Goal: Task Accomplishment & Management: Complete application form

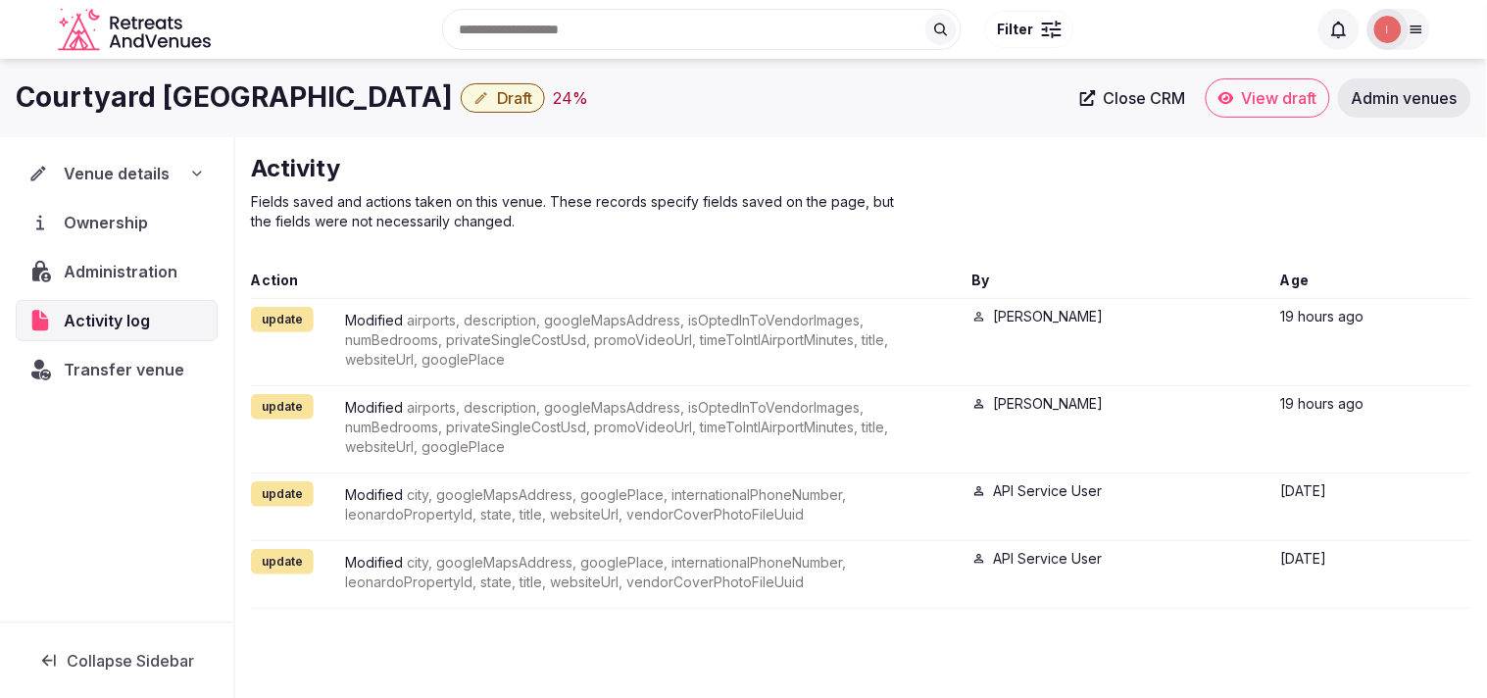
click at [487, 101] on icon "button" at bounding box center [482, 98] width 12 height 12
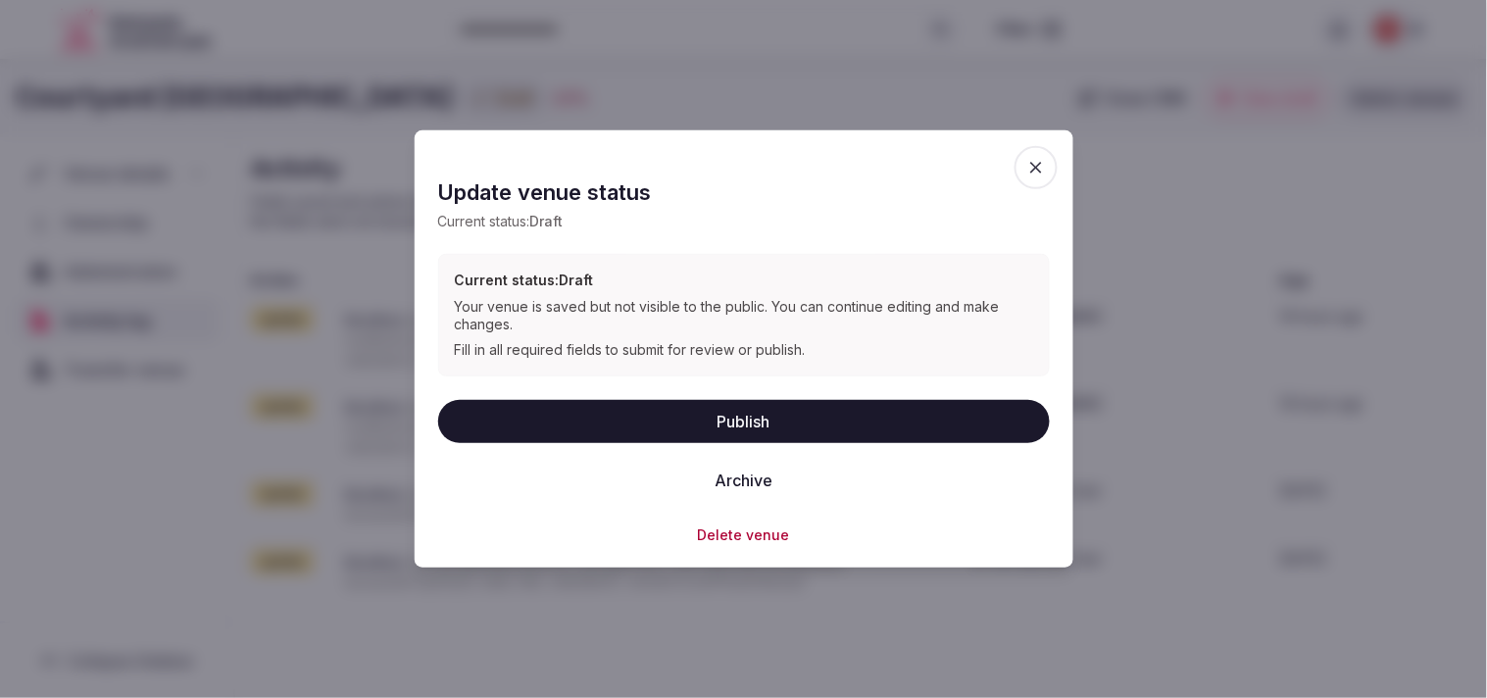
click at [674, 423] on button "Publish" at bounding box center [744, 420] width 612 height 43
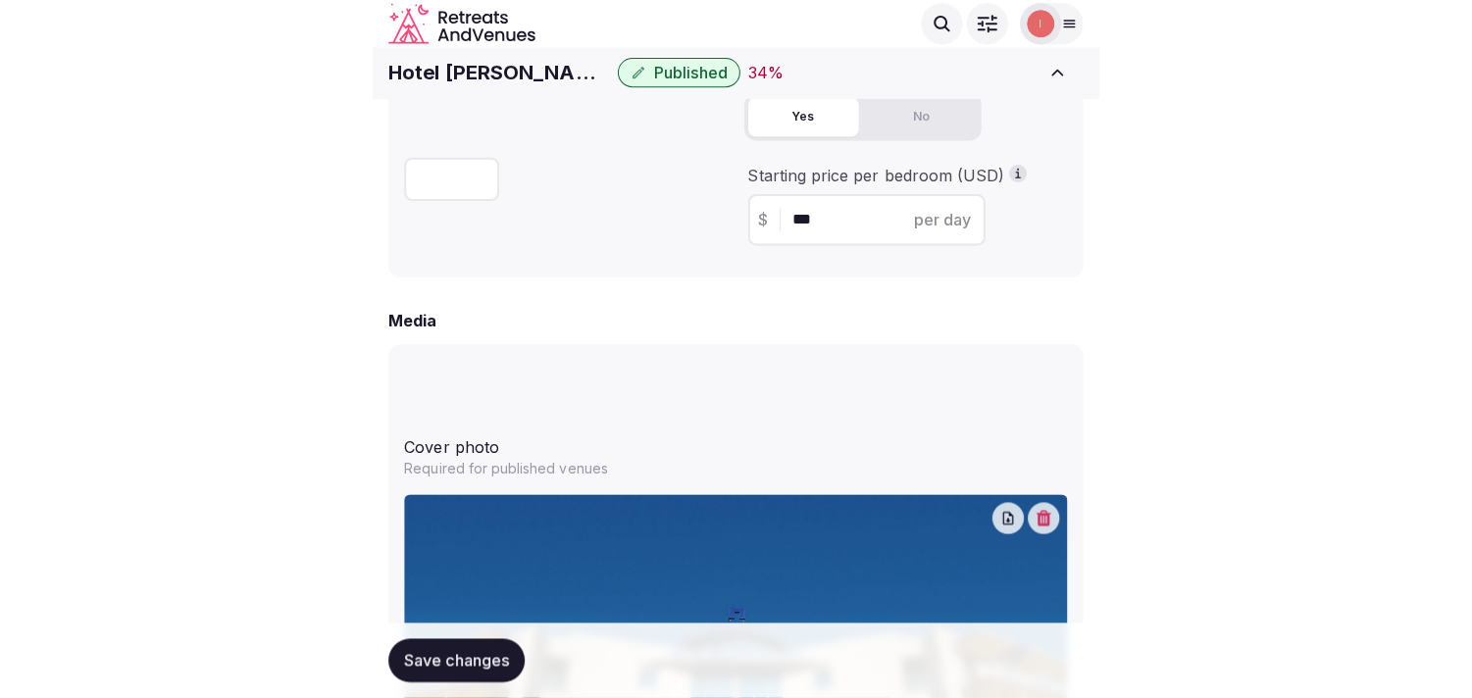
scroll to position [1632, 0]
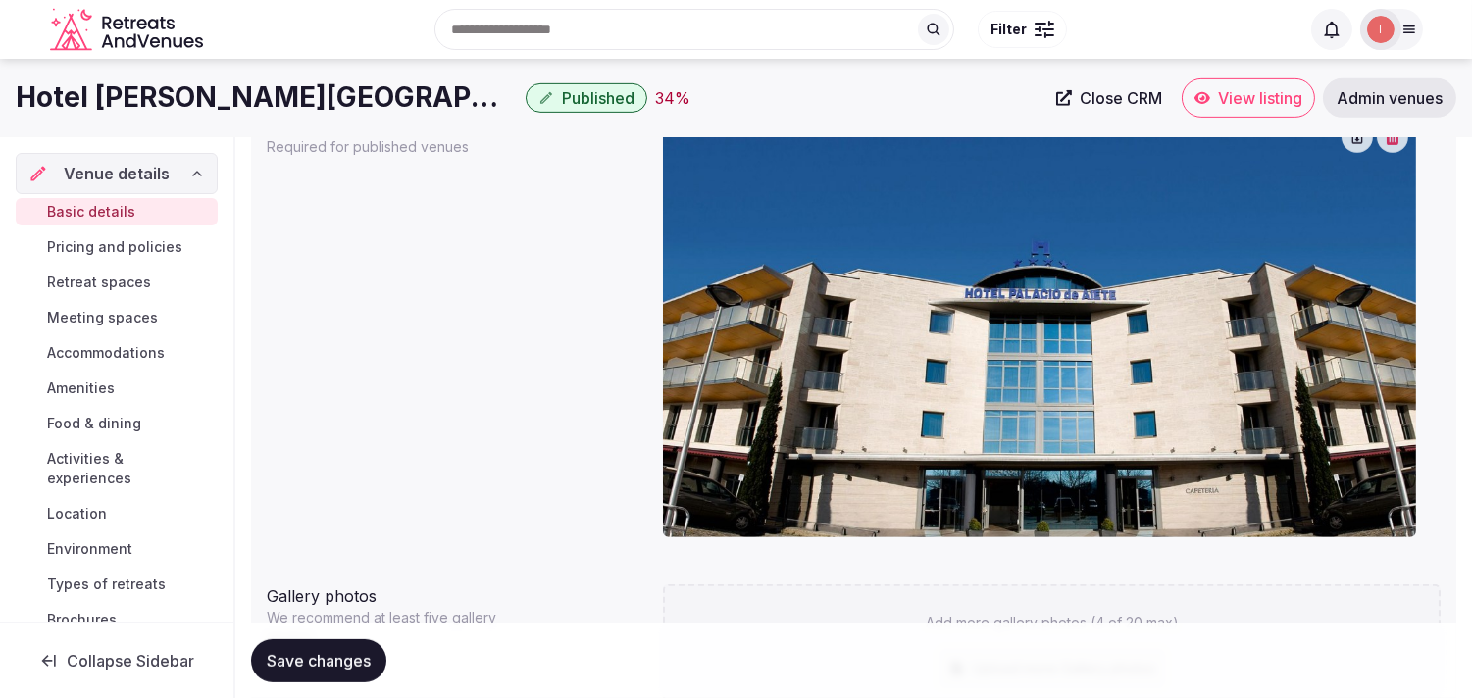
click at [105, 350] on span "Accommodations" at bounding box center [106, 353] width 118 height 20
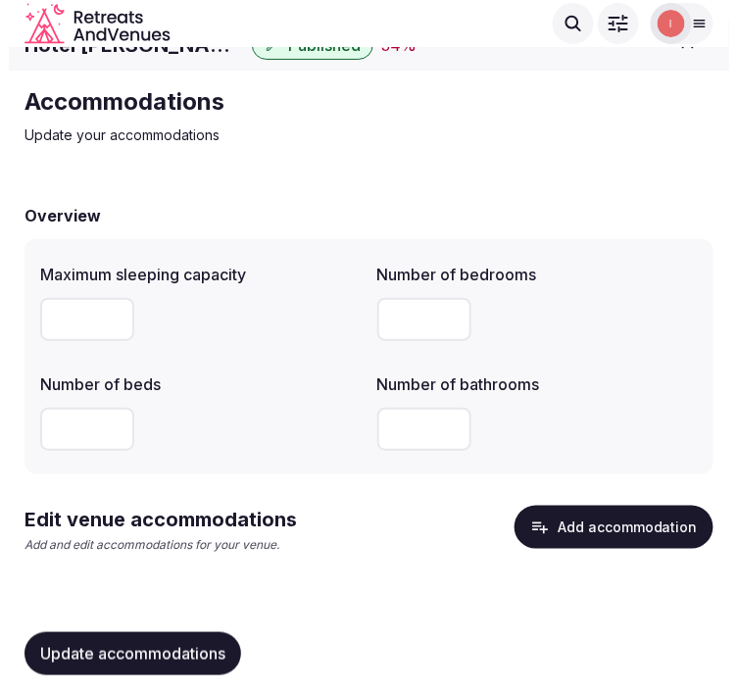
scroll to position [41, 0]
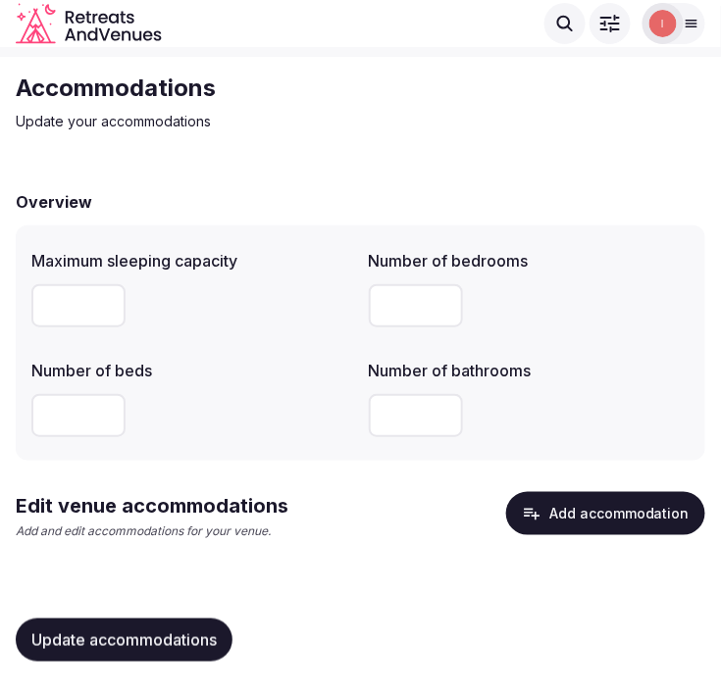
click at [541, 520] on icon "button" at bounding box center [532, 514] width 20 height 20
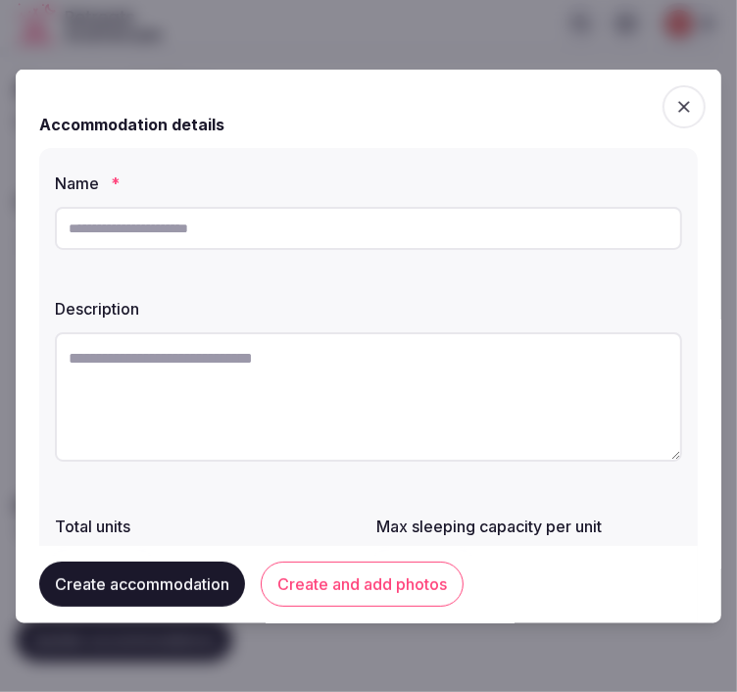
click at [371, 240] on input "text" at bounding box center [369, 228] width 628 height 43
paste input "**********"
type input "**********"
click at [441, 400] on textarea at bounding box center [369, 396] width 628 height 129
paste textarea "**********"
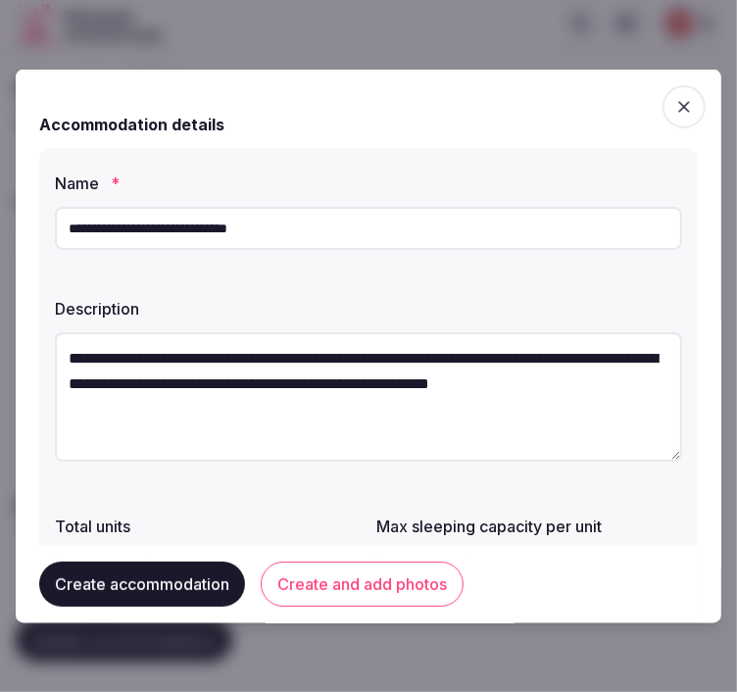
scroll to position [11, 0]
type textarea "**********"
click at [394, 241] on input "**********" at bounding box center [369, 228] width 628 height 43
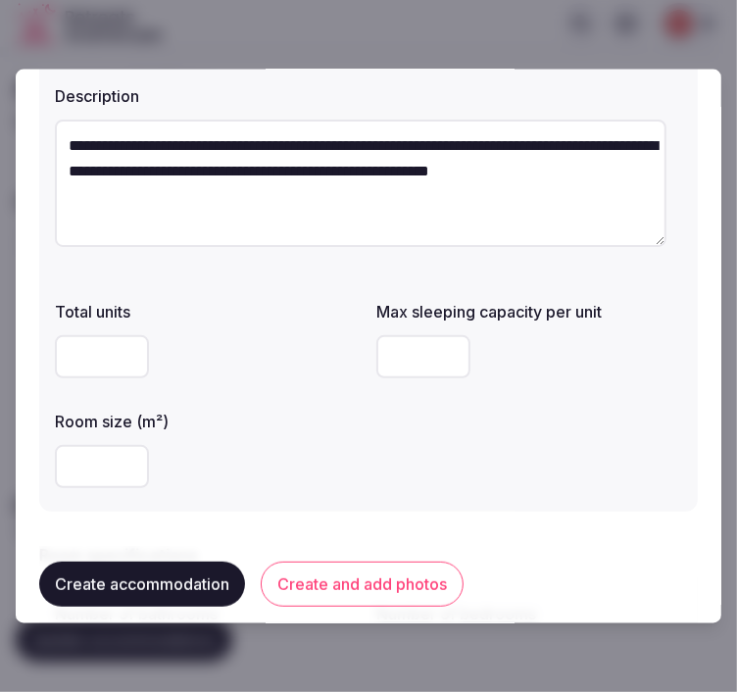
scroll to position [218, 0]
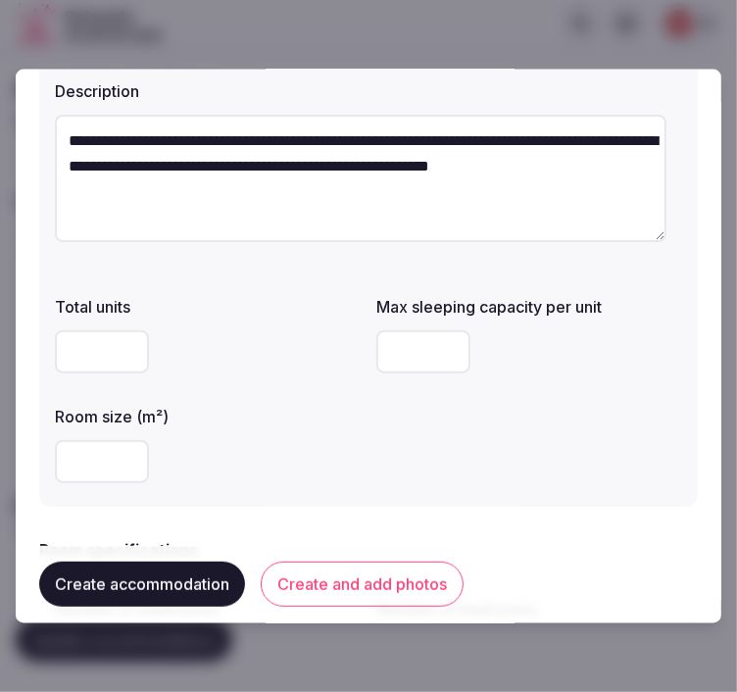
click at [377, 345] on input "number" at bounding box center [424, 351] width 94 height 43
type input "*"
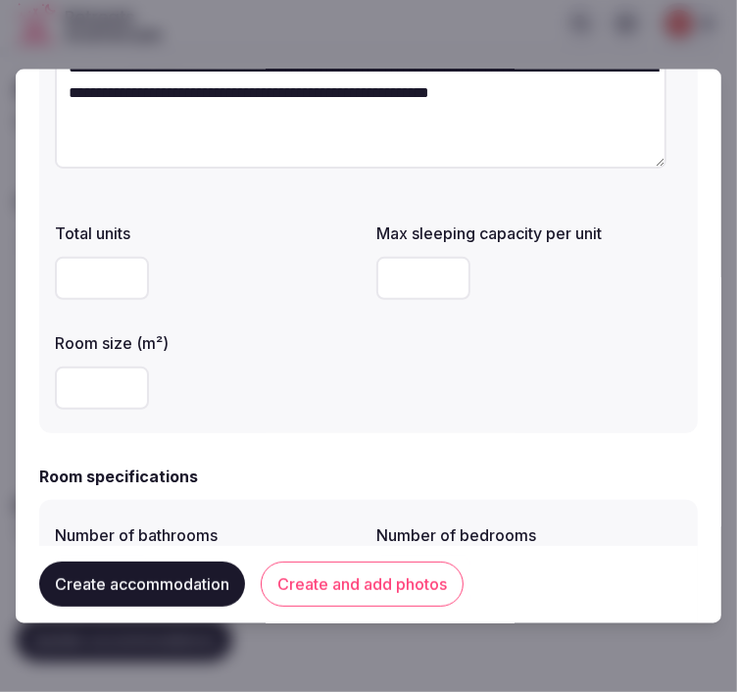
scroll to position [327, 0]
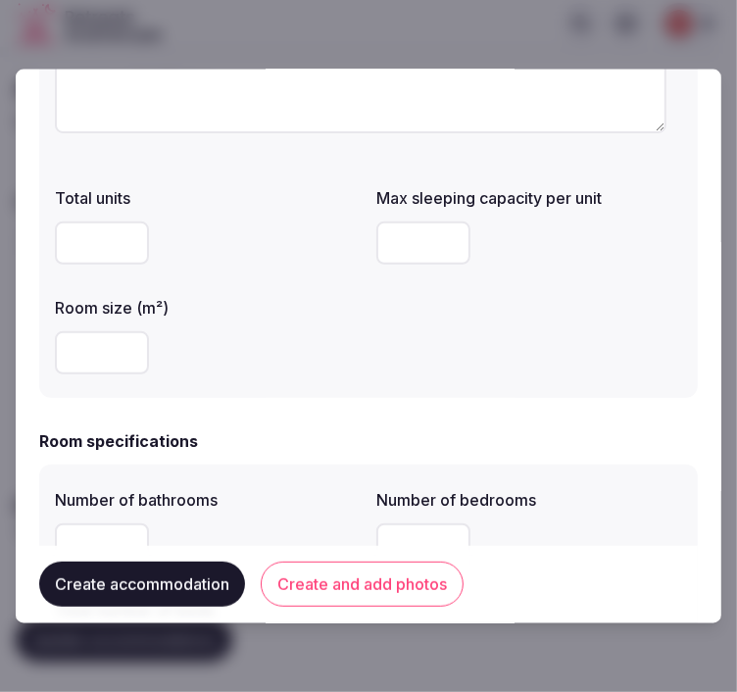
click at [101, 354] on input "number" at bounding box center [102, 352] width 94 height 43
type input "**"
click at [192, 451] on h2 "Room specifications" at bounding box center [118, 441] width 159 height 24
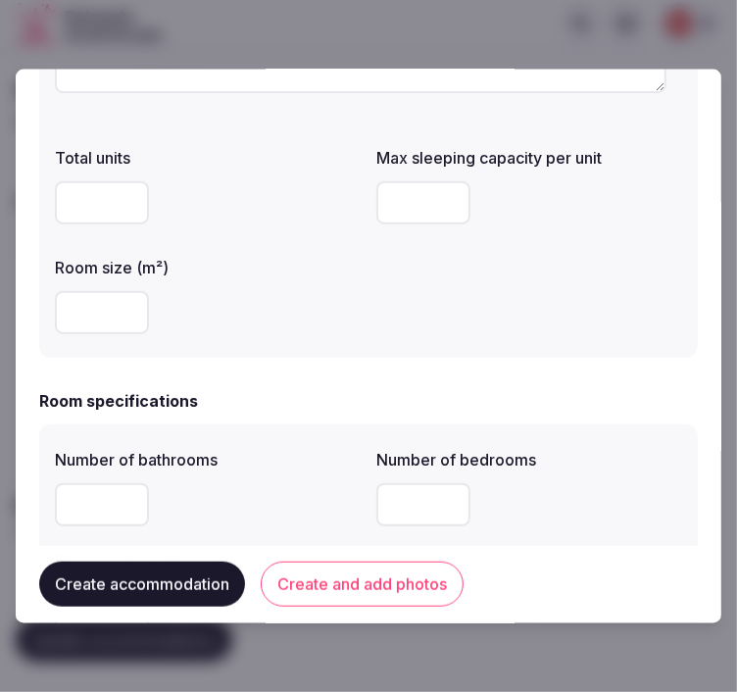
scroll to position [435, 0]
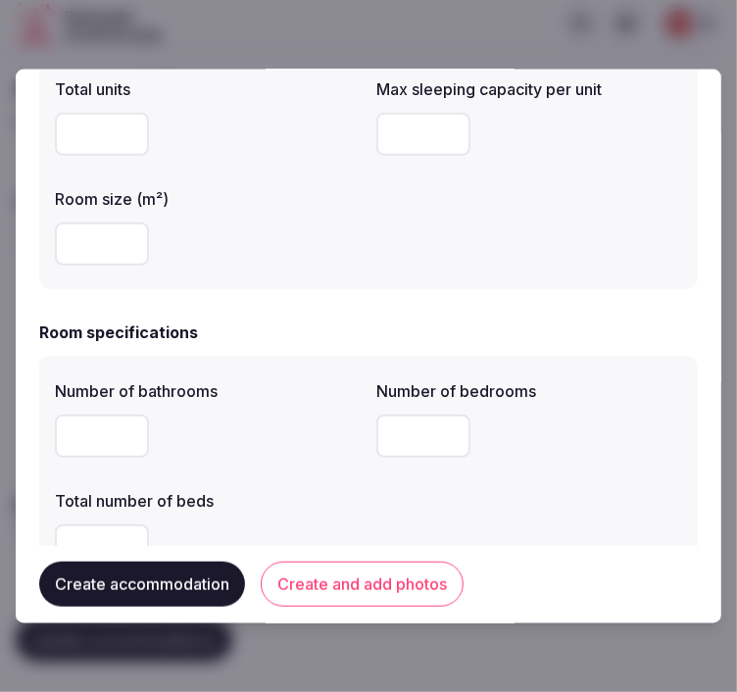
click at [393, 445] on input "number" at bounding box center [424, 436] width 94 height 43
click at [88, 428] on input "number" at bounding box center [102, 436] width 94 height 43
type input "*"
click at [383, 447] on input "*" at bounding box center [424, 436] width 94 height 43
type input "*"
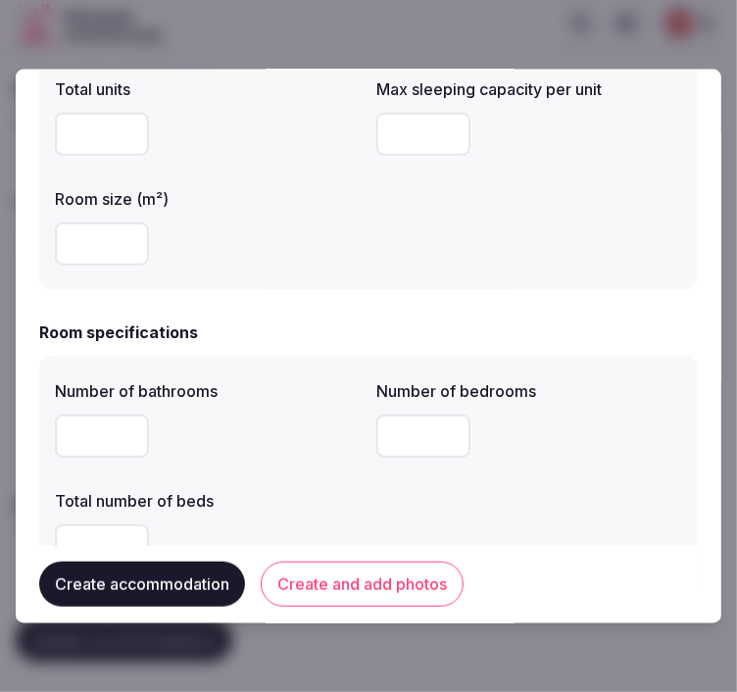
click at [116, 531] on input "number" at bounding box center [102, 546] width 94 height 43
click at [529, 463] on div "*" at bounding box center [530, 436] width 306 height 59
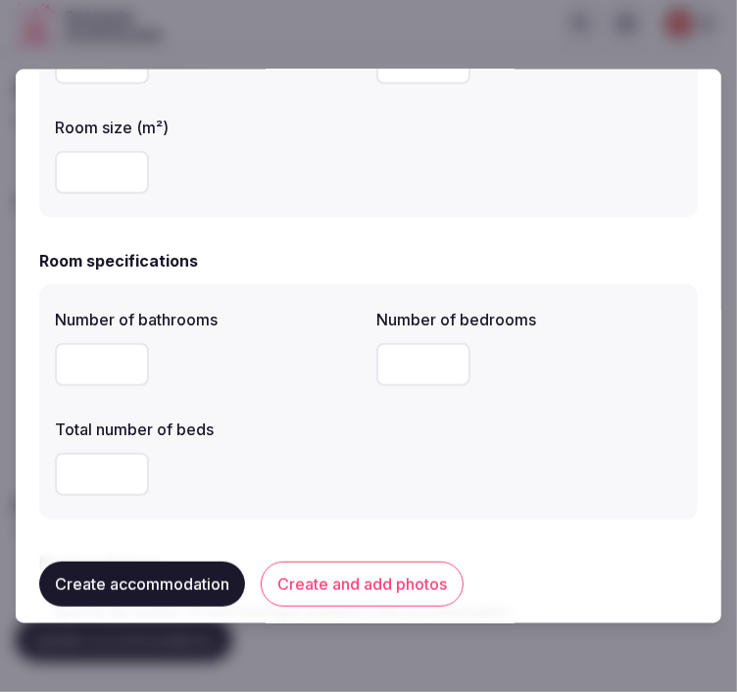
scroll to position [544, 0]
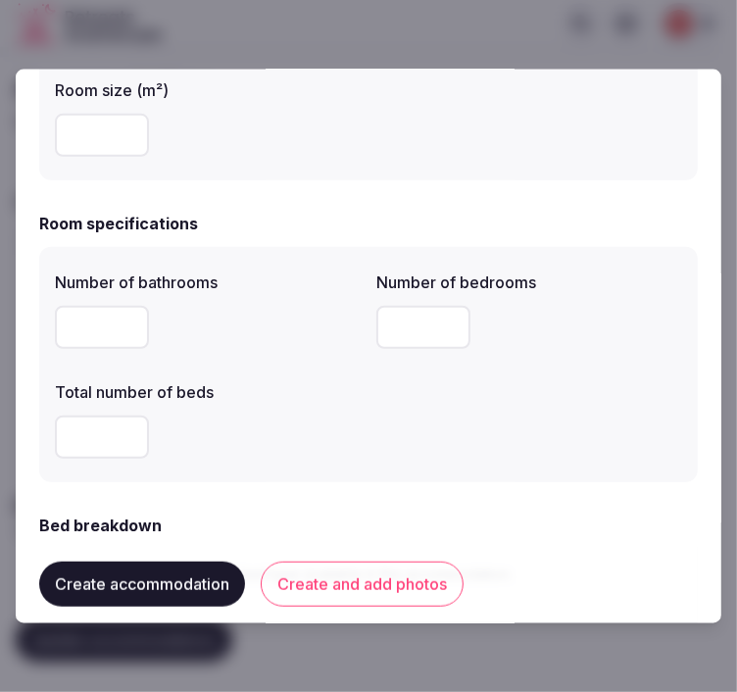
drag, startPoint x: 78, startPoint y: 439, endPoint x: 42, endPoint y: 442, distance: 36.4
click at [42, 442] on div "Number of bathrooms * Number of bedrooms * Total number of beds *" at bounding box center [368, 364] width 659 height 235
type input "*"
click at [410, 418] on div "Number of bathrooms * Number of bedrooms * Total number of beds *" at bounding box center [369, 365] width 628 height 204
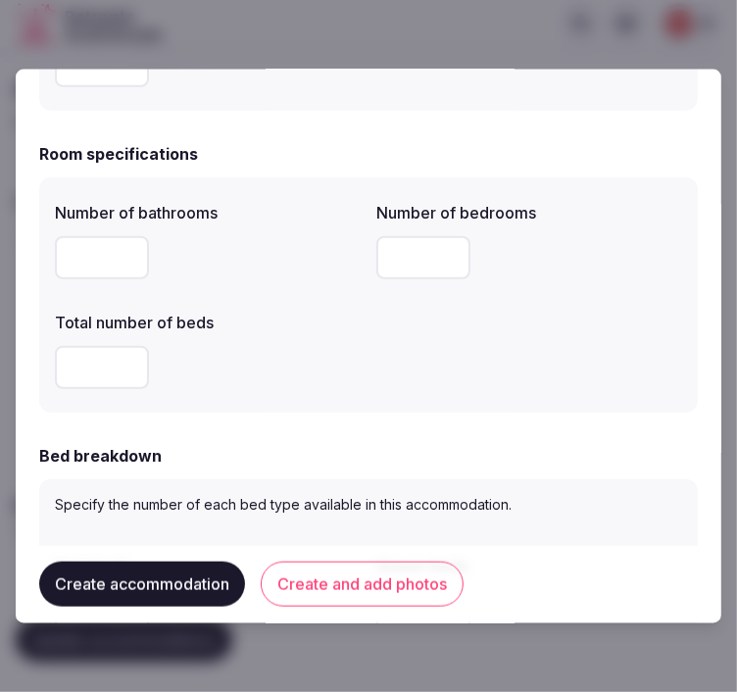
scroll to position [762, 0]
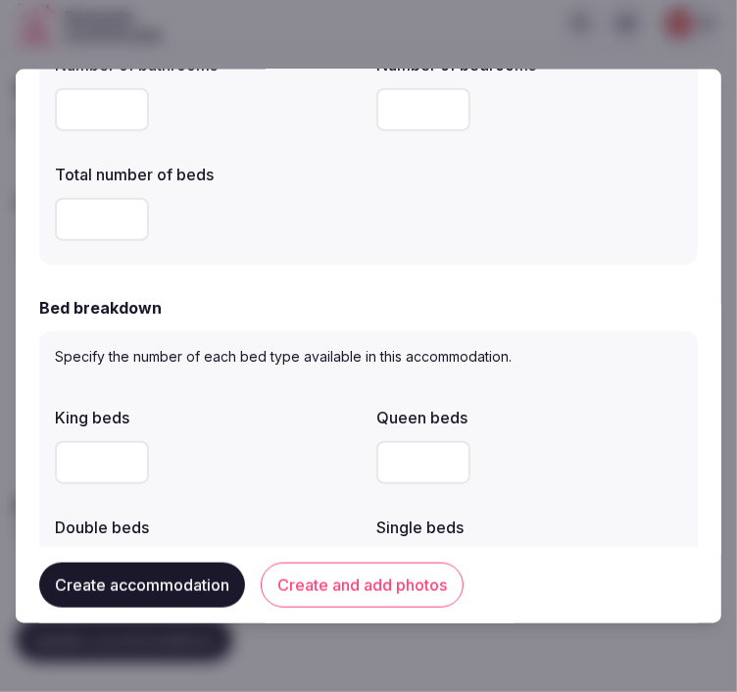
click at [91, 545] on div at bounding box center [208, 572] width 306 height 59
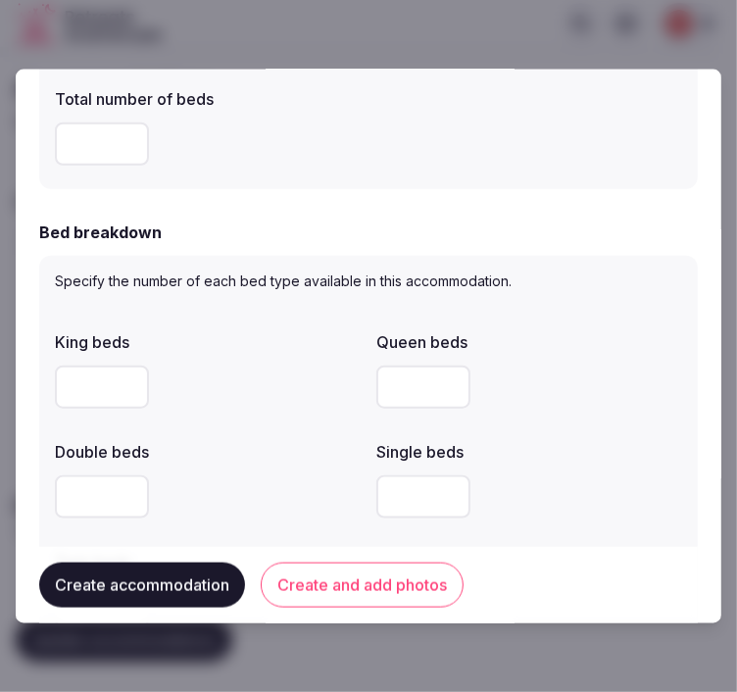
scroll to position [871, 0]
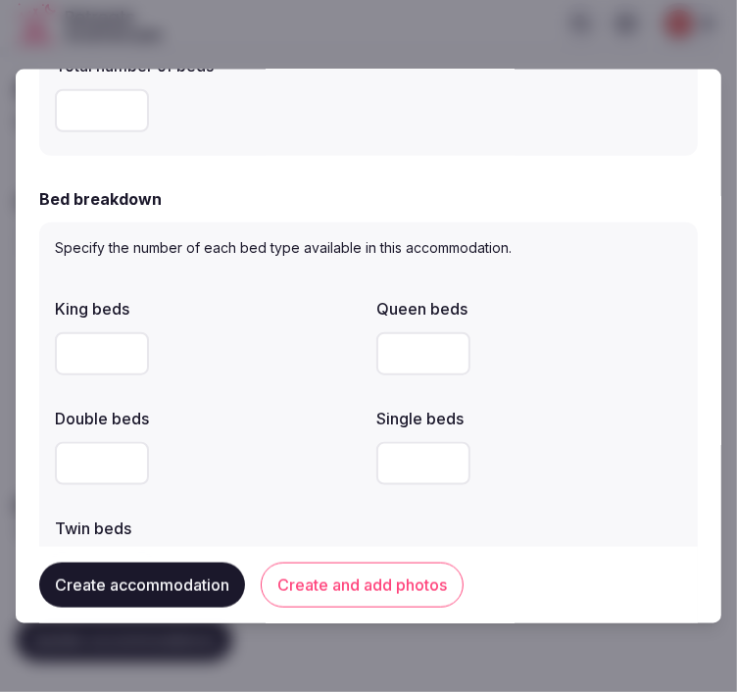
click at [59, 452] on input "number" at bounding box center [102, 463] width 94 height 43
type input "*"
click at [395, 478] on input "number" at bounding box center [424, 463] width 94 height 43
type input "*"
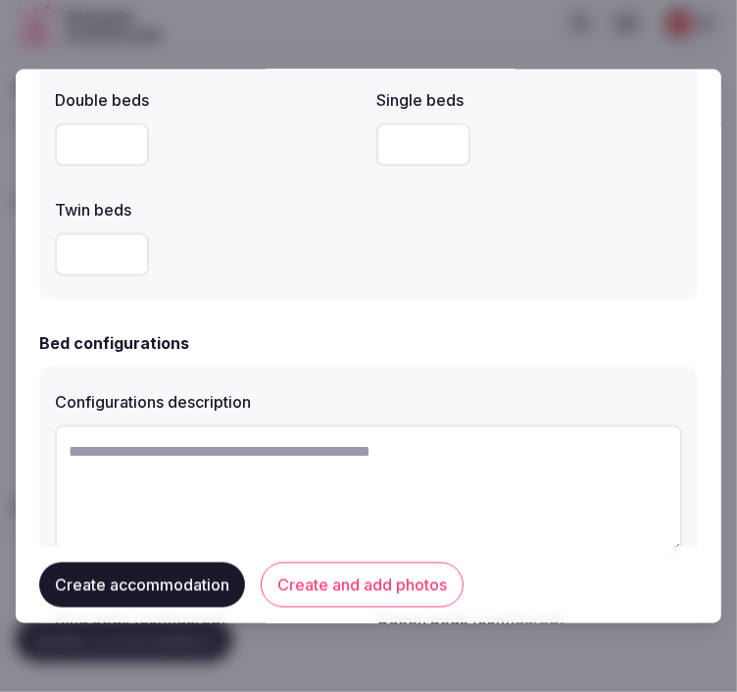
scroll to position [1198, 0]
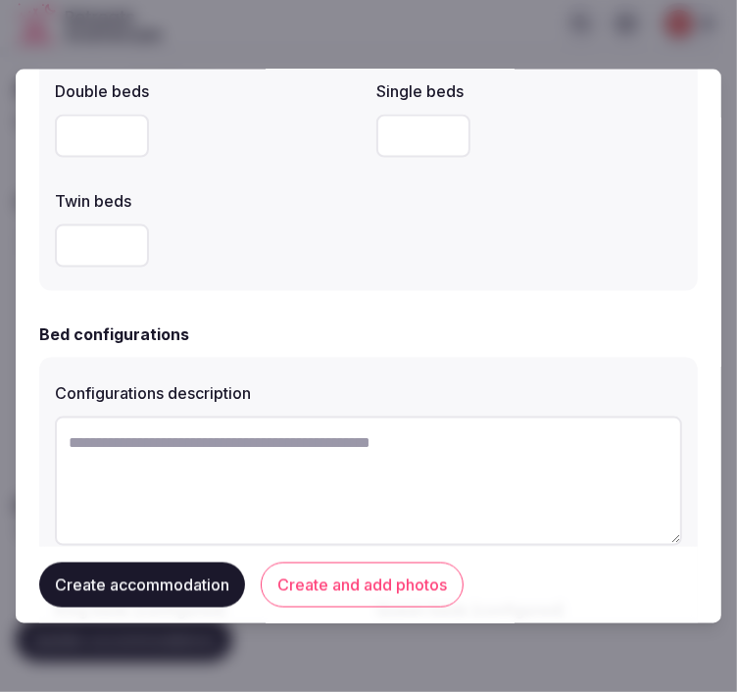
click at [171, 478] on textarea at bounding box center [369, 481] width 628 height 129
paste textarea "**********"
type textarea "**********"
click at [390, 327] on div "Bed configurations" at bounding box center [368, 335] width 659 height 24
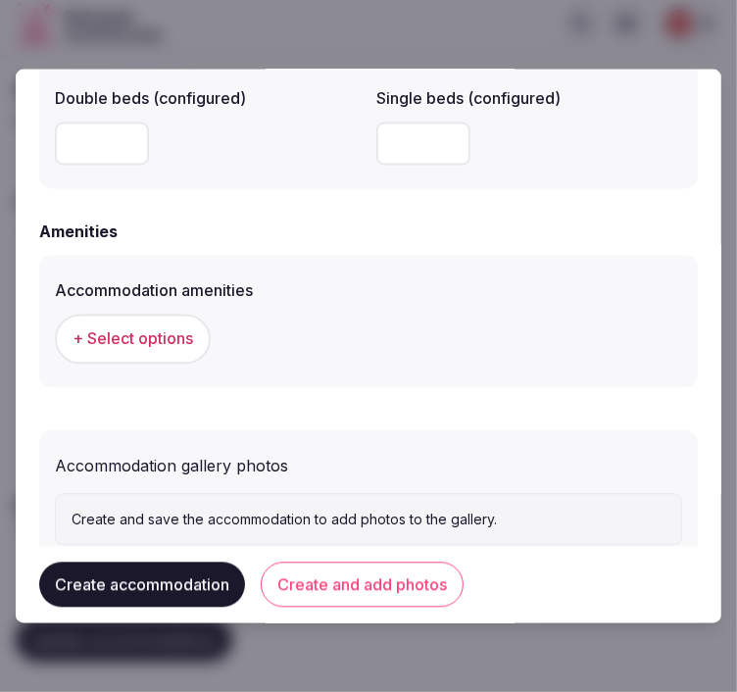
scroll to position [1851, 0]
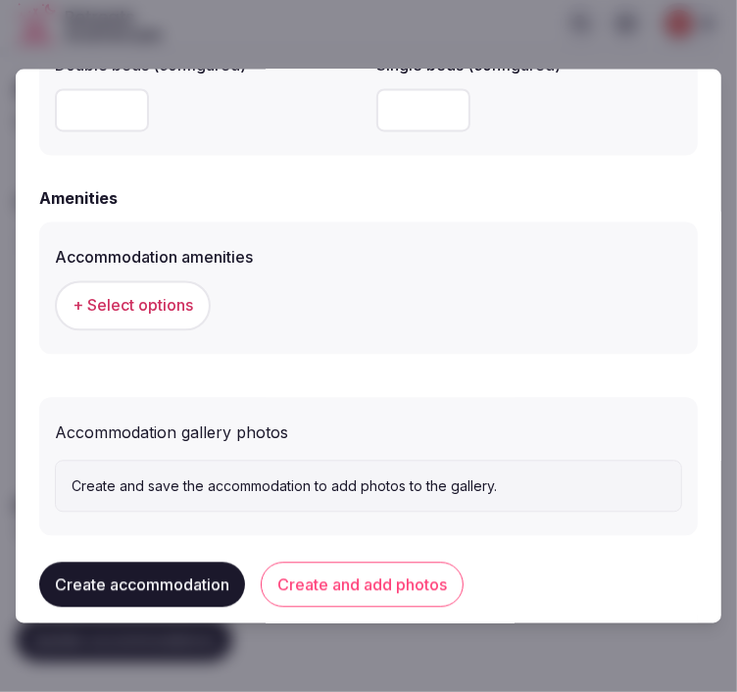
click at [164, 314] on span "+ Select options" at bounding box center [133, 306] width 121 height 22
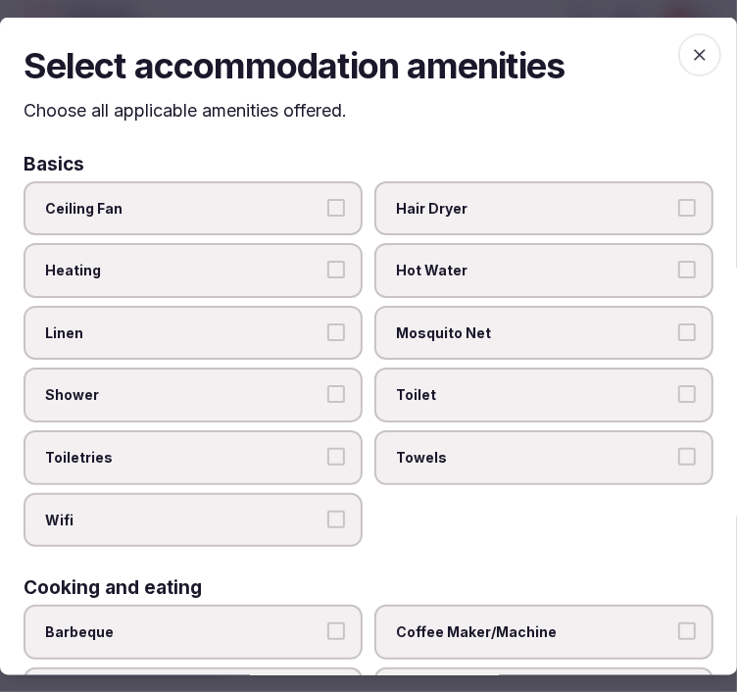
click at [258, 310] on label "Linen" at bounding box center [193, 332] width 339 height 55
click at [327, 323] on button "Linen" at bounding box center [336, 332] width 18 height 18
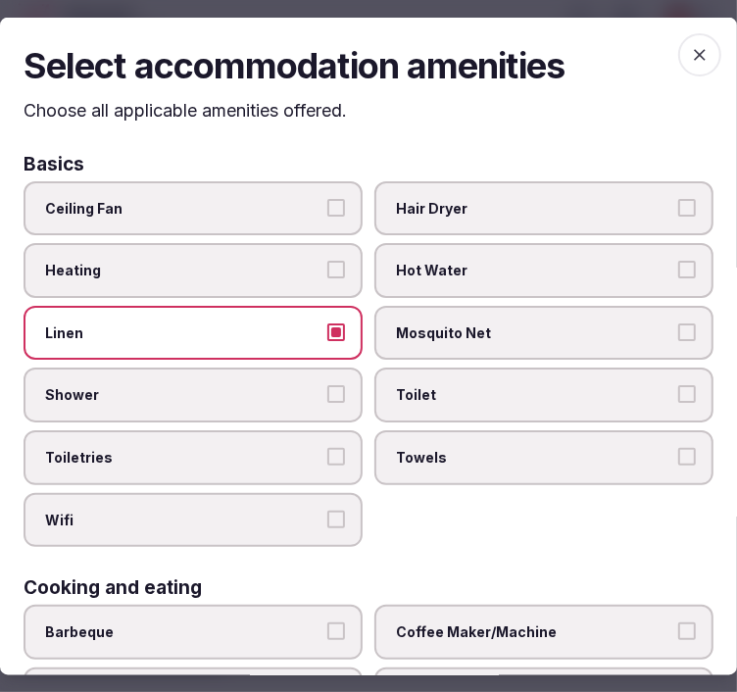
drag, startPoint x: 261, startPoint y: 398, endPoint x: 267, endPoint y: 417, distance: 19.5
click at [262, 399] on label "Shower" at bounding box center [193, 395] width 339 height 55
click at [327, 399] on button "Shower" at bounding box center [336, 394] width 18 height 18
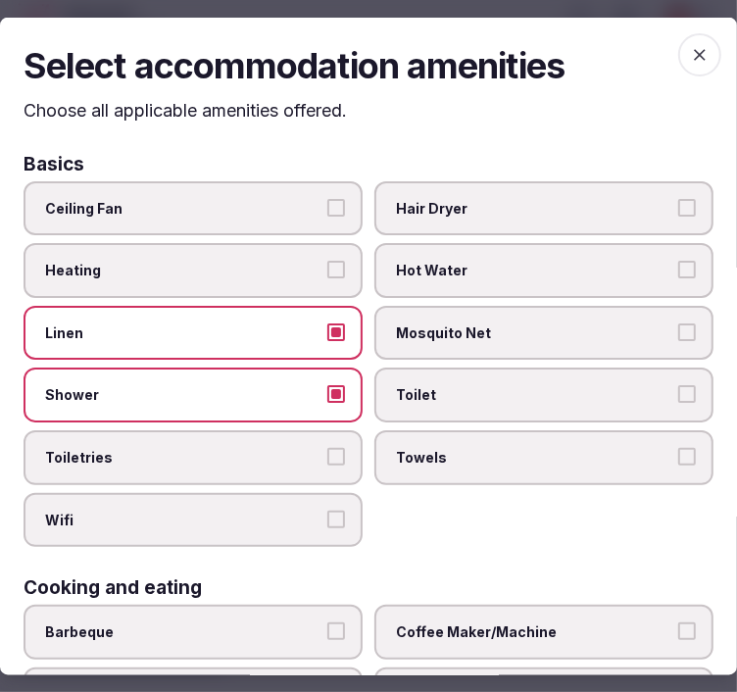
drag, startPoint x: 300, startPoint y: 455, endPoint x: 337, endPoint y: 463, distance: 38.1
click at [302, 455] on span "Toiletries" at bounding box center [183, 458] width 277 height 20
click at [327, 455] on button "Toiletries" at bounding box center [336, 457] width 18 height 18
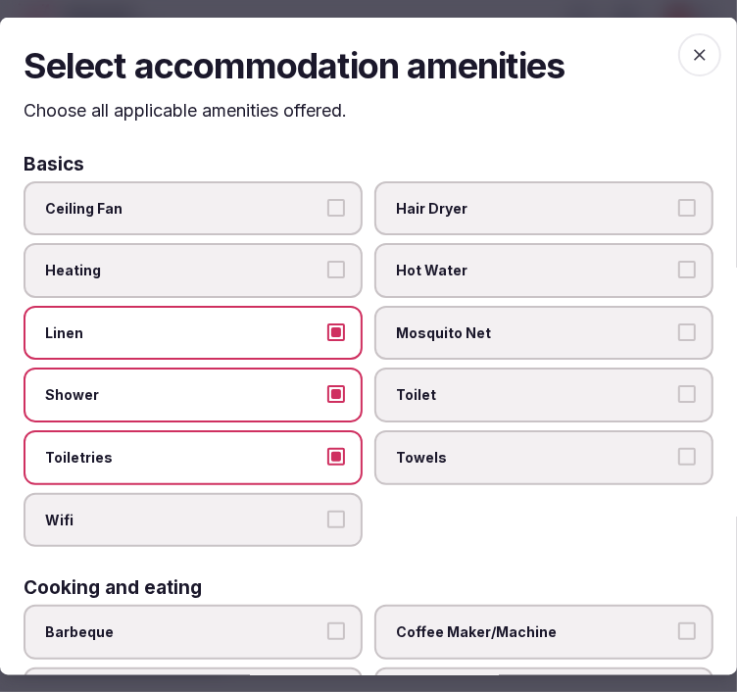
drag, startPoint x: 321, startPoint y: 500, endPoint x: 418, endPoint y: 487, distance: 97.9
click at [327, 510] on button "Wifi" at bounding box center [336, 519] width 18 height 18
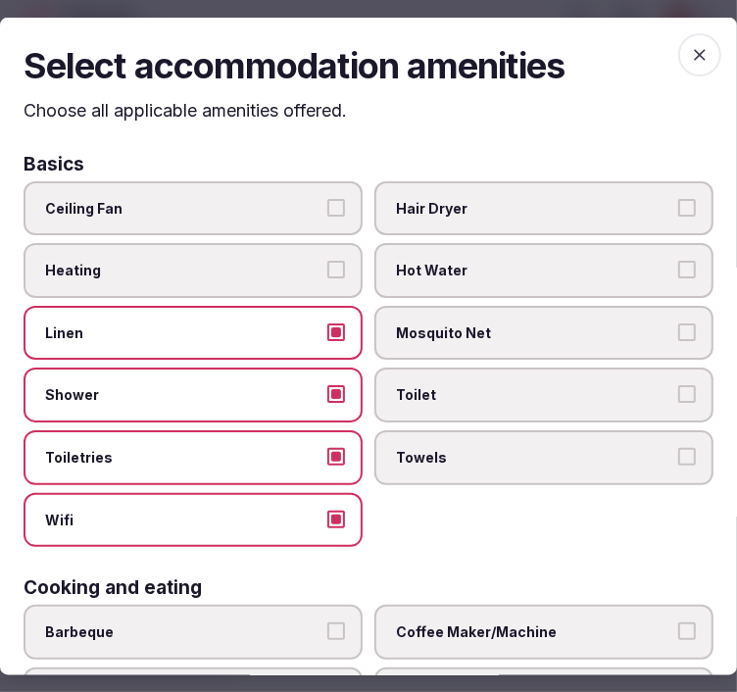
drag, startPoint x: 465, startPoint y: 464, endPoint x: 481, endPoint y: 432, distance: 35.5
click at [465, 461] on label "Towels" at bounding box center [544, 457] width 339 height 55
click at [679, 461] on button "Towels" at bounding box center [688, 457] width 18 height 18
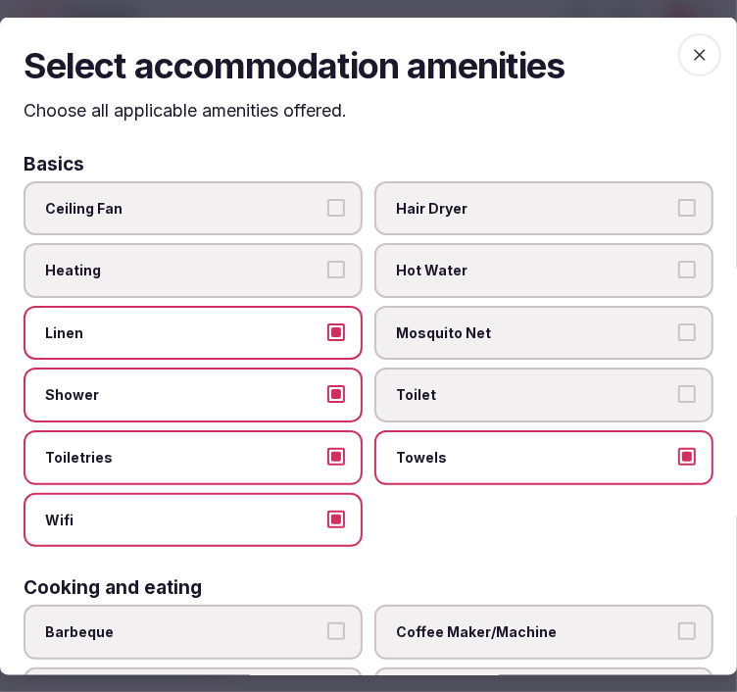
click at [486, 398] on label "Toilet" at bounding box center [544, 395] width 339 height 55
click at [679, 398] on button "Toilet" at bounding box center [688, 394] width 18 height 18
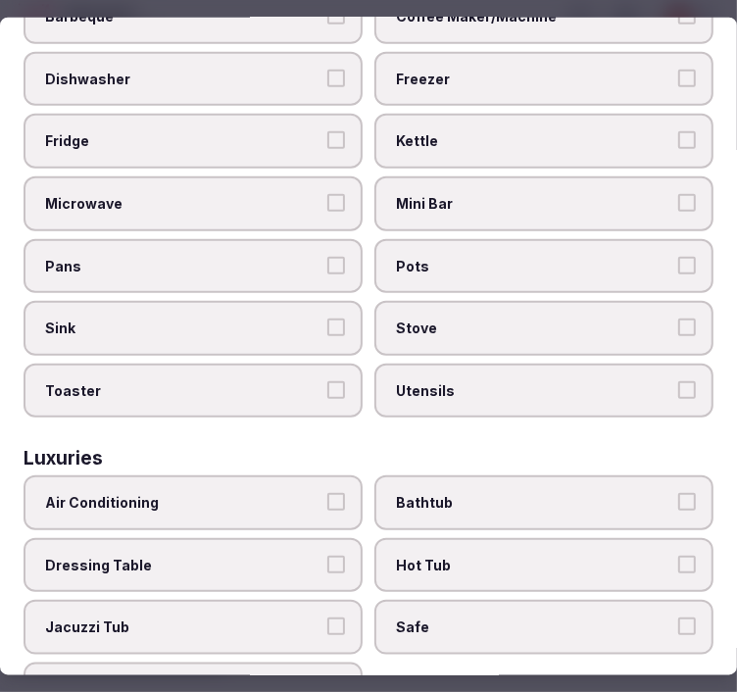
scroll to position [653, 0]
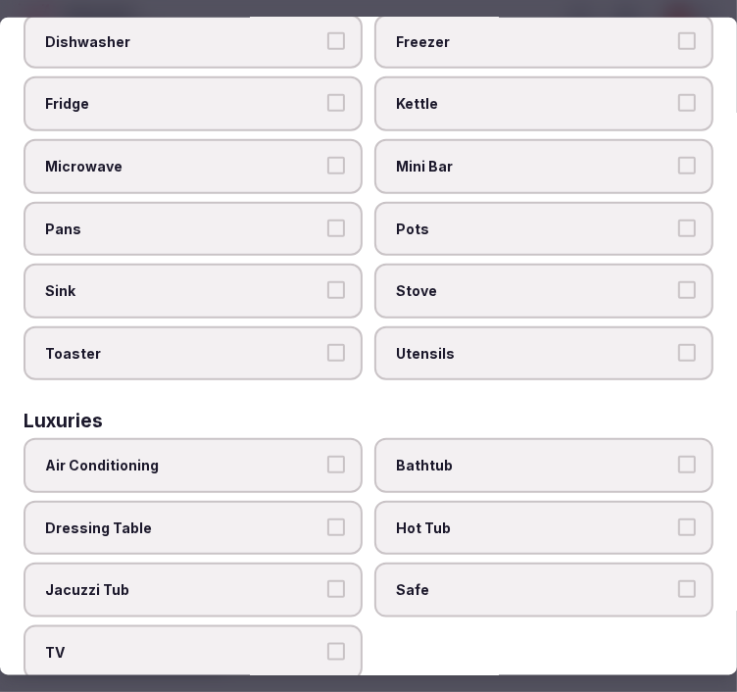
drag, startPoint x: 223, startPoint y: 433, endPoint x: 259, endPoint y: 442, distance: 37.3
click at [227, 456] on span "Air Conditioning" at bounding box center [183, 466] width 277 height 20
click at [327, 456] on button "Air Conditioning" at bounding box center [336, 465] width 18 height 18
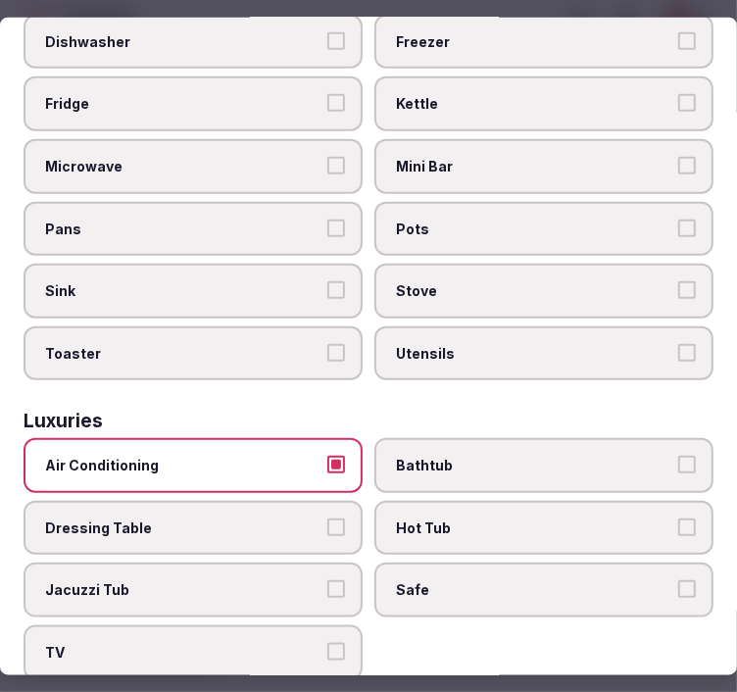
click at [441, 588] on div "Air Conditioning Bathtub Dressing Table Hot Tub Jacuzzi Tub Safe TV" at bounding box center [369, 558] width 690 height 241
click at [443, 580] on span "Safe" at bounding box center [534, 590] width 277 height 20
click at [679, 580] on button "Safe" at bounding box center [688, 589] width 18 height 18
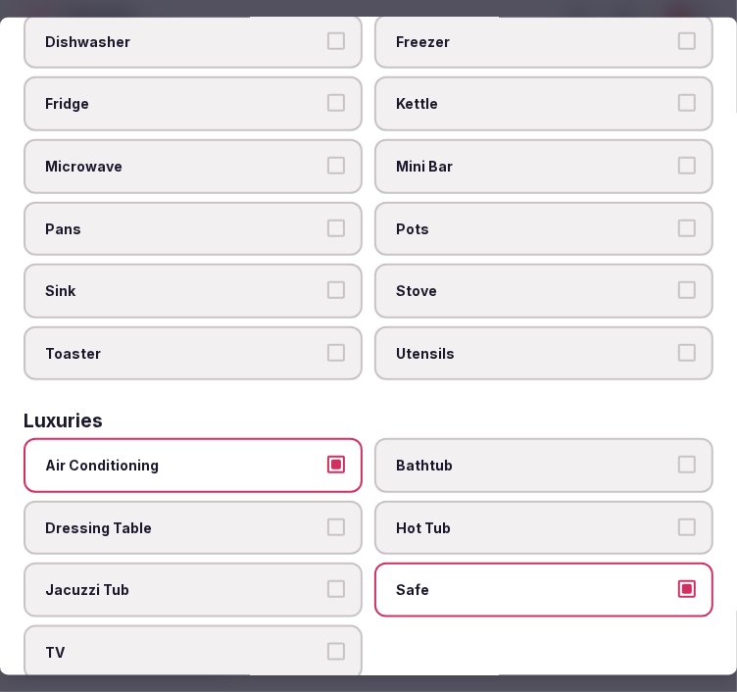
click at [277, 643] on span "TV" at bounding box center [183, 653] width 277 height 20
click at [327, 643] on button "TV" at bounding box center [336, 652] width 18 height 18
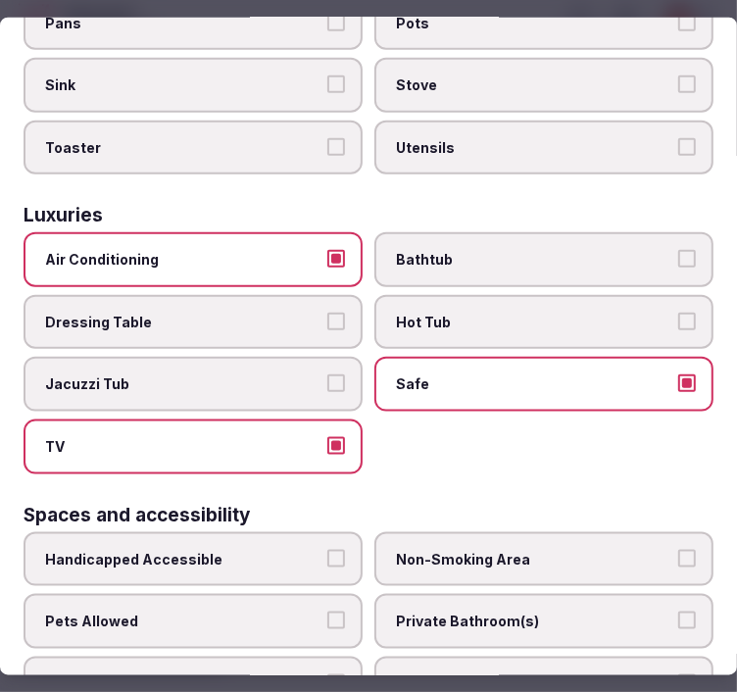
scroll to position [981, 0]
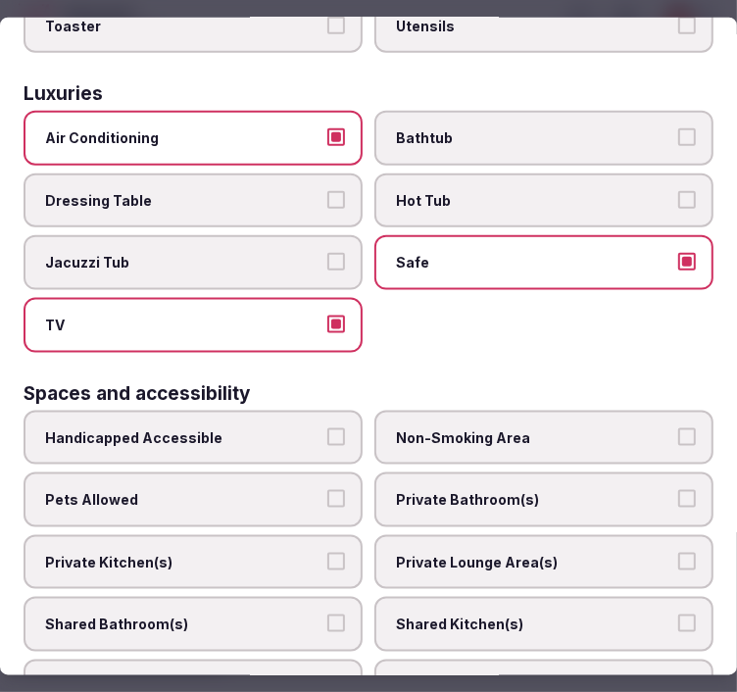
click at [451, 477] on label "Private Bathroom(s)" at bounding box center [544, 500] width 339 height 55
click at [679, 490] on button "Private Bathroom(s)" at bounding box center [688, 499] width 18 height 18
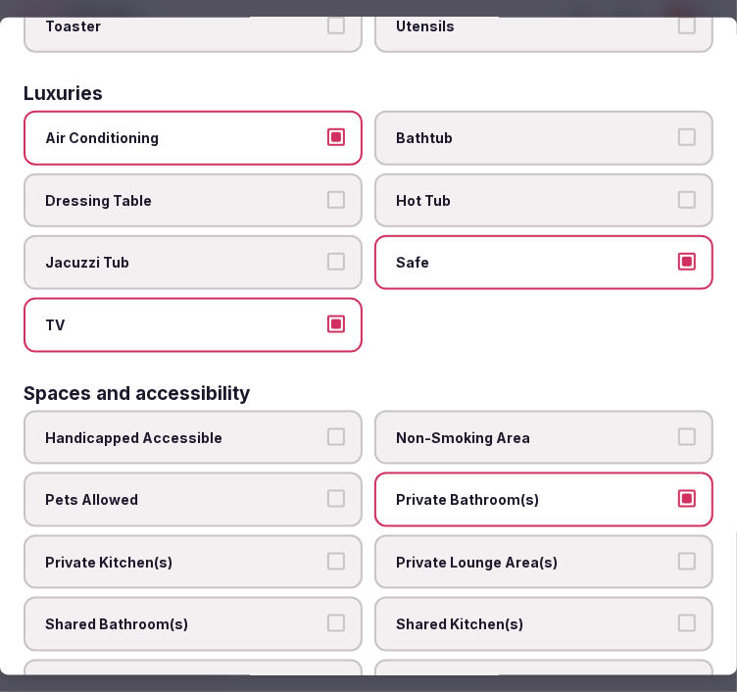
click at [436, 535] on label "Private Lounge Area(s)" at bounding box center [544, 562] width 339 height 55
click at [679, 553] on button "Private Lounge Area(s)" at bounding box center [688, 562] width 18 height 18
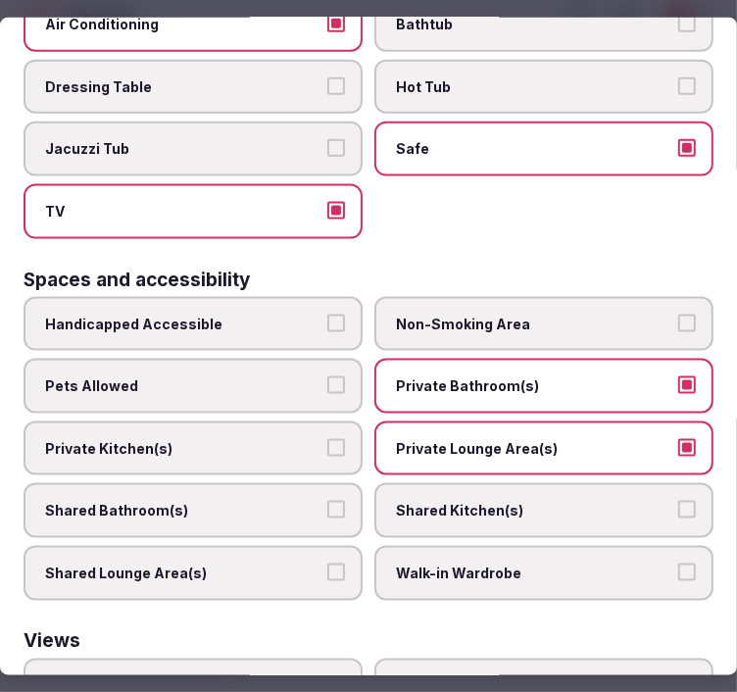
scroll to position [1295, 0]
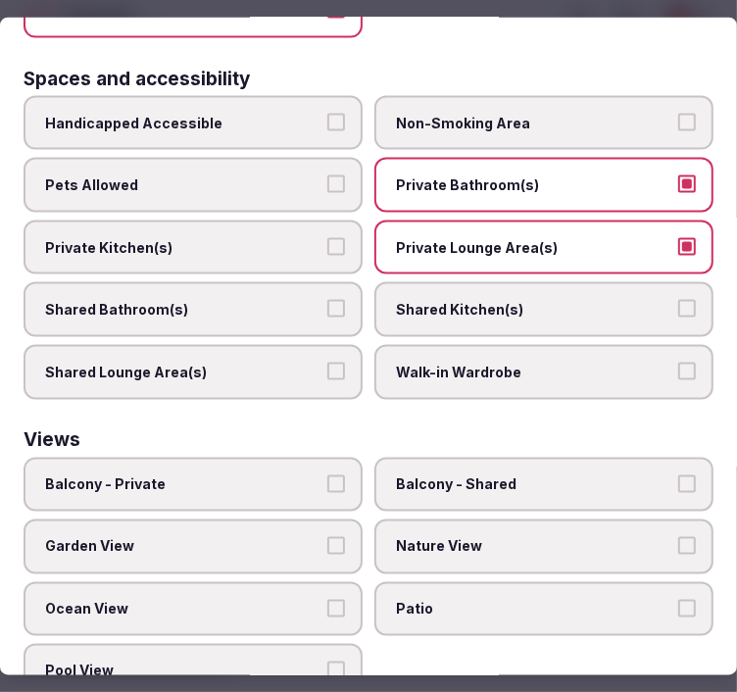
click at [275, 475] on span "Balcony - Private" at bounding box center [183, 485] width 277 height 20
click at [327, 475] on button "Balcony - Private" at bounding box center [336, 484] width 18 height 18
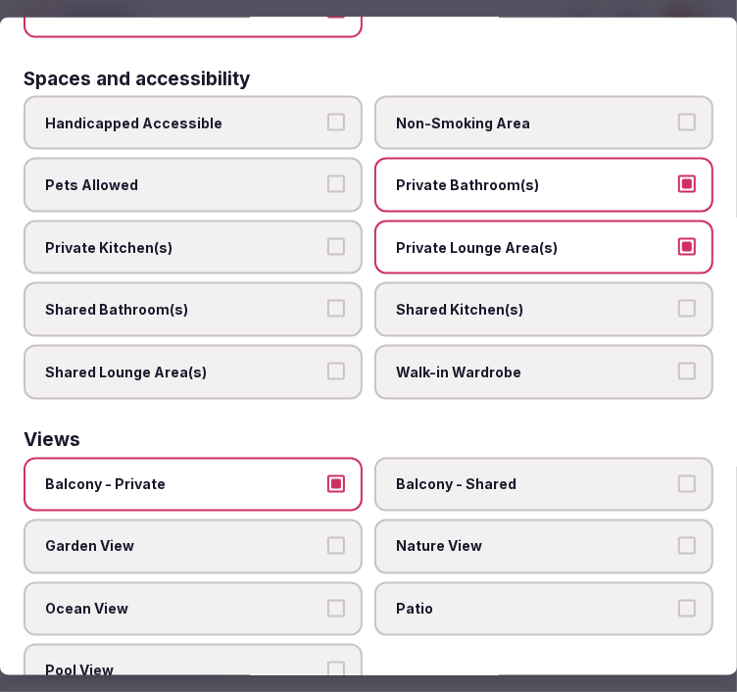
click at [529, 532] on div "Balcony - Private Balcony - Shared Garden View Nature View Ocean View Patio Poo…" at bounding box center [369, 577] width 690 height 241
click at [552, 537] on span "Nature View" at bounding box center [534, 547] width 277 height 20
click at [679, 537] on button "Nature View" at bounding box center [688, 546] width 18 height 18
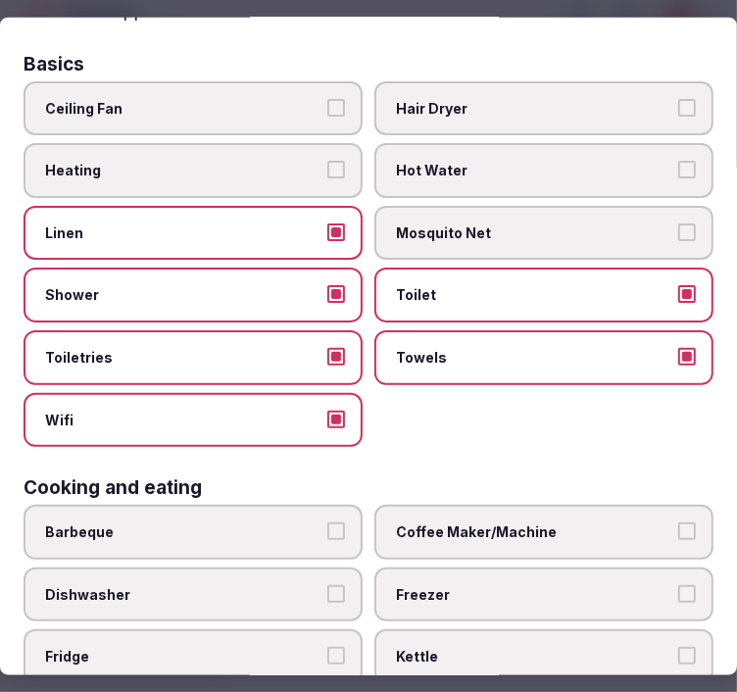
scroll to position [0, 0]
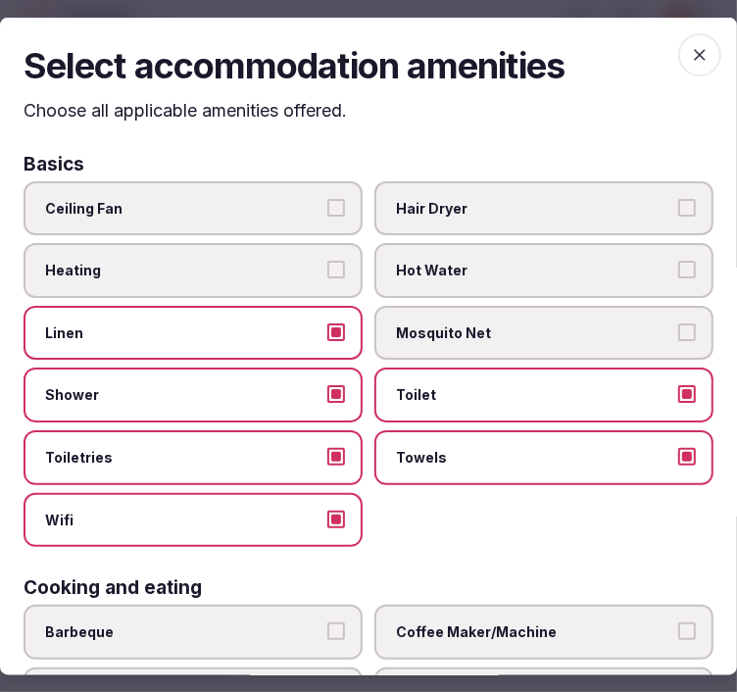
click at [690, 46] on icon "button" at bounding box center [700, 55] width 20 height 20
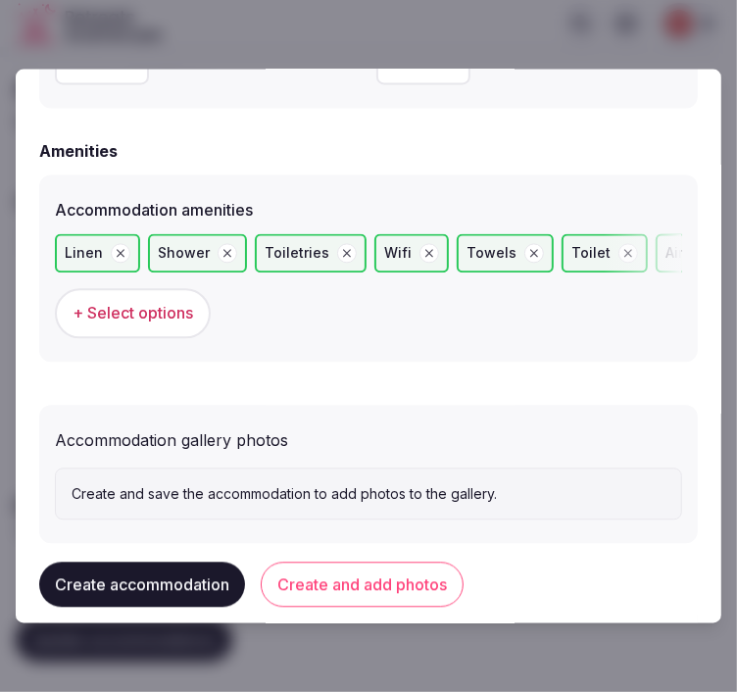
scroll to position [1930, 0]
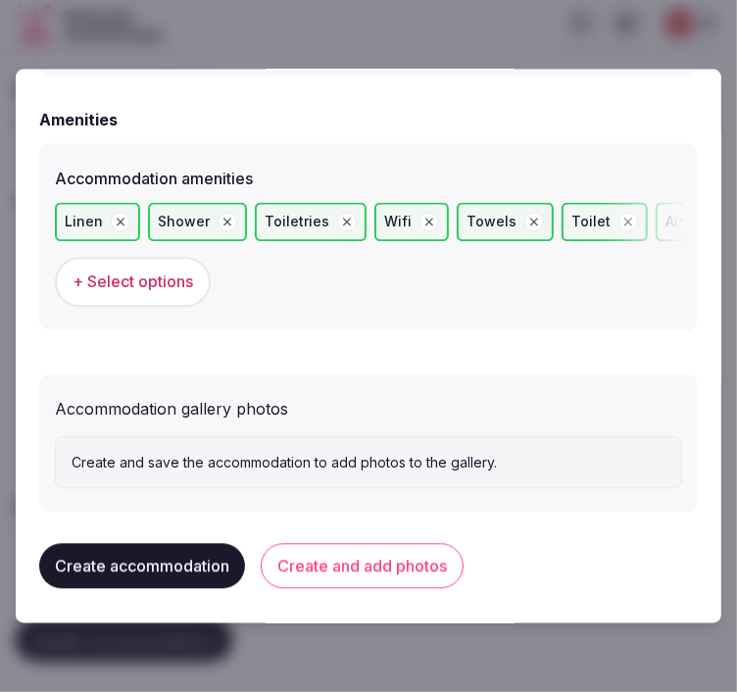
click at [354, 552] on button "Create and add photos" at bounding box center [362, 566] width 203 height 45
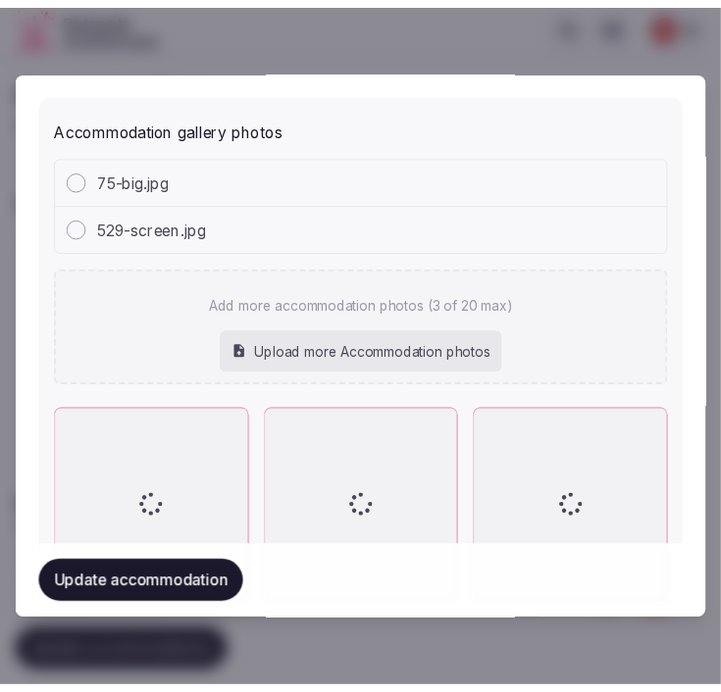
scroll to position [2322, 0]
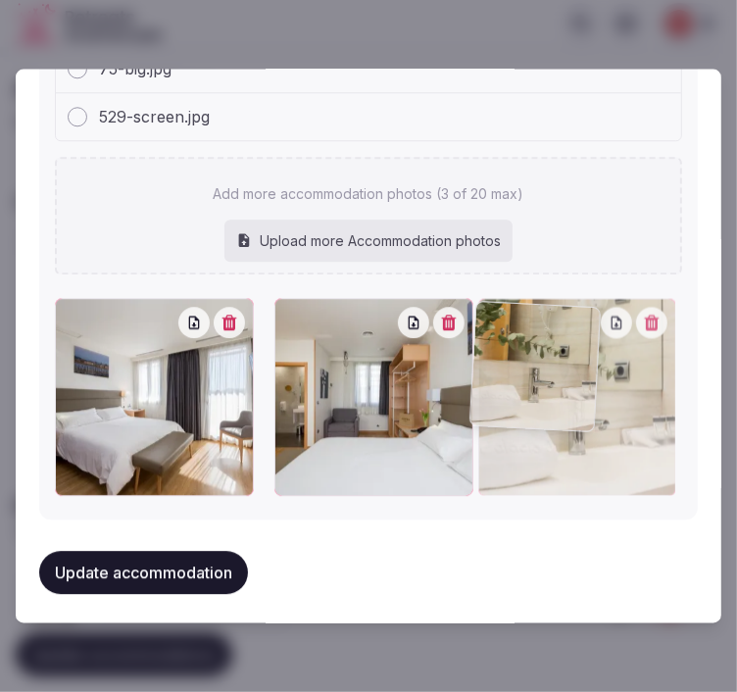
drag, startPoint x: 278, startPoint y: 297, endPoint x: 492, endPoint y: 307, distance: 214.0
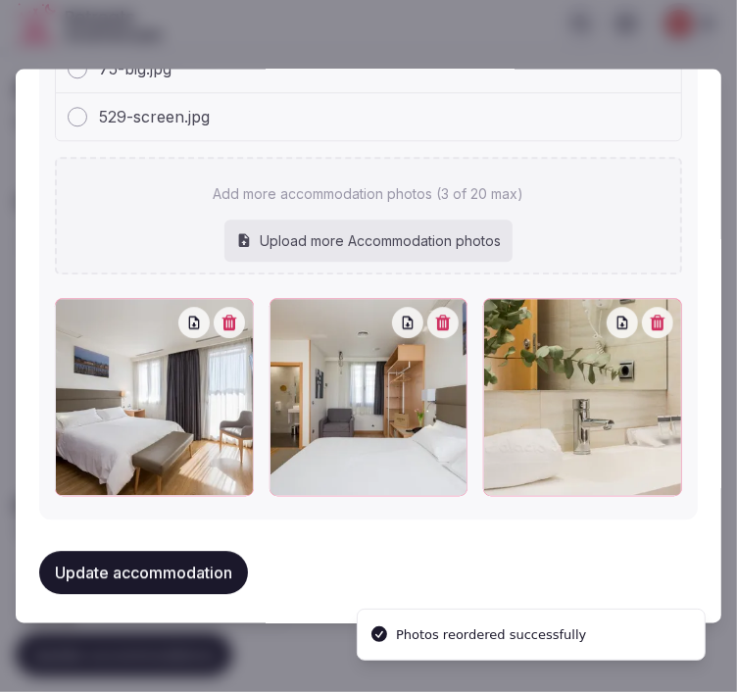
click at [164, 575] on button "Update accommodation" at bounding box center [143, 573] width 209 height 43
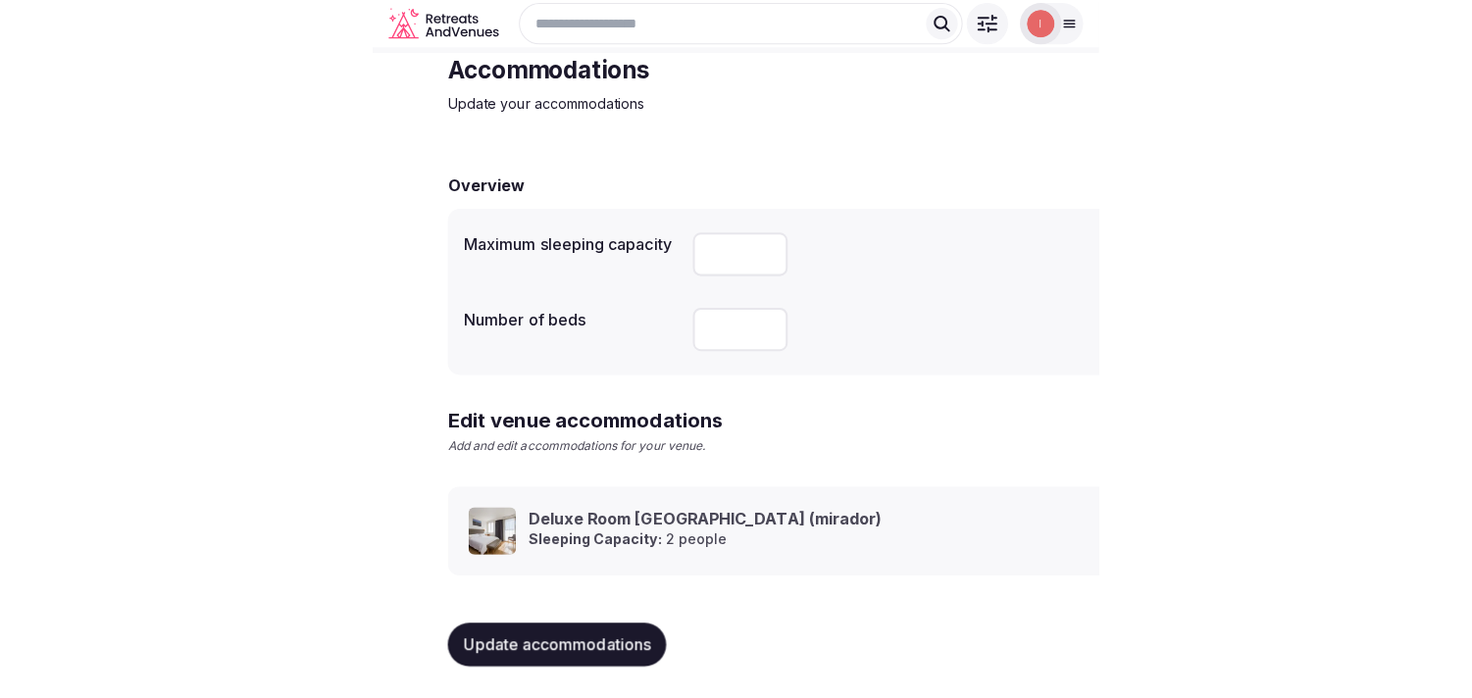
scroll to position [92, 0]
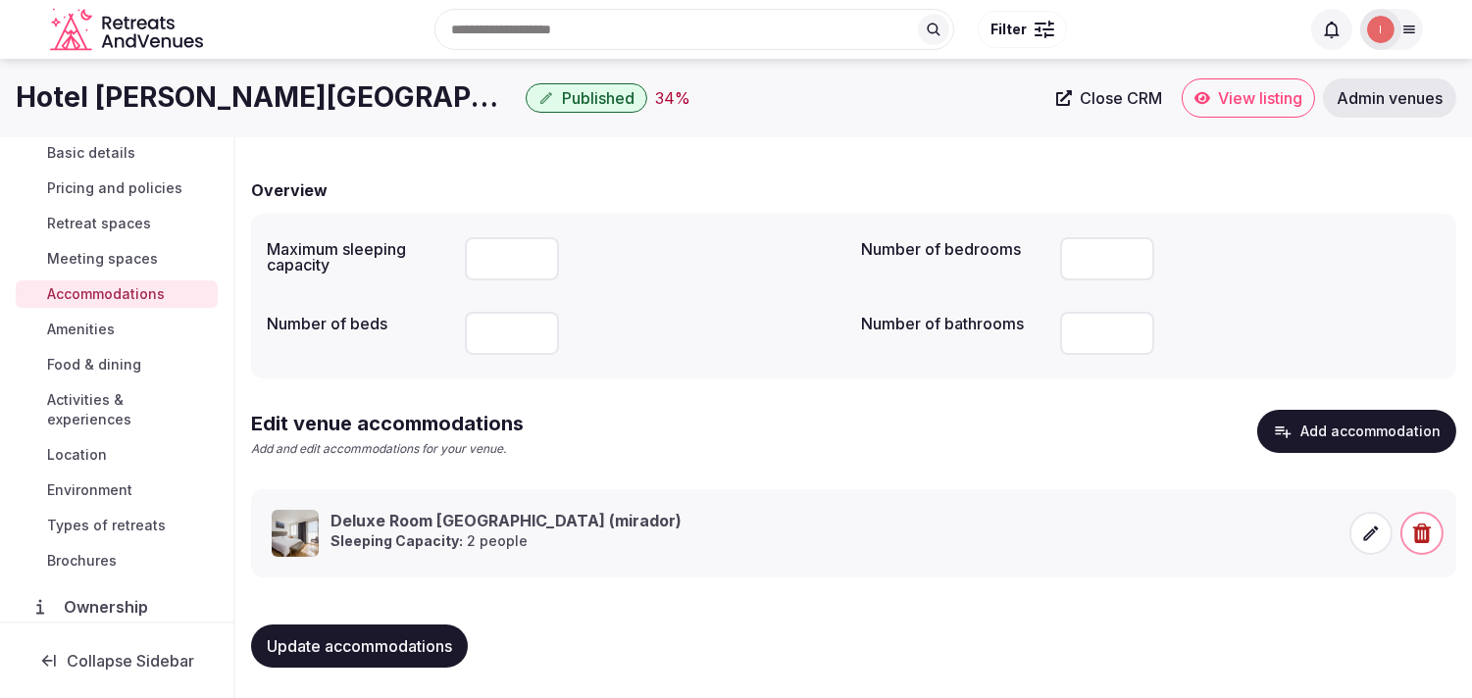
click at [361, 655] on button "Update accommodations" at bounding box center [359, 646] width 217 height 43
click at [98, 321] on span "Amenities" at bounding box center [81, 330] width 68 height 20
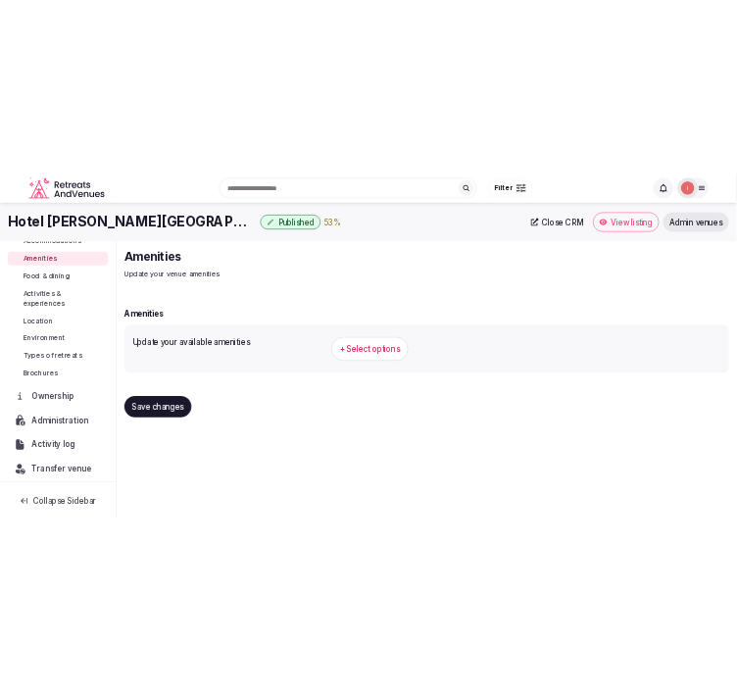
scroll to position [218, 0]
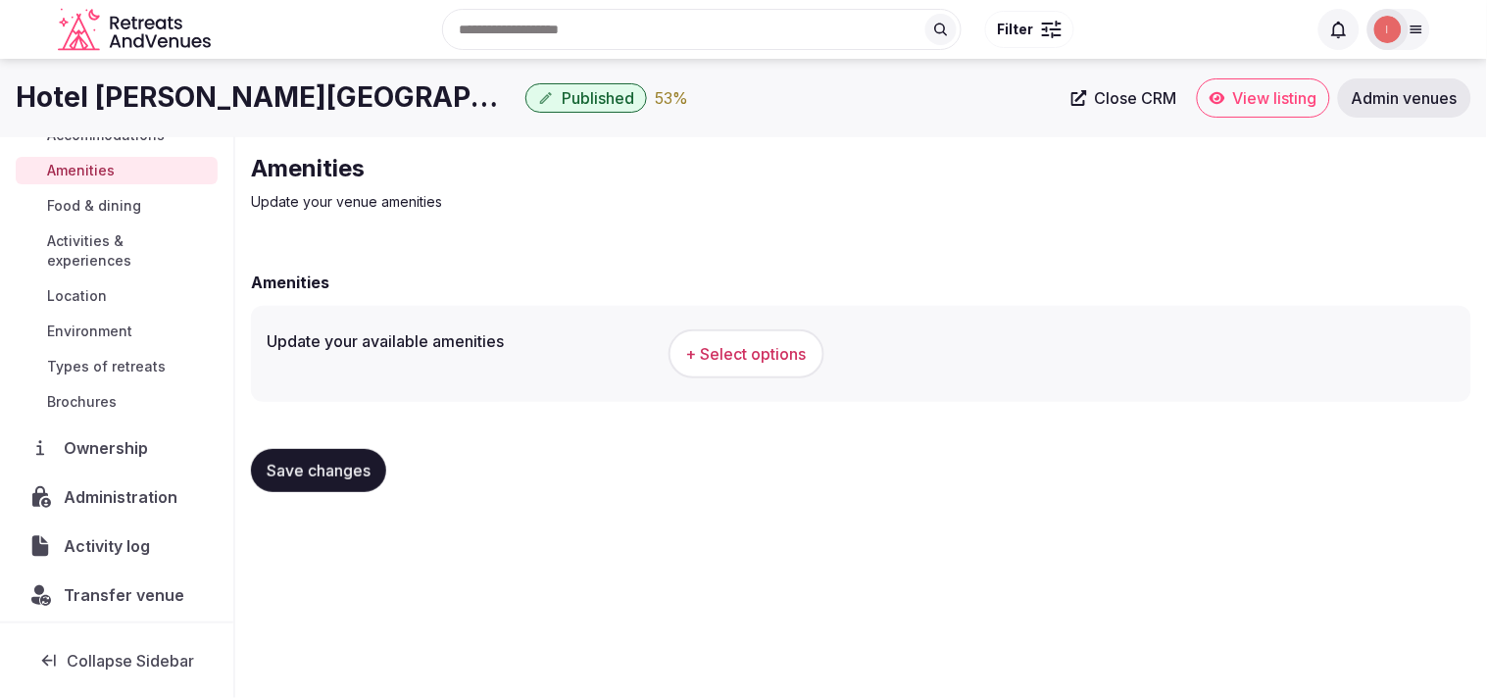
click at [703, 345] on span "+ Select options" at bounding box center [746, 354] width 121 height 22
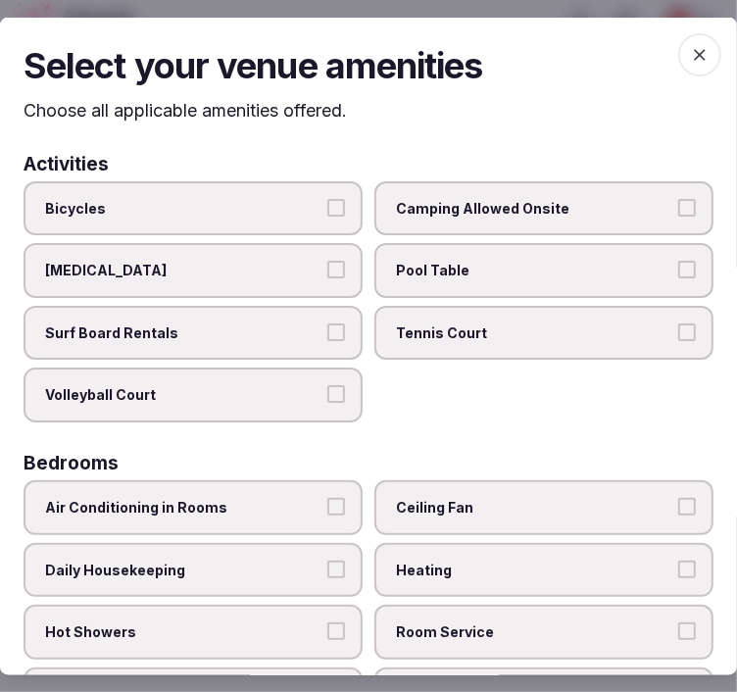
scroll to position [327, 0]
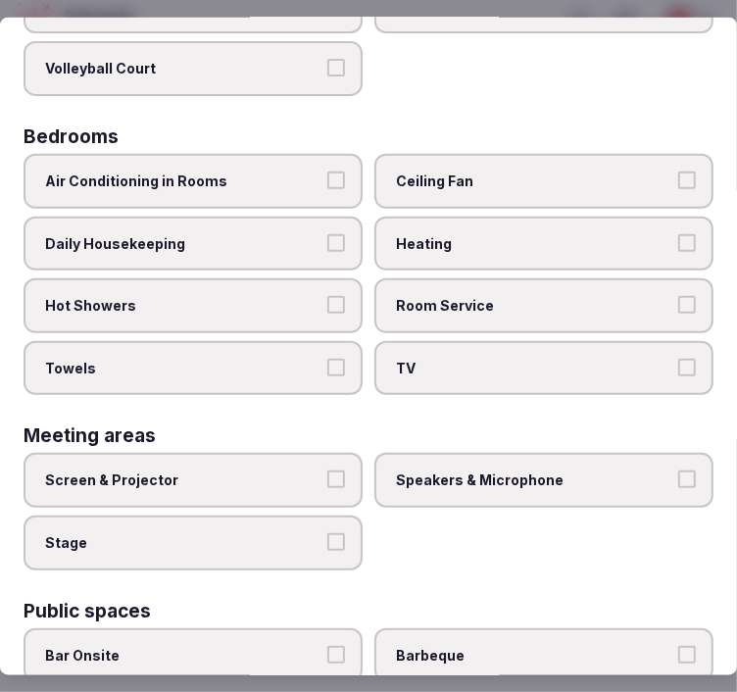
click at [248, 187] on label "Air Conditioning in Rooms" at bounding box center [193, 181] width 339 height 55
click at [327, 187] on button "Air Conditioning in Rooms" at bounding box center [336, 181] width 18 height 18
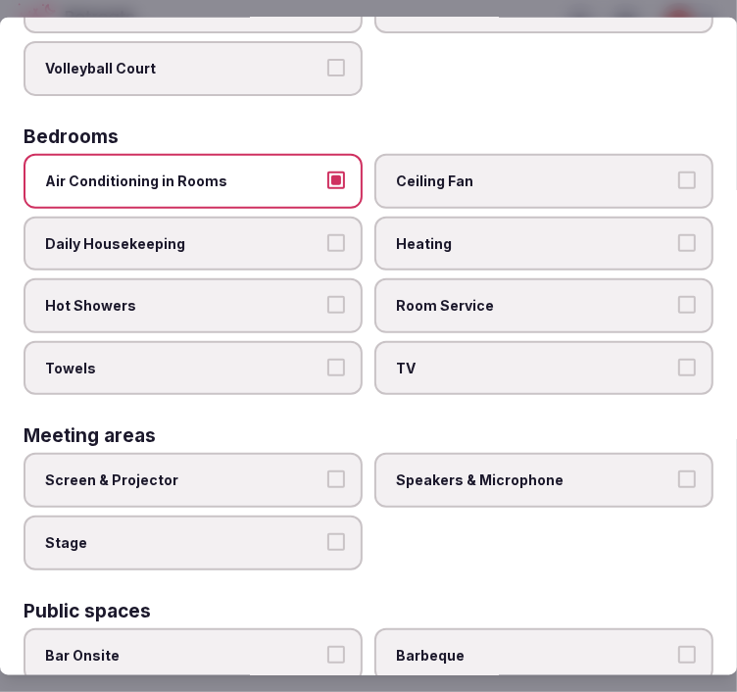
drag, startPoint x: 267, startPoint y: 222, endPoint x: 272, endPoint y: 240, distance: 19.3
click at [267, 223] on label "Daily Housekeeping" at bounding box center [193, 243] width 339 height 55
click at [327, 233] on button "Daily Housekeeping" at bounding box center [336, 242] width 18 height 18
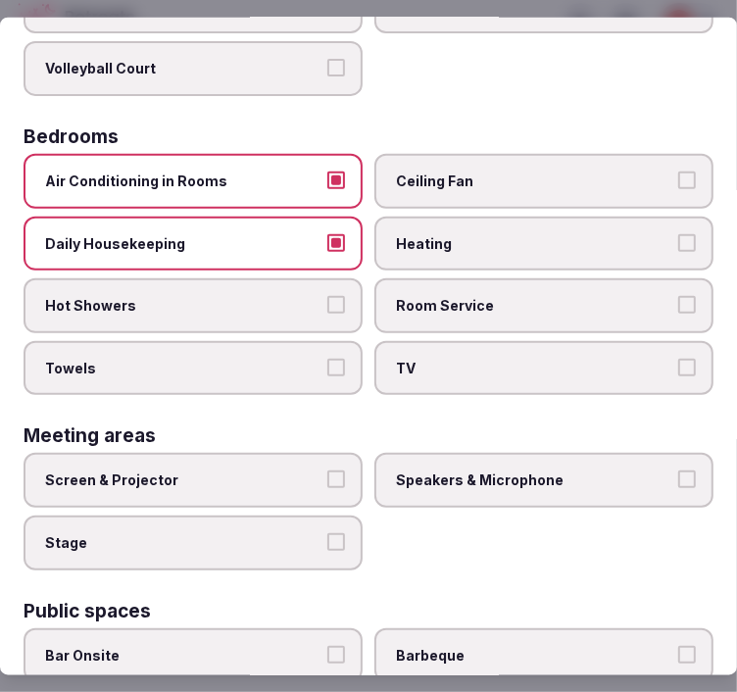
click at [280, 296] on span "Hot Showers" at bounding box center [183, 306] width 277 height 20
click at [327, 296] on button "Hot Showers" at bounding box center [336, 305] width 18 height 18
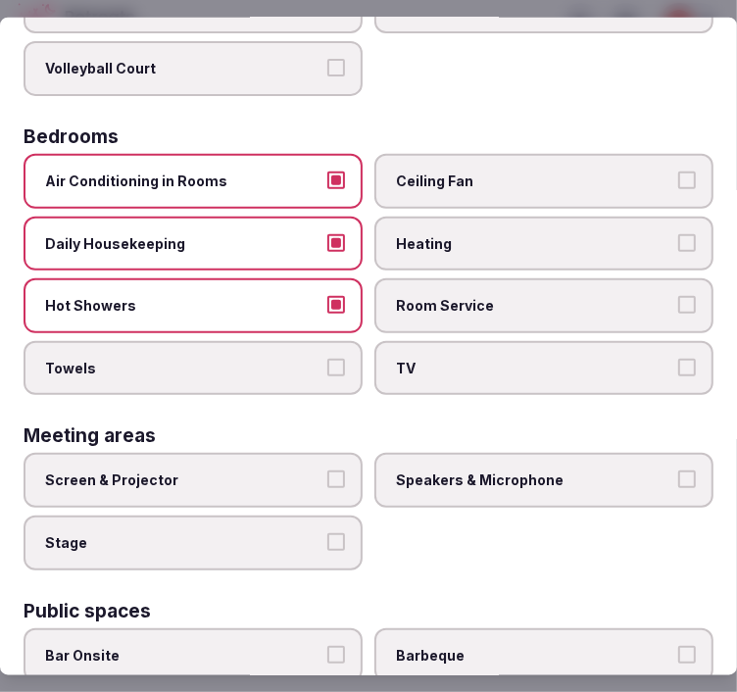
click at [275, 340] on label "Towels" at bounding box center [193, 367] width 339 height 55
click at [327, 358] on button "Towels" at bounding box center [336, 367] width 18 height 18
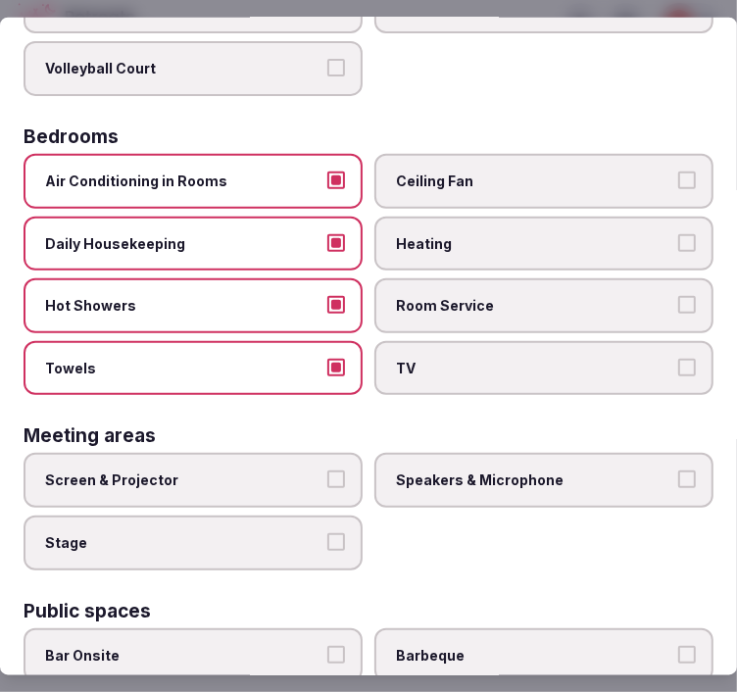
drag, startPoint x: 469, startPoint y: 380, endPoint x: 480, endPoint y: 378, distance: 11.9
click at [488, 322] on div "Air Conditioning in Rooms Ceiling Fan Daily Housekeeping Heating Hot Showers Ro…" at bounding box center [369, 274] width 690 height 241
click at [494, 306] on label "Room Service" at bounding box center [544, 305] width 339 height 55
click at [679, 306] on button "Room Service" at bounding box center [688, 305] width 18 height 18
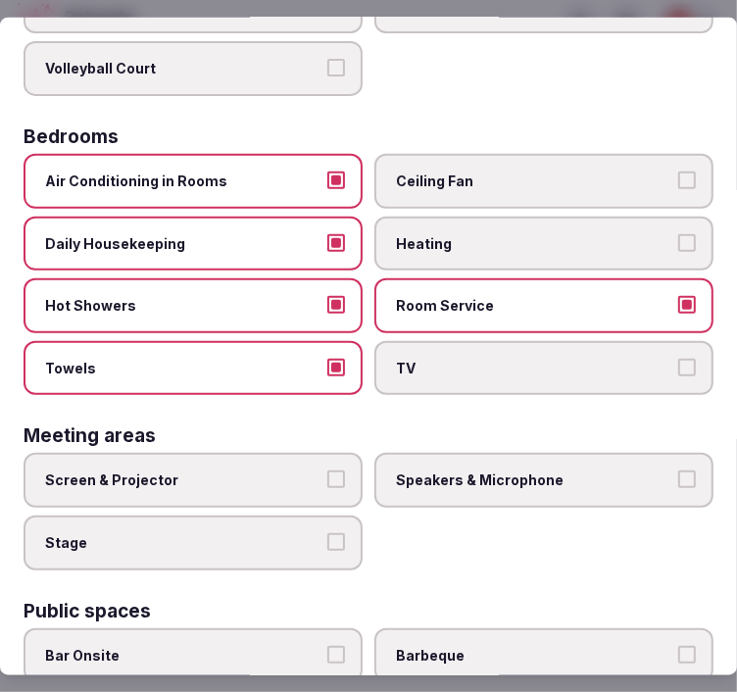
click at [487, 358] on span "TV" at bounding box center [534, 368] width 277 height 20
click at [679, 358] on button "TV" at bounding box center [688, 367] width 18 height 18
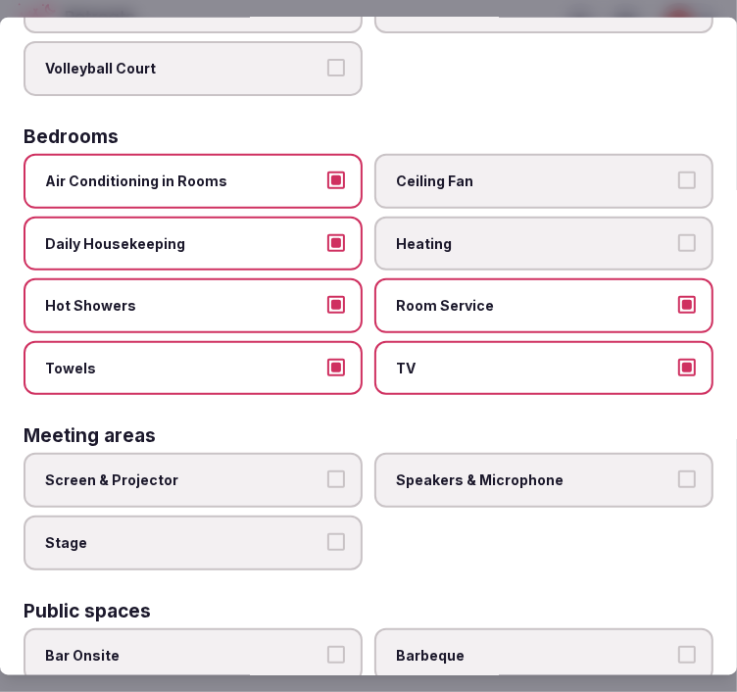
click at [432, 471] on span "Speakers & Microphone" at bounding box center [534, 481] width 277 height 20
click at [679, 471] on button "Speakers & Microphone" at bounding box center [688, 480] width 18 height 18
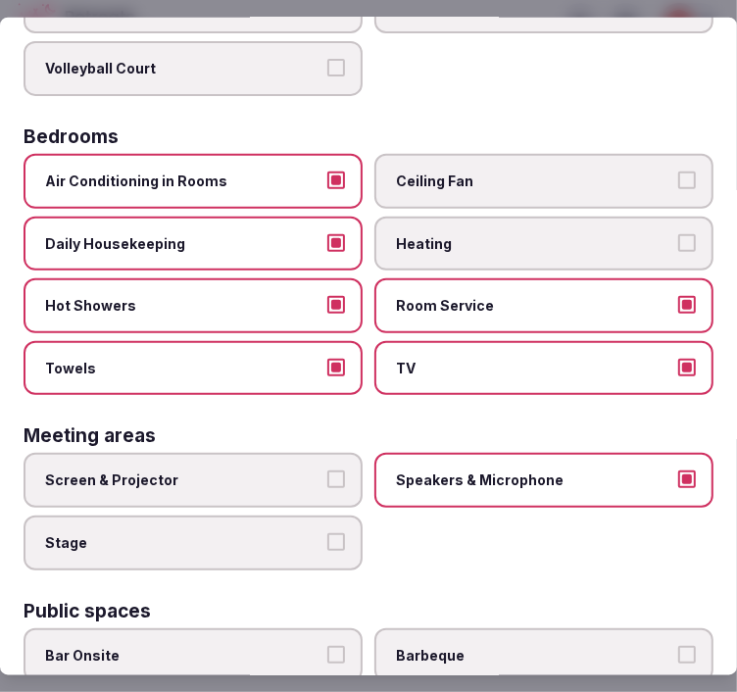
click at [245, 475] on label "Screen & Projector" at bounding box center [193, 480] width 339 height 55
click at [327, 475] on button "Screen & Projector" at bounding box center [336, 480] width 18 height 18
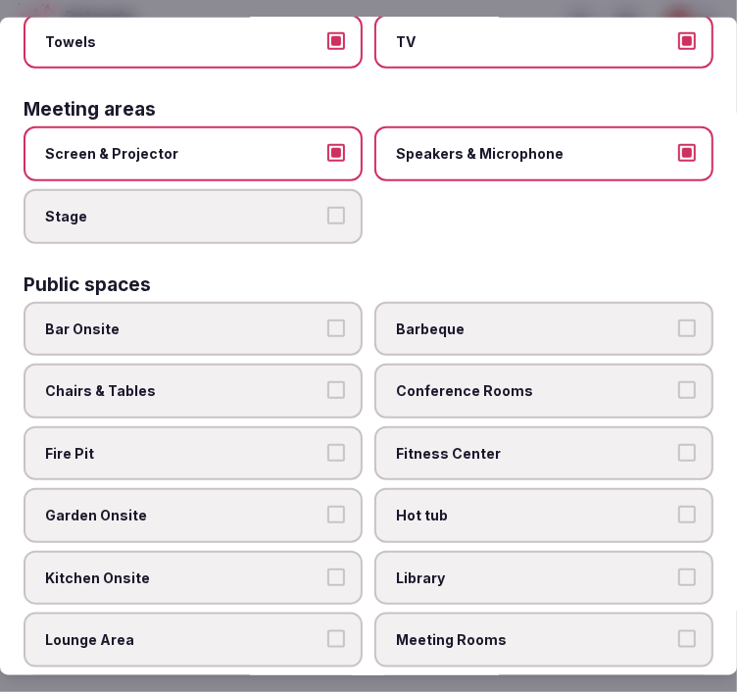
scroll to position [762, 0]
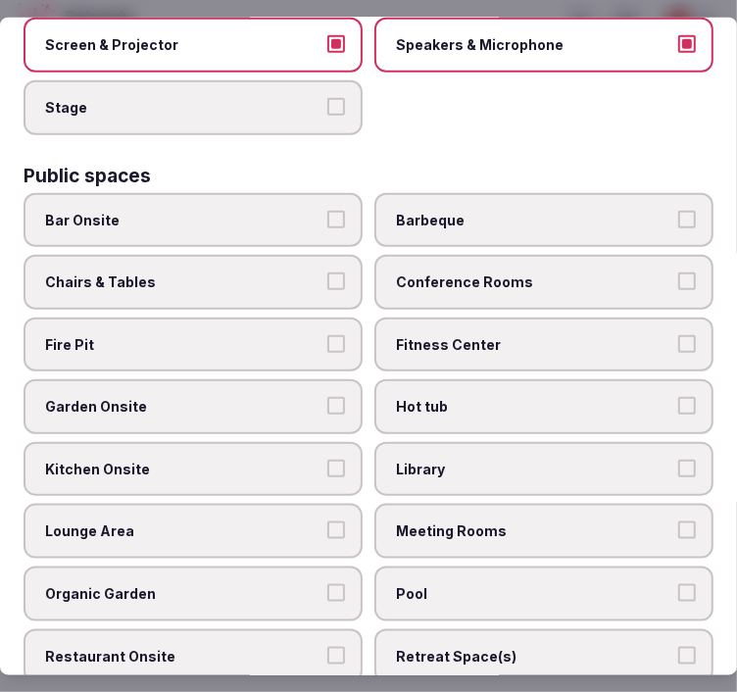
click at [504, 334] on span "Fitness Center" at bounding box center [534, 344] width 277 height 20
click at [679, 334] on button "Fitness Center" at bounding box center [688, 343] width 18 height 18
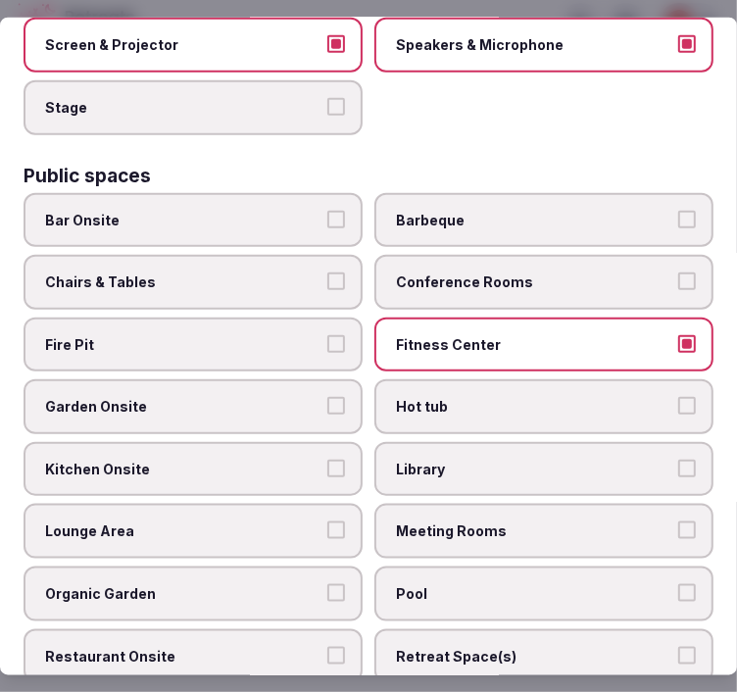
click at [302, 273] on span "Chairs & Tables" at bounding box center [183, 283] width 277 height 20
click at [327, 273] on button "Chairs & Tables" at bounding box center [336, 282] width 18 height 18
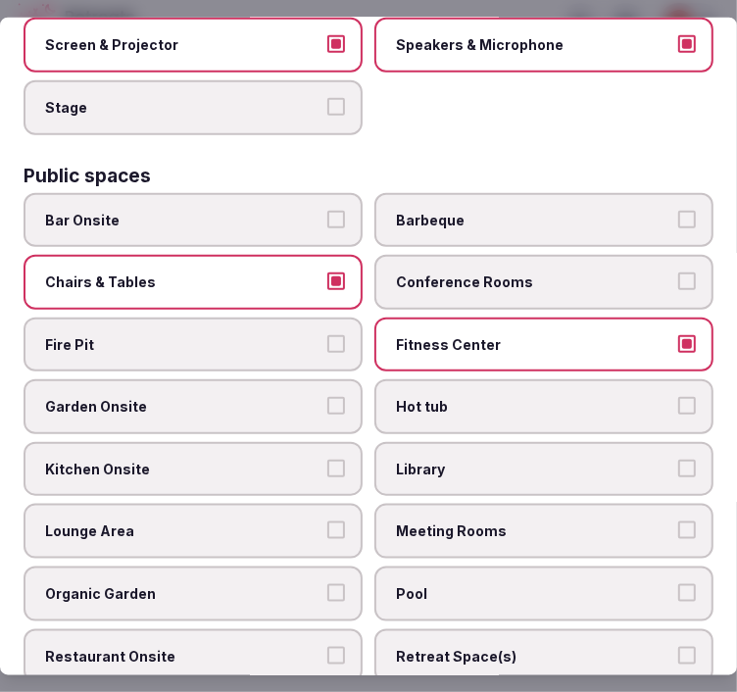
scroll to position [871, 0]
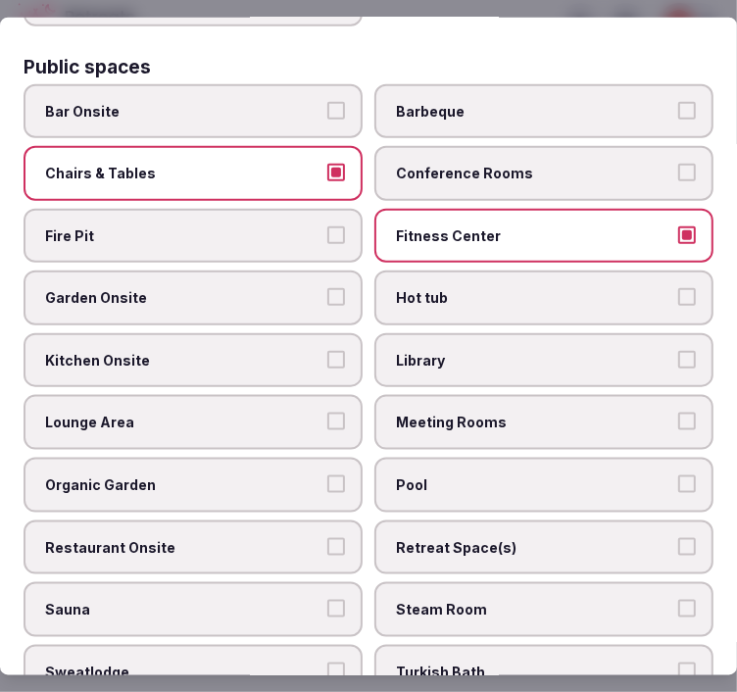
click at [452, 413] on span "Meeting Rooms" at bounding box center [534, 423] width 277 height 20
click at [679, 413] on button "Meeting Rooms" at bounding box center [688, 422] width 18 height 18
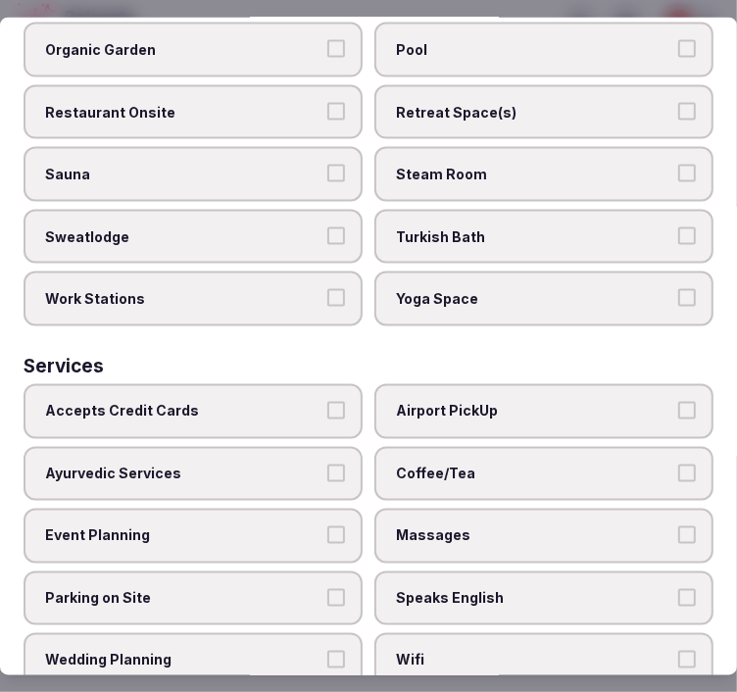
scroll to position [1307, 0]
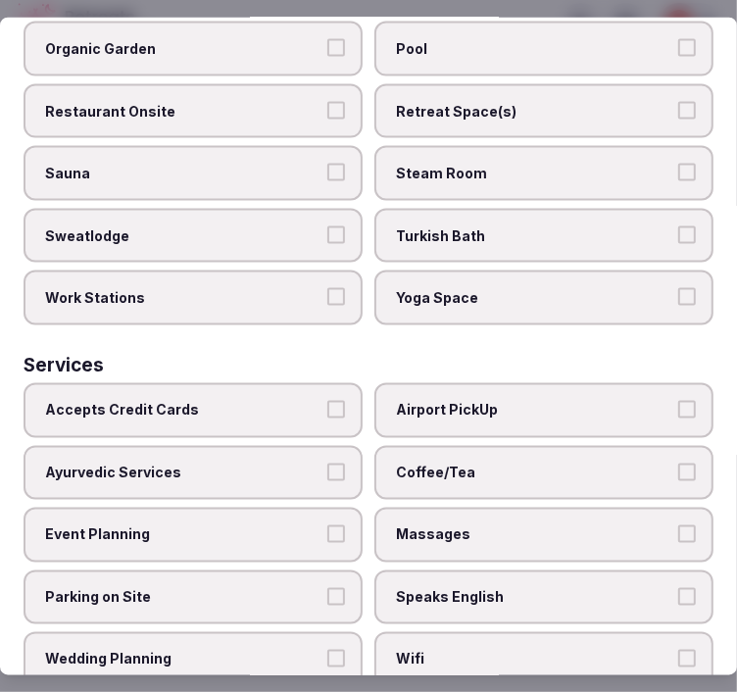
click at [278, 101] on span "Restaurant Onsite" at bounding box center [183, 111] width 277 height 20
click at [327, 101] on button "Restaurant Onsite" at bounding box center [336, 110] width 18 height 18
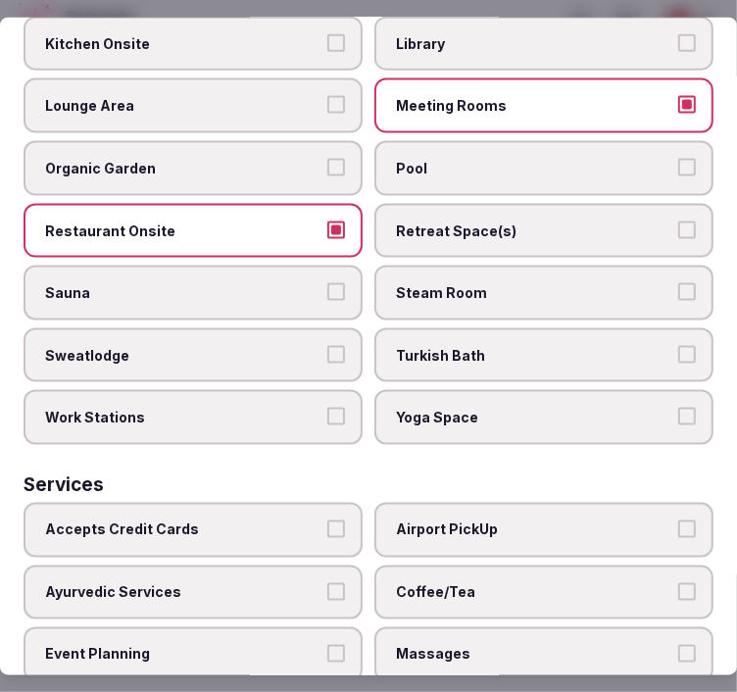
scroll to position [981, 0]
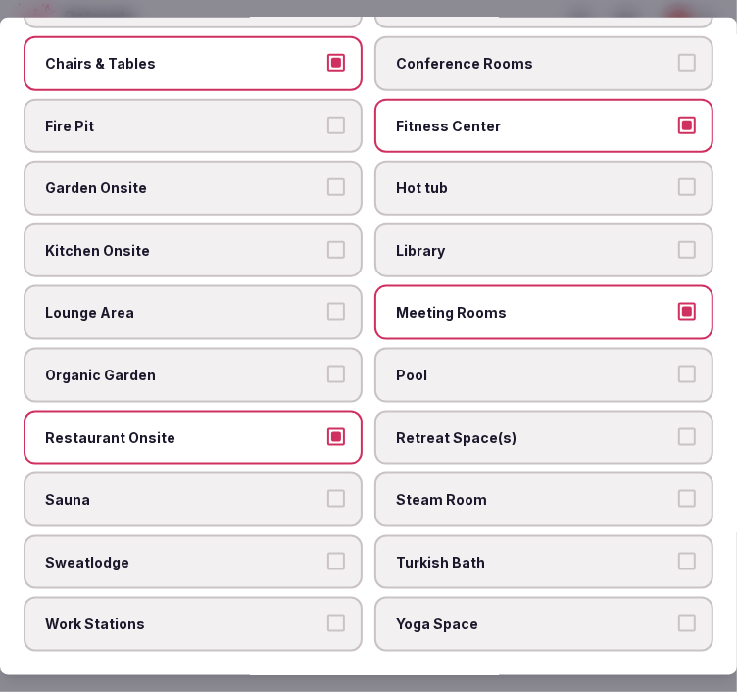
click at [327, 303] on button "Lounge Area" at bounding box center [336, 312] width 18 height 18
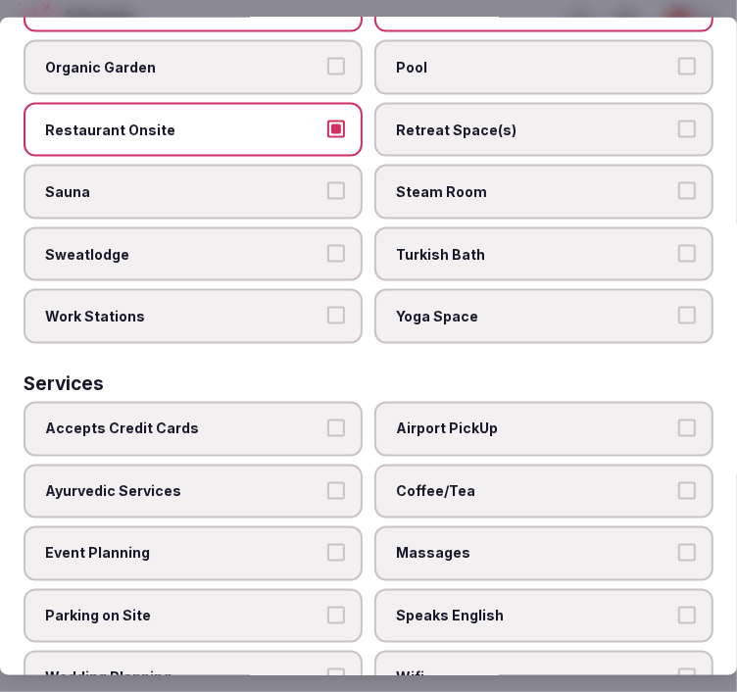
scroll to position [1356, 0]
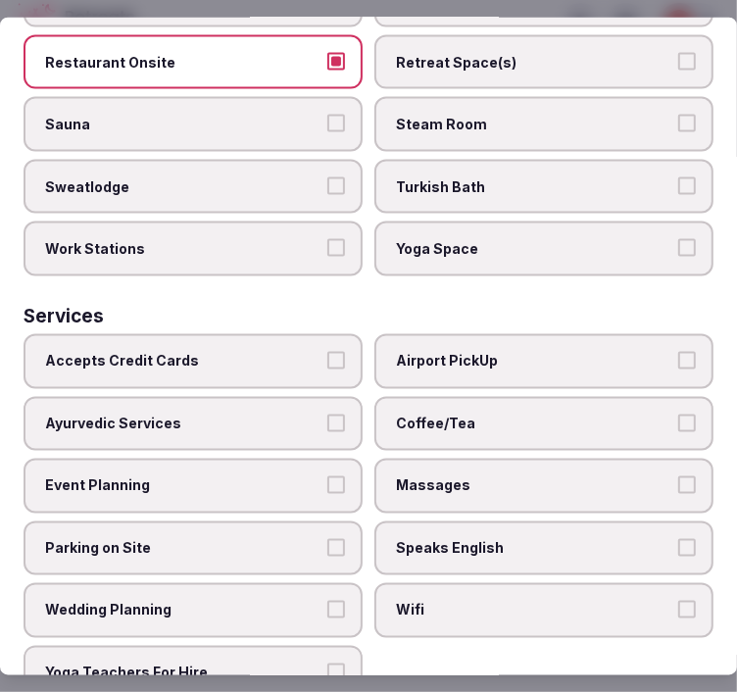
click at [615, 477] on span "Massages" at bounding box center [534, 487] width 277 height 20
click at [679, 477] on button "Massages" at bounding box center [688, 486] width 18 height 18
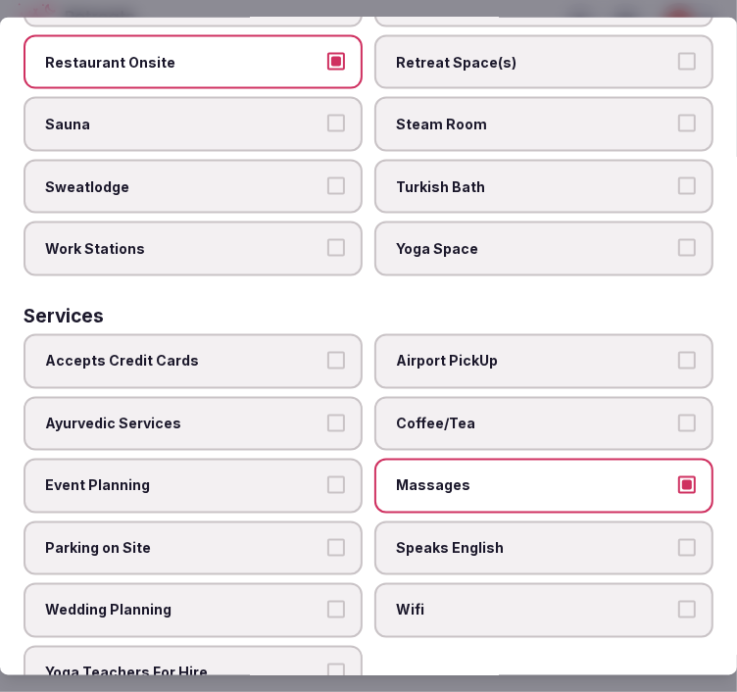
drag, startPoint x: 580, startPoint y: 496, endPoint x: 550, endPoint y: 550, distance: 61.9
click at [574, 538] on span "Speaks English" at bounding box center [534, 548] width 277 height 20
click at [679, 538] on button "Speaks English" at bounding box center [688, 547] width 18 height 18
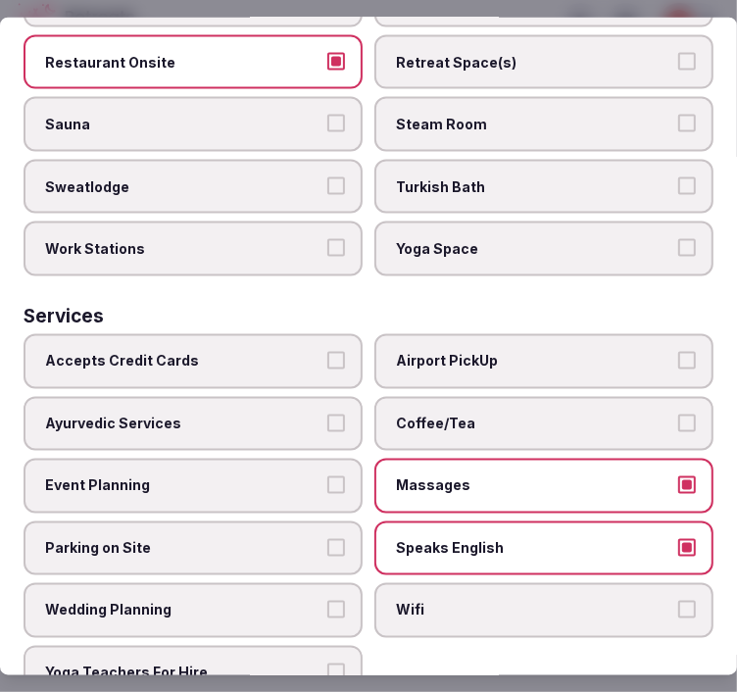
click at [550, 601] on span "Wifi" at bounding box center [534, 611] width 277 height 20
click at [679, 601] on button "Wifi" at bounding box center [688, 610] width 18 height 18
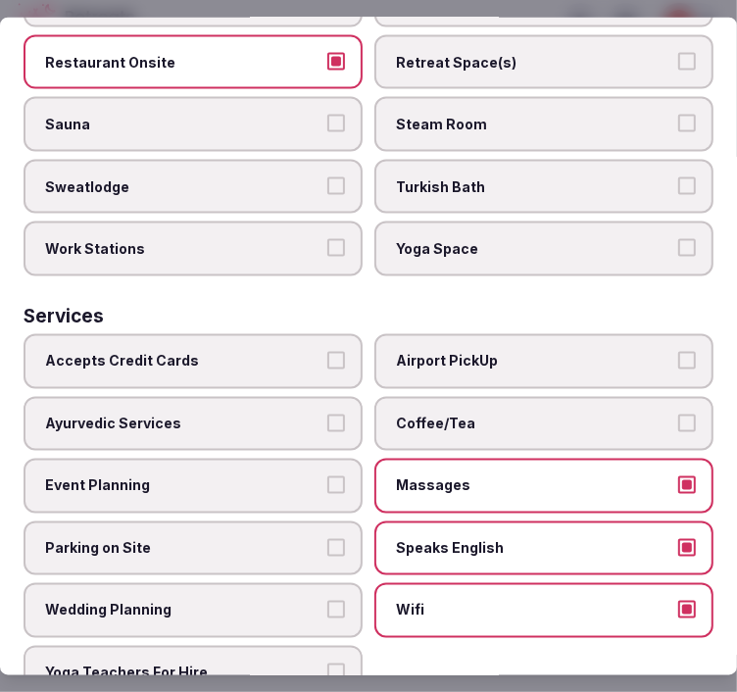
click at [593, 414] on span "Coffee/Tea" at bounding box center [534, 424] width 277 height 20
click at [679, 414] on button "Coffee/Tea" at bounding box center [688, 423] width 18 height 18
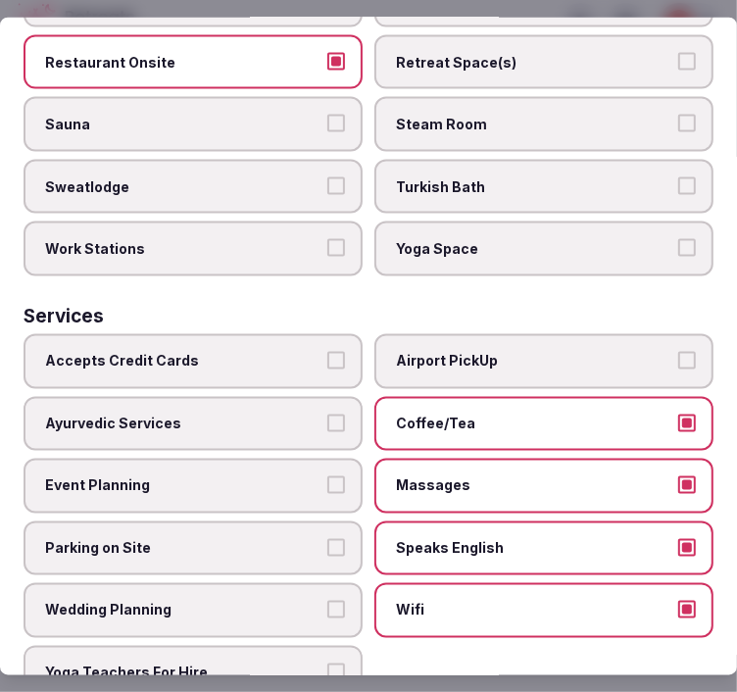
click at [318, 334] on label "Accepts Credit Cards" at bounding box center [193, 361] width 339 height 55
click at [327, 352] on button "Accepts Credit Cards" at bounding box center [336, 361] width 18 height 18
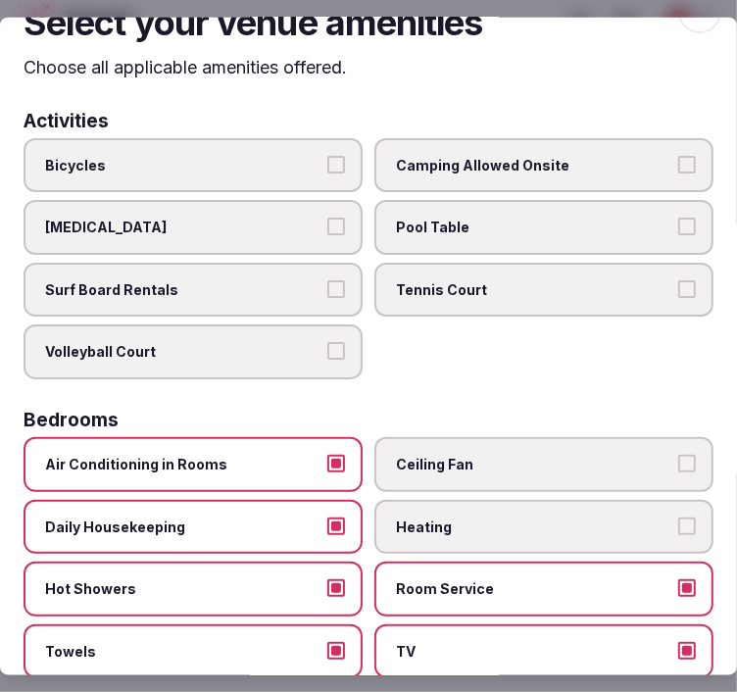
scroll to position [0, 0]
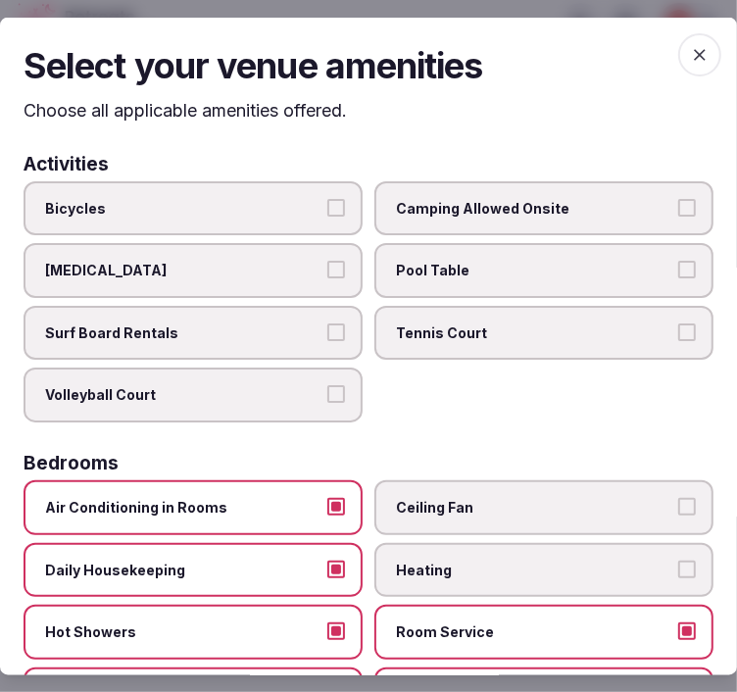
click at [690, 60] on icon "button" at bounding box center [700, 55] width 20 height 20
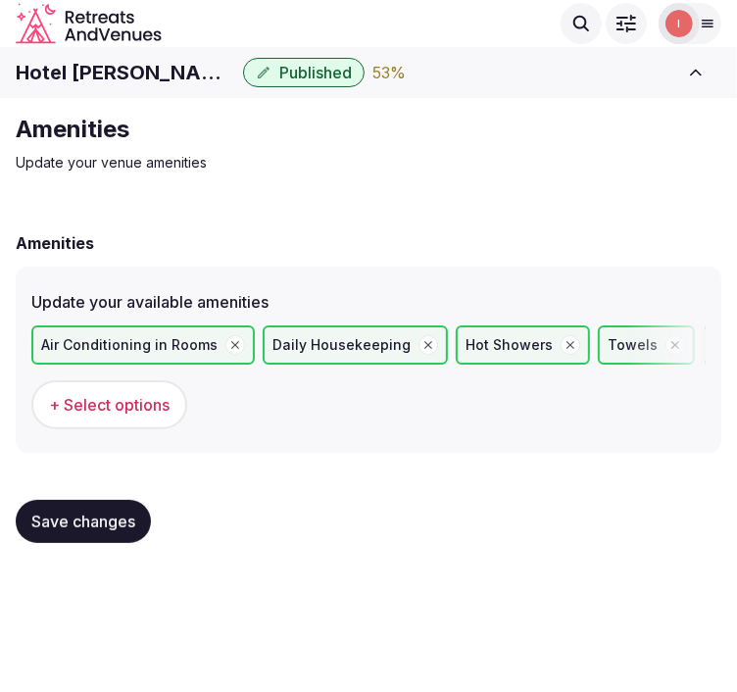
drag, startPoint x: 124, startPoint y: 529, endPoint x: 154, endPoint y: 483, distance: 55.2
click at [153, 484] on div "Save changes" at bounding box center [369, 521] width 706 height 75
click at [42, 523] on span "Save changes" at bounding box center [83, 522] width 104 height 20
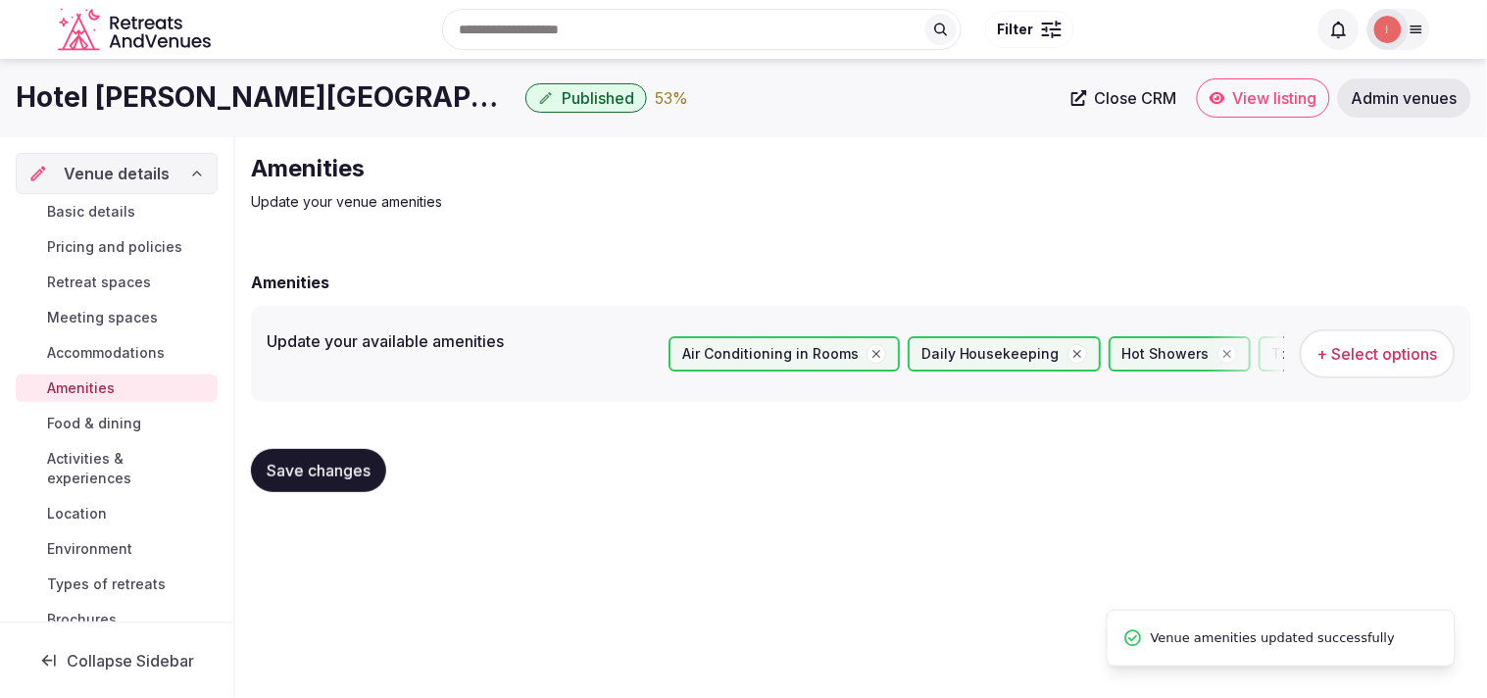
click at [90, 429] on span "Food & dining" at bounding box center [94, 424] width 94 height 20
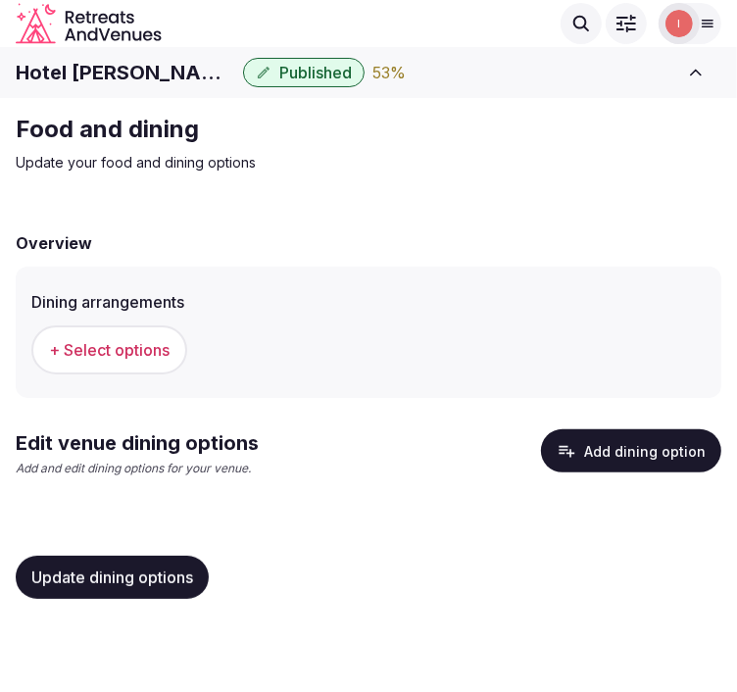
click at [158, 334] on button "+ Select options" at bounding box center [109, 350] width 156 height 49
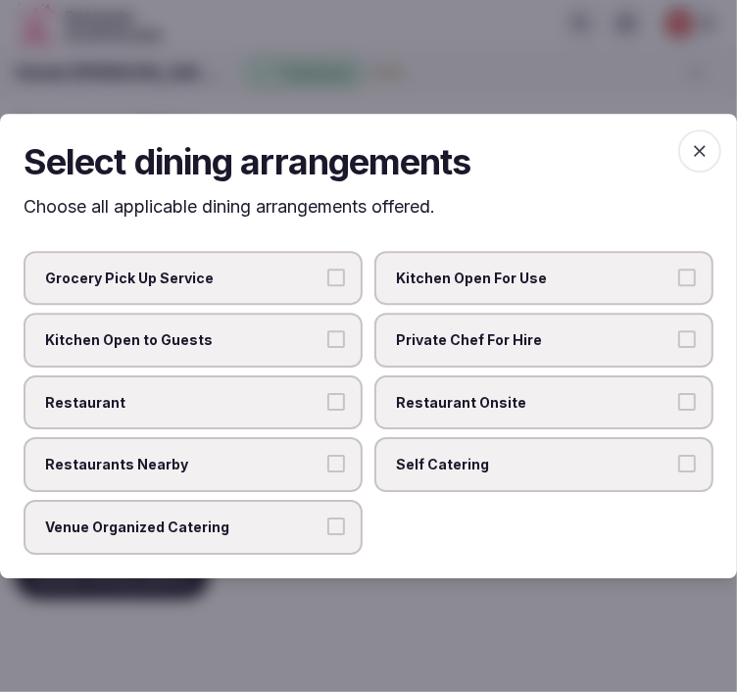
click at [286, 403] on span "Restaurant" at bounding box center [183, 403] width 277 height 20
click at [327, 403] on button "Restaurant" at bounding box center [336, 402] width 18 height 18
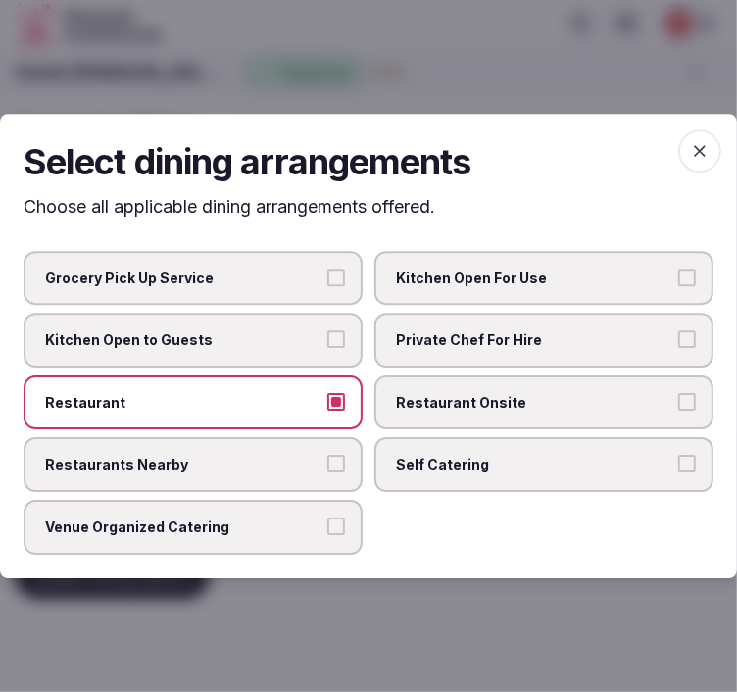
click at [416, 392] on label "Restaurant Onsite" at bounding box center [544, 403] width 339 height 55
click at [679, 393] on button "Restaurant Onsite" at bounding box center [688, 402] width 18 height 18
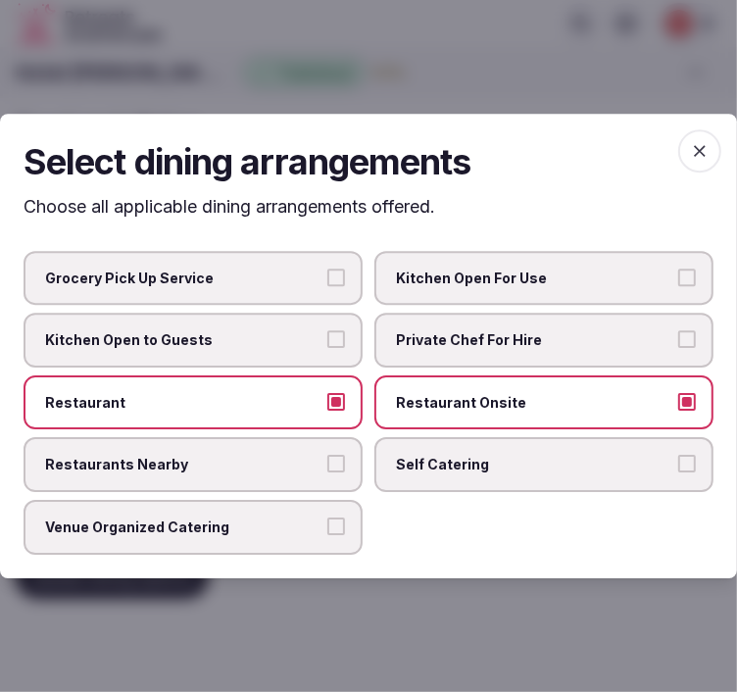
click at [321, 503] on label "Venue Organized Catering" at bounding box center [193, 527] width 339 height 55
click at [327, 518] on button "Venue Organized Catering" at bounding box center [336, 527] width 18 height 18
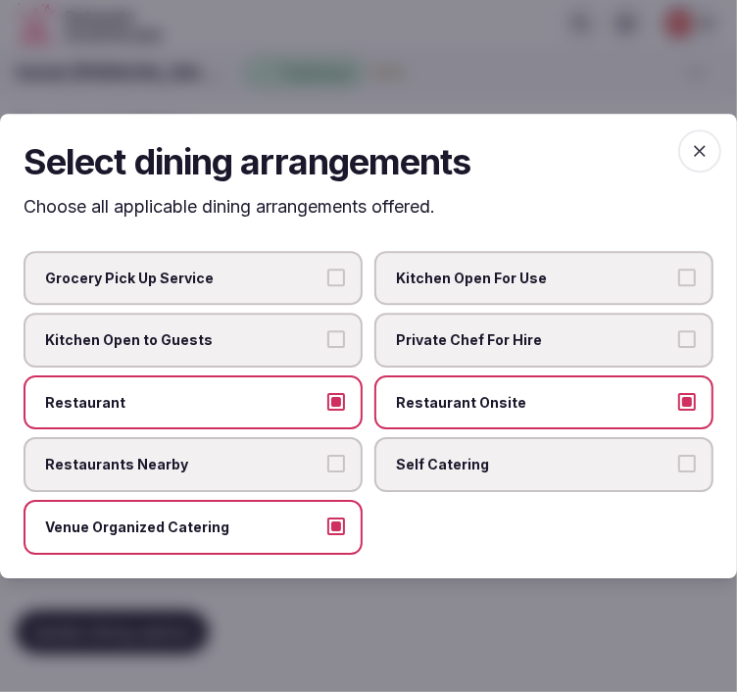
drag, startPoint x: 347, startPoint y: 466, endPoint x: 395, endPoint y: 462, distance: 48.2
click at [350, 466] on label "Restaurants Nearby" at bounding box center [193, 465] width 339 height 55
click at [345, 466] on button "Restaurants Nearby" at bounding box center [336, 465] width 18 height 18
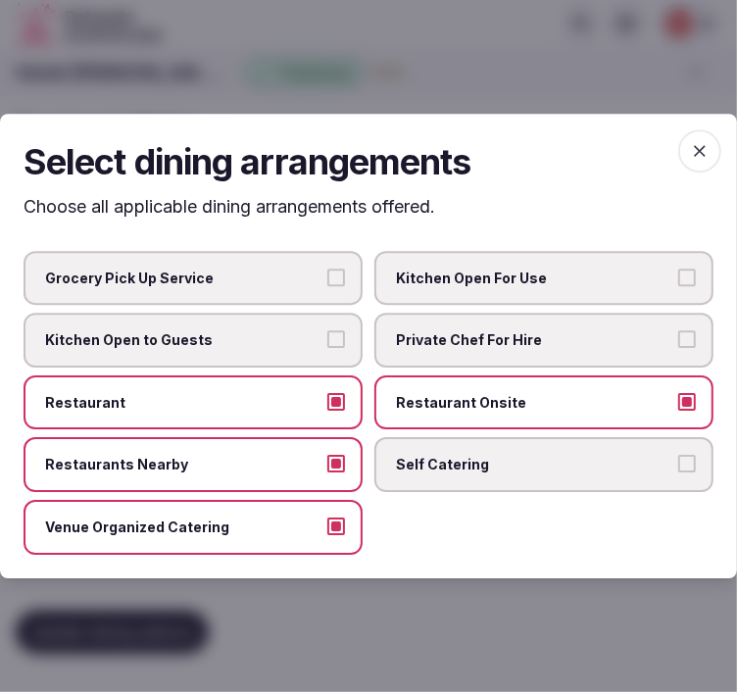
click at [447, 466] on span "Self Catering" at bounding box center [534, 466] width 277 height 20
click at [679, 466] on button "Self Catering" at bounding box center [688, 465] width 18 height 18
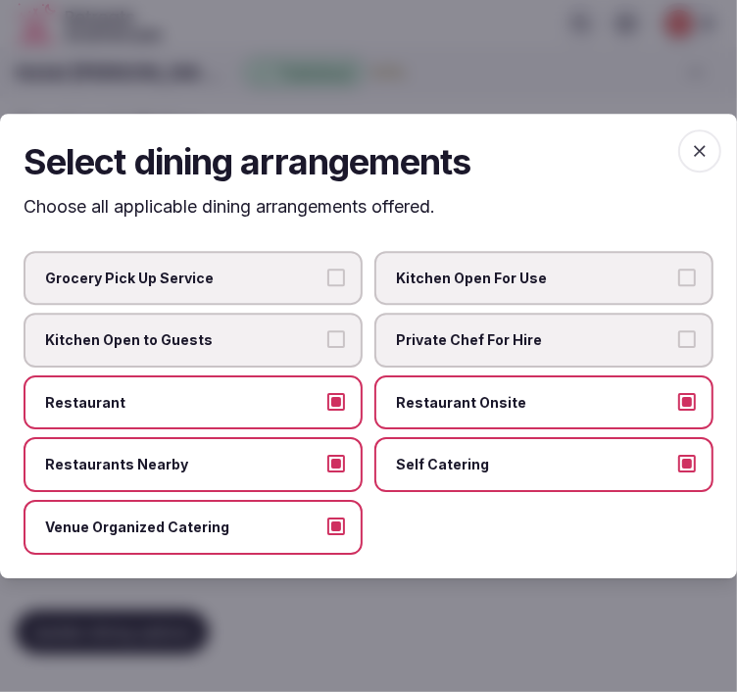
click at [471, 456] on span "Self Catering" at bounding box center [534, 466] width 277 height 20
click at [679, 456] on button "Self Catering" at bounding box center [688, 465] width 18 height 18
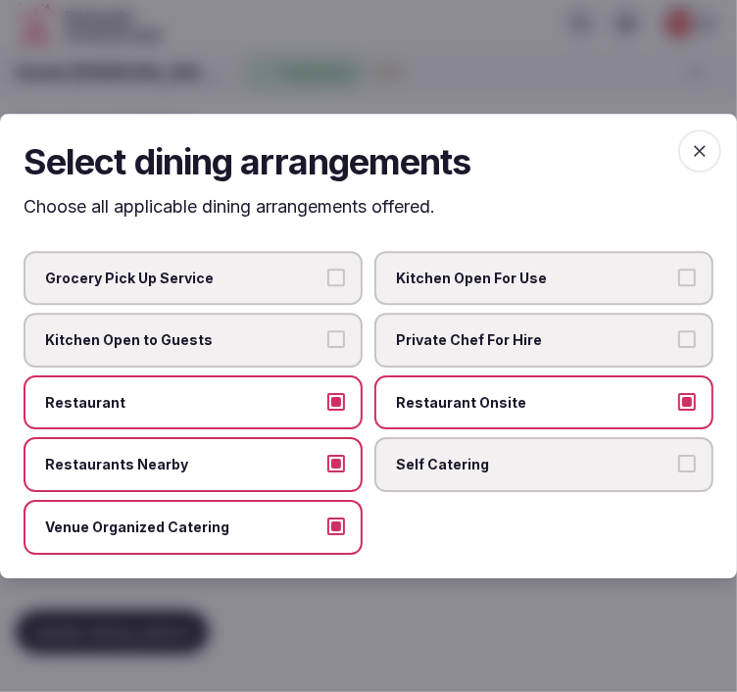
click at [518, 327] on label "Private Chef For Hire" at bounding box center [544, 340] width 339 height 55
click at [679, 330] on button "Private Chef For Hire" at bounding box center [688, 339] width 18 height 18
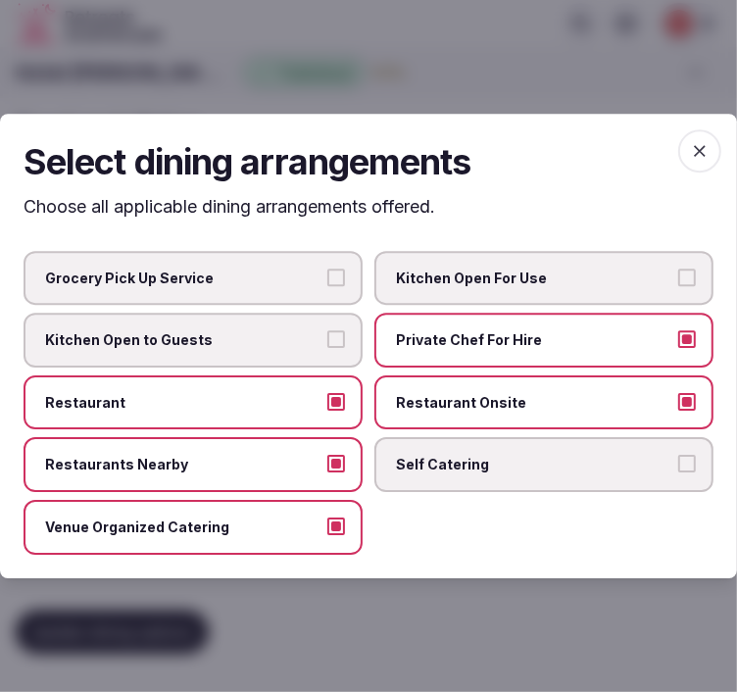
click at [518, 327] on label "Private Chef For Hire" at bounding box center [544, 340] width 339 height 55
click at [679, 330] on button "Private Chef For Hire" at bounding box center [688, 339] width 18 height 18
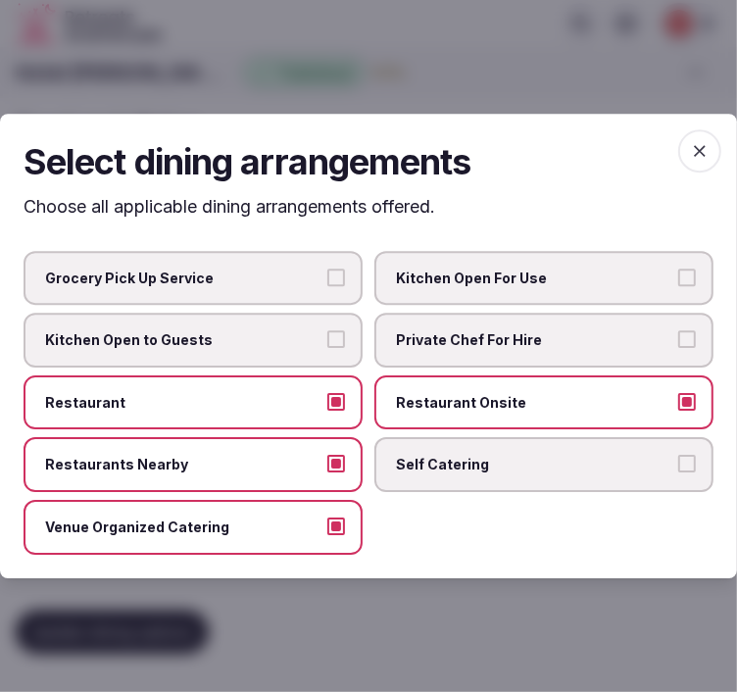
click at [692, 152] on icon "button" at bounding box center [700, 151] width 20 height 20
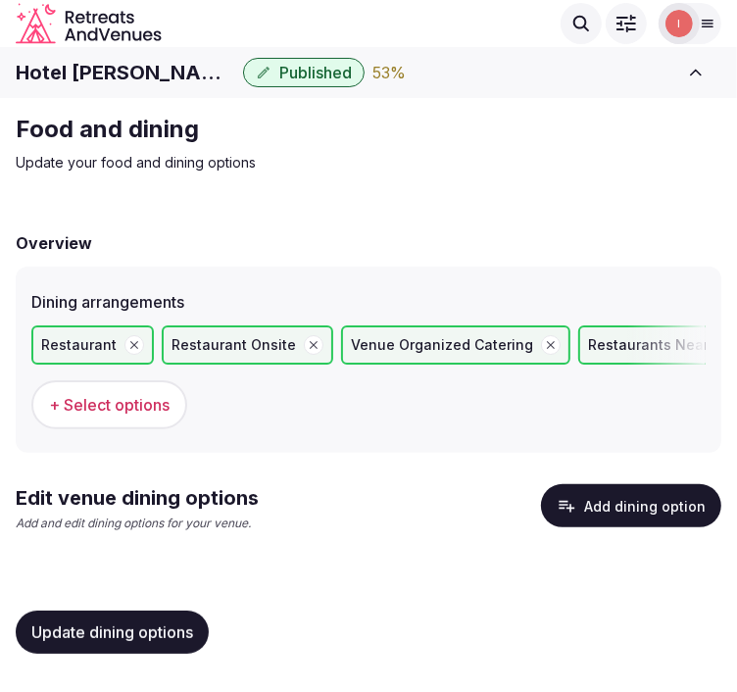
drag, startPoint x: 80, startPoint y: 640, endPoint x: 200, endPoint y: 606, distance: 124.4
click at [82, 639] on button "Update dining options" at bounding box center [112, 632] width 193 height 43
click at [633, 484] on button "Add dining option" at bounding box center [631, 505] width 180 height 43
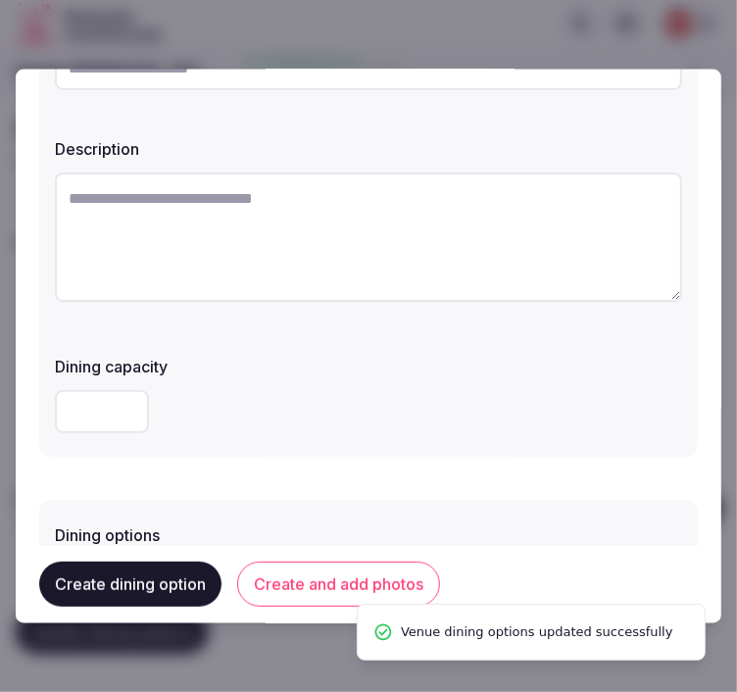
scroll to position [109, 0]
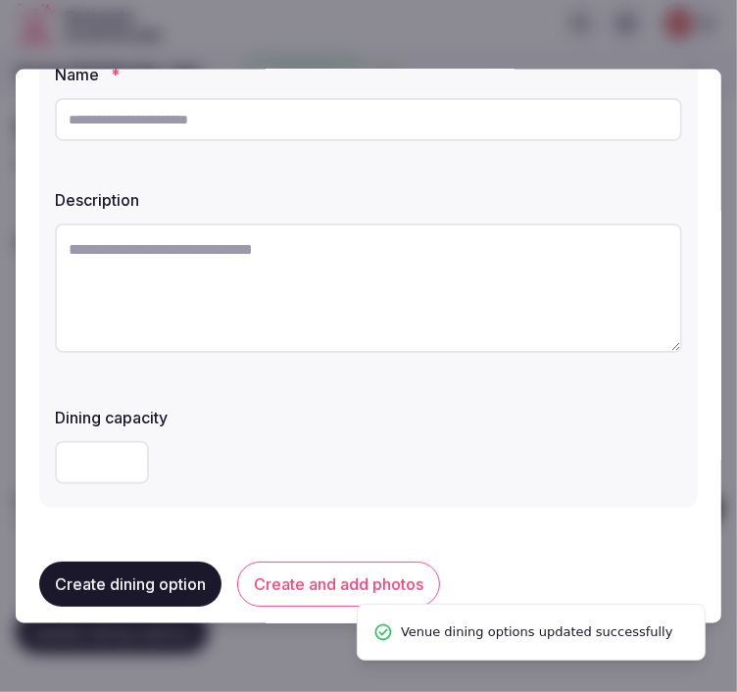
click at [415, 124] on input "text" at bounding box center [369, 119] width 628 height 43
paste input "**********"
type input "**********"
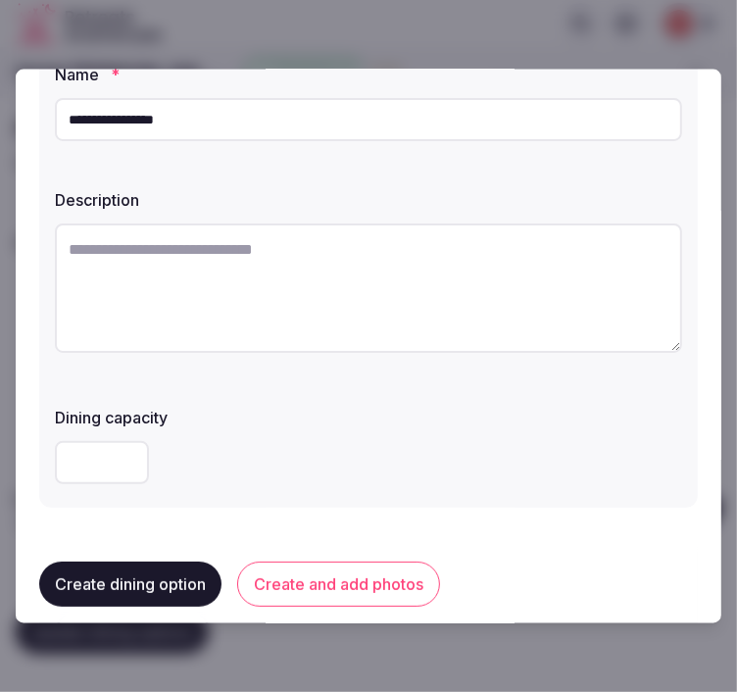
click at [455, 320] on textarea at bounding box center [369, 288] width 628 height 129
paste textarea "**********"
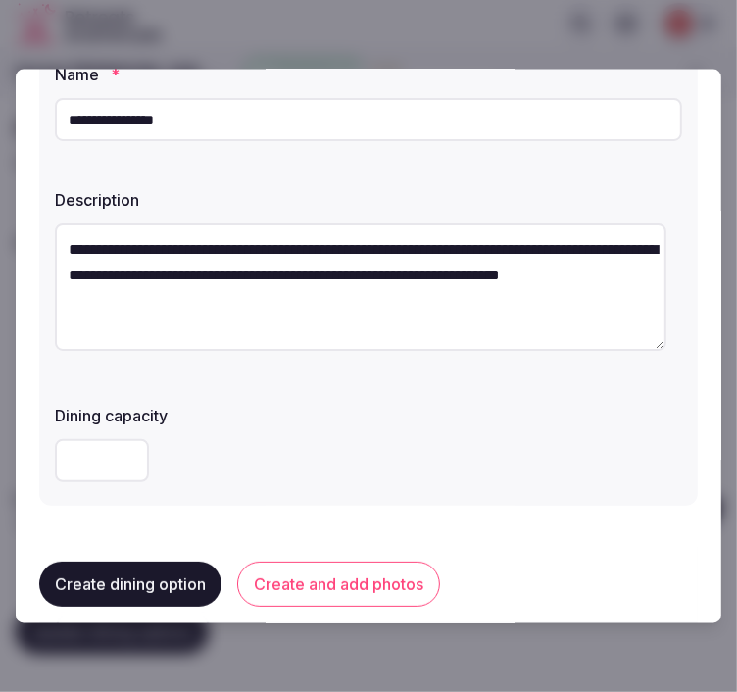
scroll to position [0, 0]
type textarea "**********"
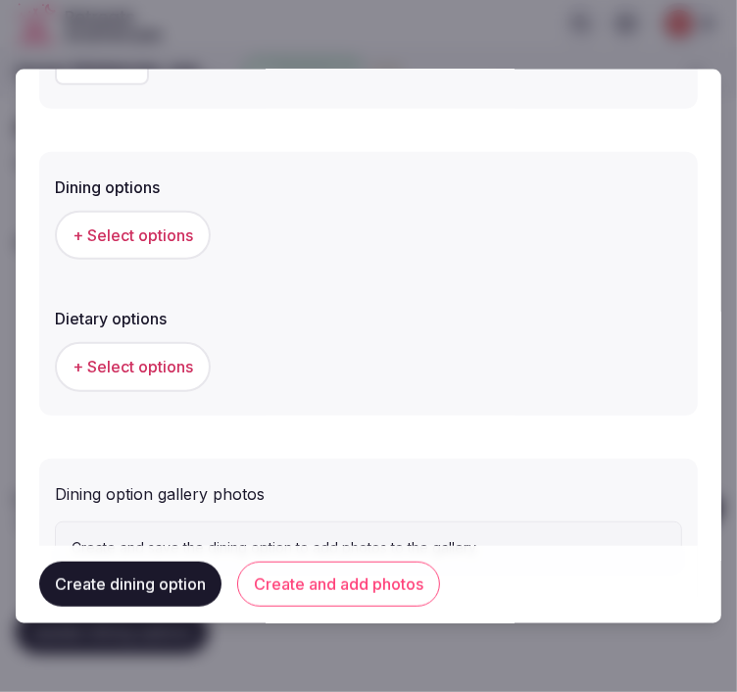
scroll to position [544, 0]
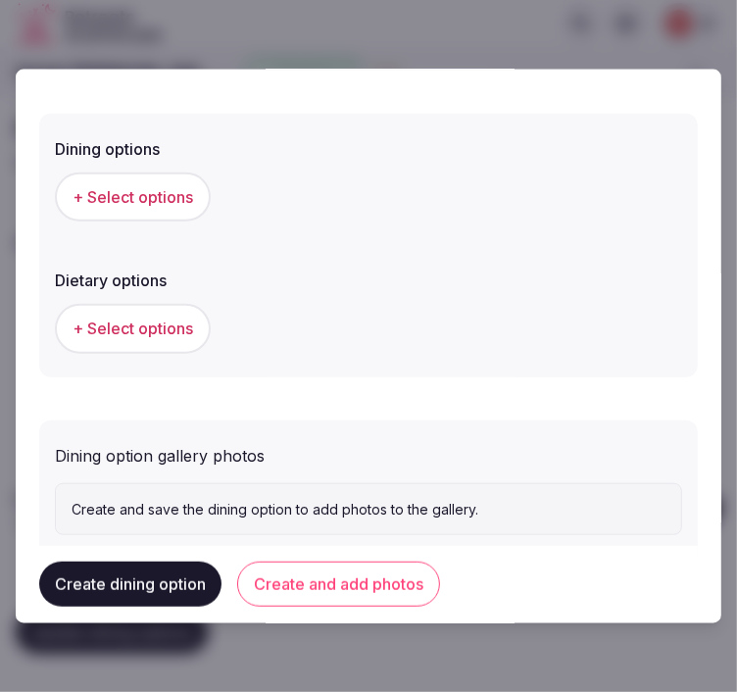
click at [179, 186] on span "+ Select options" at bounding box center [133, 197] width 121 height 22
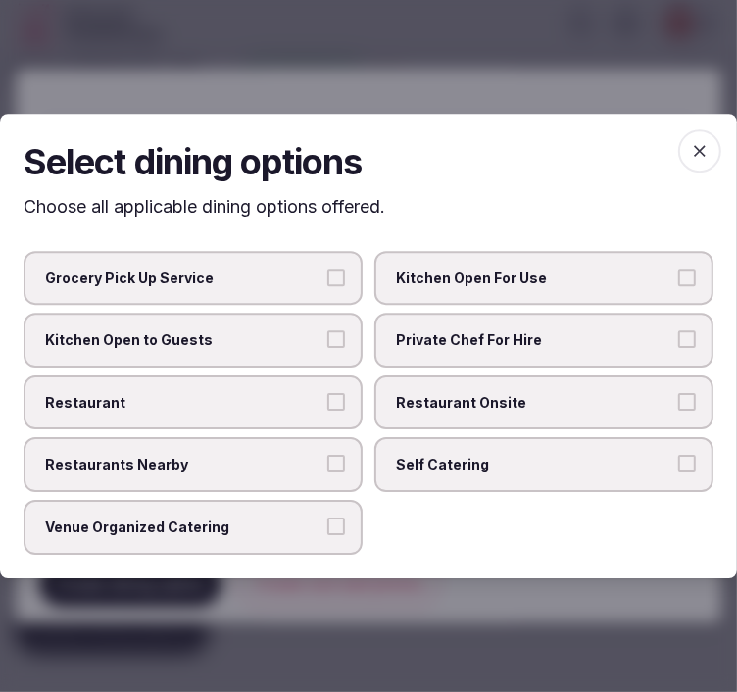
drag, startPoint x: 412, startPoint y: 406, endPoint x: 350, endPoint y: 427, distance: 65.1
click at [408, 404] on span "Restaurant Onsite" at bounding box center [534, 403] width 277 height 20
click at [679, 404] on button "Restaurant Onsite" at bounding box center [688, 402] width 18 height 18
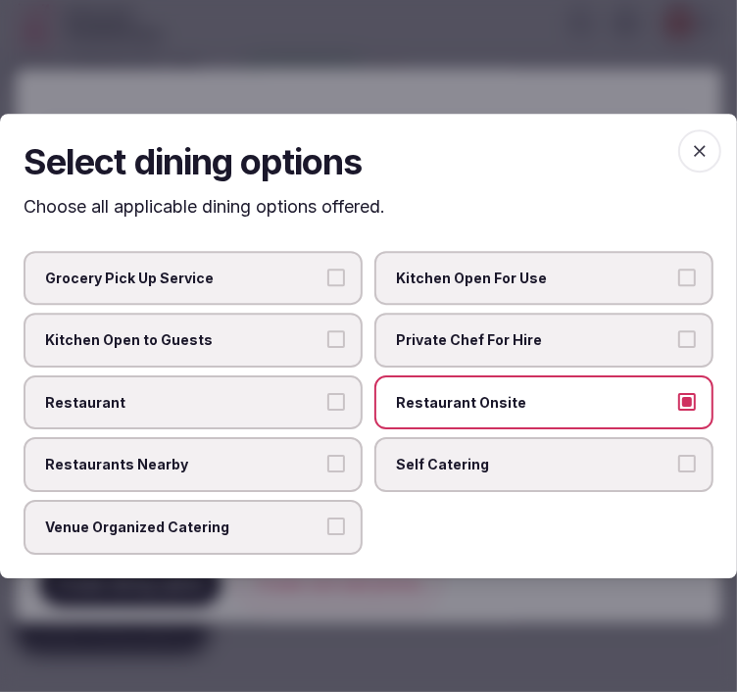
click at [294, 417] on label "Restaurant" at bounding box center [193, 403] width 339 height 55
click at [327, 411] on button "Restaurant" at bounding box center [336, 402] width 18 height 18
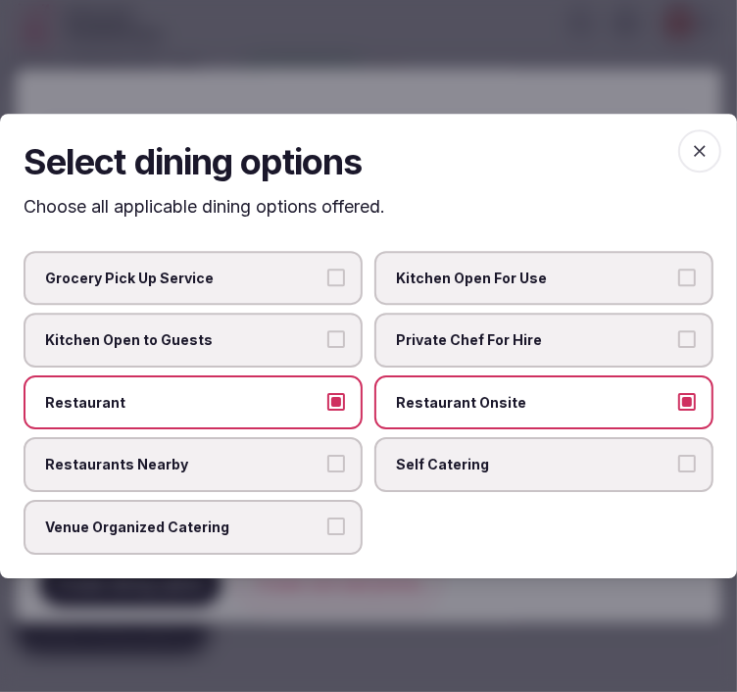
drag, startPoint x: 261, startPoint y: 517, endPoint x: 291, endPoint y: 497, distance: 36.2
click at [260, 518] on span "Venue Organized Catering" at bounding box center [183, 528] width 277 height 20
click at [327, 518] on button "Venue Organized Catering" at bounding box center [336, 527] width 18 height 18
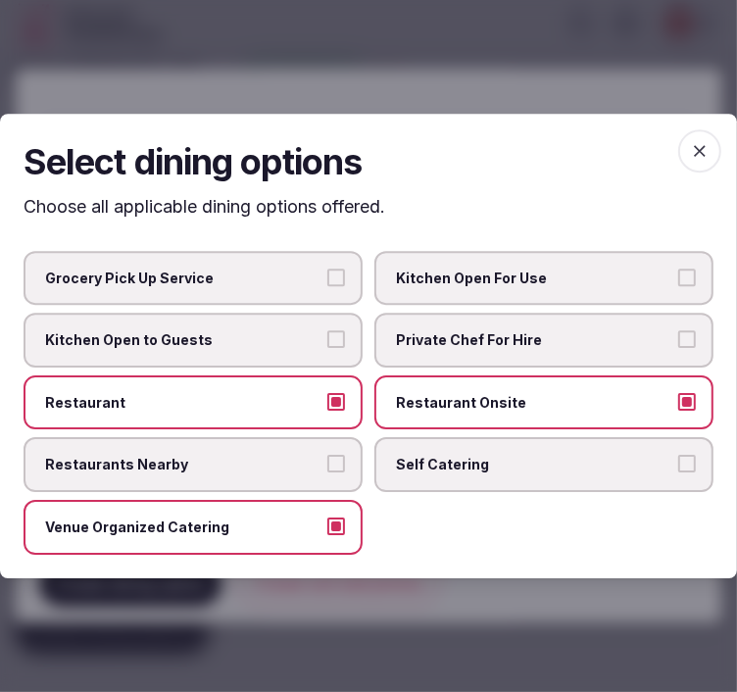
click at [704, 157] on icon "button" at bounding box center [700, 151] width 20 height 20
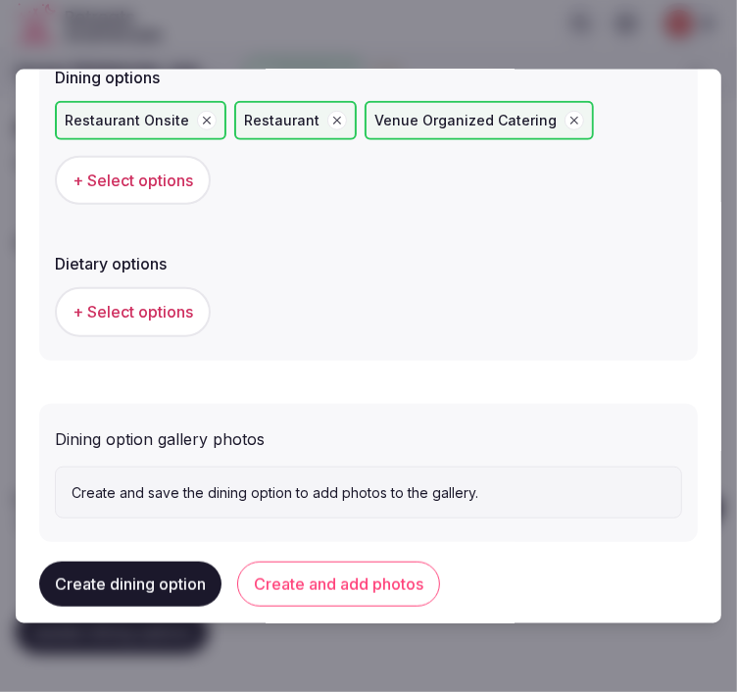
scroll to position [644, 0]
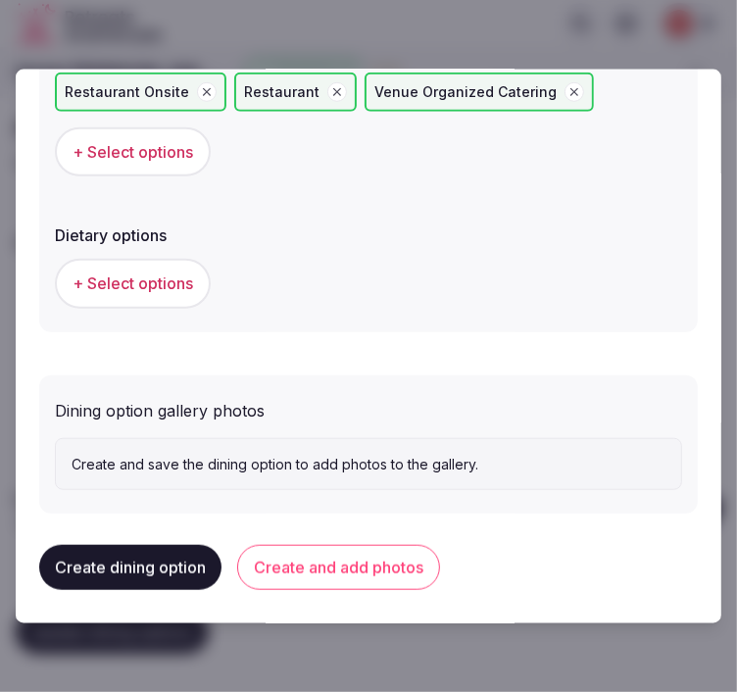
click at [356, 564] on button "Create and add photos" at bounding box center [338, 567] width 203 height 45
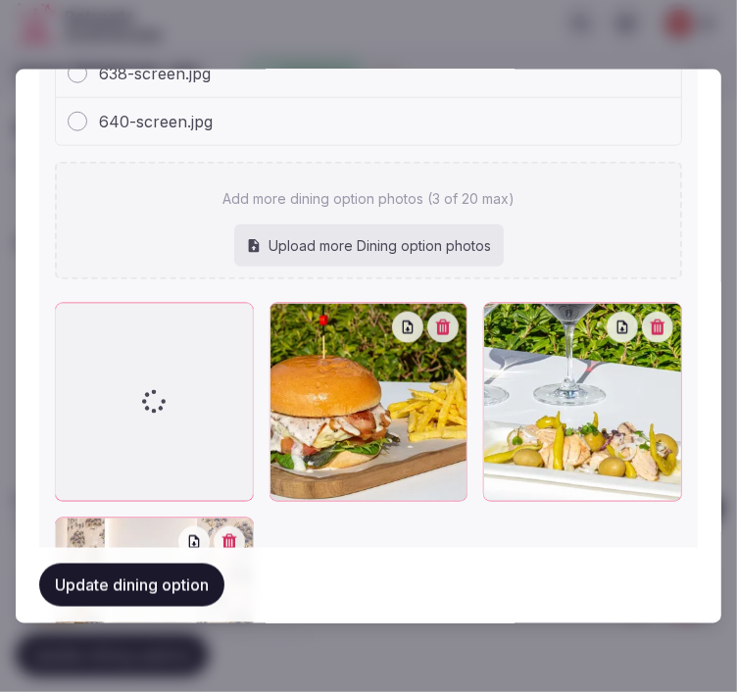
scroll to position [1151, 0]
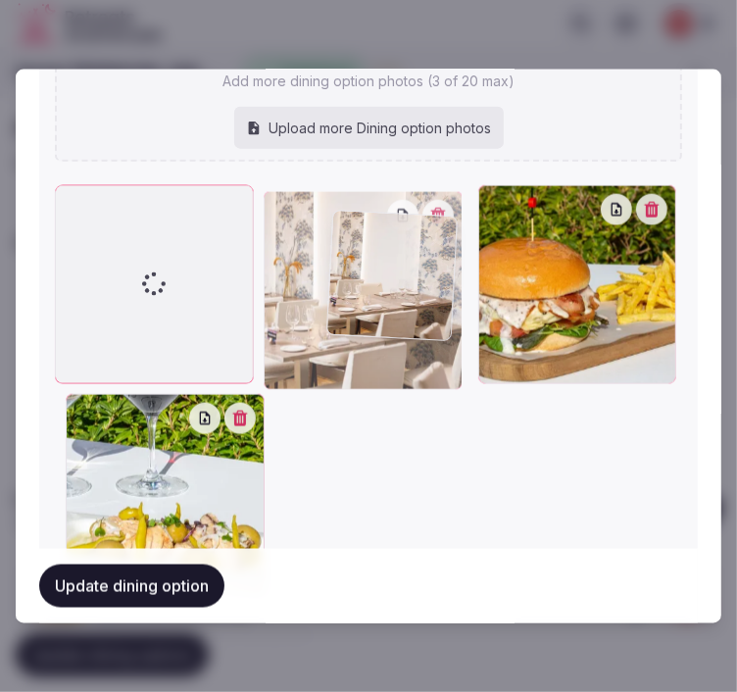
drag, startPoint x: 62, startPoint y: 410, endPoint x: 336, endPoint y: 235, distance: 325.3
click at [336, 235] on div at bounding box center [363, 289] width 199 height 199
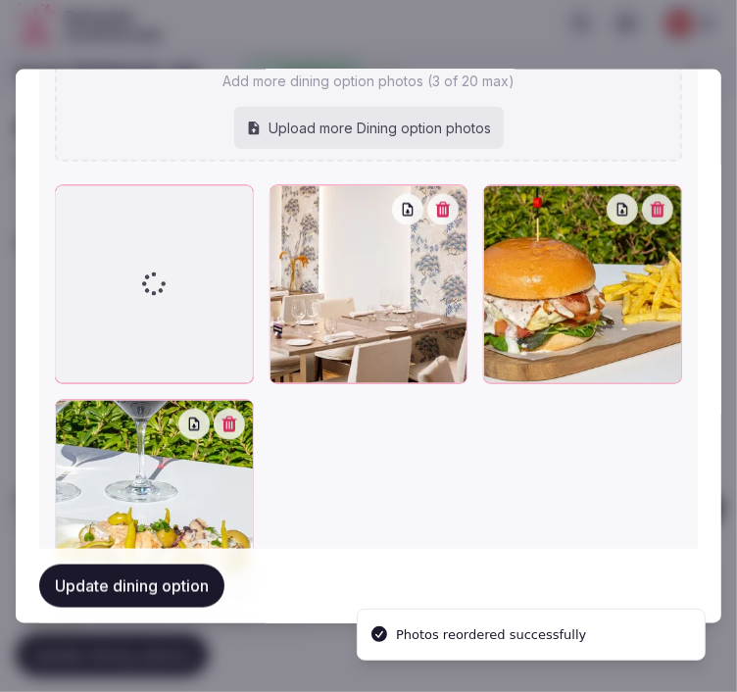
click at [186, 594] on button "Update dining option" at bounding box center [131, 585] width 185 height 43
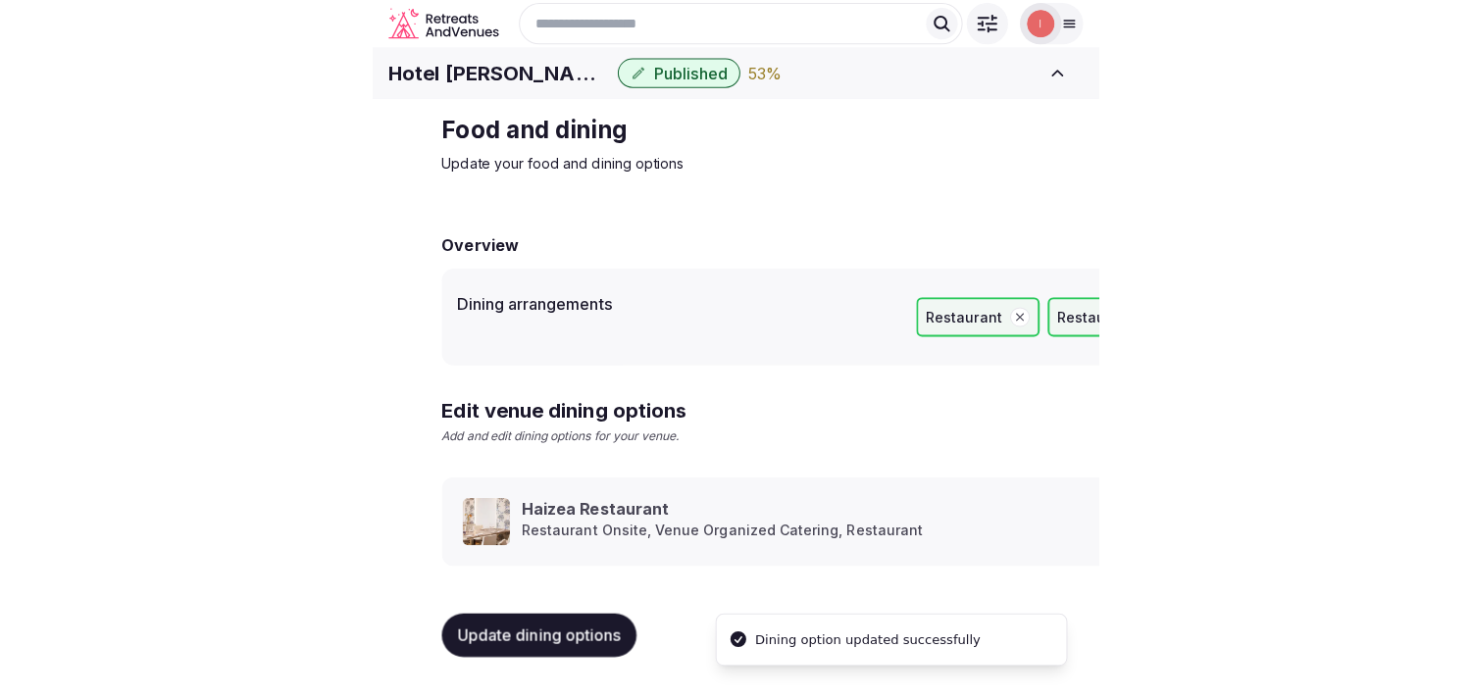
scroll to position [23, 0]
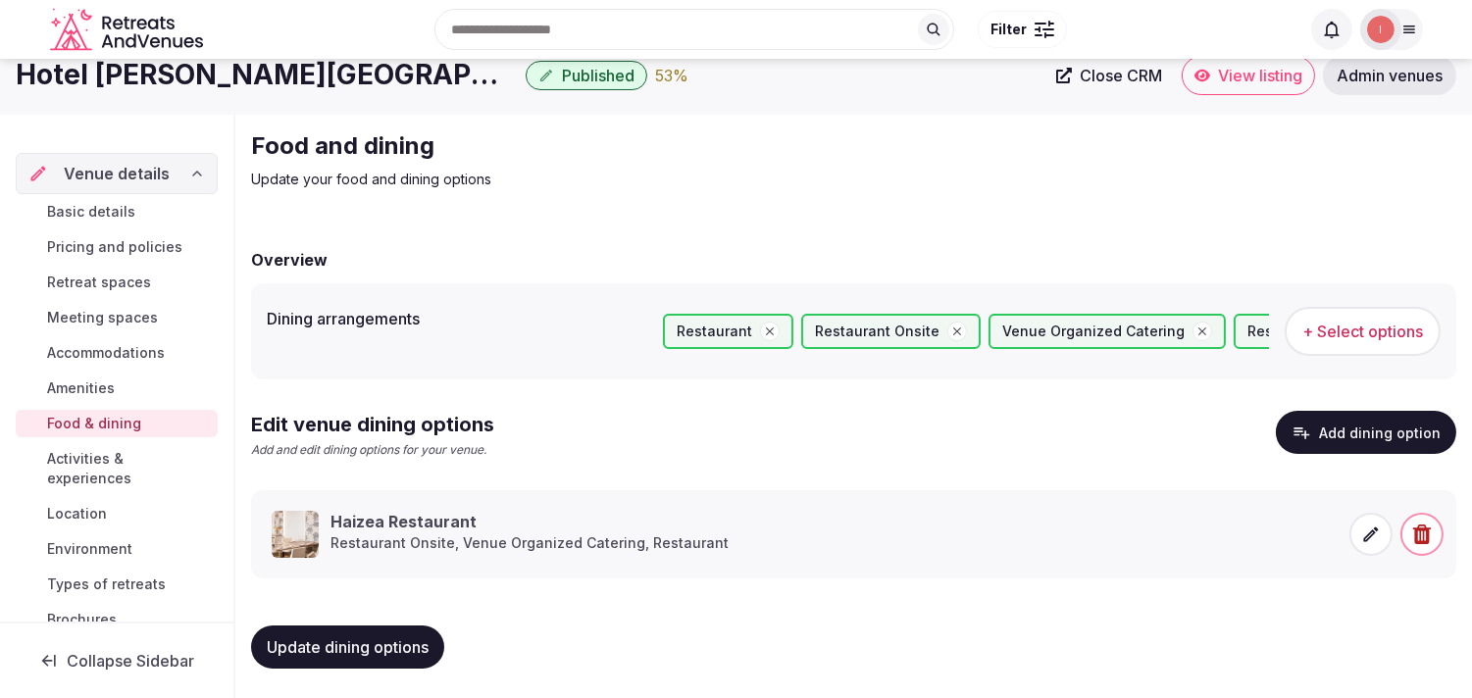
click at [106, 469] on span "Activities & experiences" at bounding box center [128, 468] width 163 height 39
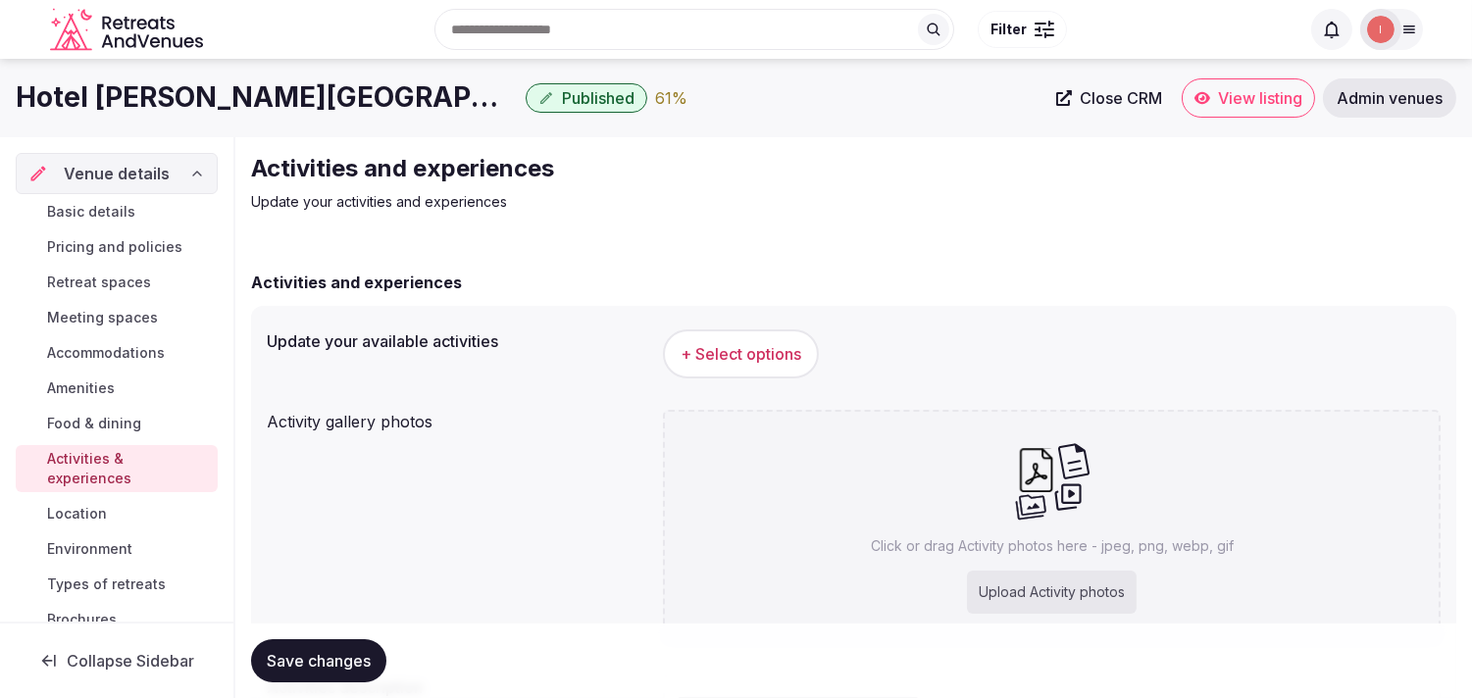
click at [729, 333] on button "+ Select options" at bounding box center [741, 353] width 156 height 49
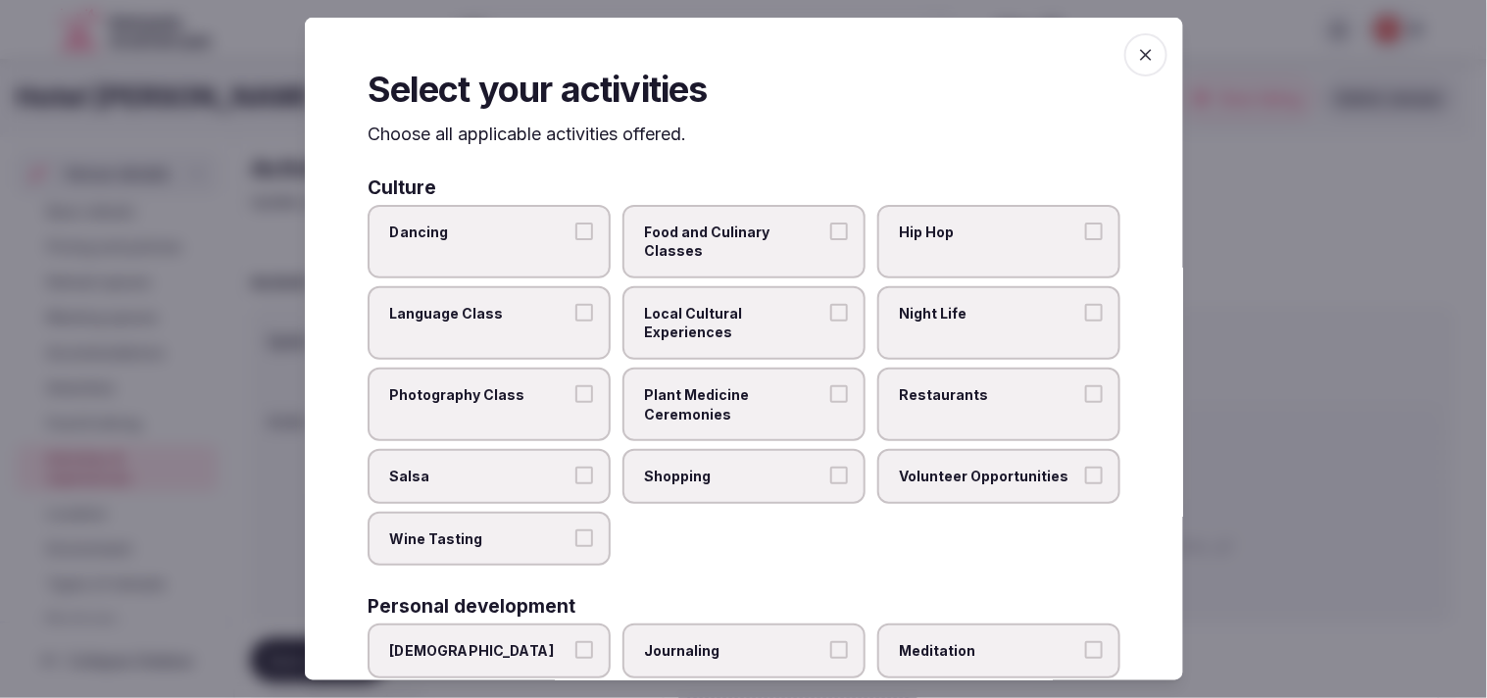
click at [784, 325] on span "Local Cultural Experiences" at bounding box center [734, 323] width 180 height 38
click at [830, 322] on button "Local Cultural Experiences" at bounding box center [839, 313] width 18 height 18
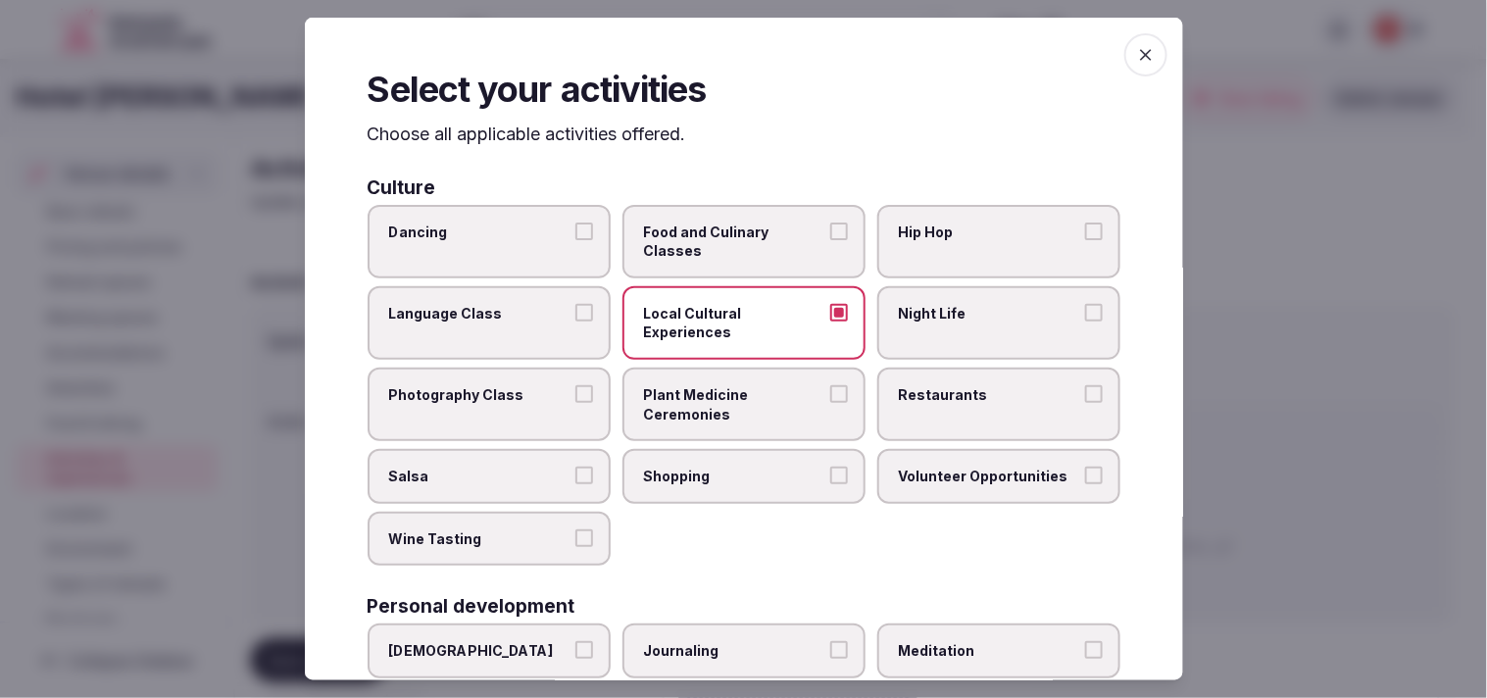
click at [944, 419] on label "Restaurants" at bounding box center [999, 405] width 243 height 74
click at [1085, 403] on button "Restaurants" at bounding box center [1094, 394] width 18 height 18
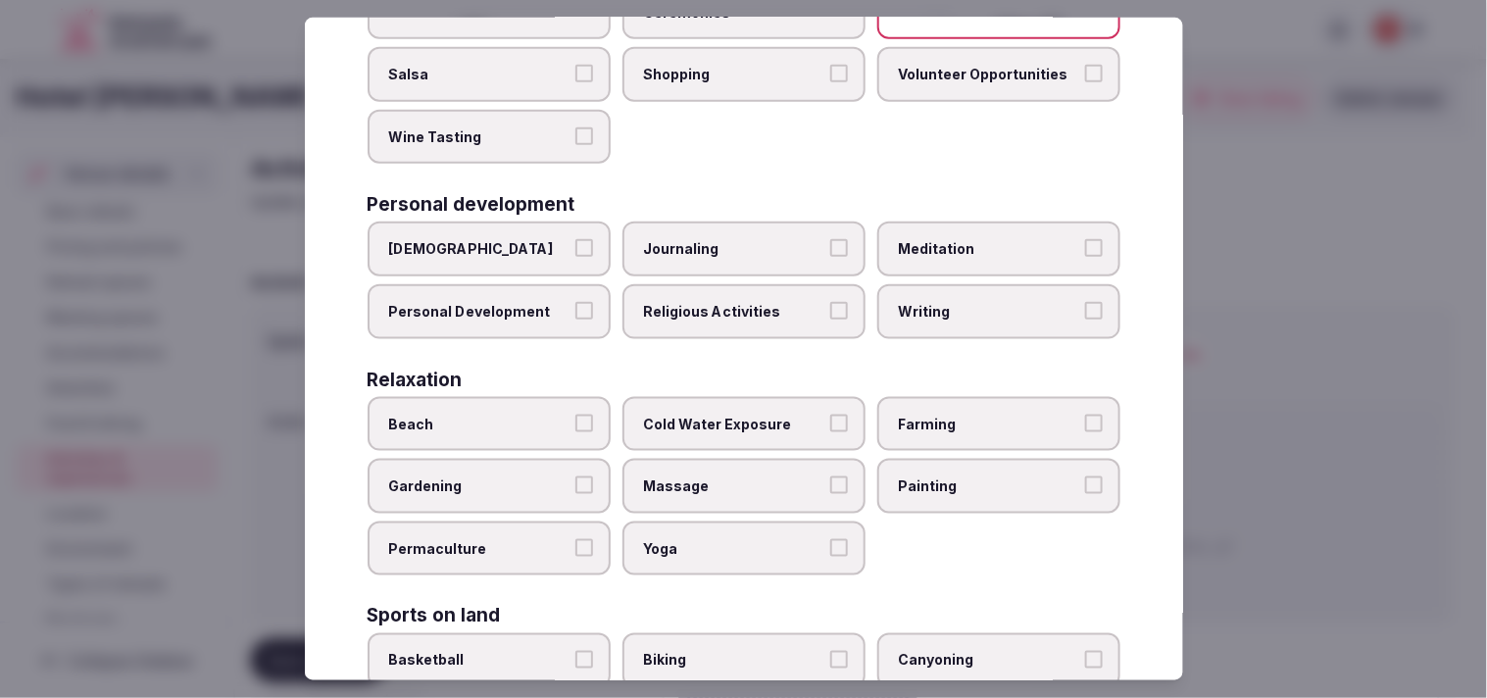
scroll to position [435, 0]
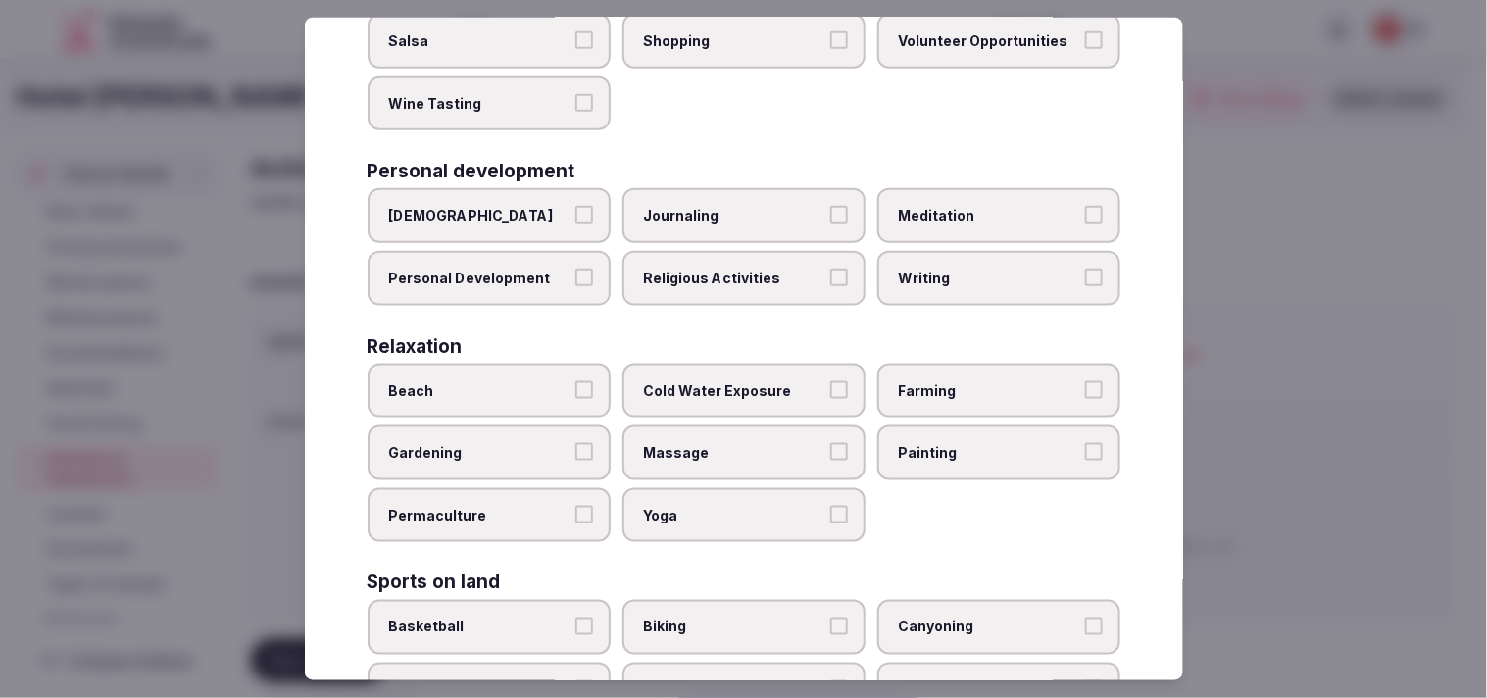
click at [539, 269] on span "Personal Development" at bounding box center [479, 279] width 180 height 20
click at [576, 269] on button "Personal Development" at bounding box center [585, 278] width 18 height 18
click at [766, 282] on label "Religious Activities" at bounding box center [744, 278] width 243 height 55
click at [830, 282] on button "Religious Activities" at bounding box center [839, 278] width 18 height 18
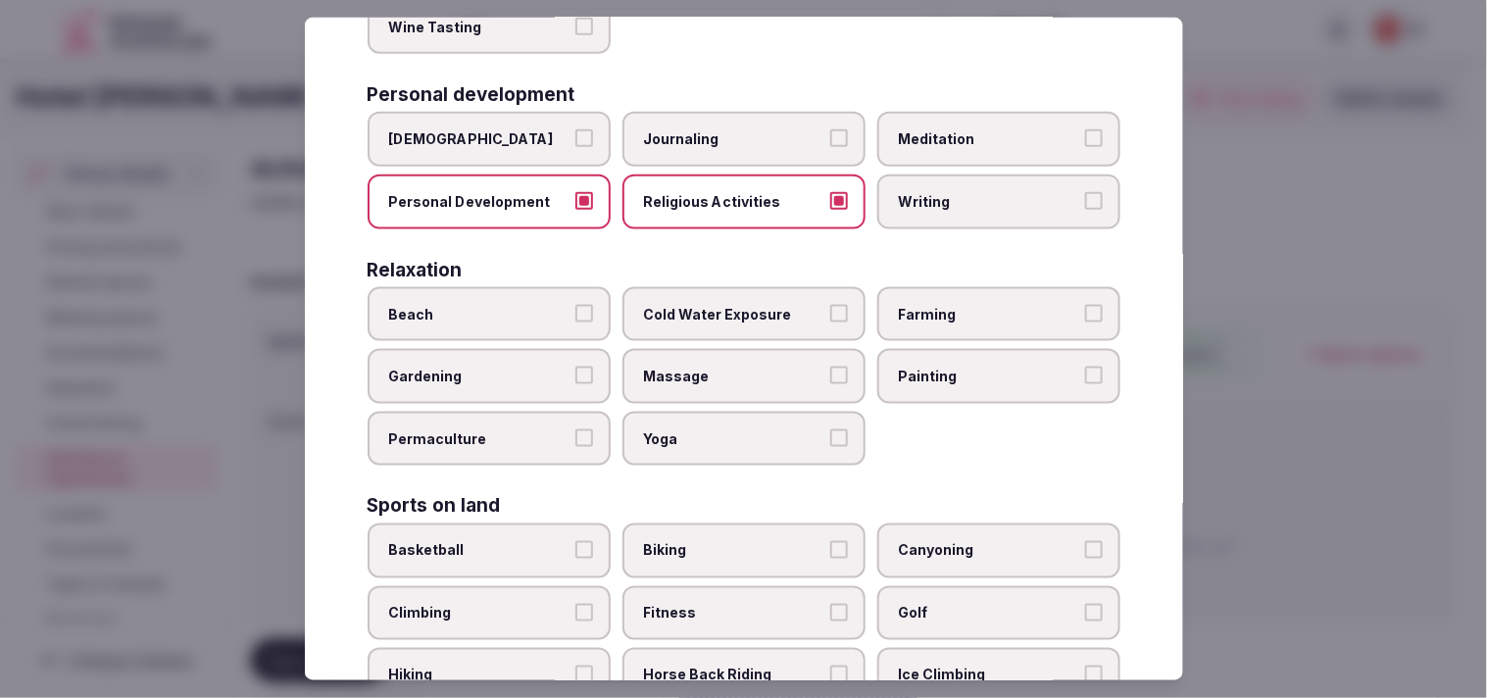
scroll to position [544, 0]
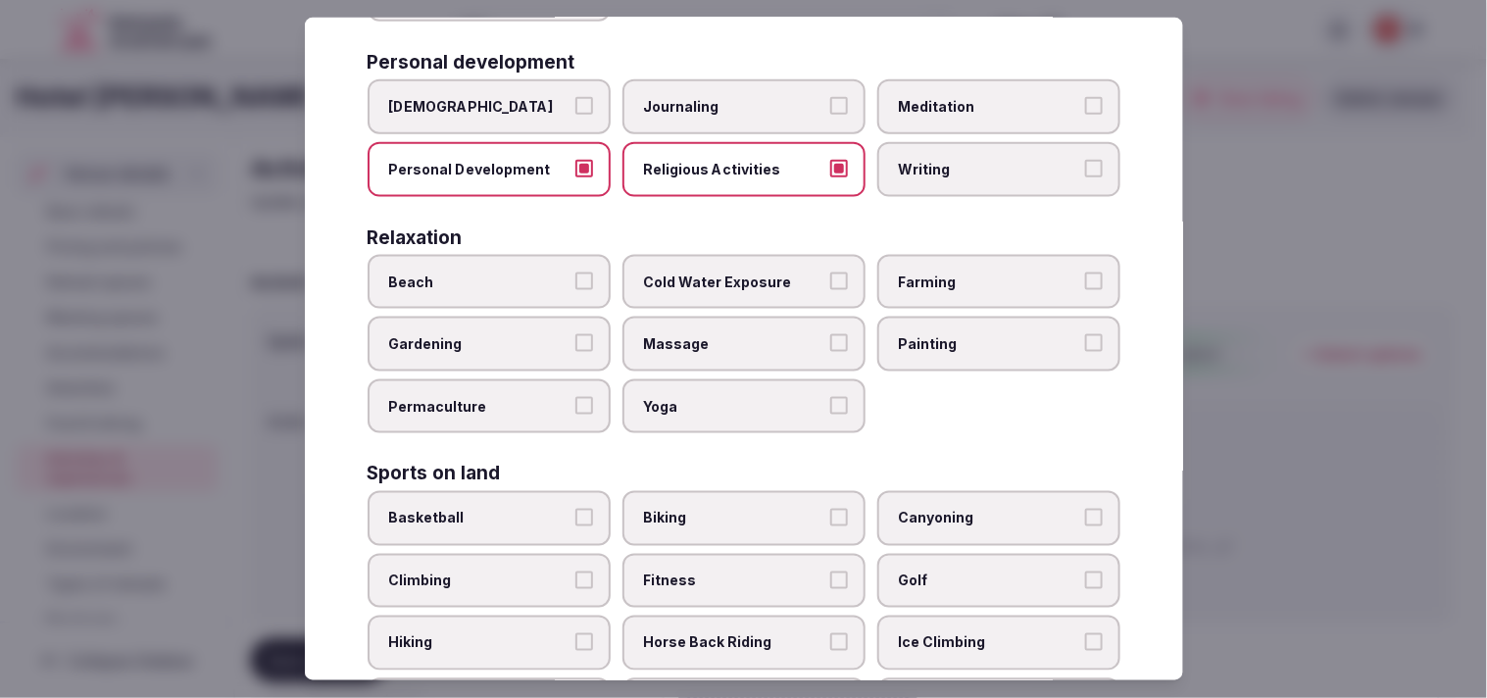
click at [729, 334] on span "Massage" at bounding box center [734, 344] width 180 height 20
click at [830, 334] on button "Massage" at bounding box center [839, 343] width 18 height 18
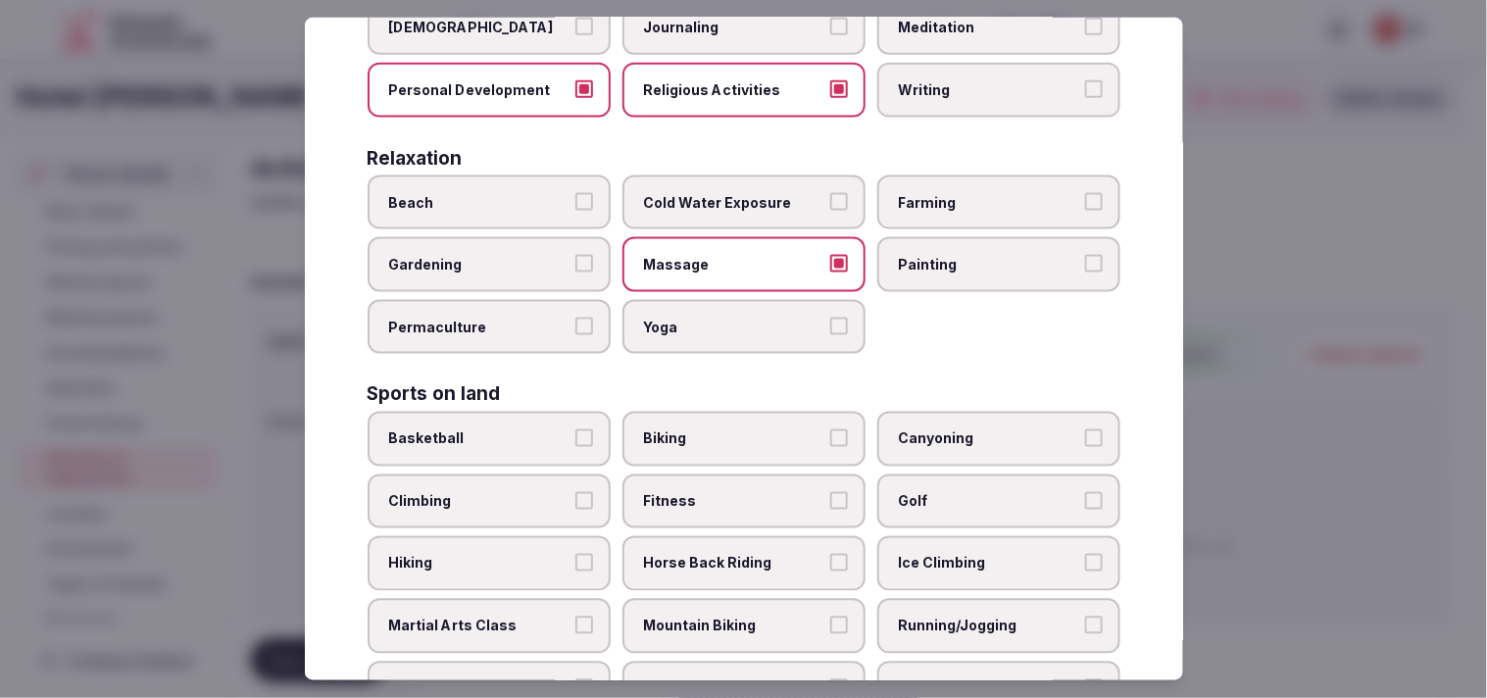
scroll to position [653, 0]
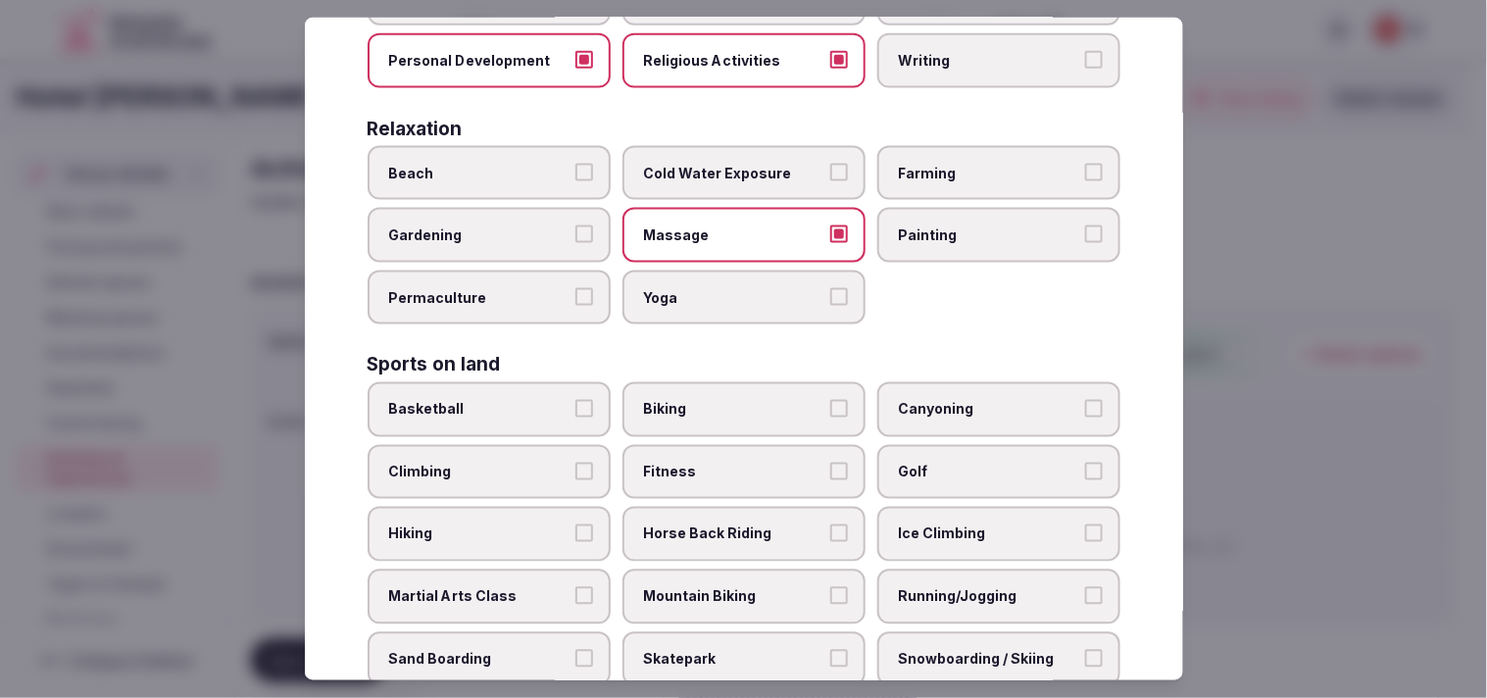
click at [781, 445] on label "Fitness" at bounding box center [744, 472] width 243 height 55
click at [830, 463] on button "Fitness" at bounding box center [839, 472] width 18 height 18
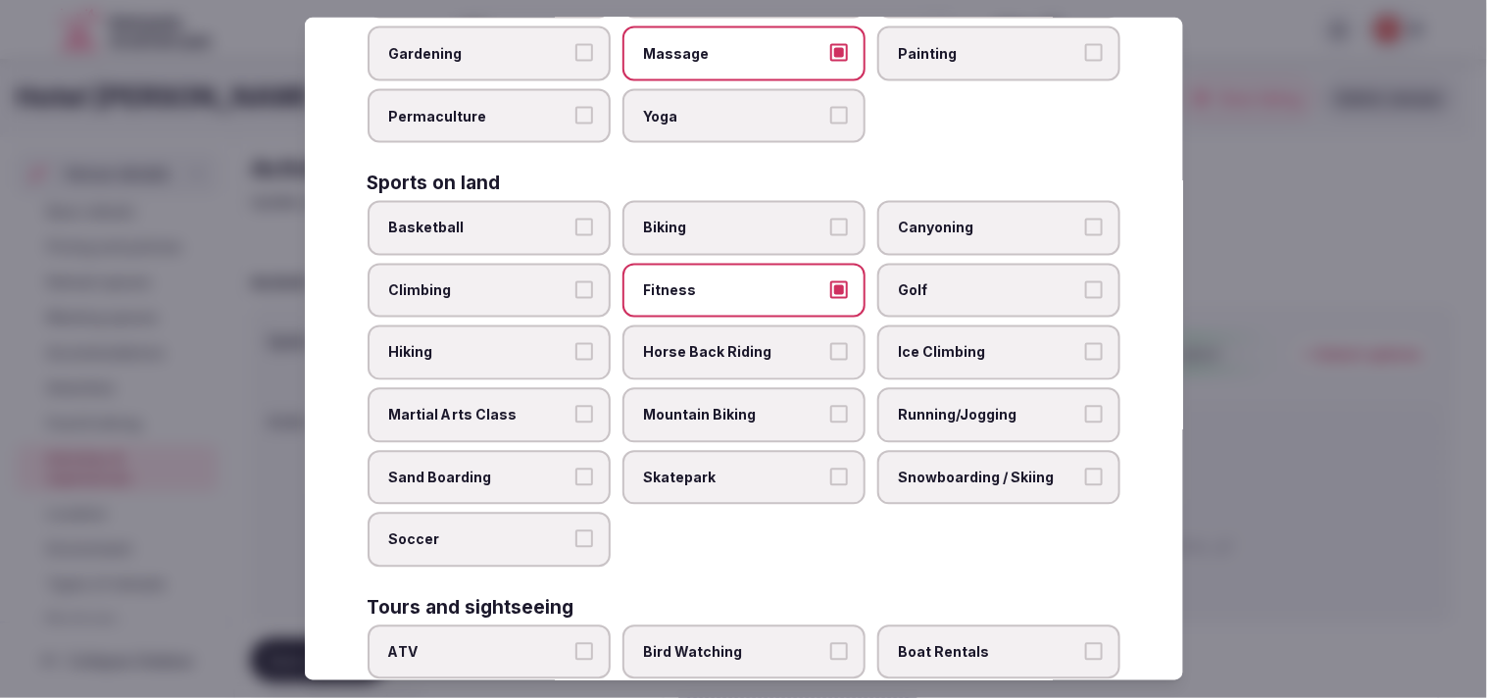
scroll to position [871, 0]
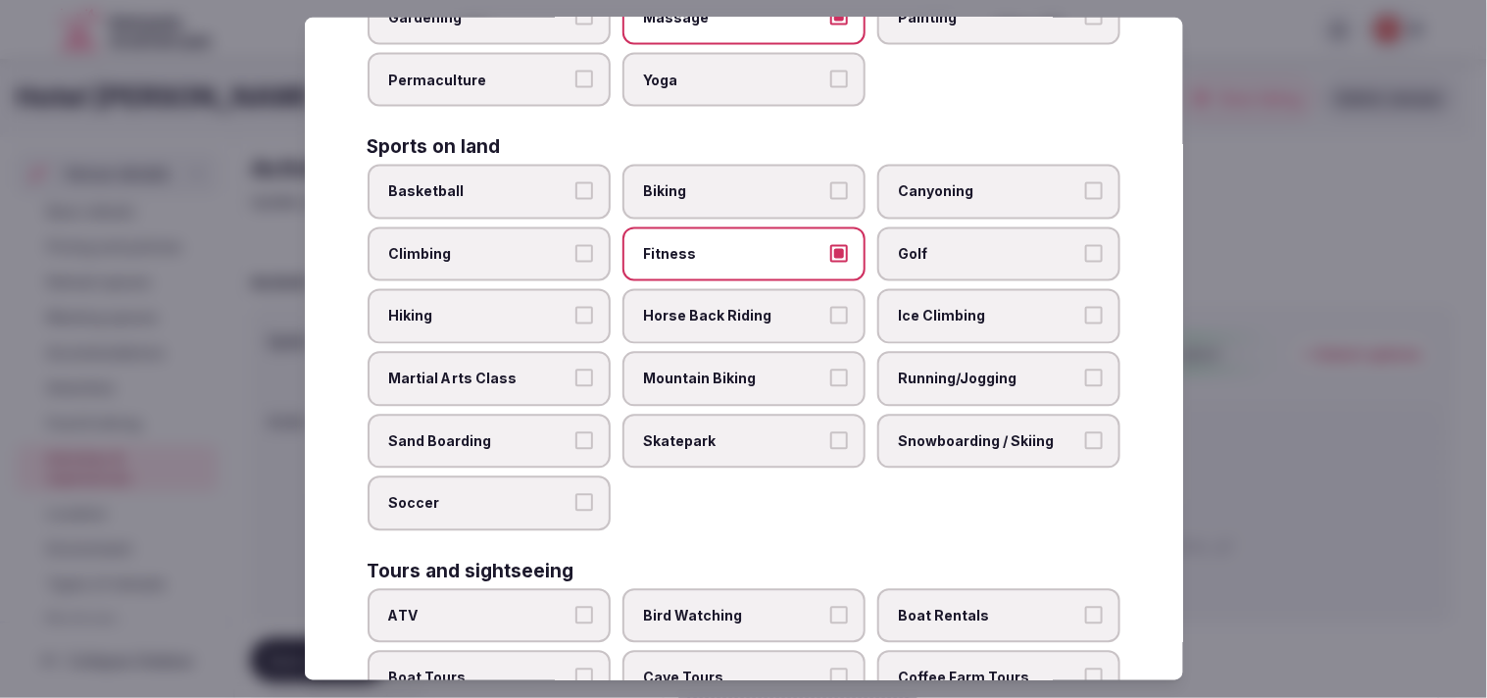
click at [527, 242] on label "Climbing" at bounding box center [489, 254] width 243 height 55
click at [576, 245] on button "Climbing" at bounding box center [585, 254] width 18 height 18
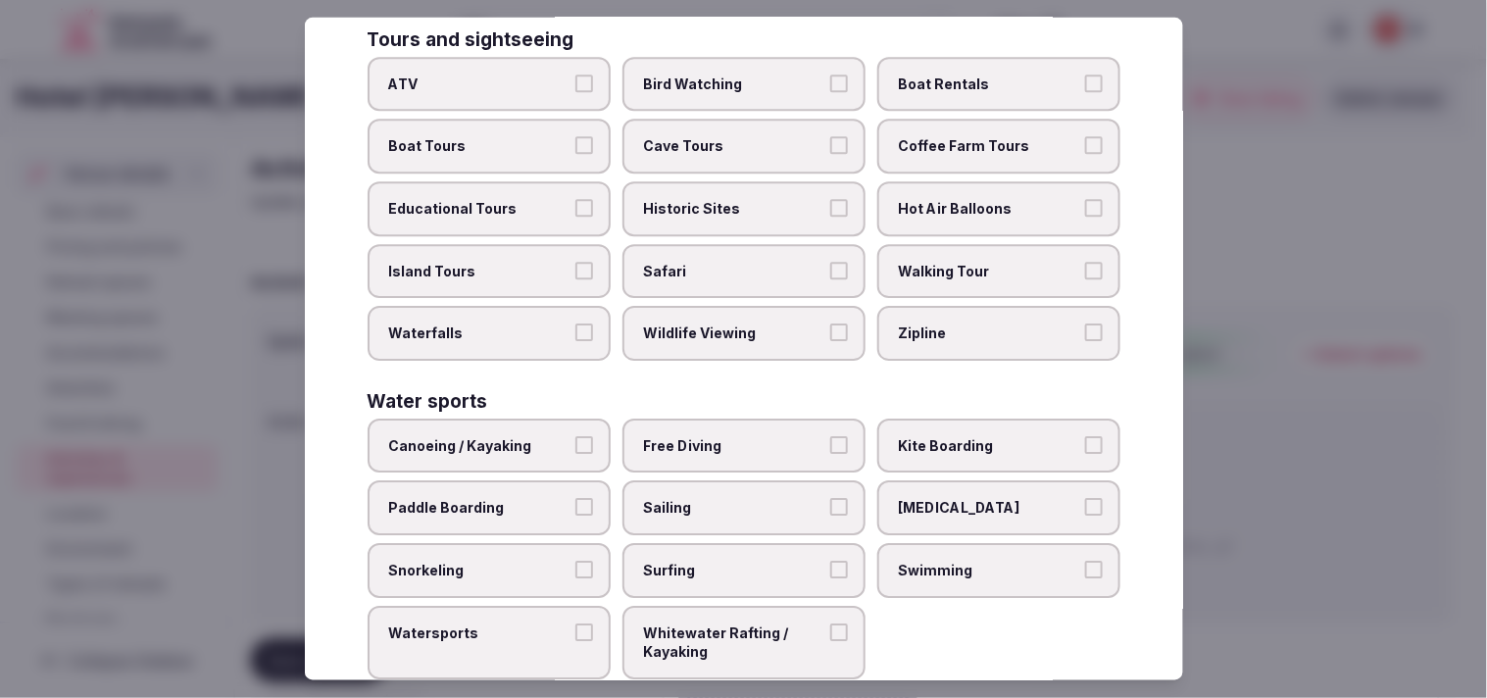
scroll to position [1295, 0]
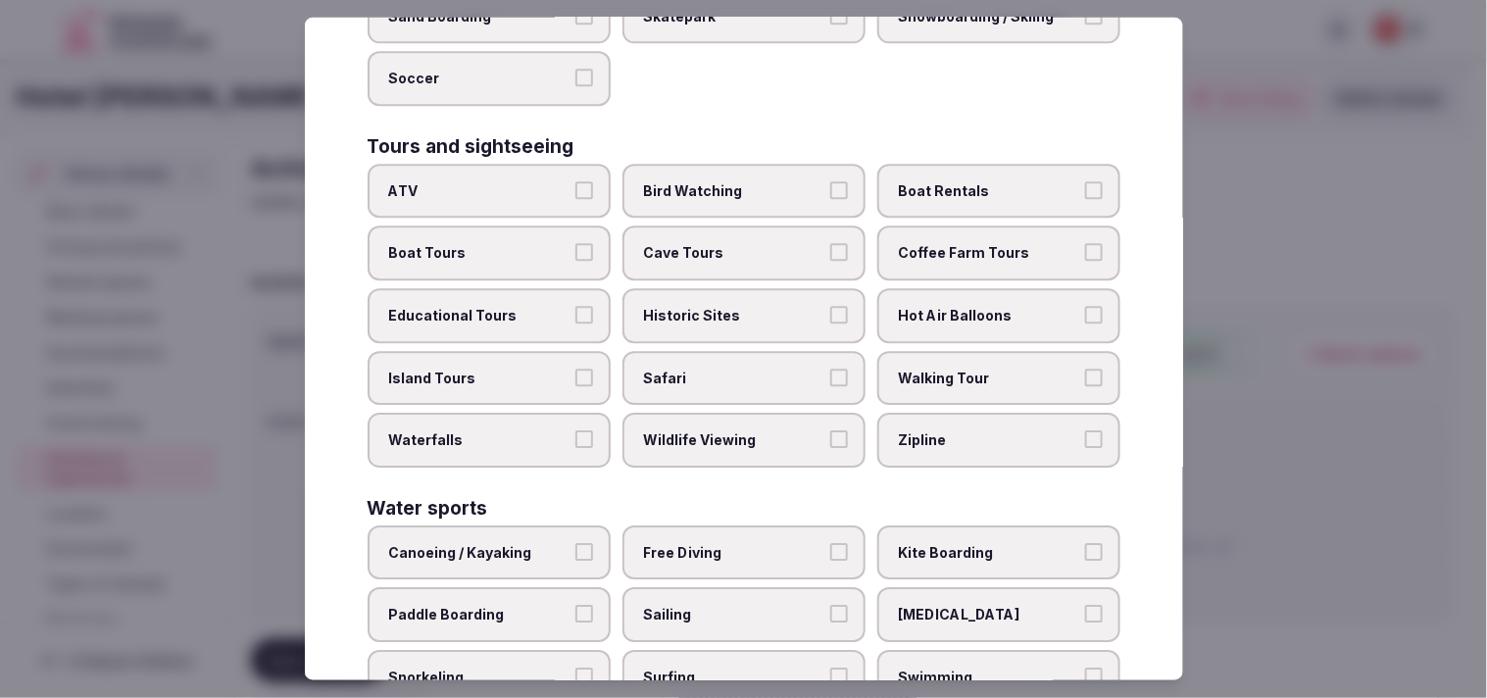
click at [760, 297] on label "Historic Sites" at bounding box center [744, 316] width 243 height 55
click at [830, 307] on button "Historic Sites" at bounding box center [839, 316] width 18 height 18
click at [909, 369] on span "Walking Tour" at bounding box center [989, 379] width 180 height 20
click at [1085, 369] on button "Walking Tour" at bounding box center [1094, 378] width 18 height 18
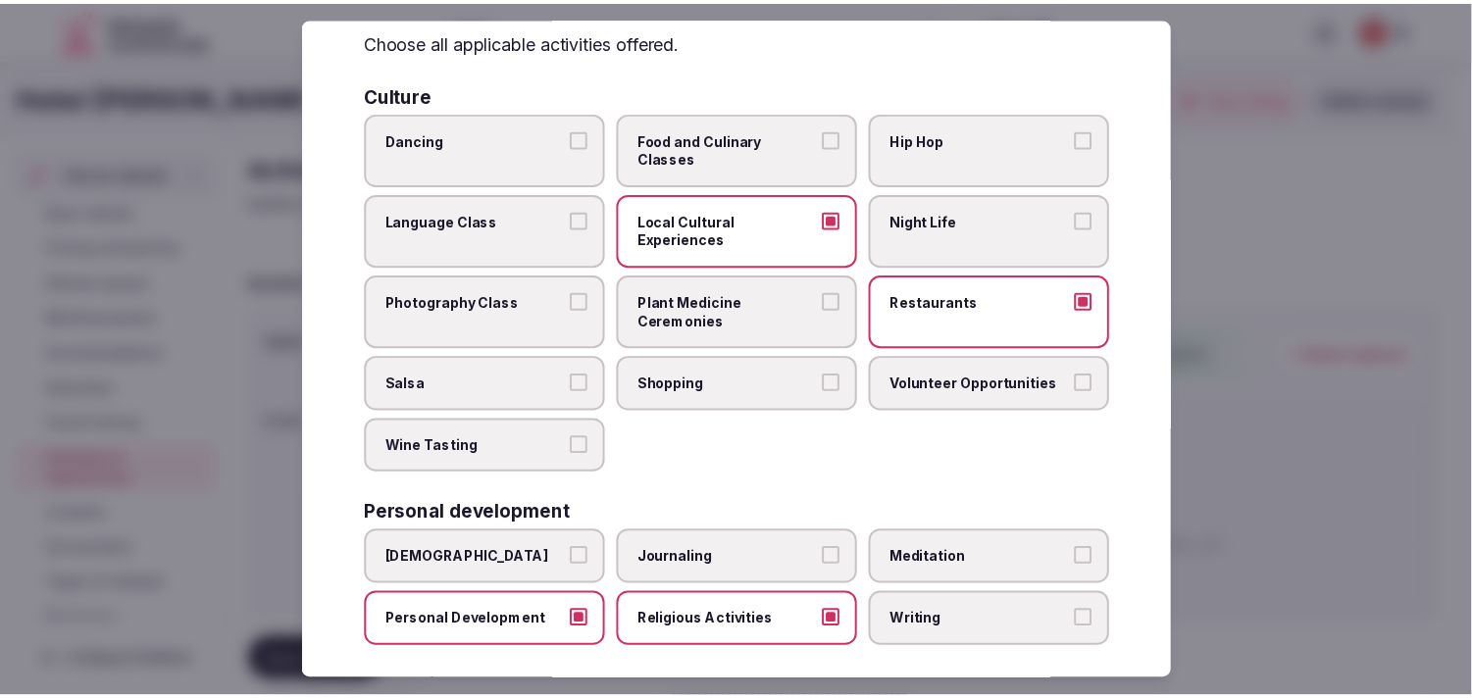
scroll to position [0, 0]
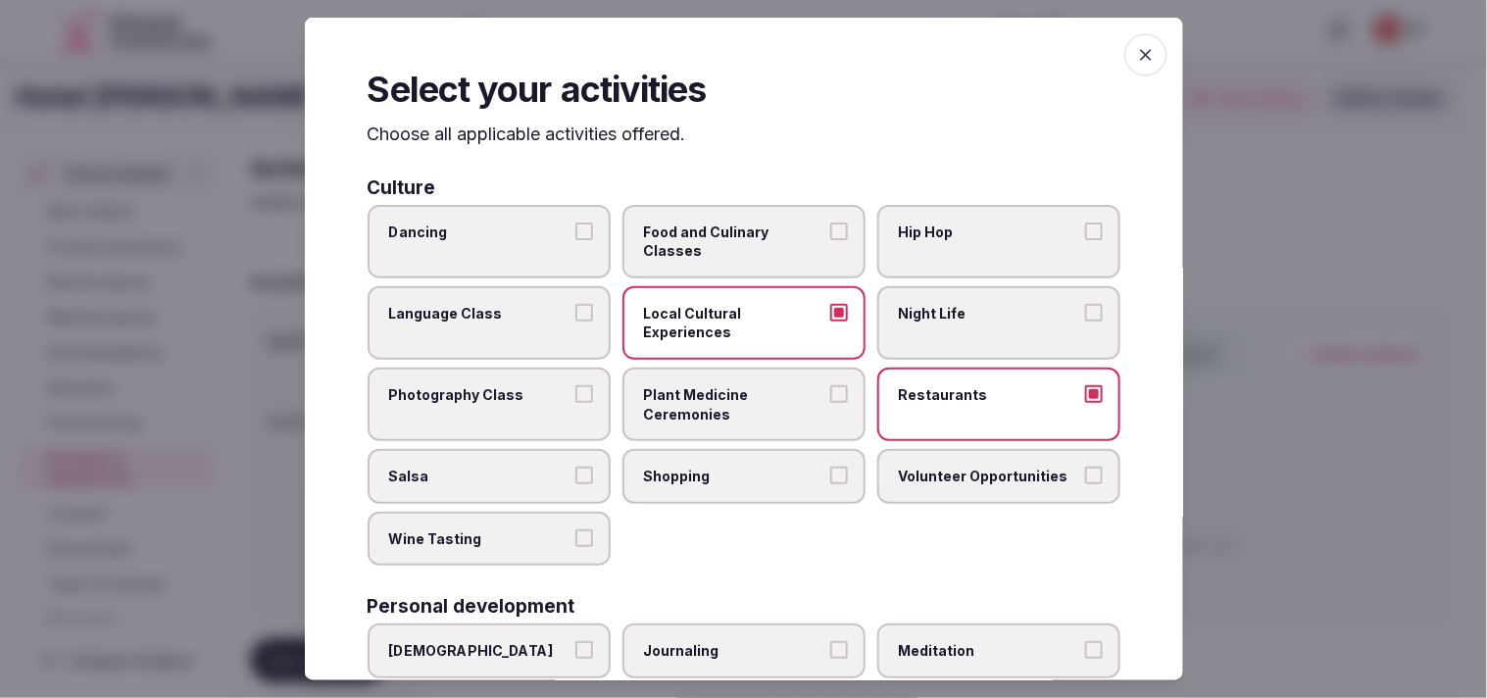
click at [1129, 67] on span "button" at bounding box center [1146, 54] width 43 height 43
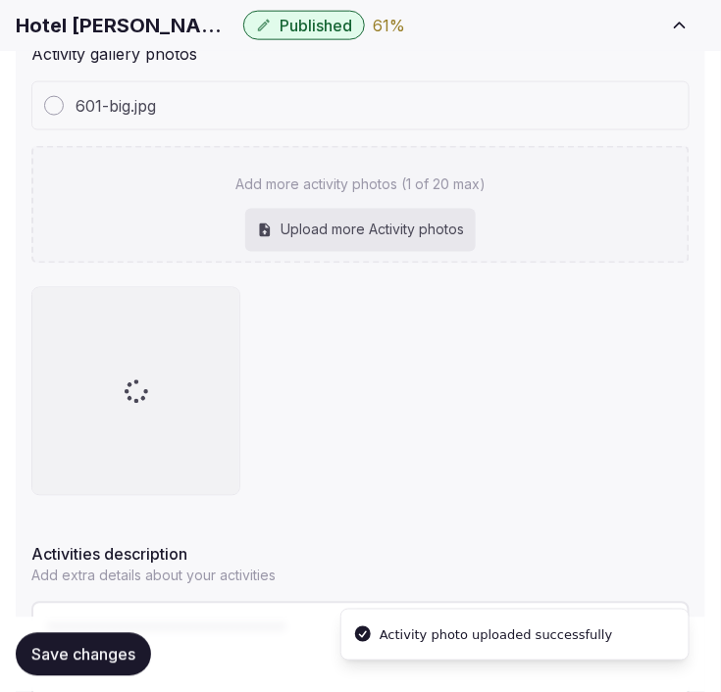
scroll to position [435, 0]
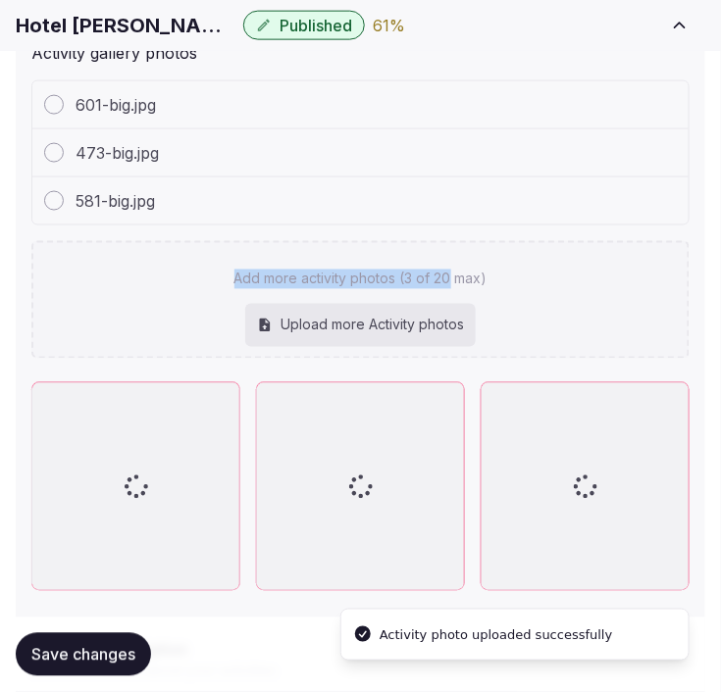
drag, startPoint x: 461, startPoint y: 214, endPoint x: 454, endPoint y: 235, distance: 22.6
click at [453, 237] on div "601-big.jpg 473-big.jpg 581-big.jpg Add more activity photos (3 of 20 max) Uplo…" at bounding box center [360, 219] width 658 height 278
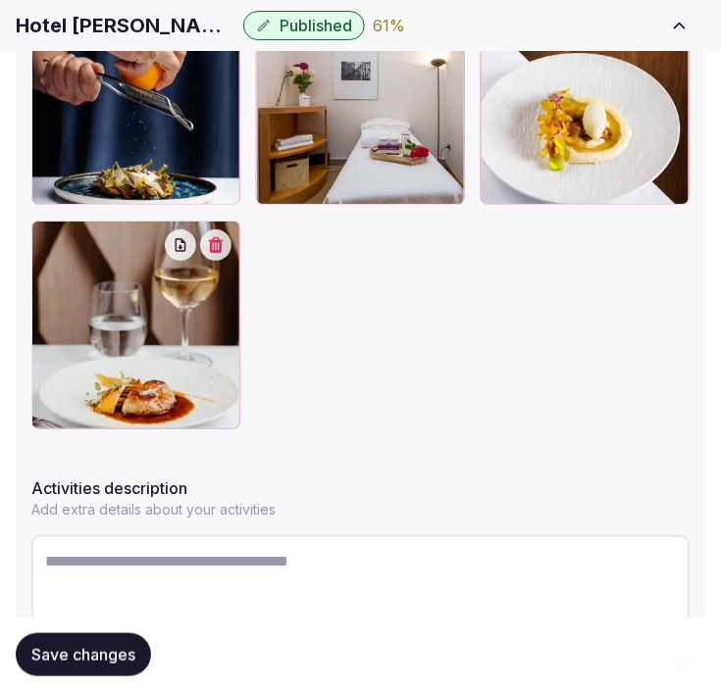
scroll to position [1309, 0]
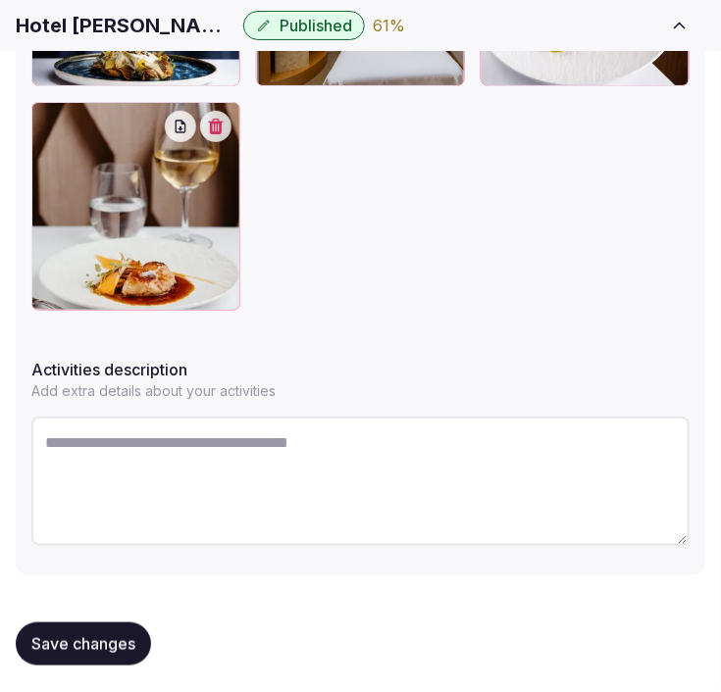
click at [236, 452] on textarea at bounding box center [360, 481] width 658 height 129
click at [223, 457] on textarea at bounding box center [360, 481] width 658 height 129
paste textarea "**********"
type textarea "**********"
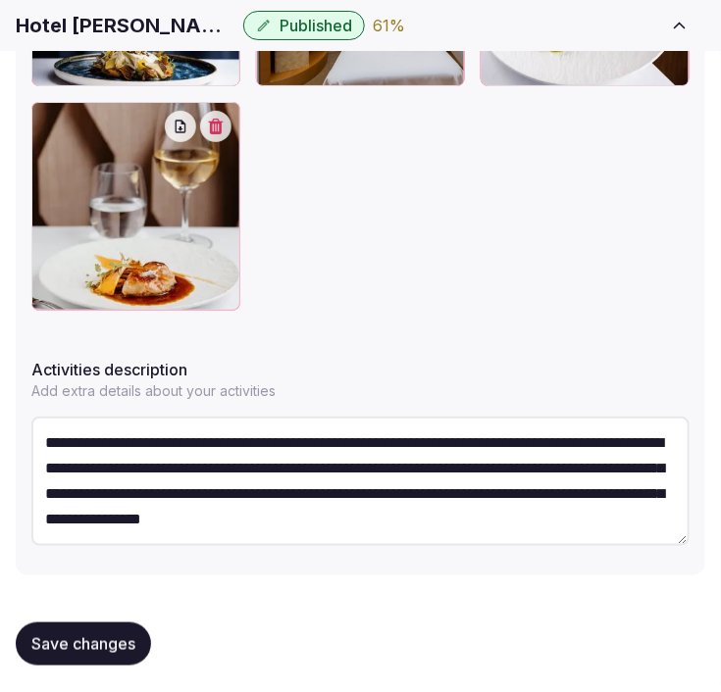
scroll to position [62, 0]
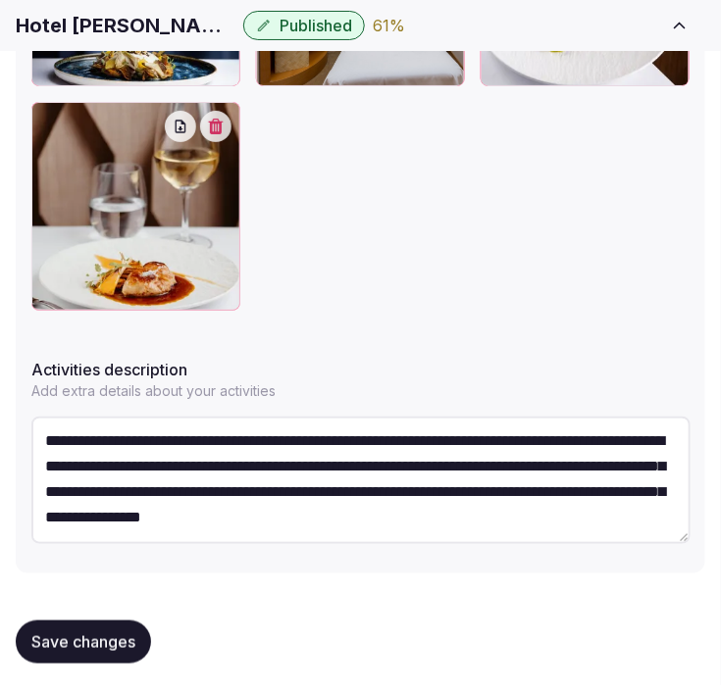
click at [392, 439] on textarea "**********" at bounding box center [360, 480] width 659 height 127
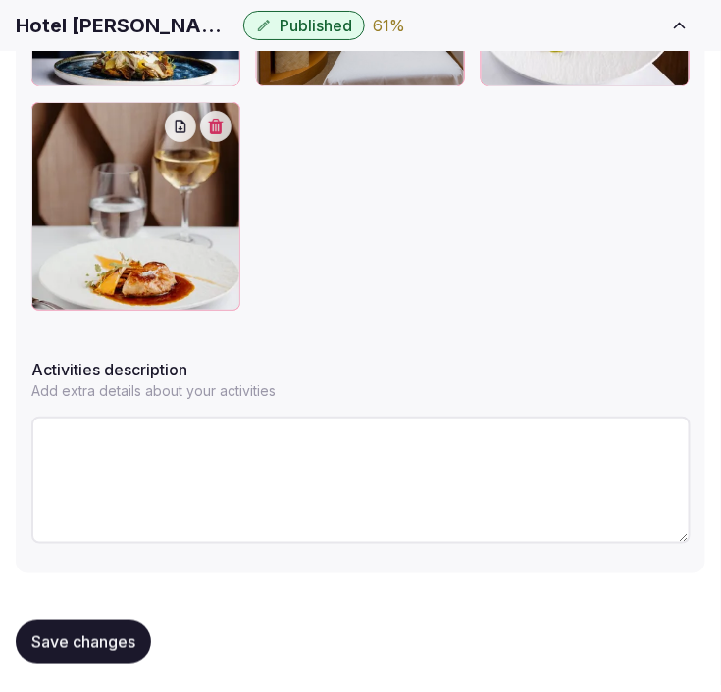
scroll to position [0, 0]
click at [383, 458] on textarea at bounding box center [360, 480] width 659 height 127
paste textarea "**********"
drag, startPoint x: 42, startPoint y: 478, endPoint x: 43, endPoint y: 467, distance: 11.8
click at [42, 477] on textarea "**********" at bounding box center [360, 480] width 659 height 127
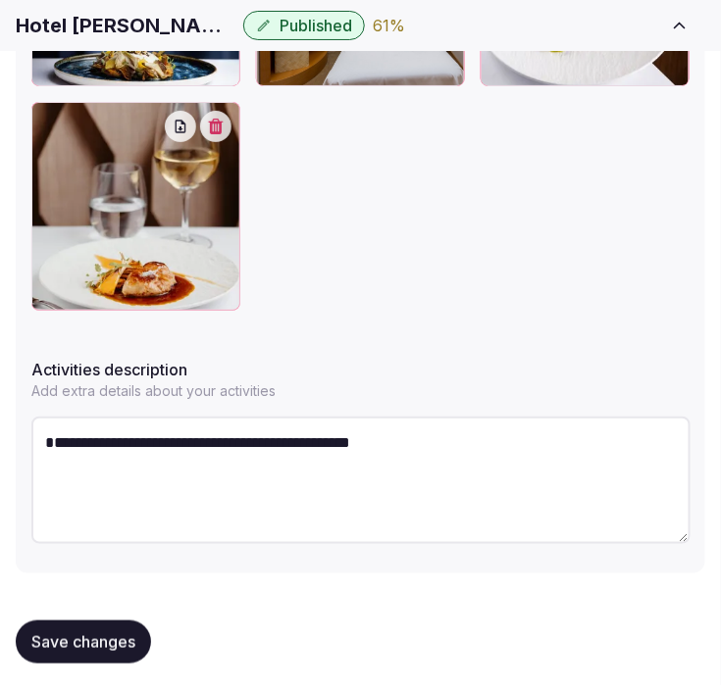
click at [40, 447] on textarea "**********" at bounding box center [360, 480] width 659 height 127
drag, startPoint x: 42, startPoint y: 464, endPoint x: 44, endPoint y: 422, distance: 42.2
click at [44, 422] on textarea "**********" at bounding box center [360, 480] width 659 height 127
type textarea "**********"
click at [119, 621] on button "Save changes" at bounding box center [83, 642] width 135 height 43
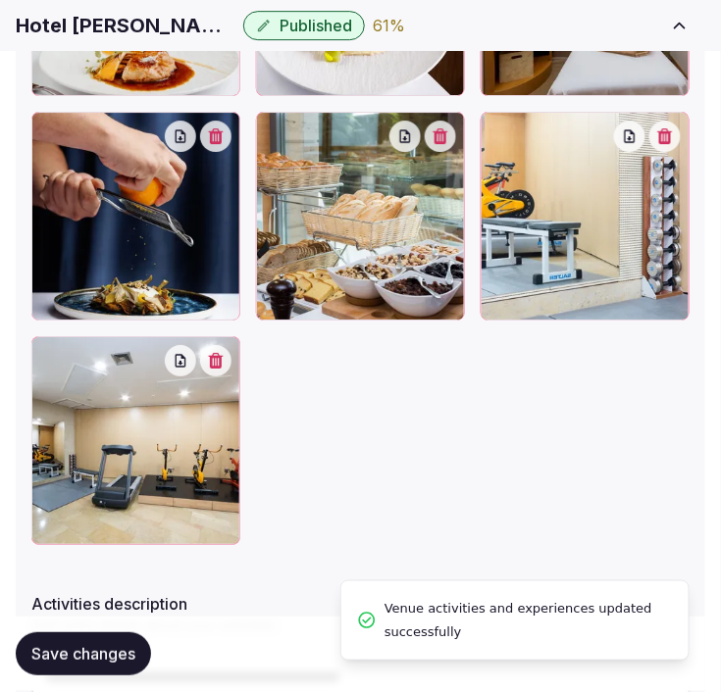
scroll to position [1077, 0]
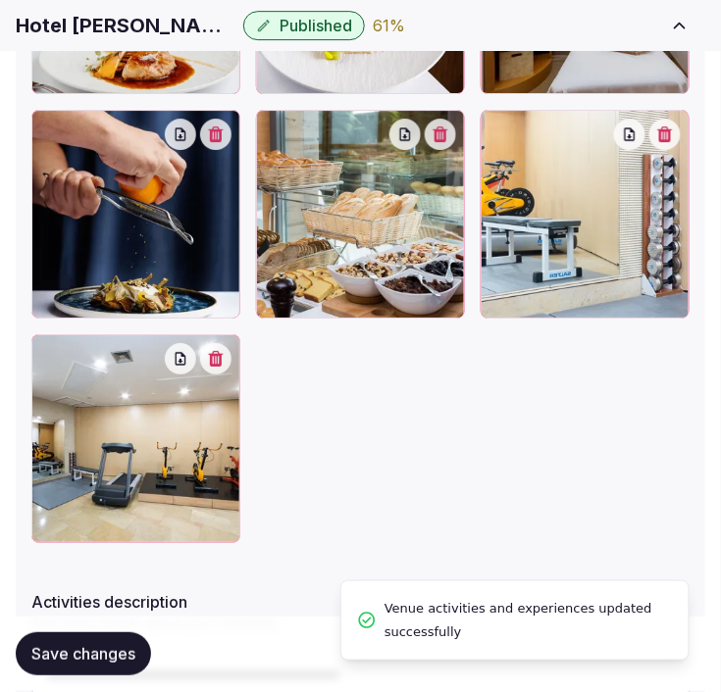
click at [102, 645] on span "Save changes" at bounding box center [83, 655] width 104 height 20
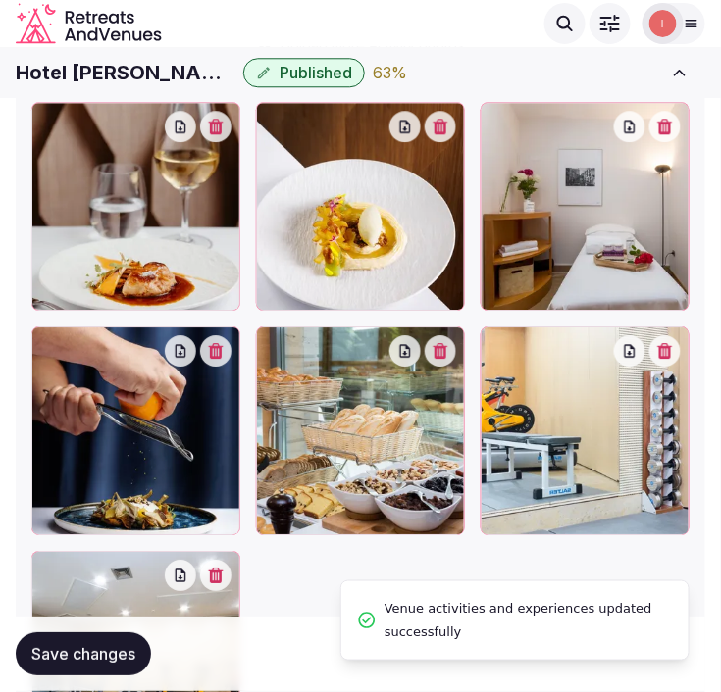
scroll to position [859, 0]
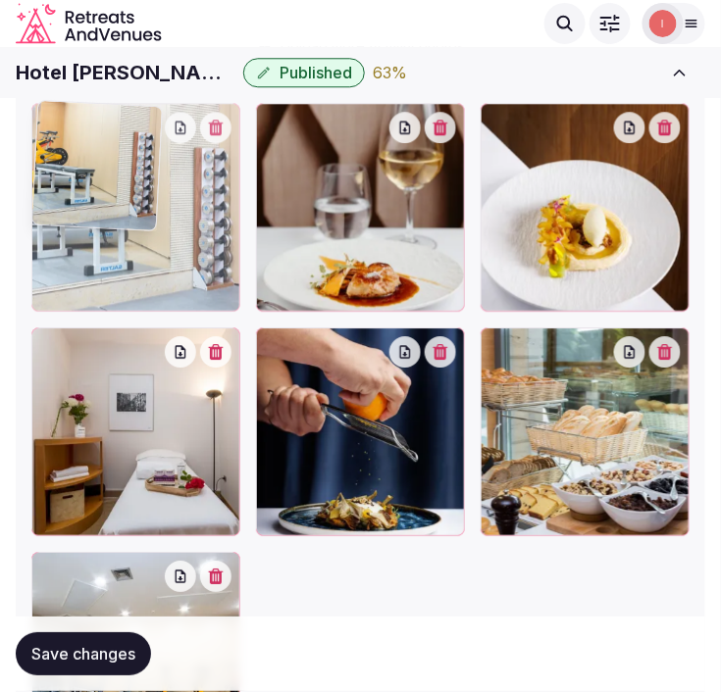
drag, startPoint x: 491, startPoint y: 347, endPoint x: 23, endPoint y: 192, distance: 493.6
click at [30, 199] on body "Search Popular Destinations Toscana, Italy Riviera Maya, Mexico Indonesia, Bali…" at bounding box center [360, 143] width 721 height 2004
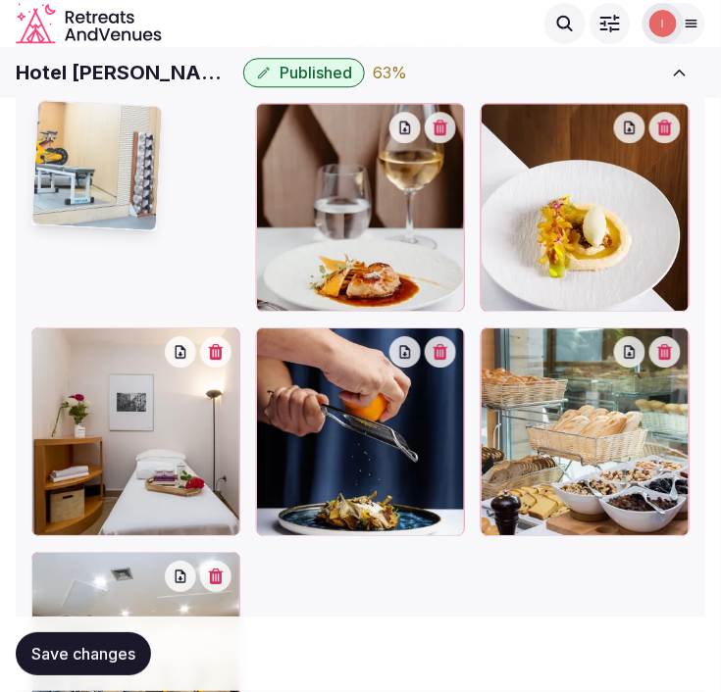
click at [20, 188] on div "**********" at bounding box center [360, 216] width 689 height 1616
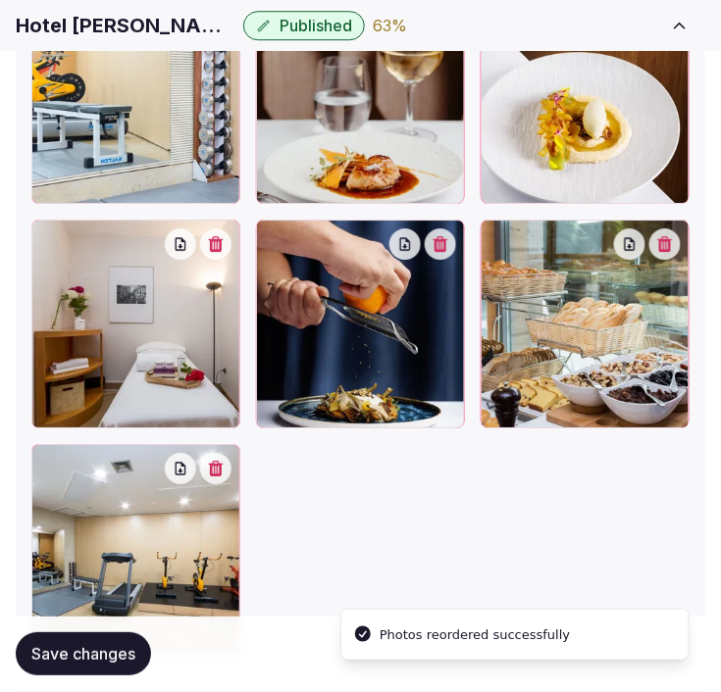
scroll to position [968, 0]
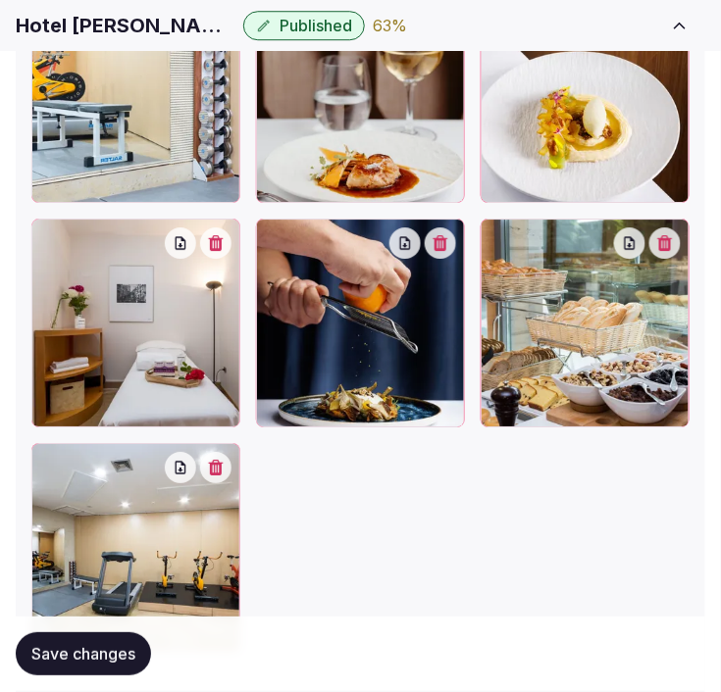
click at [99, 642] on button "Save changes" at bounding box center [83, 654] width 135 height 43
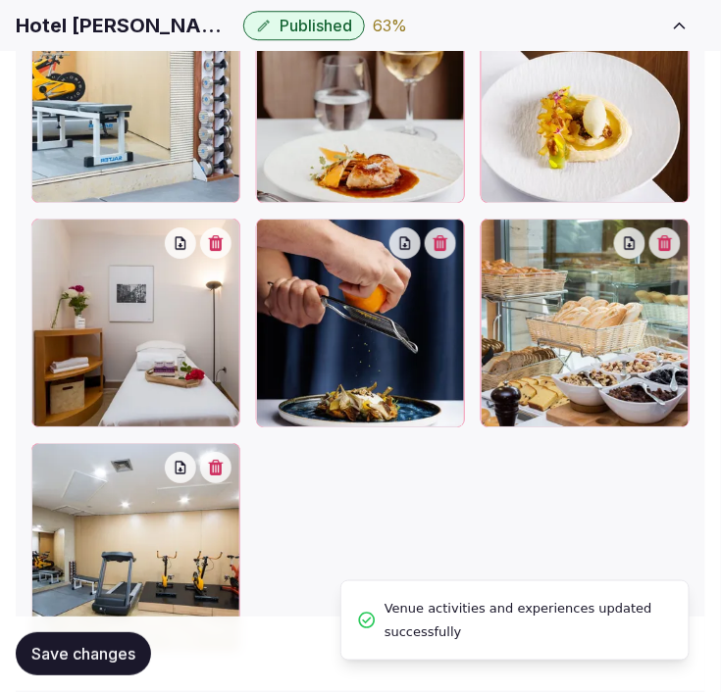
click at [104, 648] on span "Save changes" at bounding box center [83, 655] width 104 height 20
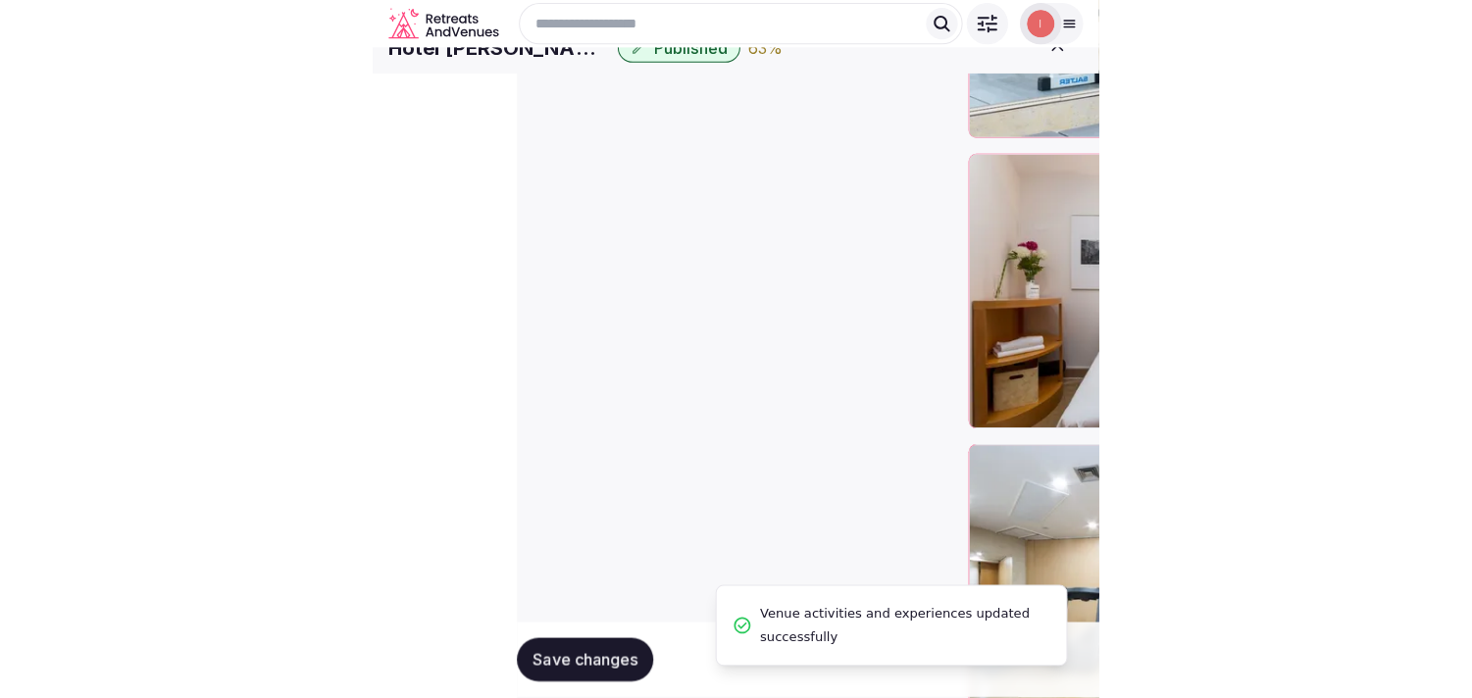
scroll to position [847, 0]
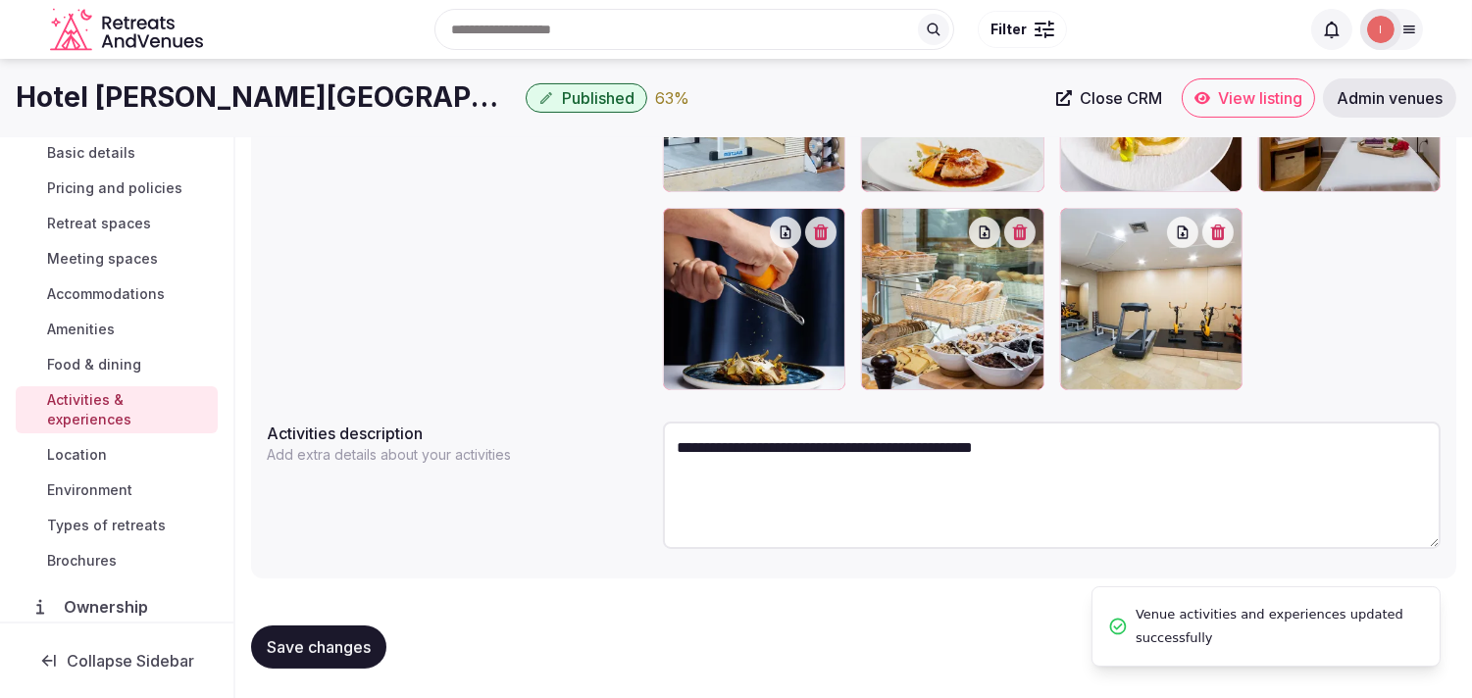
click at [84, 453] on span "Location" at bounding box center [77, 455] width 60 height 20
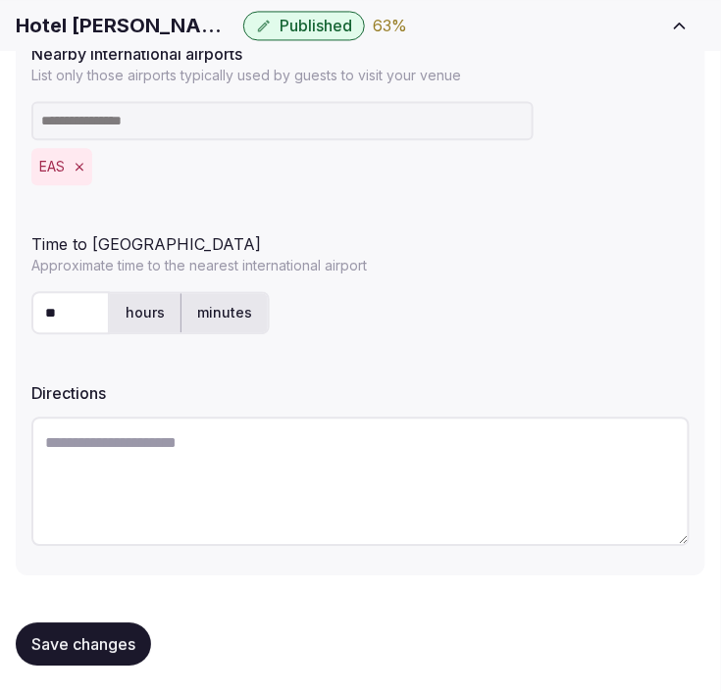
scroll to position [684, 0]
click at [112, 624] on button "Save changes" at bounding box center [83, 643] width 135 height 43
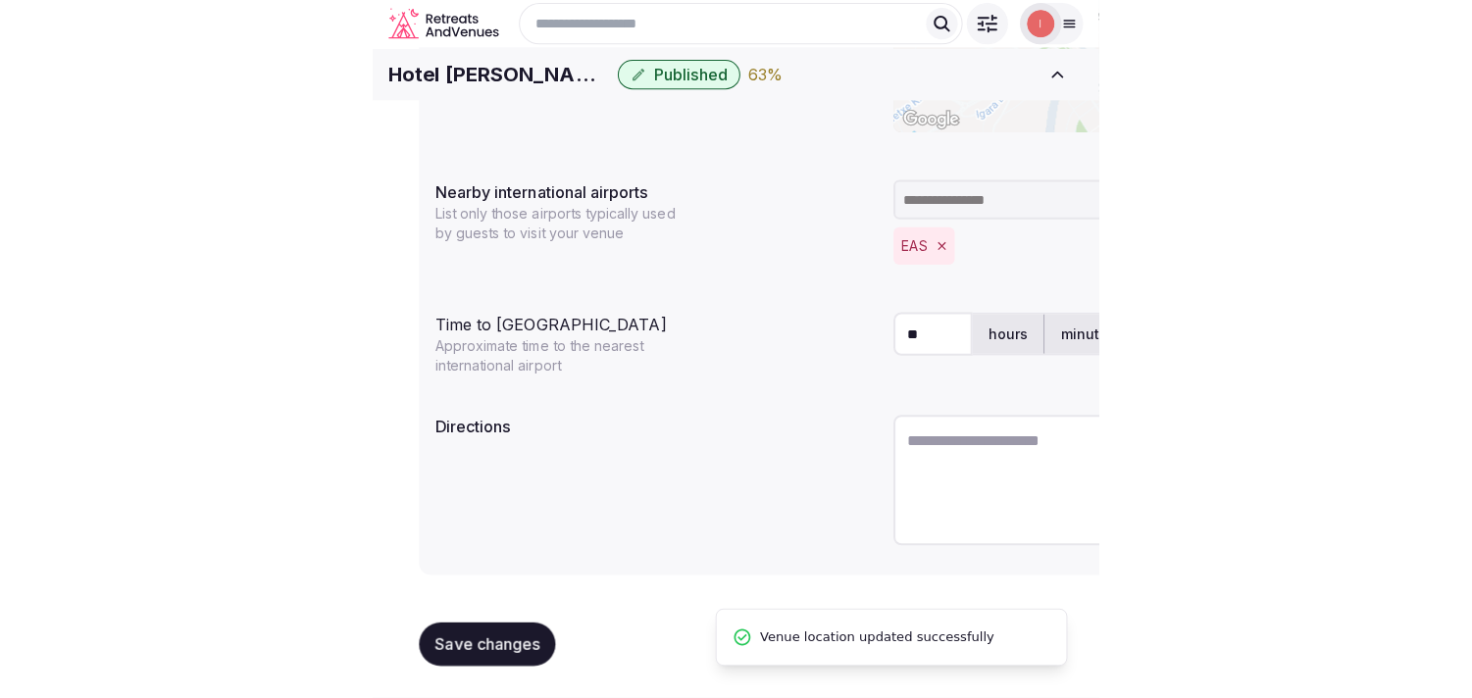
scroll to position [487, 0]
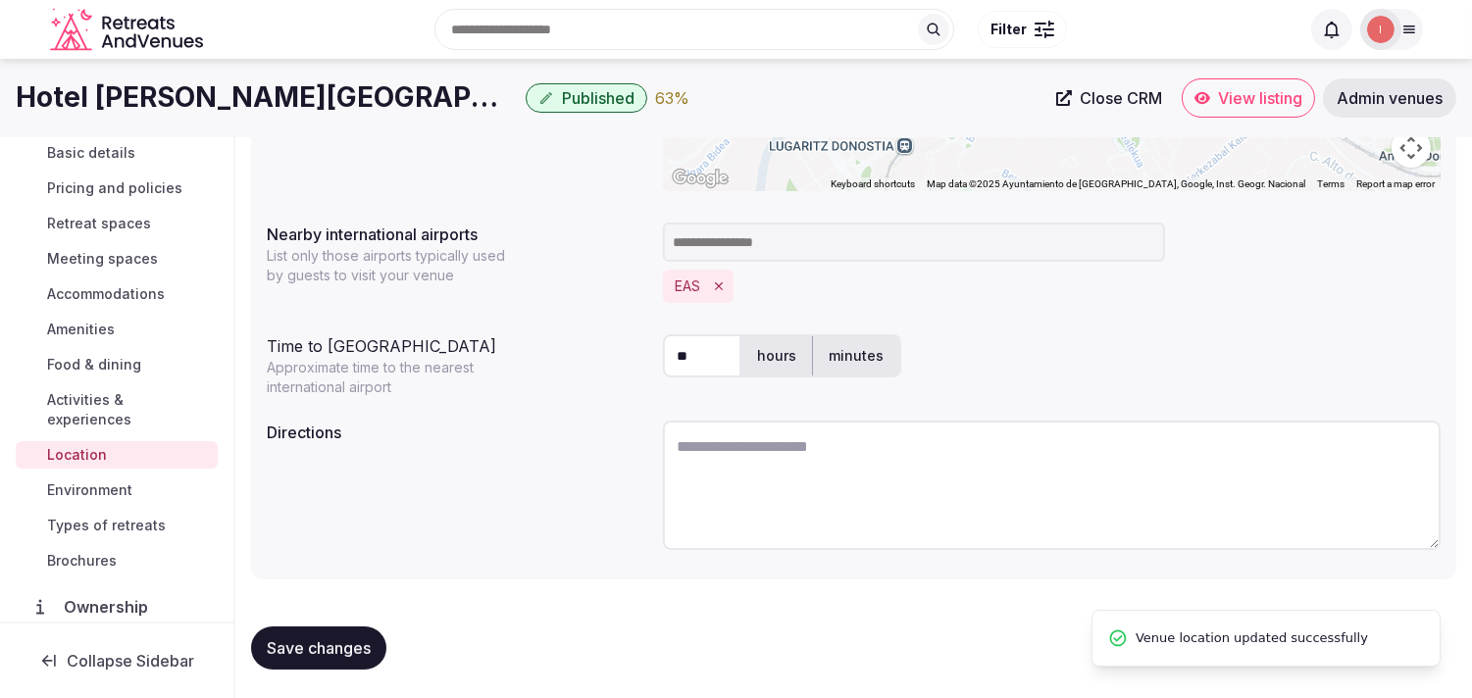
click at [75, 484] on span "Environment" at bounding box center [89, 490] width 85 height 20
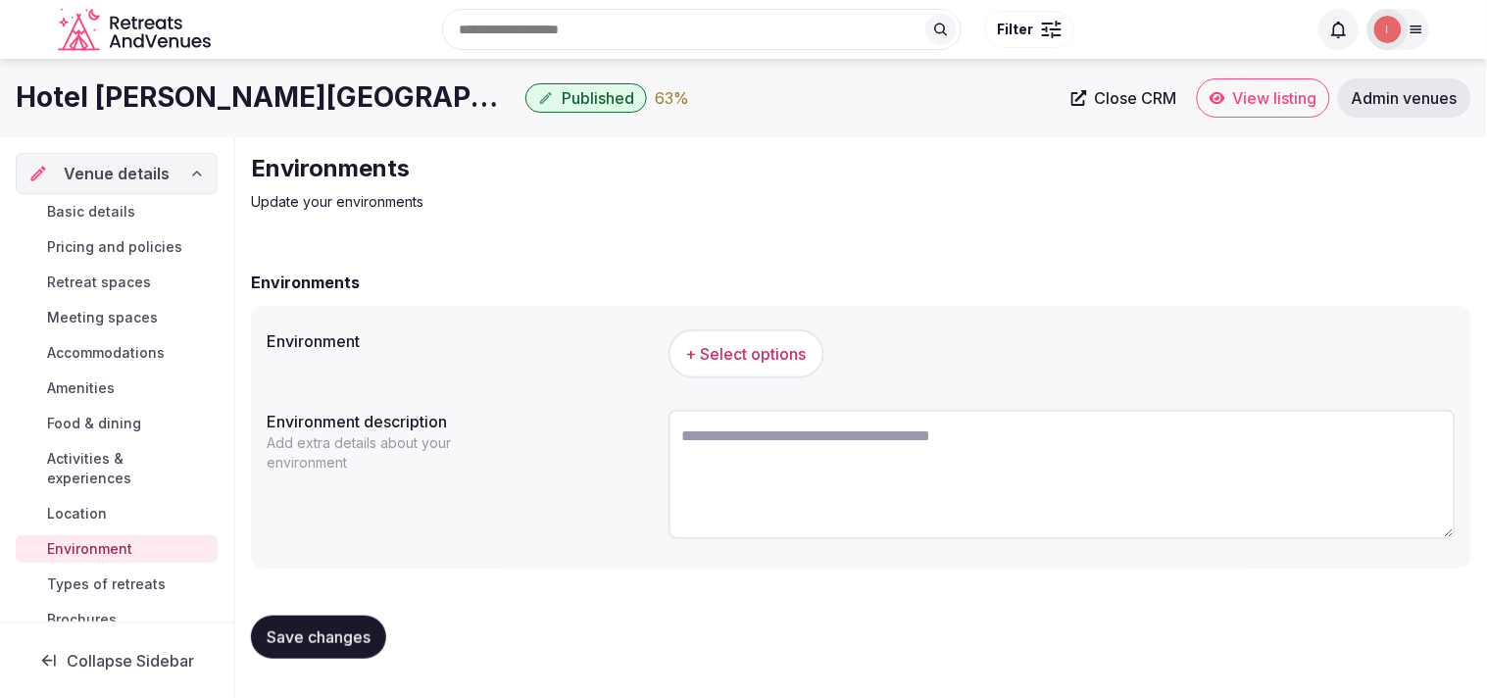
click at [753, 360] on span "+ Select options" at bounding box center [746, 354] width 121 height 22
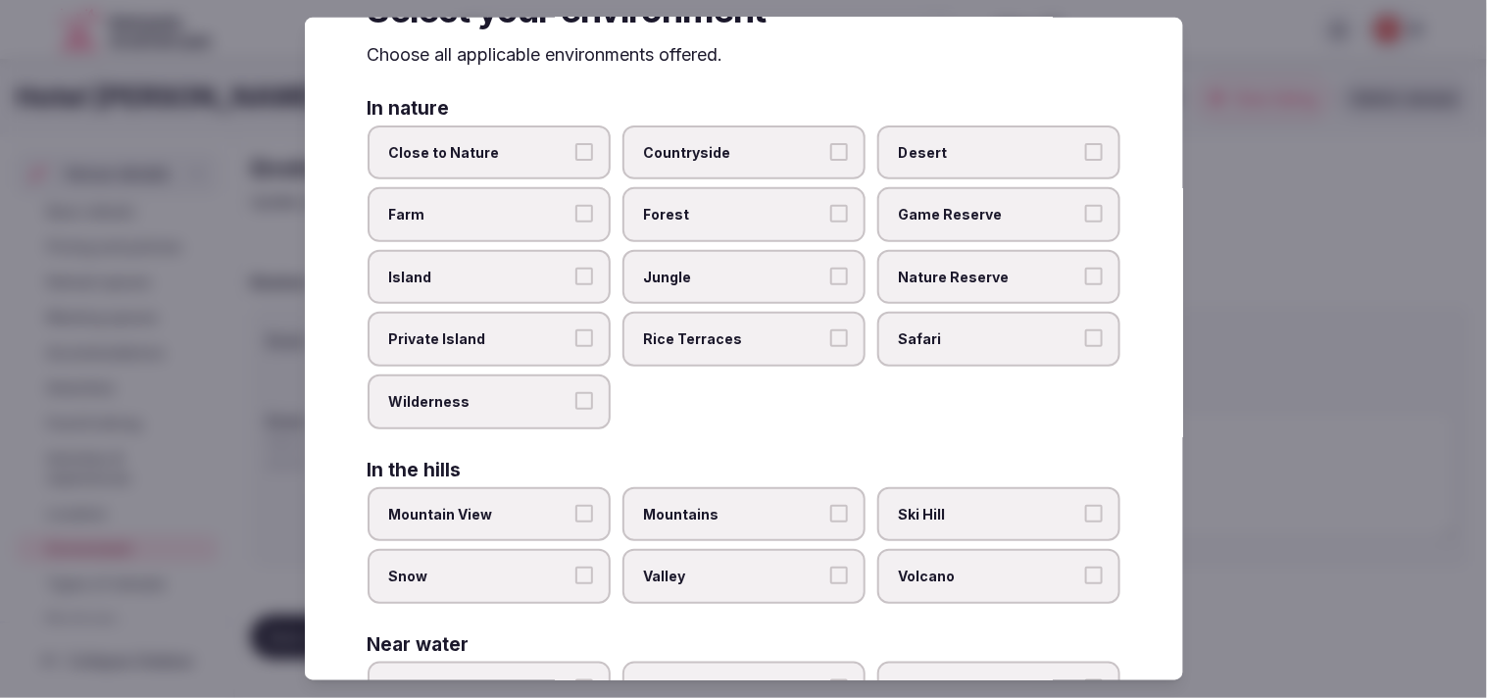
scroll to position [109, 0]
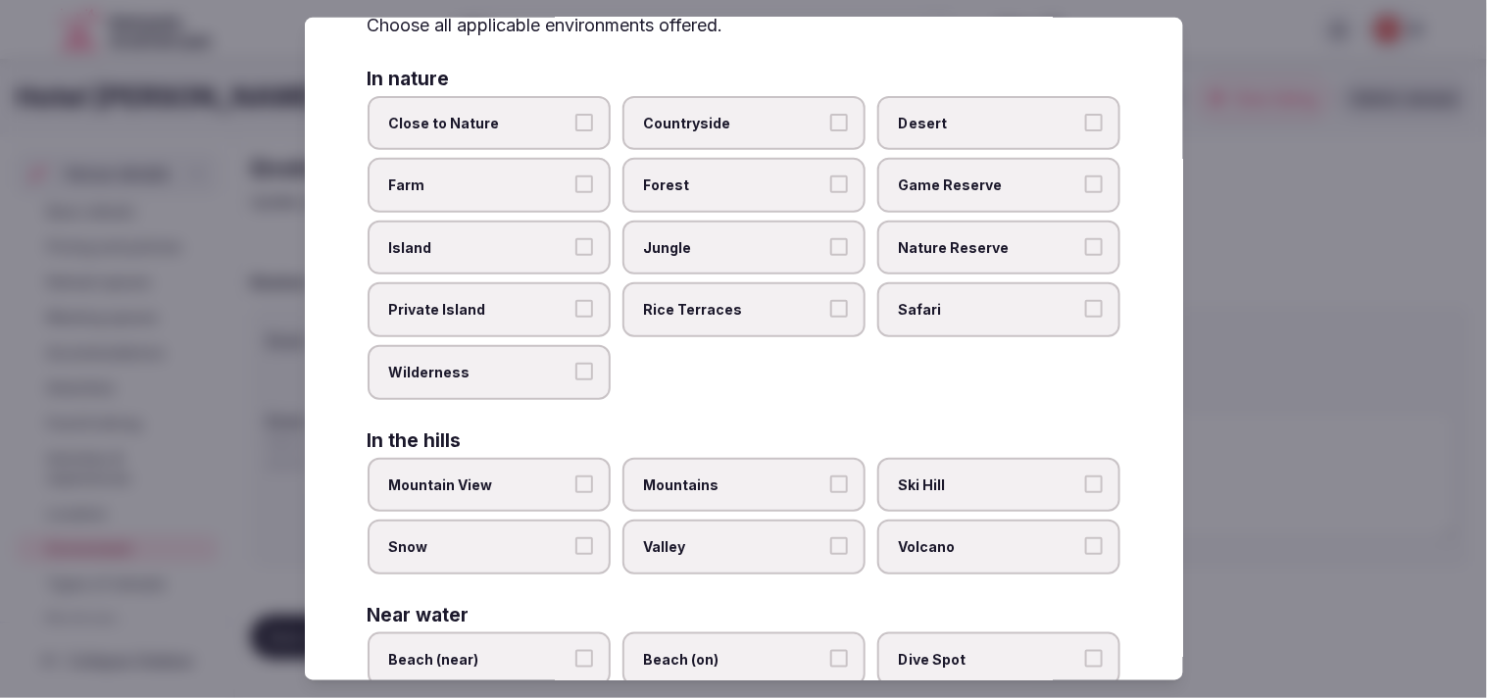
click at [528, 246] on span "Island" at bounding box center [479, 248] width 180 height 20
click at [576, 246] on button "Island" at bounding box center [585, 247] width 18 height 18
click at [528, 246] on span "Island" at bounding box center [479, 248] width 180 height 20
click at [576, 246] on button "Island" at bounding box center [585, 247] width 18 height 18
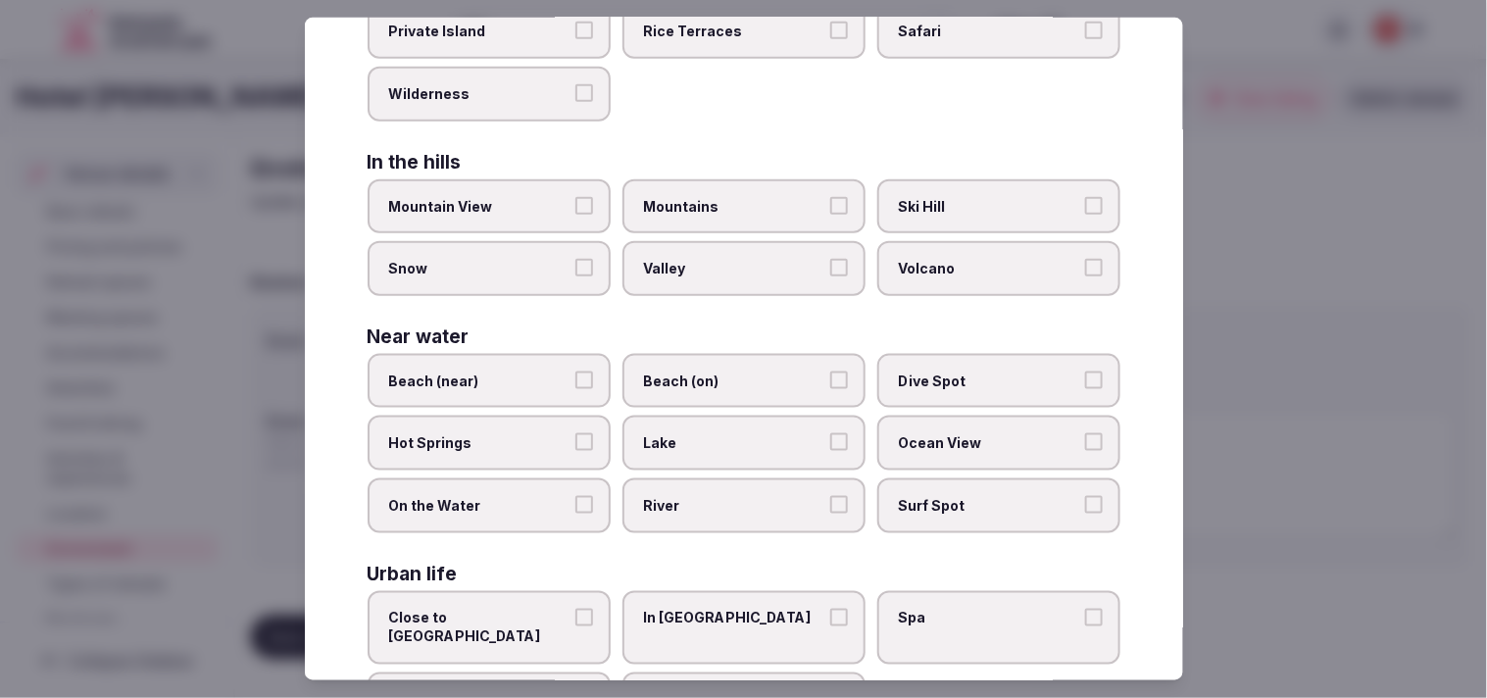
scroll to position [438, 0]
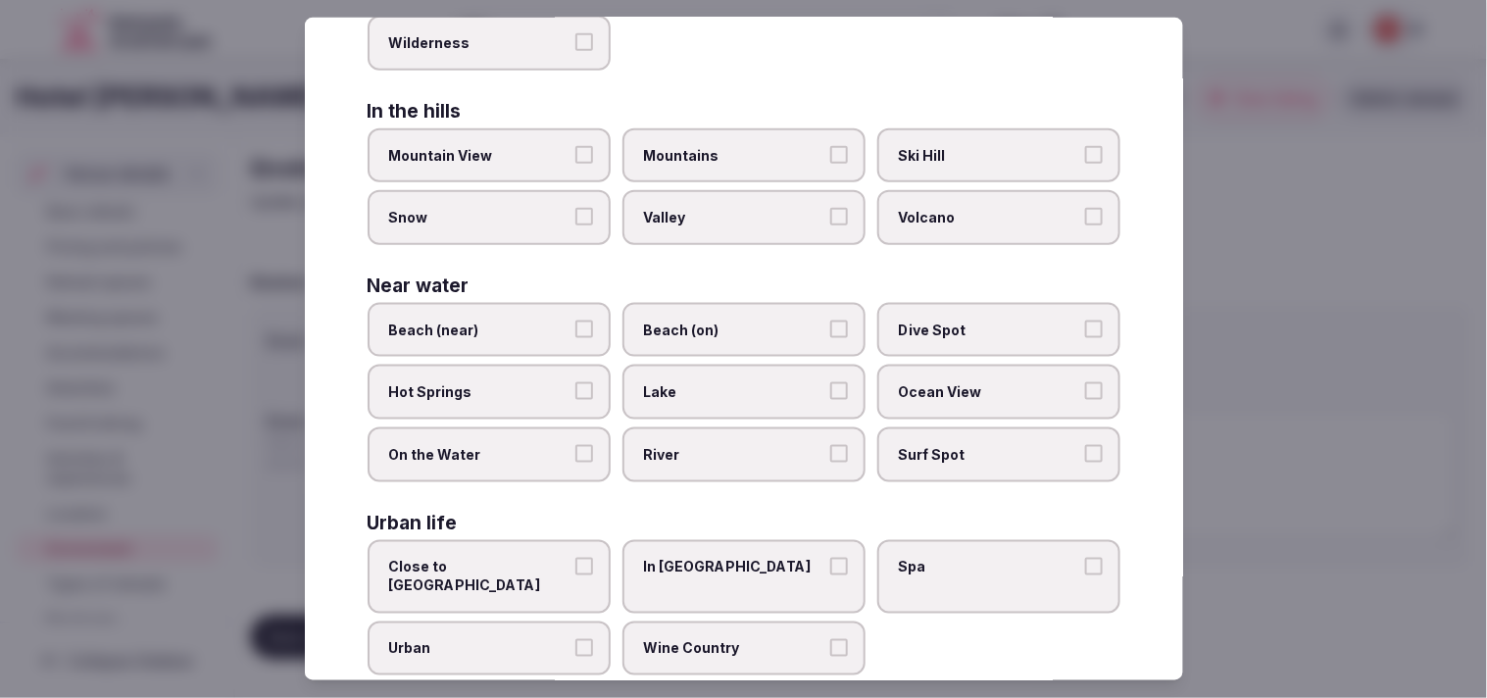
click at [594, 622] on label "Urban" at bounding box center [489, 649] width 243 height 55
click at [593, 639] on button "Urban" at bounding box center [585, 648] width 18 height 18
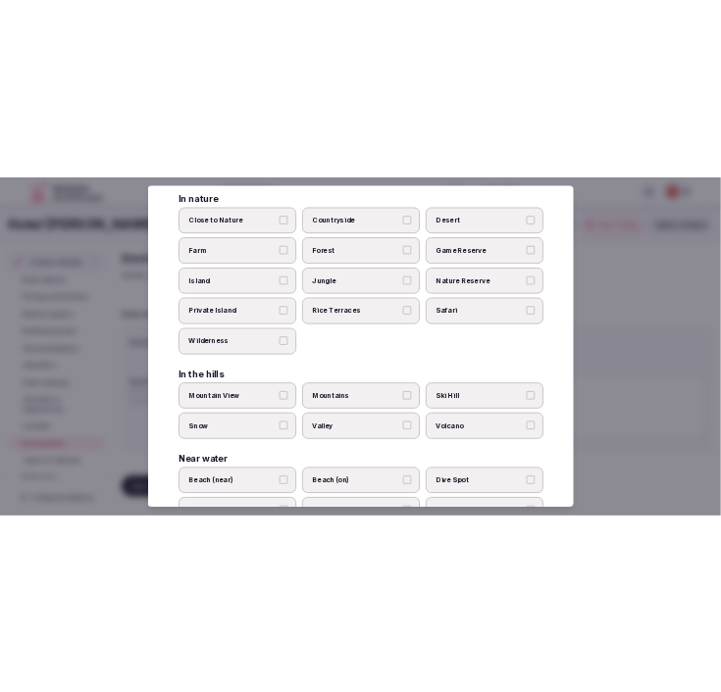
scroll to position [0, 0]
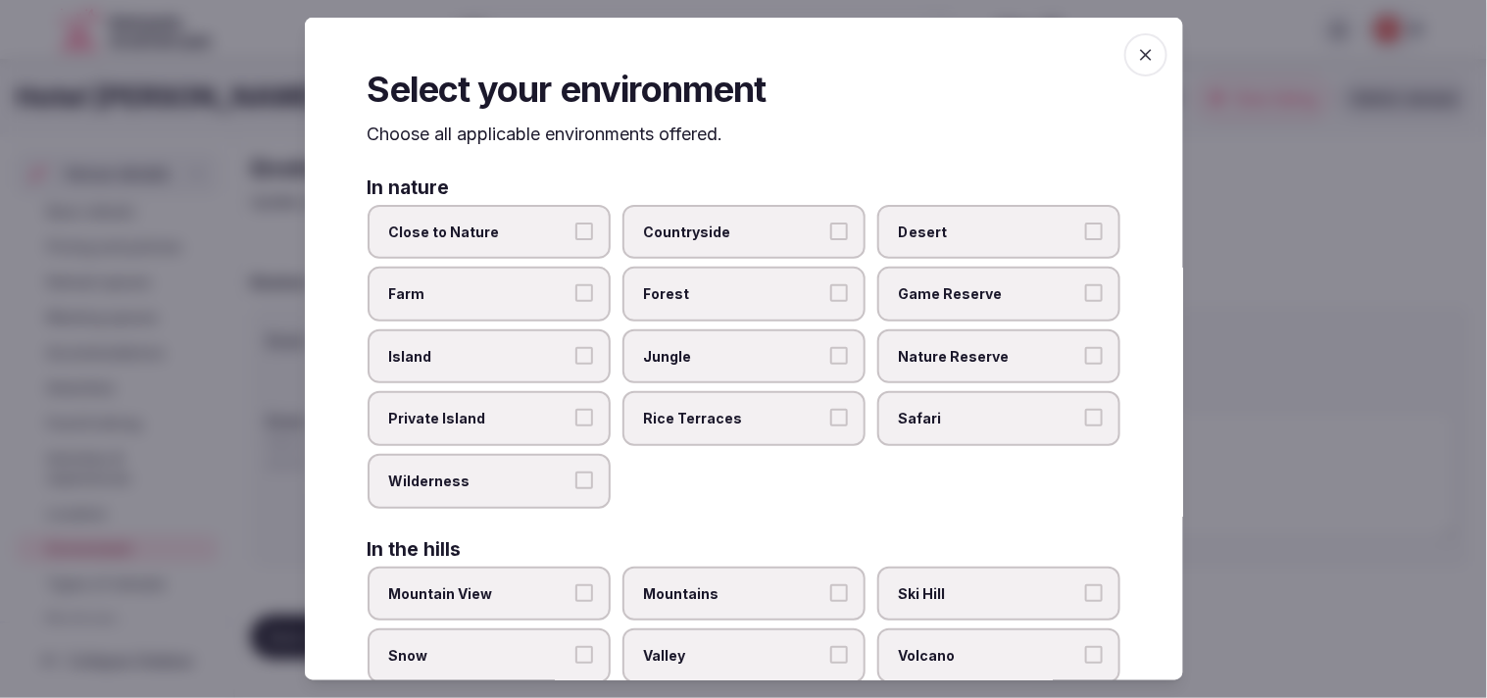
click at [1142, 67] on span "button" at bounding box center [1146, 54] width 43 height 43
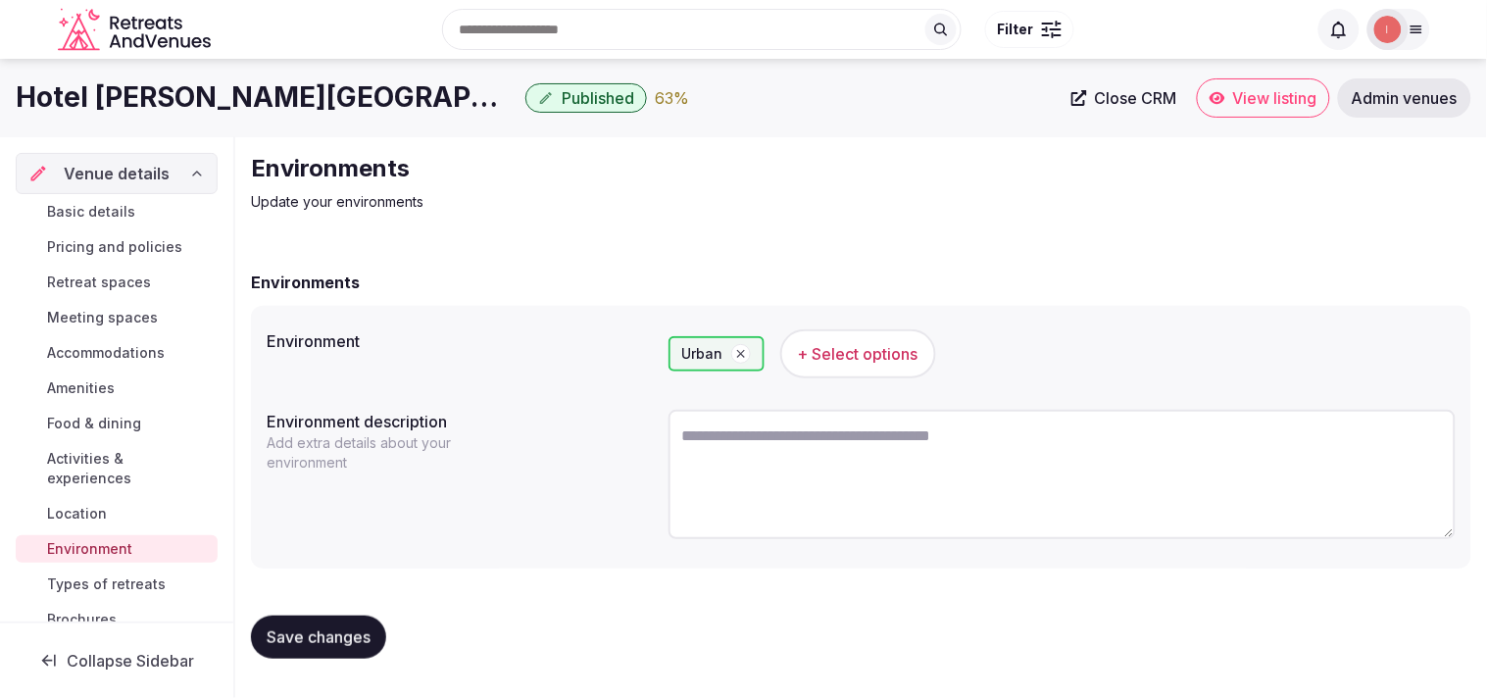
click at [385, 619] on div "Save changes" at bounding box center [318, 637] width 135 height 43
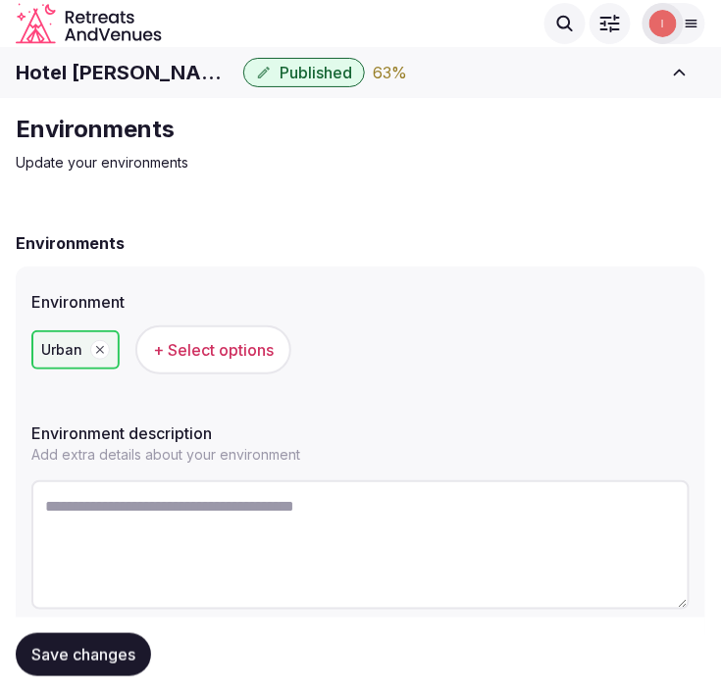
click at [154, 505] on textarea at bounding box center [360, 544] width 658 height 129
drag, startPoint x: 157, startPoint y: 506, endPoint x: 170, endPoint y: 502, distance: 13.3
paste textarea "**********"
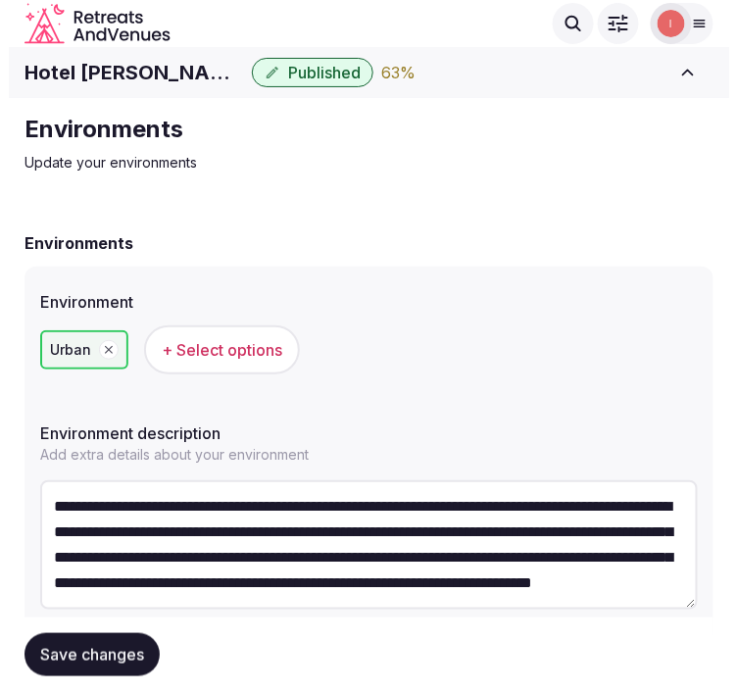
scroll to position [86, 0]
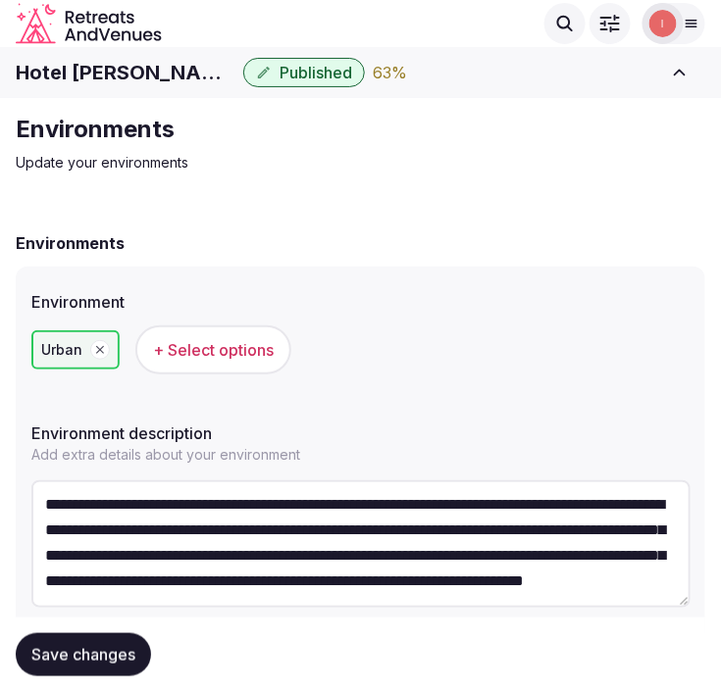
type textarea "**********"
click at [157, 348] on span "+ Select options" at bounding box center [213, 350] width 121 height 22
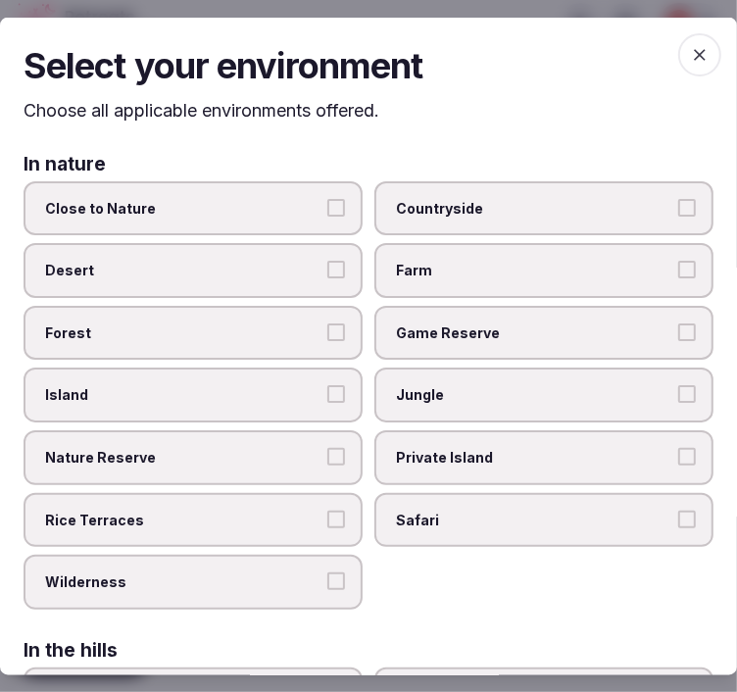
click at [152, 213] on span "Close to Nature" at bounding box center [183, 208] width 277 height 20
click at [327, 213] on button "Close to Nature" at bounding box center [336, 207] width 18 height 18
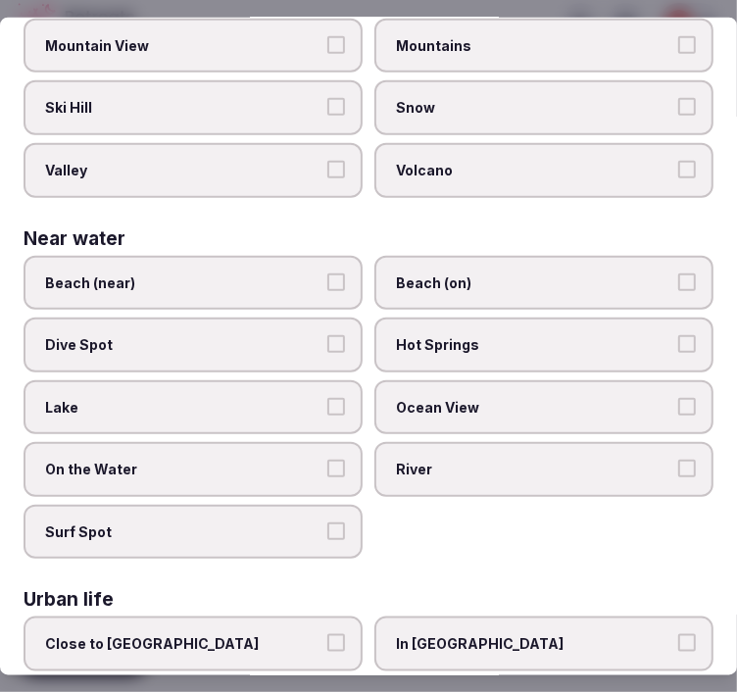
scroll to position [761, 0]
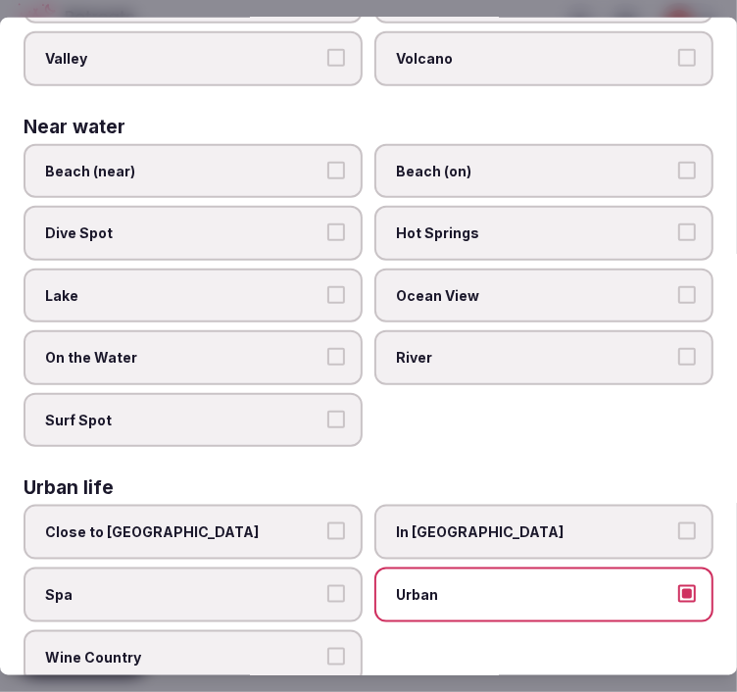
click at [343, 150] on label "Beach (near)" at bounding box center [193, 170] width 339 height 55
click at [343, 161] on button "Beach (near)" at bounding box center [336, 170] width 18 height 18
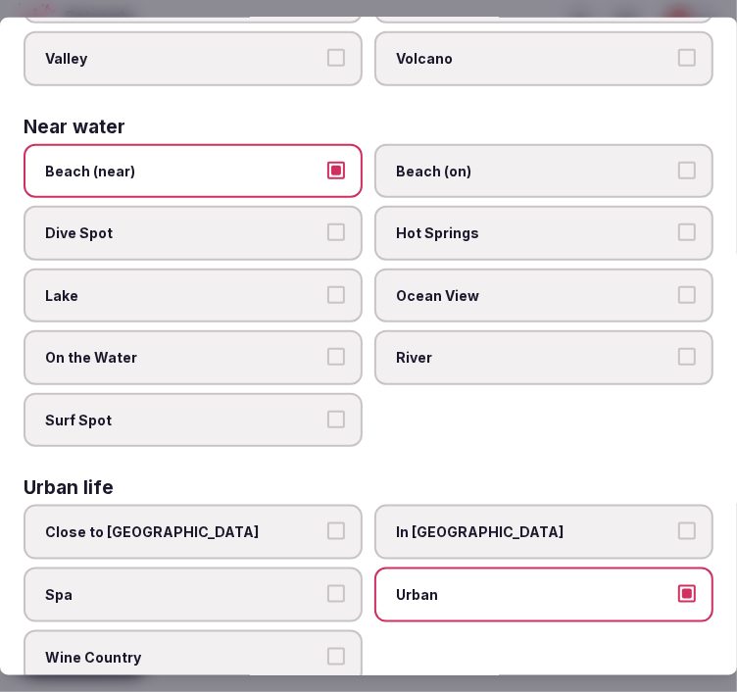
drag, startPoint x: 674, startPoint y: 560, endPoint x: 677, endPoint y: 549, distance: 11.2
click at [679, 585] on button "Urban" at bounding box center [688, 594] width 18 height 18
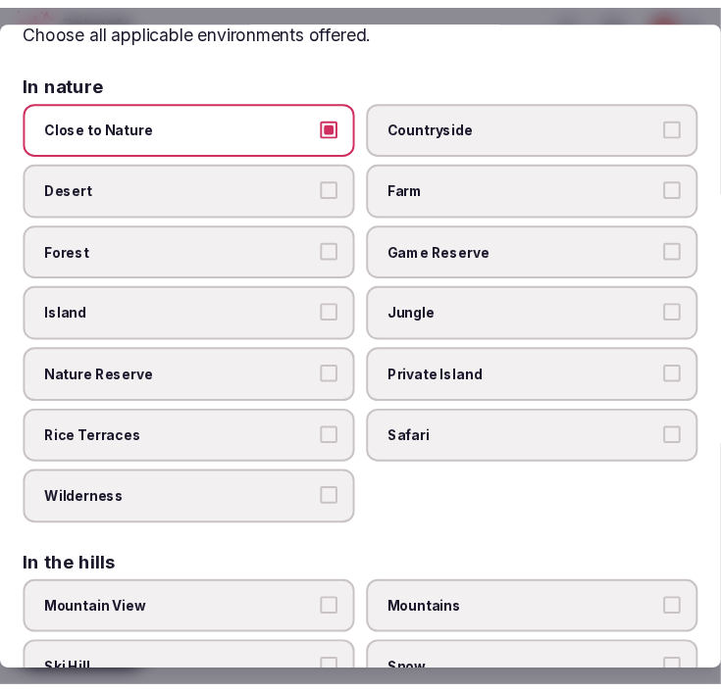
scroll to position [0, 0]
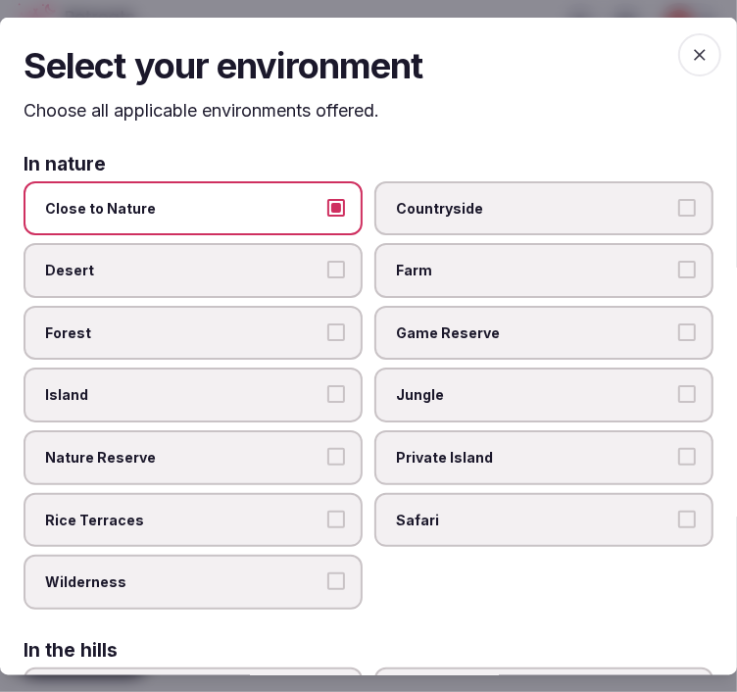
click at [690, 59] on icon "button" at bounding box center [700, 55] width 20 height 20
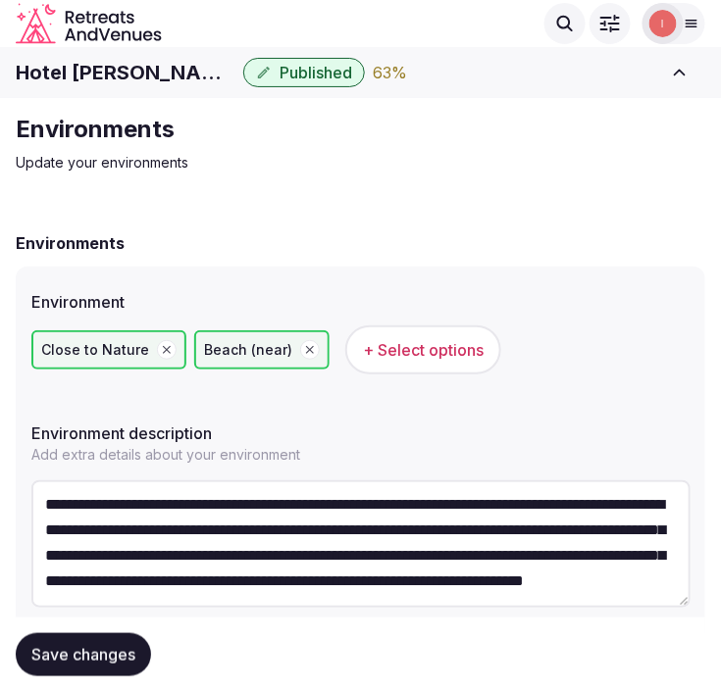
scroll to position [101, 0]
click at [103, 643] on button "Save changes" at bounding box center [83, 654] width 135 height 43
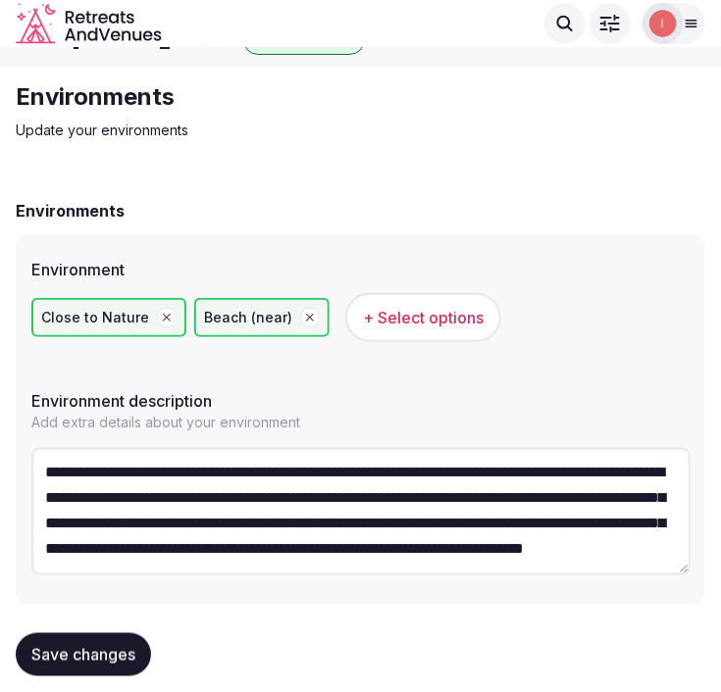
scroll to position [64, 0]
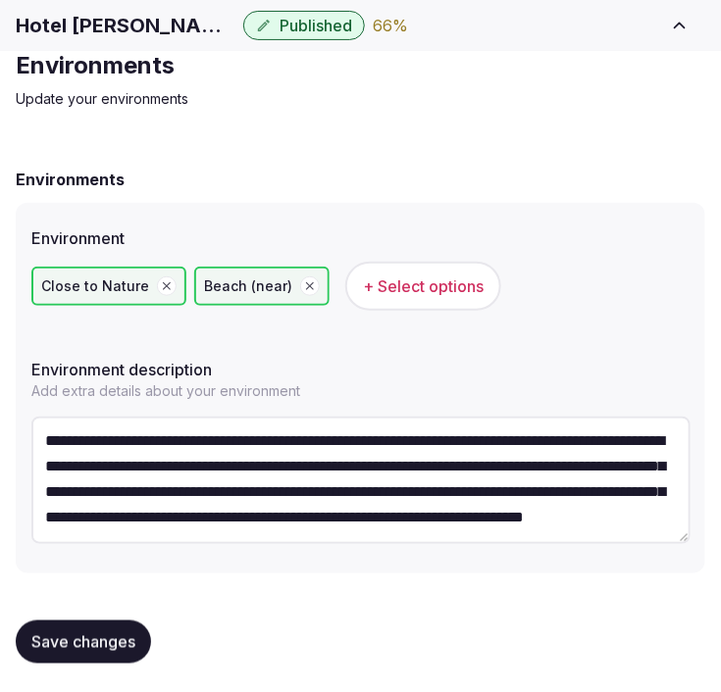
click at [82, 650] on button "Save changes" at bounding box center [83, 642] width 135 height 43
click at [106, 632] on span "Save changes" at bounding box center [83, 642] width 104 height 20
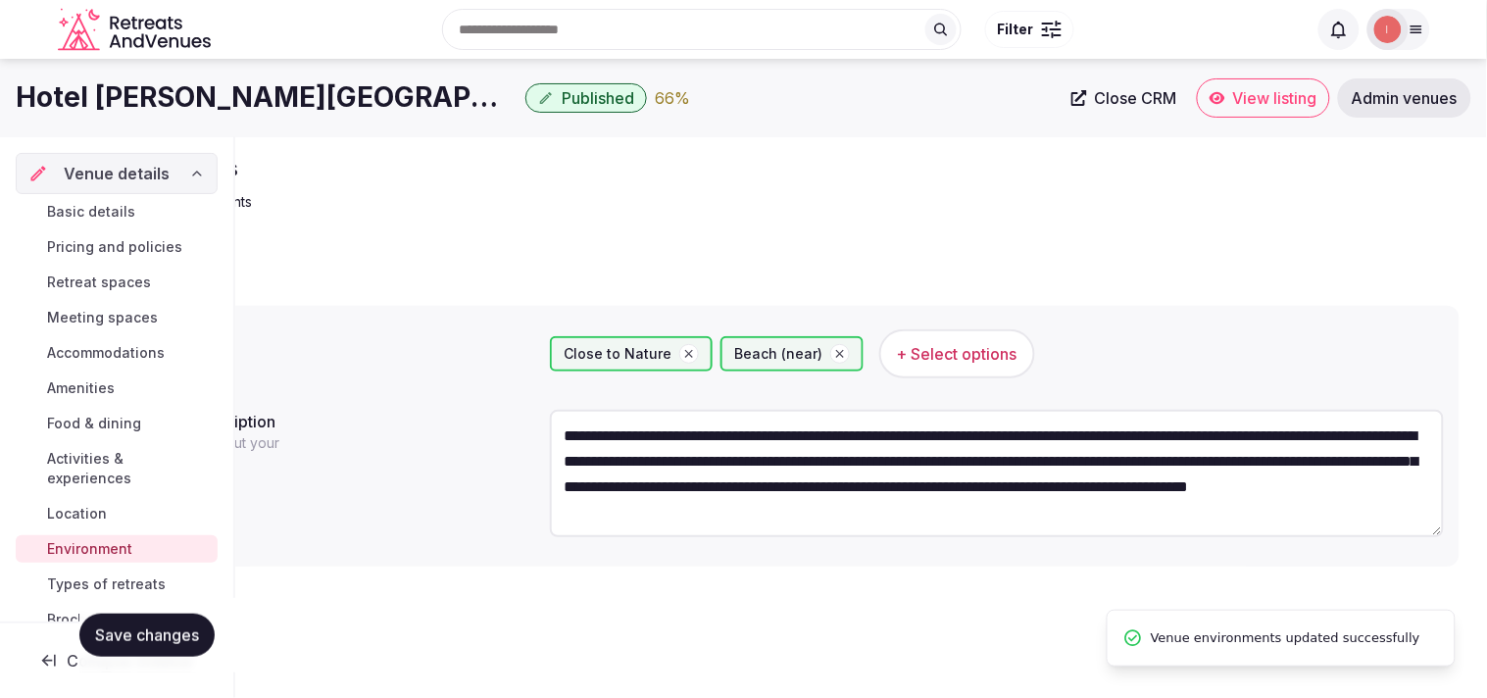
scroll to position [51, 0]
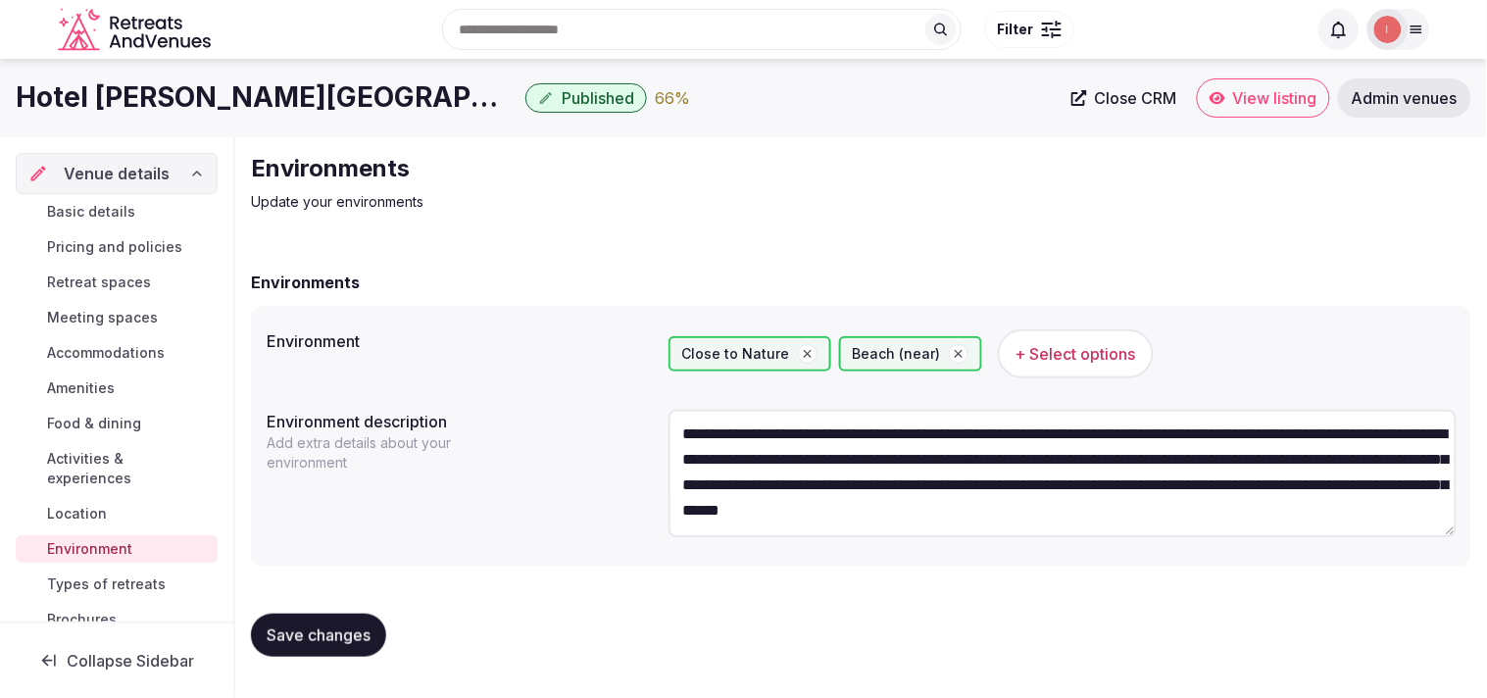
click at [96, 577] on span "Types of retreats" at bounding box center [106, 585] width 119 height 20
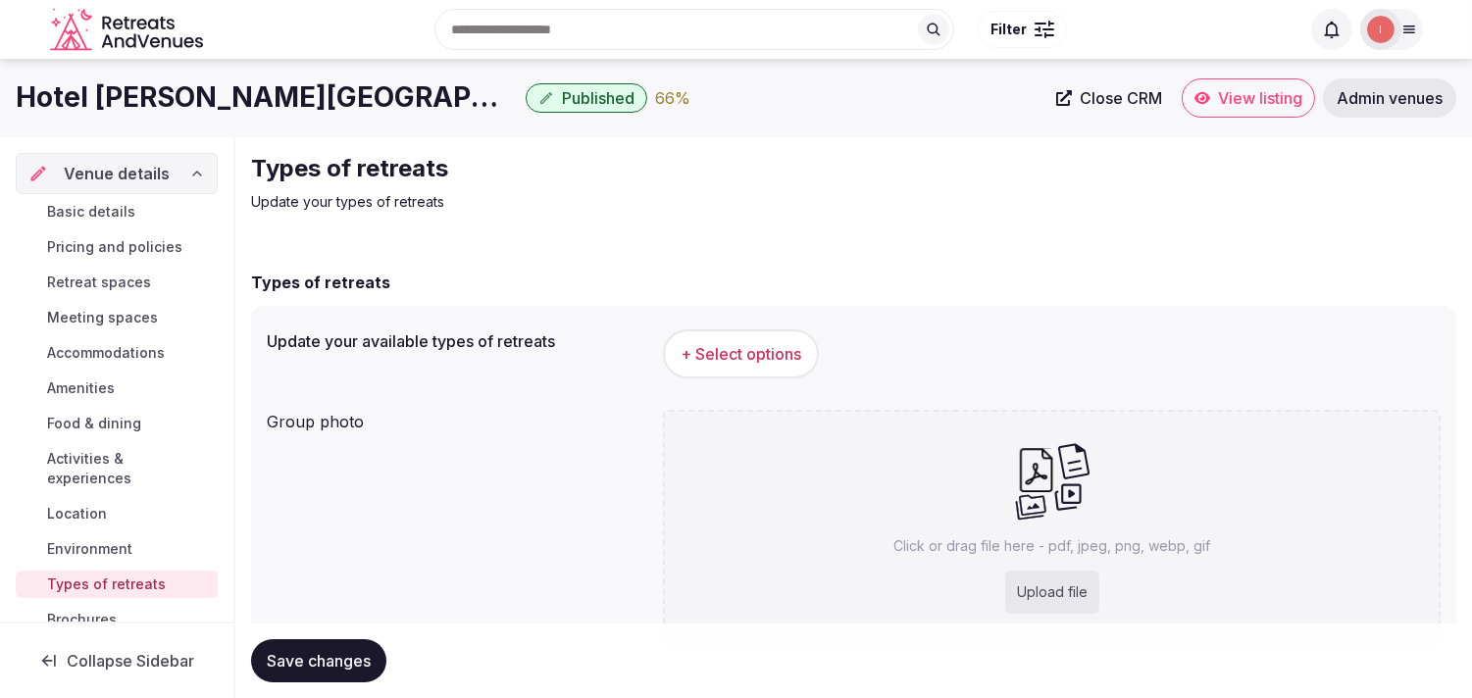
click at [745, 360] on span "+ Select options" at bounding box center [740, 354] width 121 height 22
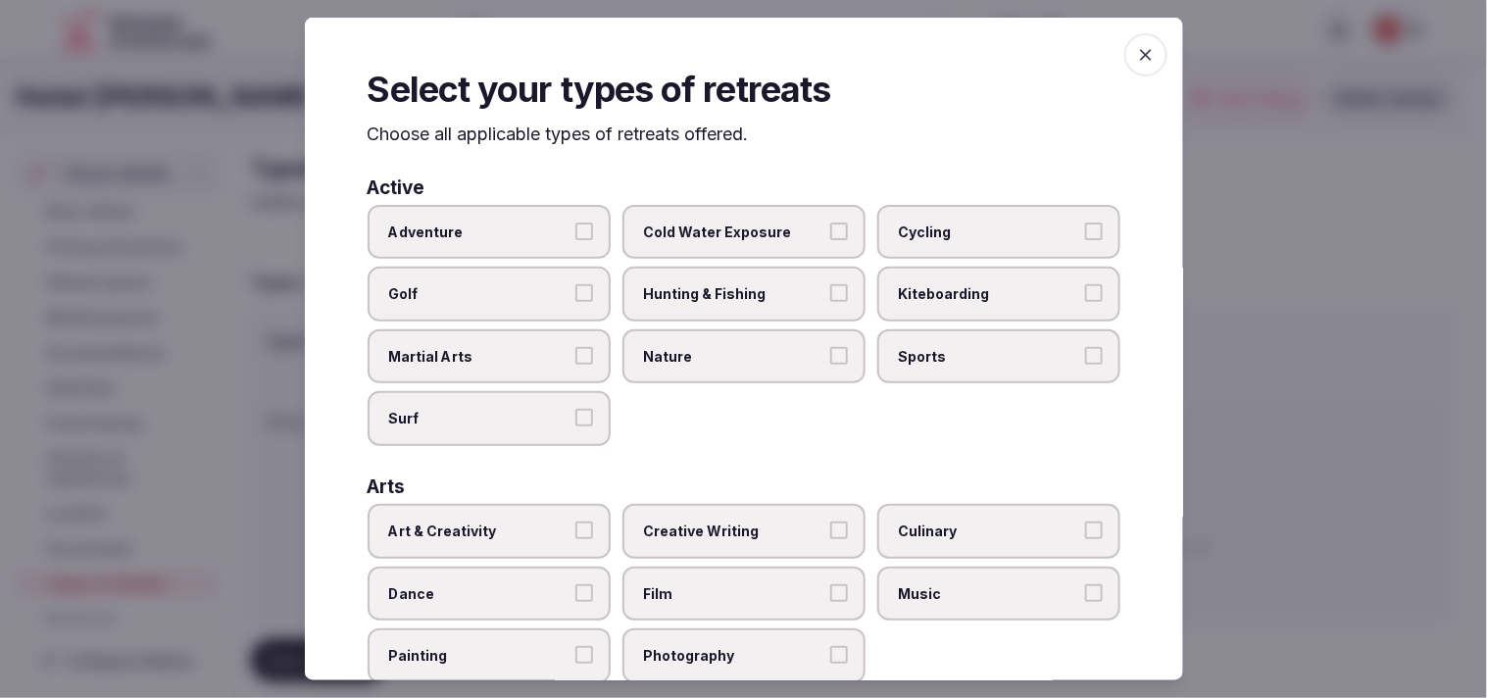
click at [773, 256] on label "Cold Water Exposure" at bounding box center [744, 231] width 243 height 55
click at [830, 239] on button "Cold Water Exposure" at bounding box center [839, 231] width 18 height 18
click at [839, 331] on label "Nature" at bounding box center [744, 356] width 243 height 55
click at [839, 347] on button "Nature" at bounding box center [839, 356] width 18 height 18
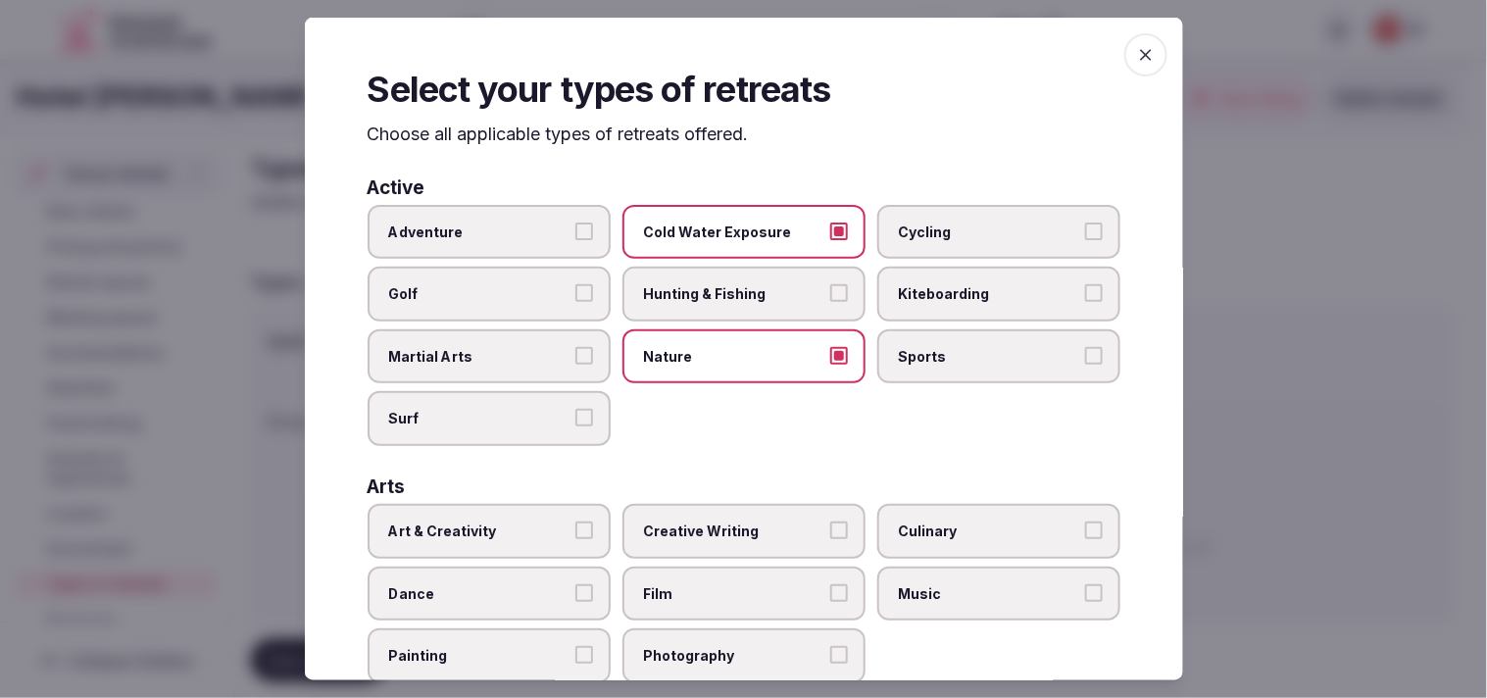
click at [704, 241] on label "Cold Water Exposure" at bounding box center [744, 231] width 243 height 55
click at [830, 239] on button "Cold Water Exposure" at bounding box center [839, 231] width 18 height 18
click at [816, 357] on label "Nature" at bounding box center [744, 356] width 243 height 55
click at [830, 357] on button "Nature" at bounding box center [839, 356] width 18 height 18
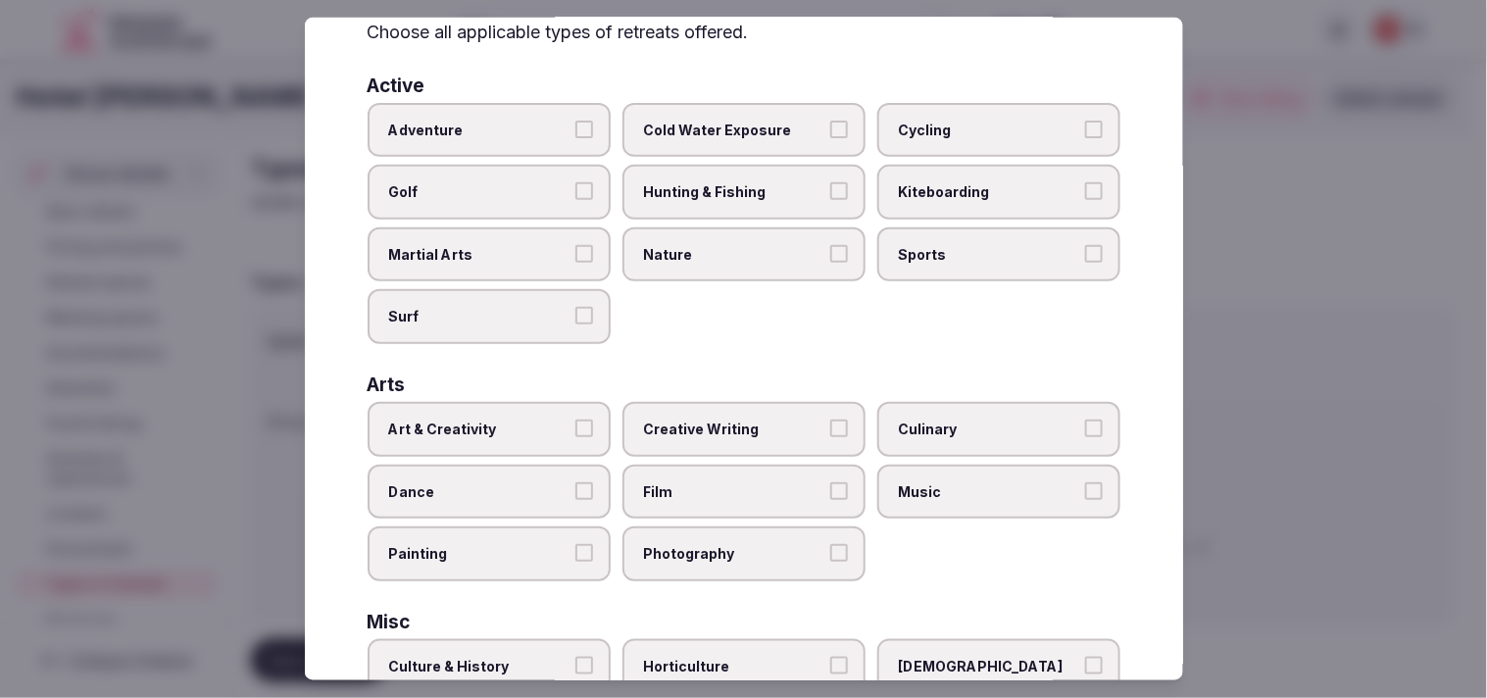
scroll to position [218, 0]
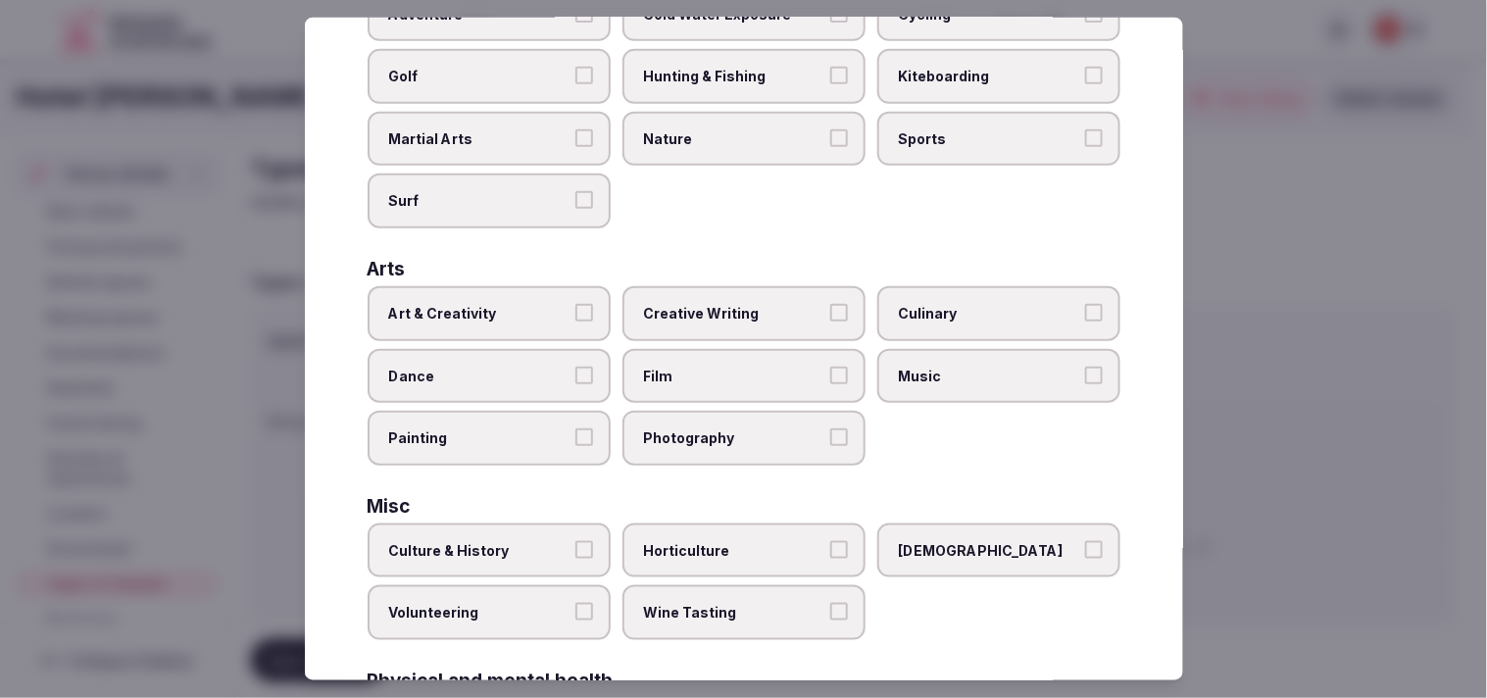
click at [549, 307] on span "Art & Creativity" at bounding box center [479, 314] width 180 height 20
click at [576, 307] on button "Art & Creativity" at bounding box center [585, 313] width 18 height 18
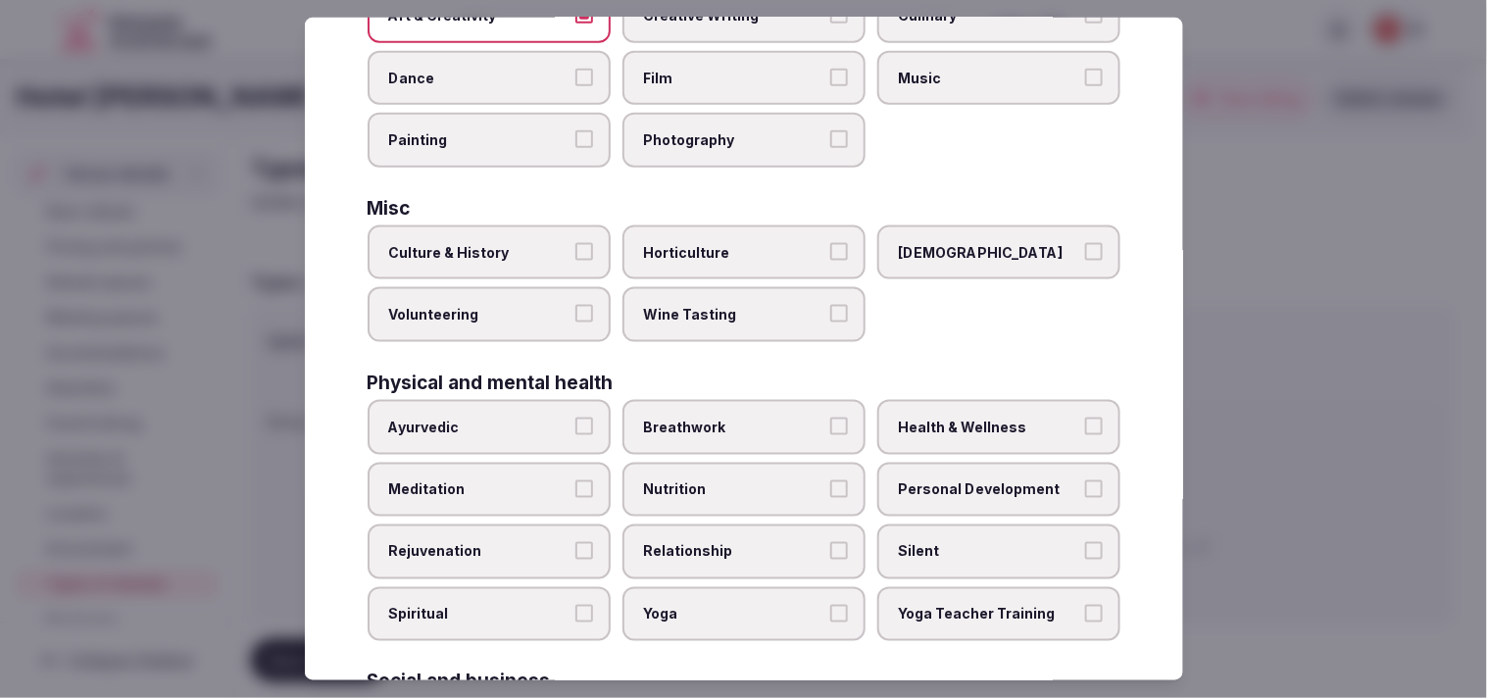
scroll to position [544, 0]
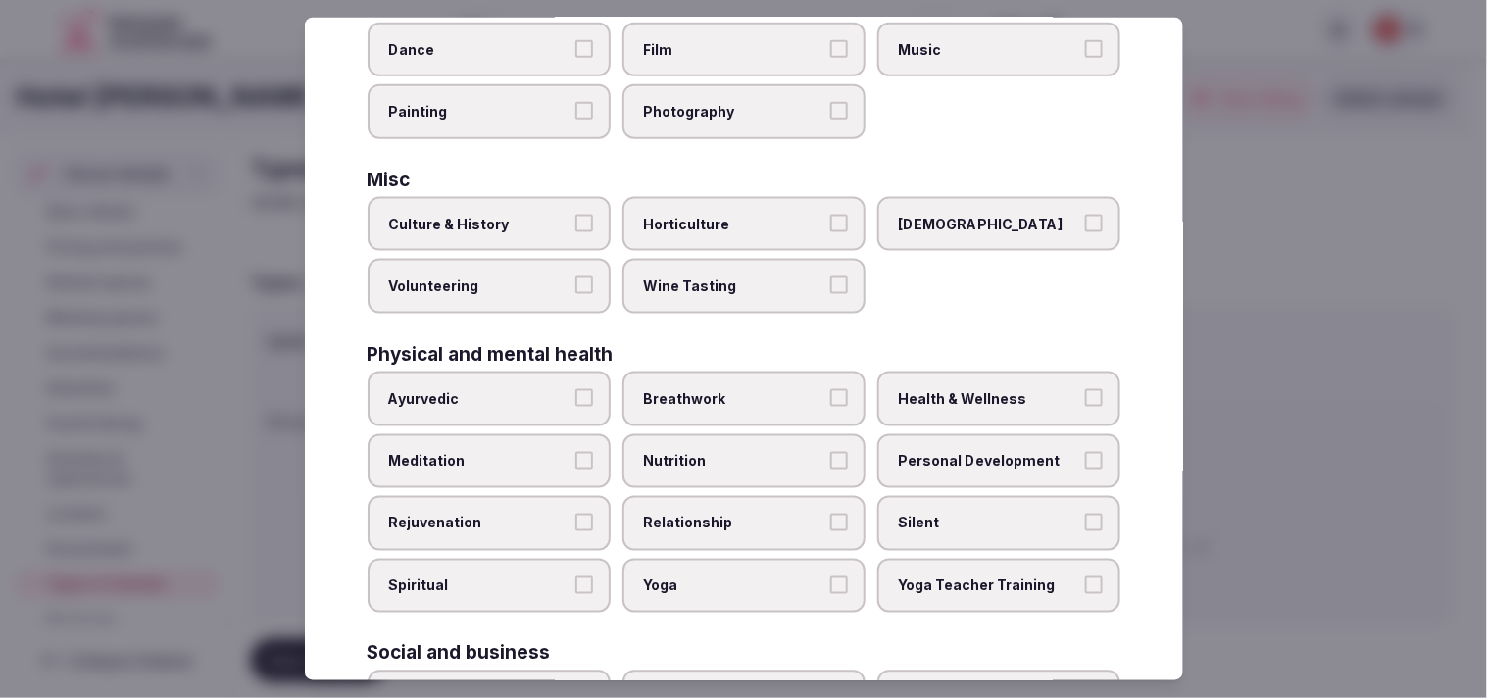
click at [553, 215] on span "Culture & History" at bounding box center [479, 225] width 180 height 20
click at [576, 215] on button "Culture & History" at bounding box center [585, 224] width 18 height 18
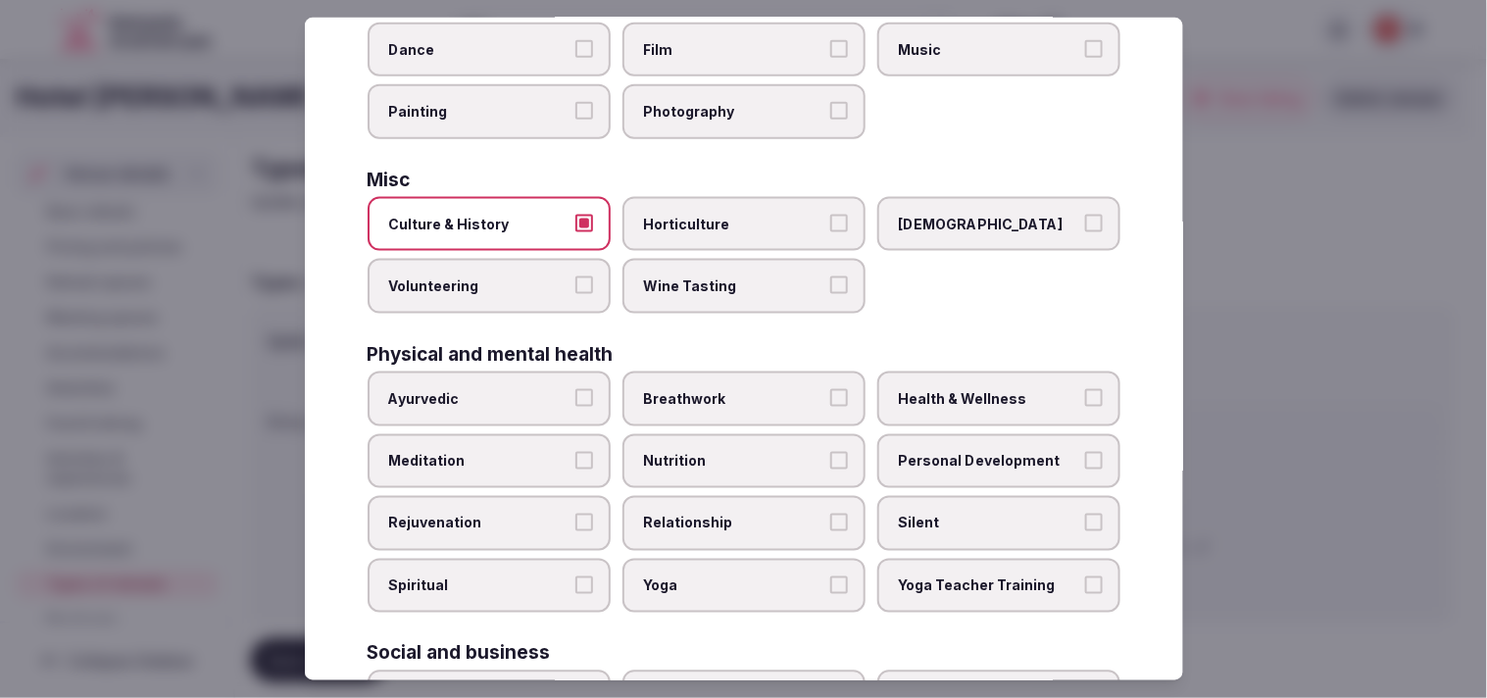
scroll to position [653, 0]
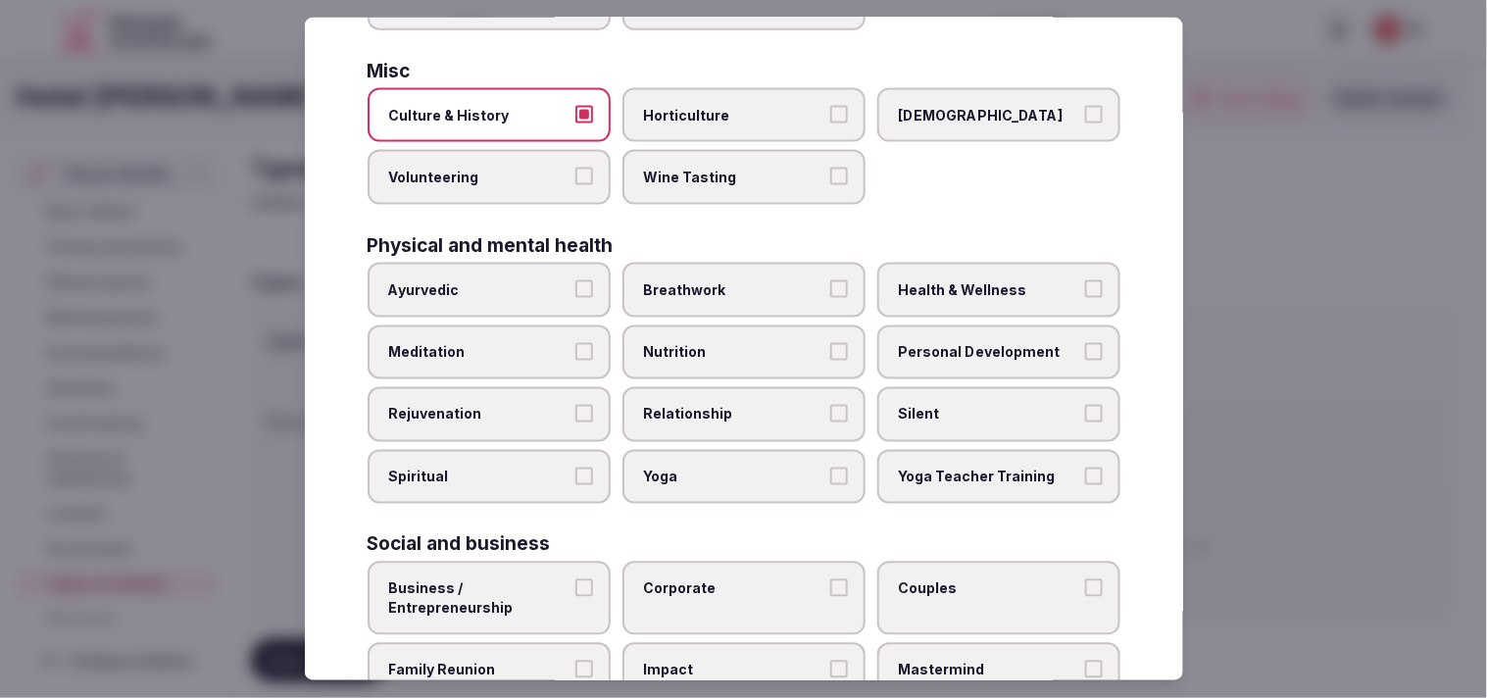
click at [722, 387] on label "Relationship" at bounding box center [744, 414] width 243 height 55
click at [830, 405] on button "Relationship" at bounding box center [839, 414] width 18 height 18
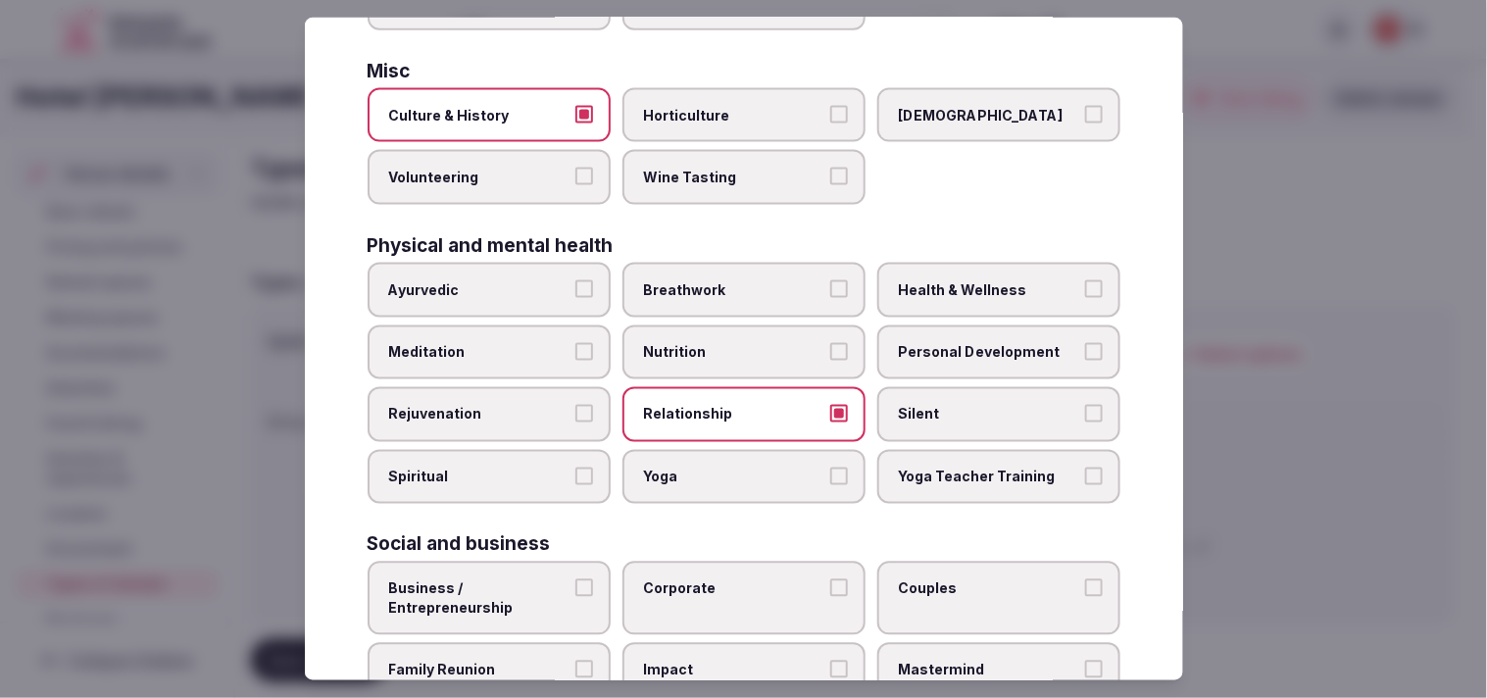
click at [973, 325] on label "Personal Development" at bounding box center [999, 352] width 243 height 55
click at [1085, 342] on button "Personal Development" at bounding box center [1094, 351] width 18 height 18
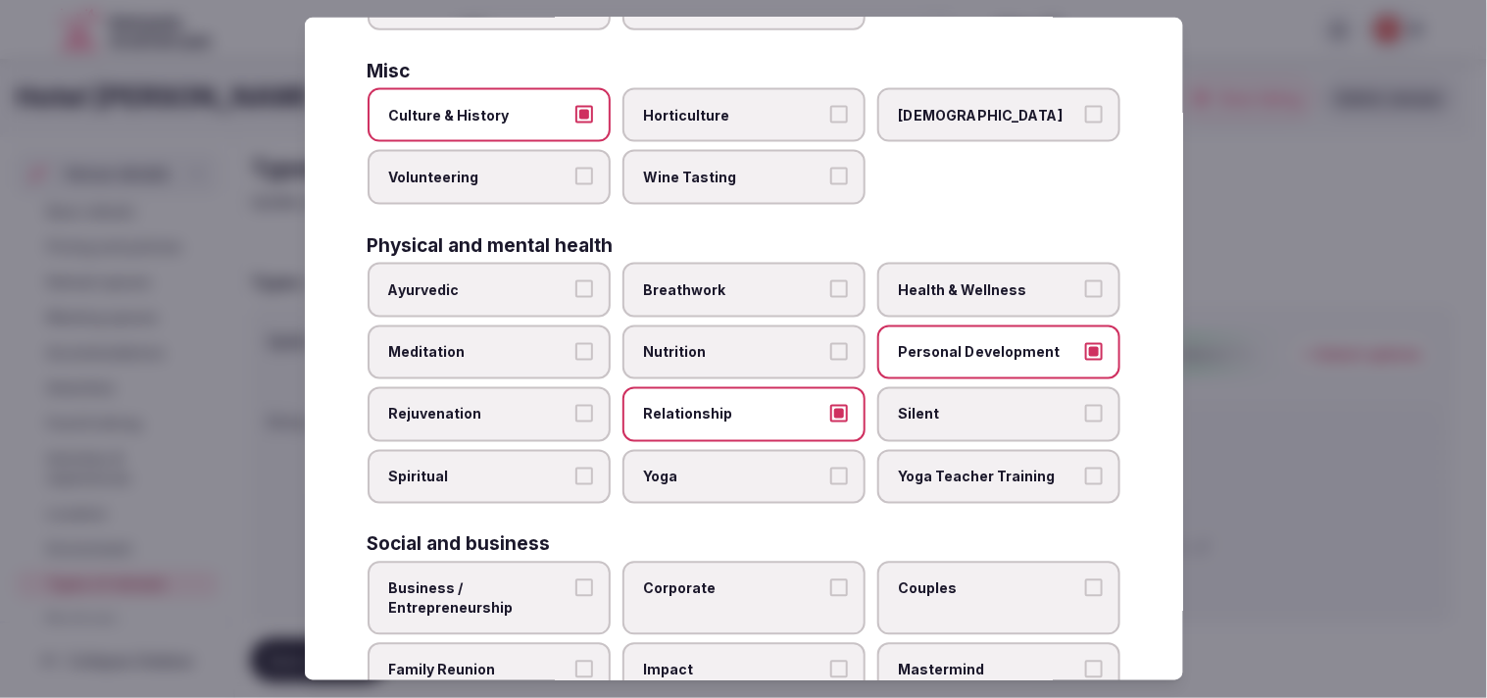
click at [969, 280] on span "Health & Wellness" at bounding box center [989, 290] width 180 height 20
click at [1085, 280] on button "Health & Wellness" at bounding box center [1094, 289] width 18 height 18
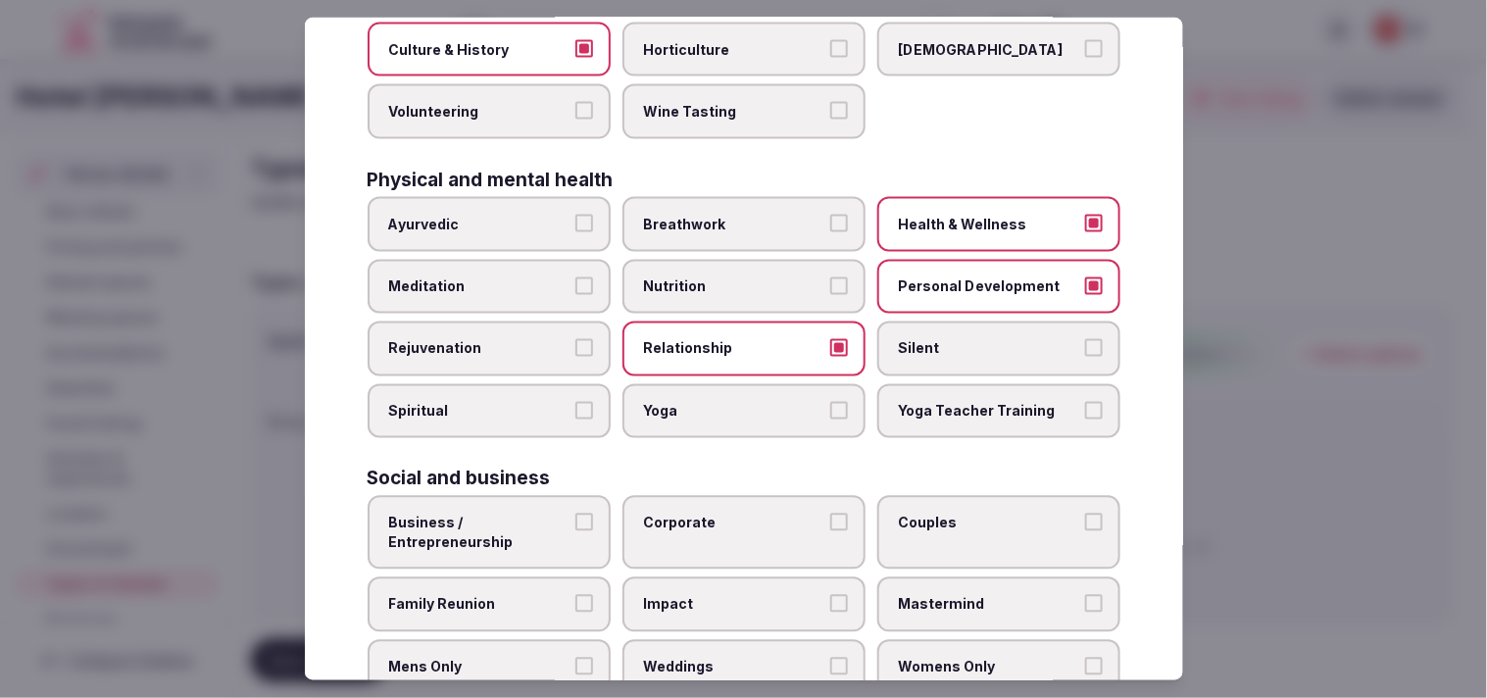
scroll to position [750, 0]
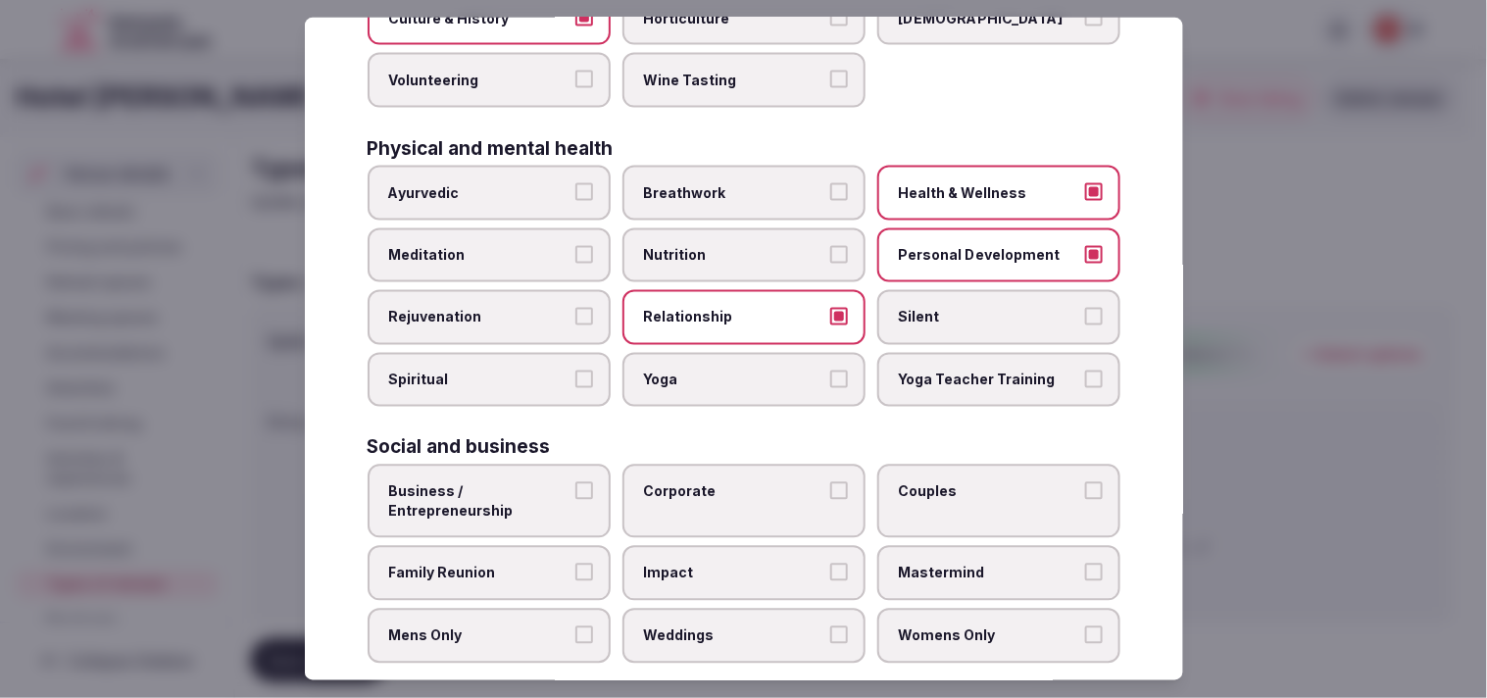
click at [594, 468] on label "Business / Entrepreneurship" at bounding box center [489, 502] width 243 height 74
click at [593, 482] on button "Business / Entrepreneurship" at bounding box center [585, 491] width 18 height 18
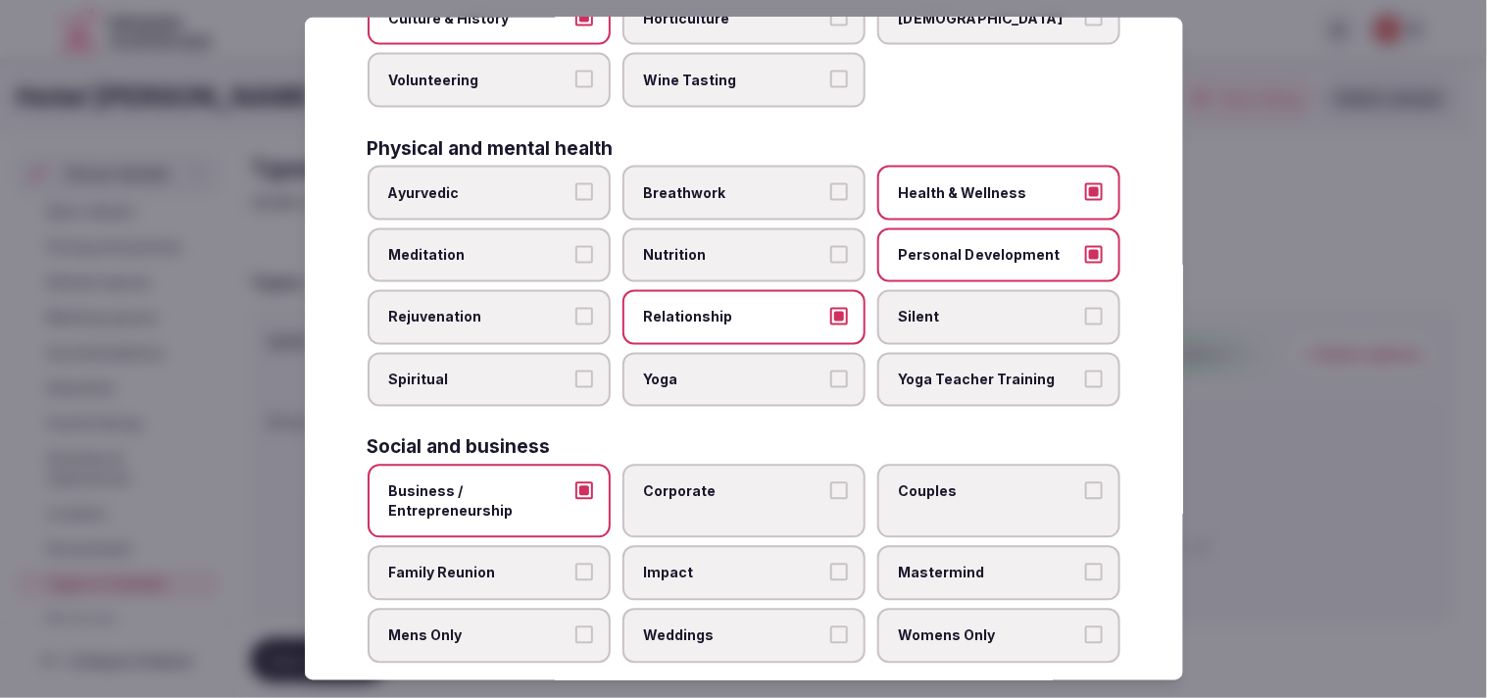
click at [746, 482] on span "Corporate" at bounding box center [734, 492] width 180 height 20
click at [830, 482] on button "Corporate" at bounding box center [839, 491] width 18 height 18
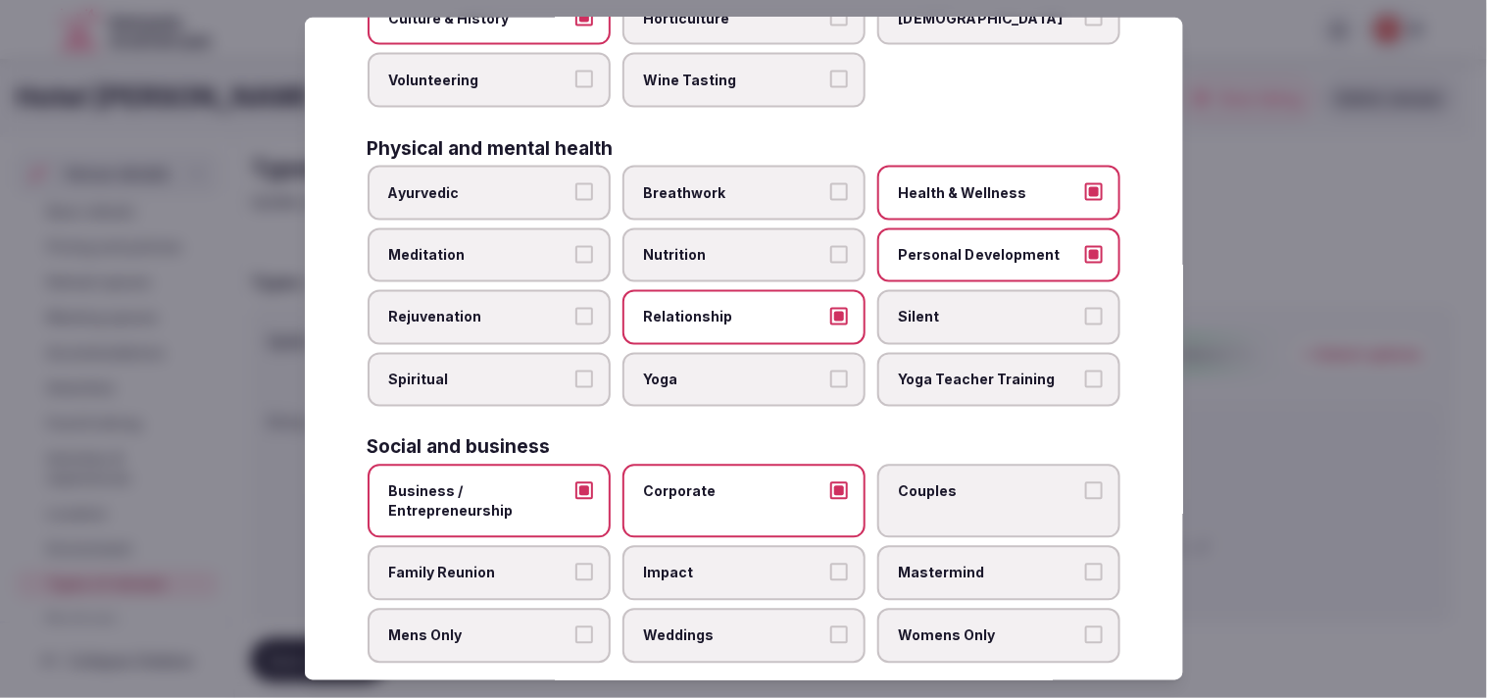
click at [830, 564] on button "Impact" at bounding box center [839, 573] width 18 height 18
click at [819, 546] on label "Impact" at bounding box center [744, 573] width 243 height 55
click at [830, 564] on button "Impact" at bounding box center [839, 573] width 18 height 18
click at [953, 492] on label "Couples" at bounding box center [999, 502] width 243 height 74
click at [1085, 492] on button "Couples" at bounding box center [1094, 491] width 18 height 18
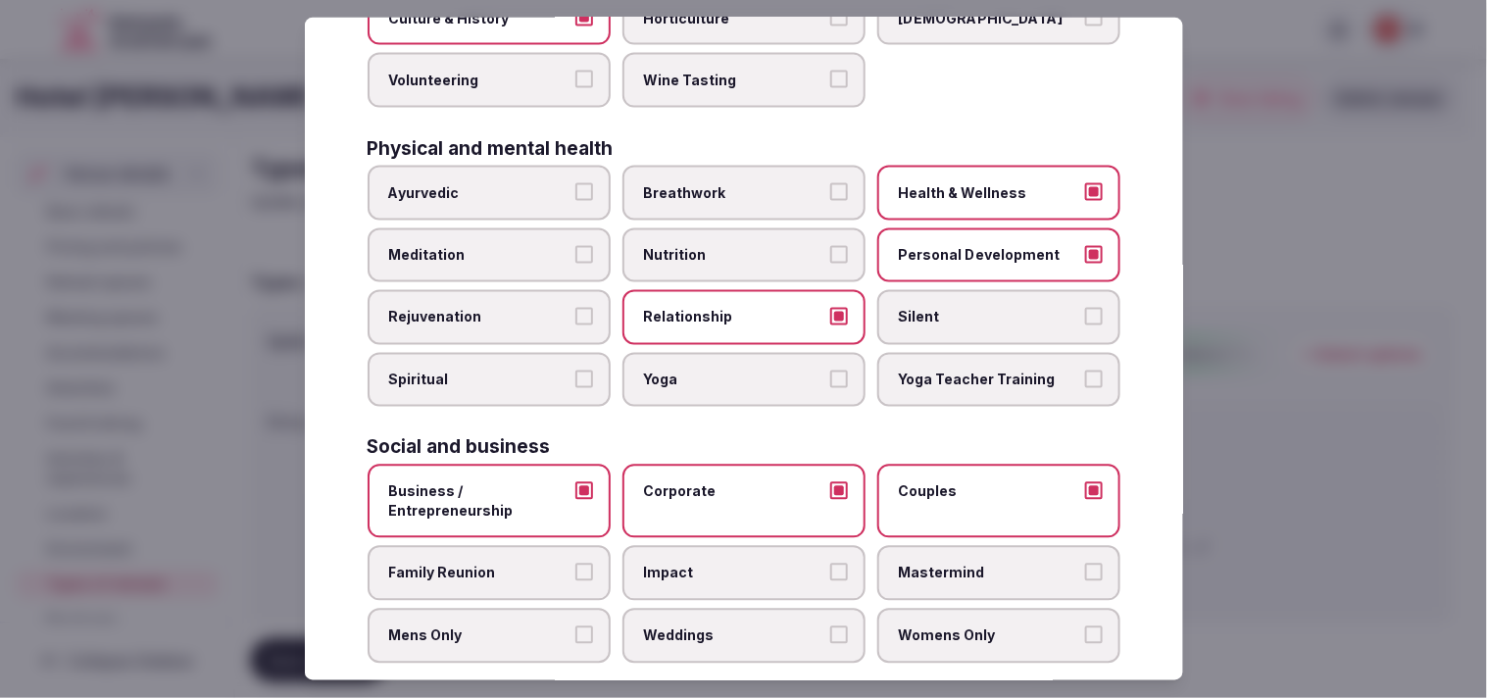
click at [586, 564] on button "Family Reunion" at bounding box center [585, 573] width 18 height 18
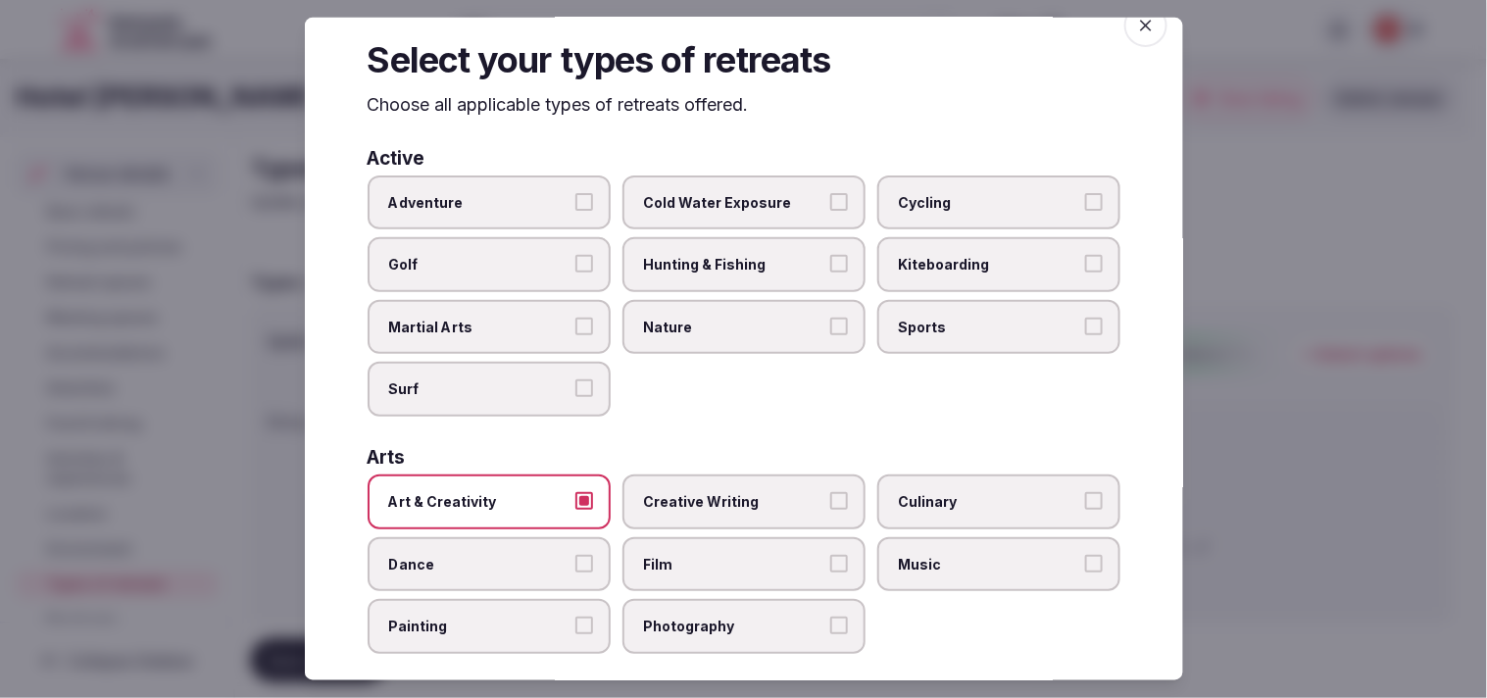
scroll to position [0, 0]
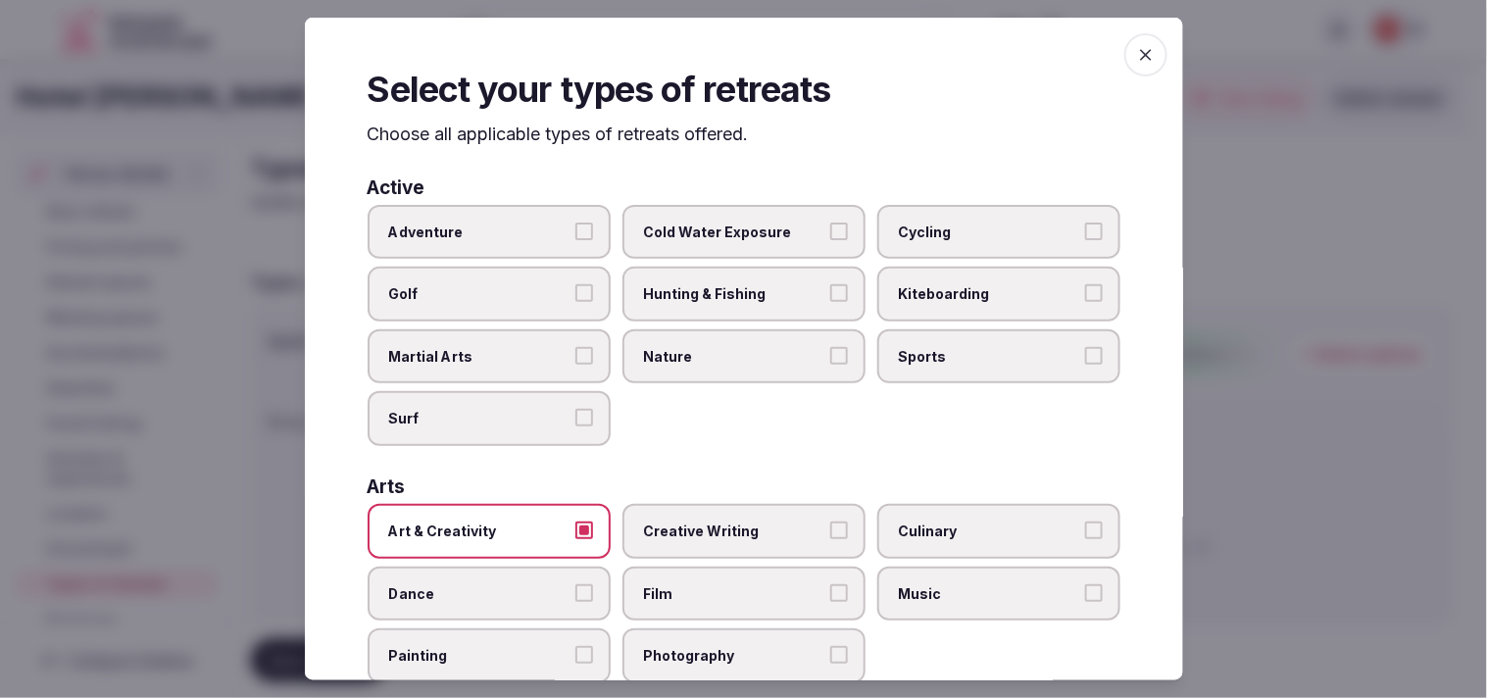
click at [580, 213] on label "Adventure" at bounding box center [489, 231] width 243 height 55
click at [580, 222] on button "Adventure" at bounding box center [585, 231] width 18 height 18
click at [585, 241] on label "Adventure" at bounding box center [489, 231] width 243 height 55
click at [585, 239] on button "Adventure" at bounding box center [585, 231] width 18 height 18
click at [1110, 67] on div "Select your types of retreats Choose all applicable types of retreats offered. …" at bounding box center [744, 349] width 879 height 663
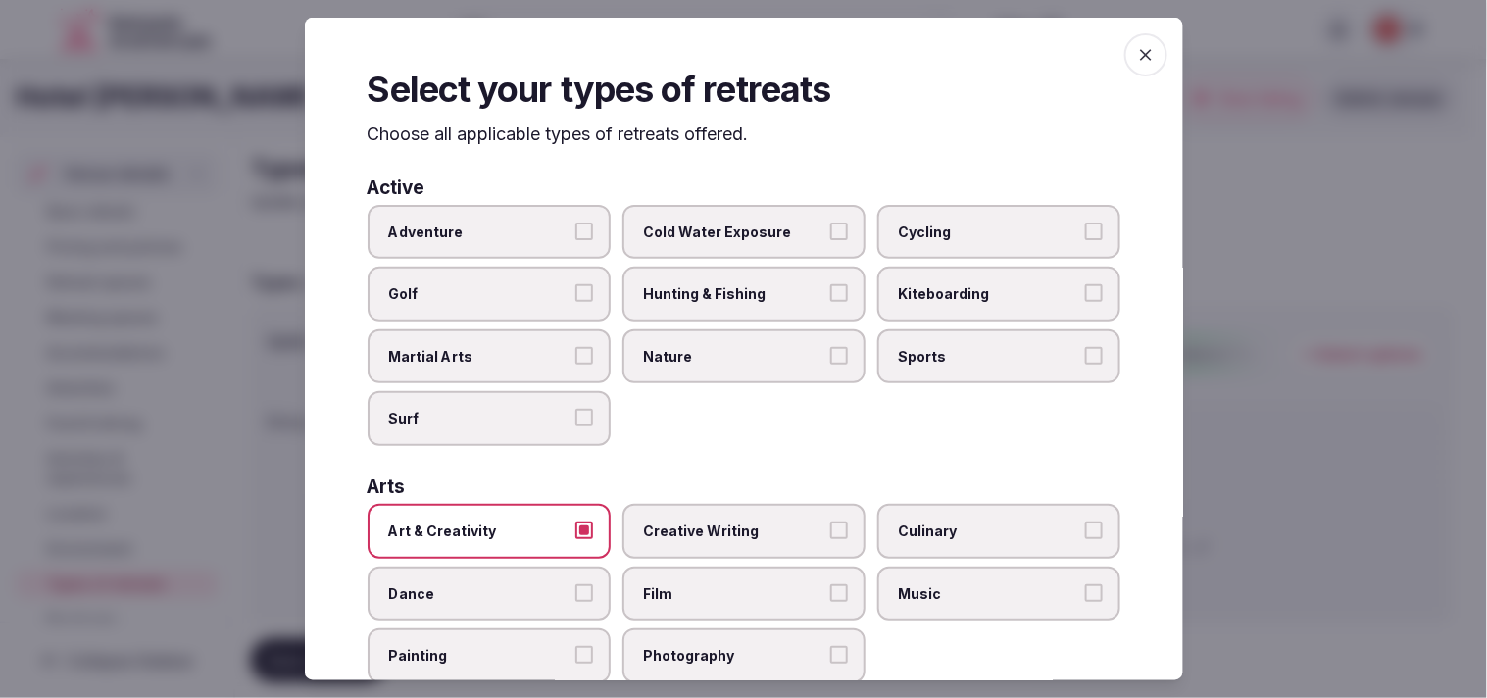
click at [1140, 61] on span "button" at bounding box center [1146, 54] width 43 height 43
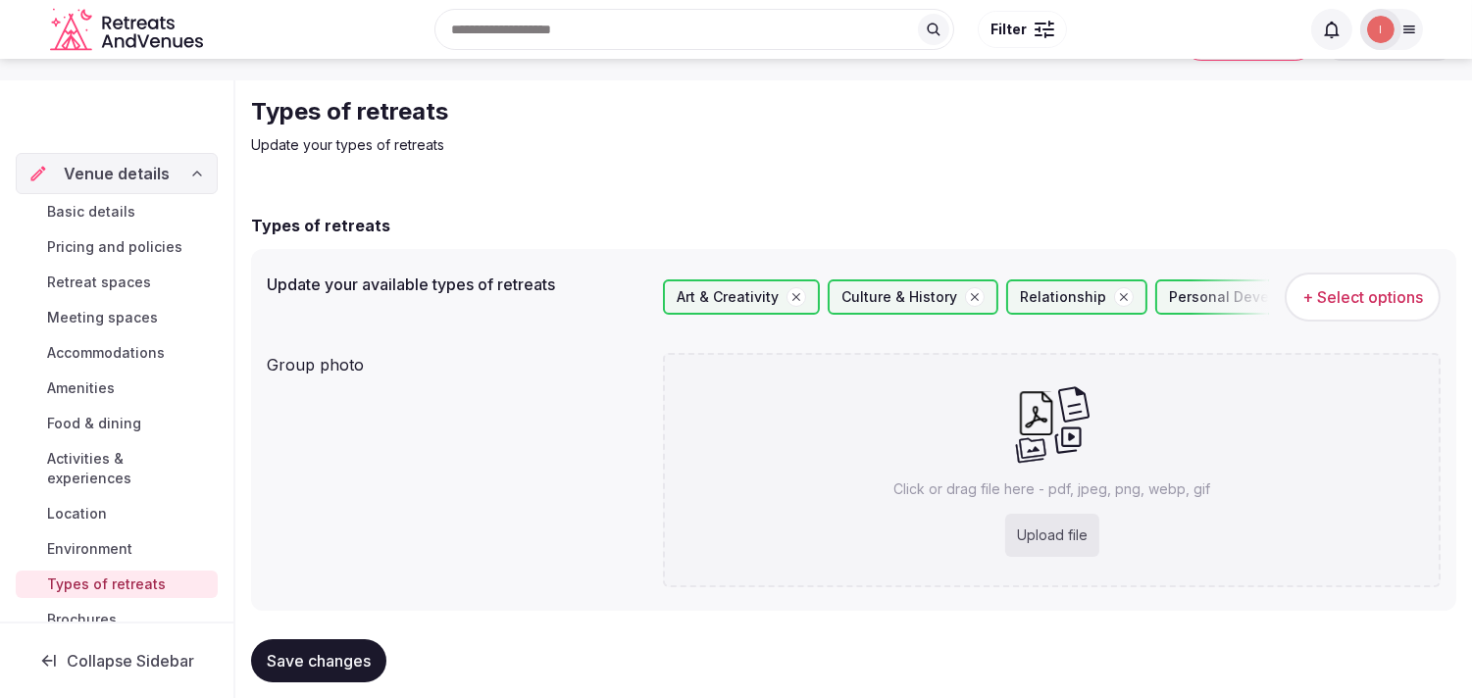
scroll to position [89, 0]
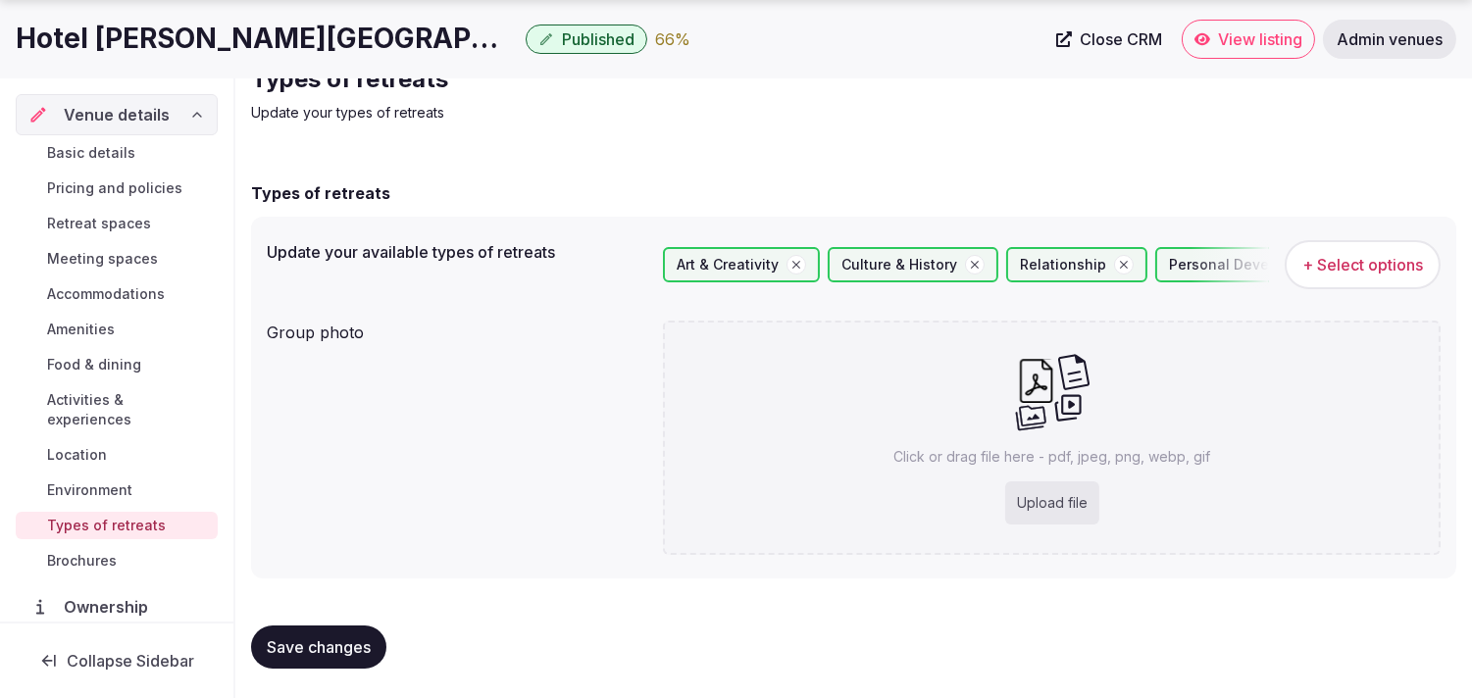
click at [341, 651] on span "Save changes" at bounding box center [319, 647] width 104 height 20
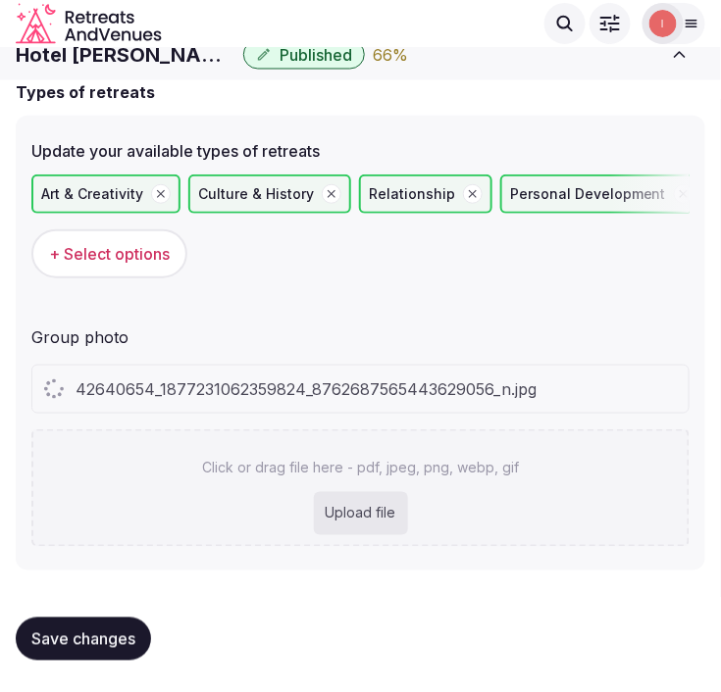
scroll to position [147, 0]
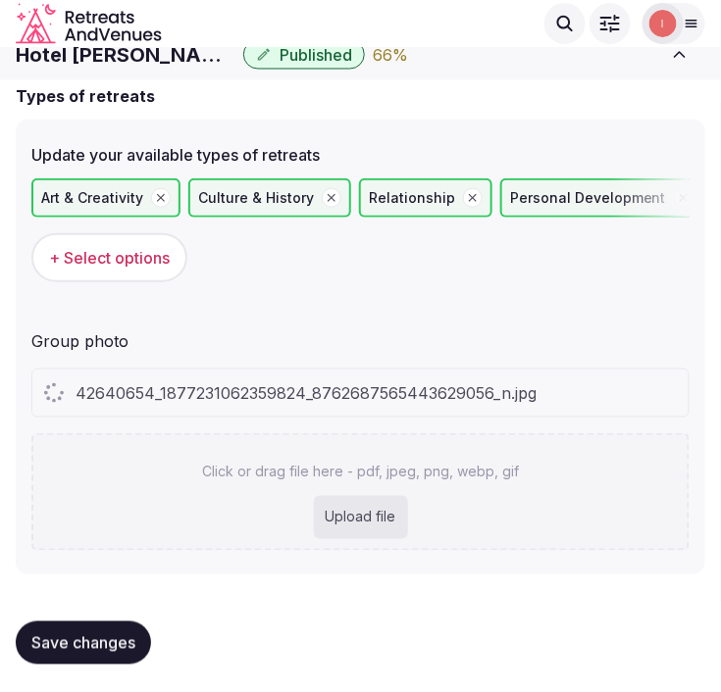
click at [419, 473] on p "Click or drag file here - pdf, jpeg, png, webp, gif" at bounding box center [360, 472] width 317 height 20
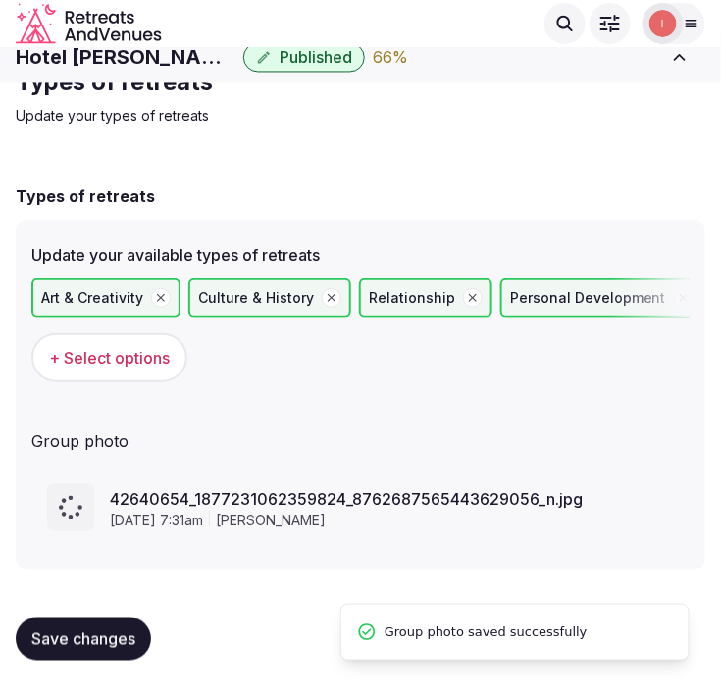
scroll to position [42, 0]
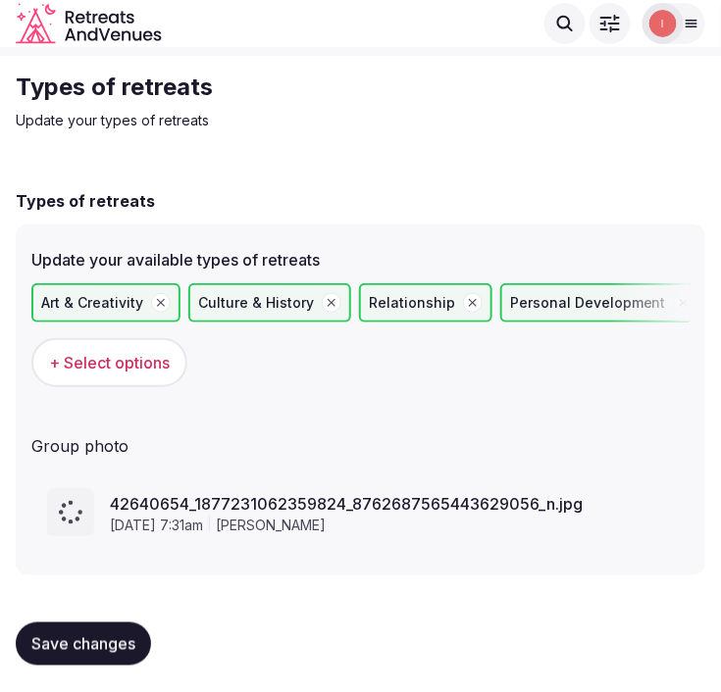
click at [126, 653] on button "Save changes" at bounding box center [83, 644] width 135 height 43
click at [95, 674] on div "Save changes" at bounding box center [360, 644] width 689 height 75
click at [111, 648] on span "Save changes" at bounding box center [83, 644] width 104 height 20
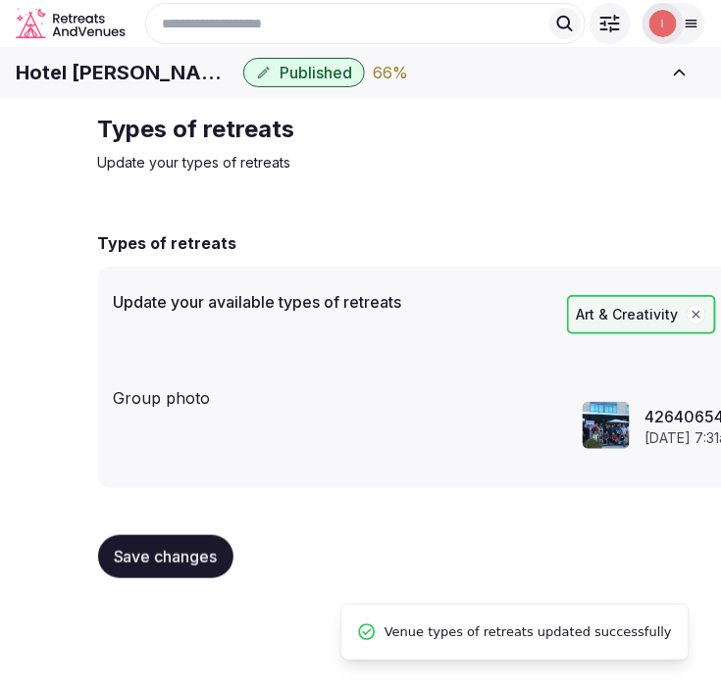
scroll to position [0, 0]
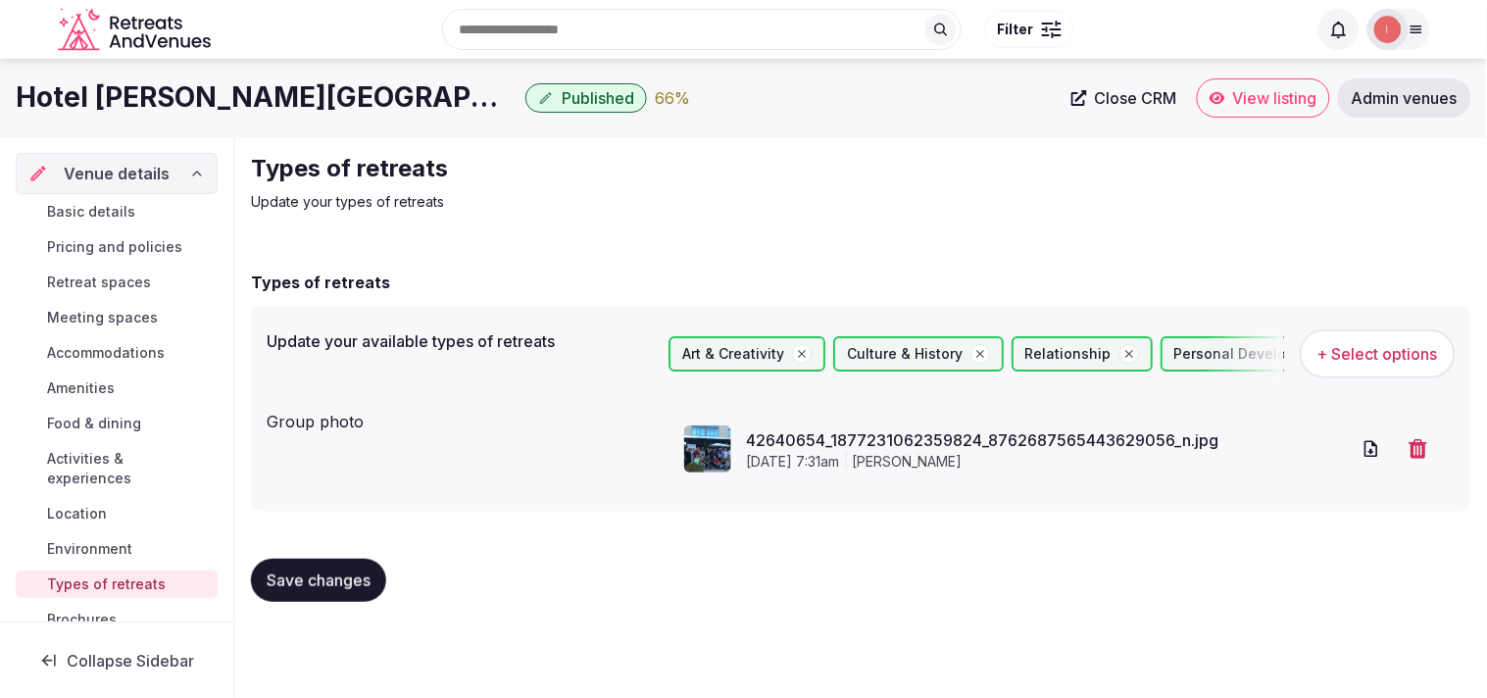
click at [128, 194] on div "Basic details Pricing and policies Retreat spaces Meeting spaces Accommodations…" at bounding box center [117, 415] width 202 height 443
click at [120, 210] on span "Basic details" at bounding box center [91, 212] width 88 height 20
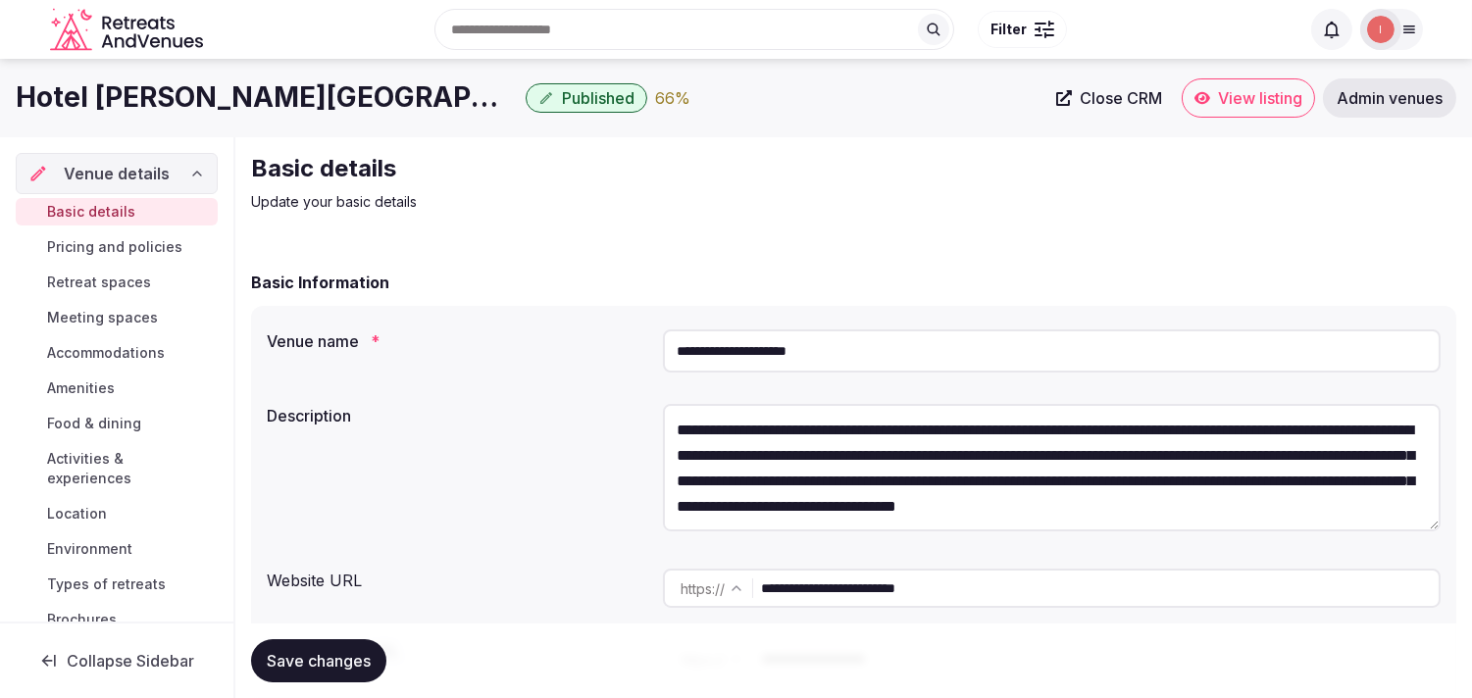
click at [1124, 92] on span "Close CRM" at bounding box center [1121, 98] width 82 height 20
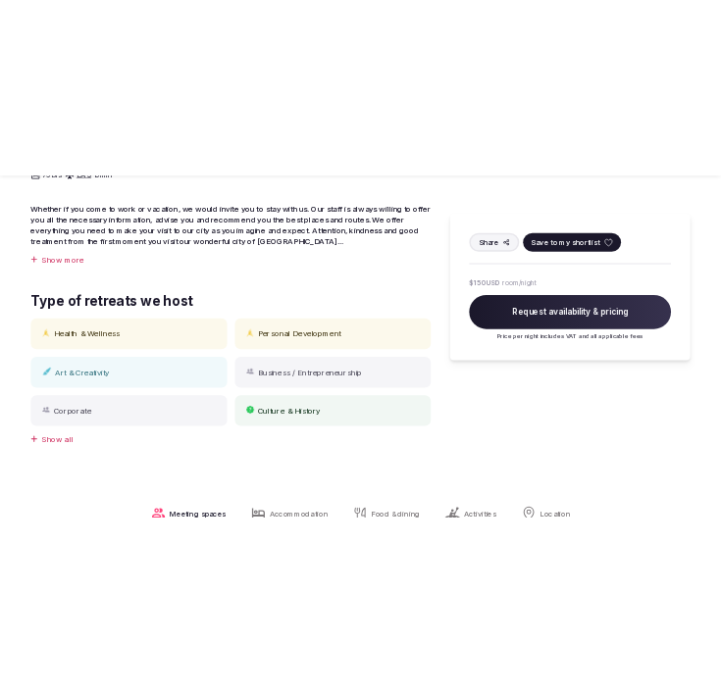
scroll to position [762, 0]
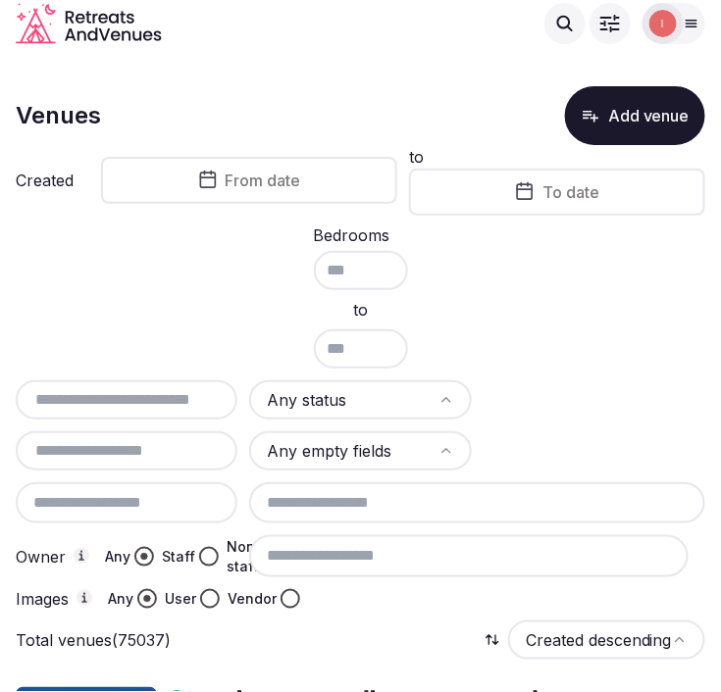
click at [151, 395] on input "text" at bounding box center [127, 400] width 206 height 24
paste input "**********"
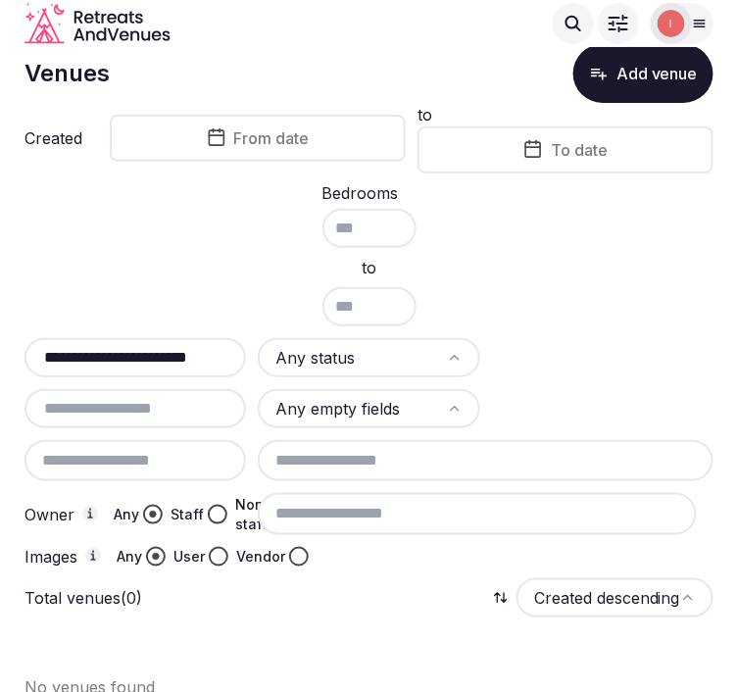
scroll to position [65, 0]
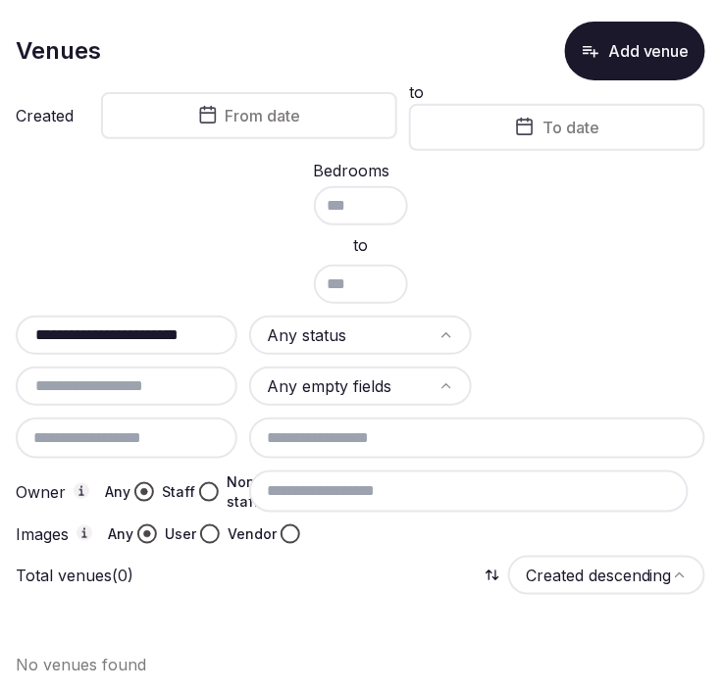
type input "**********"
click at [625, 31] on button "Add venue" at bounding box center [635, 51] width 140 height 59
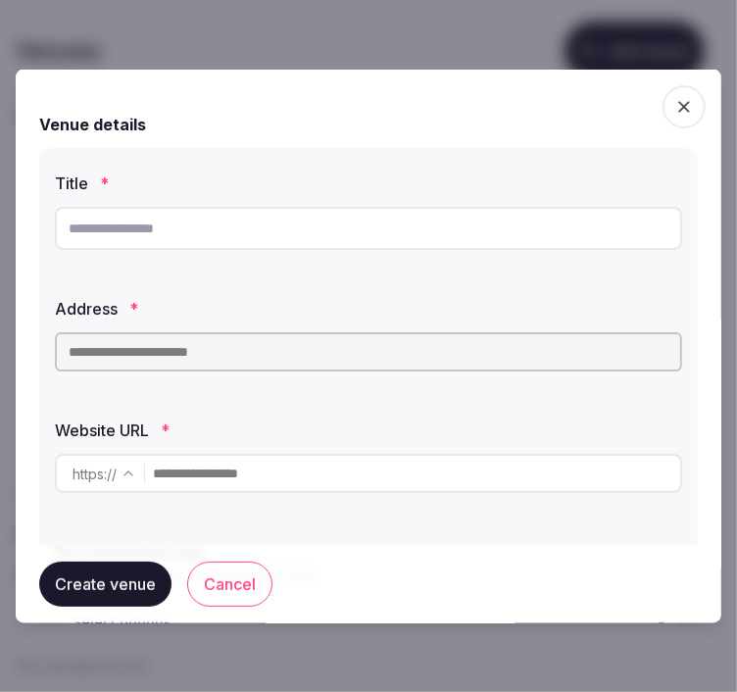
click at [159, 226] on input "text" at bounding box center [369, 228] width 628 height 43
click at [300, 233] on input "text" at bounding box center [369, 228] width 628 height 43
paste input "**********"
type input "**********"
click at [213, 219] on input "**********" at bounding box center [369, 228] width 628 height 43
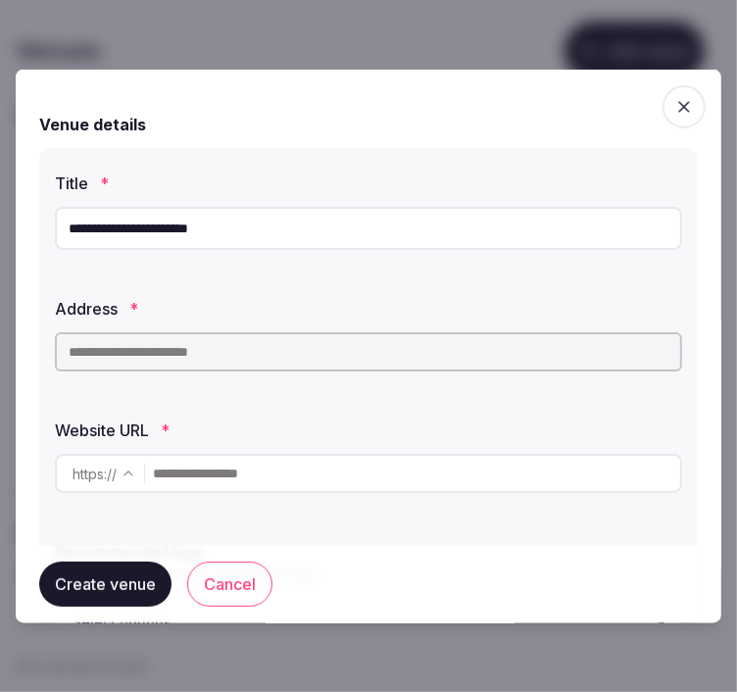
click at [213, 219] on input "**********" at bounding box center [369, 228] width 628 height 43
drag, startPoint x: 249, startPoint y: 336, endPoint x: 251, endPoint y: 355, distance: 18.7
click at [250, 354] on div at bounding box center [369, 352] width 628 height 55
click at [251, 355] on input "text" at bounding box center [369, 351] width 628 height 39
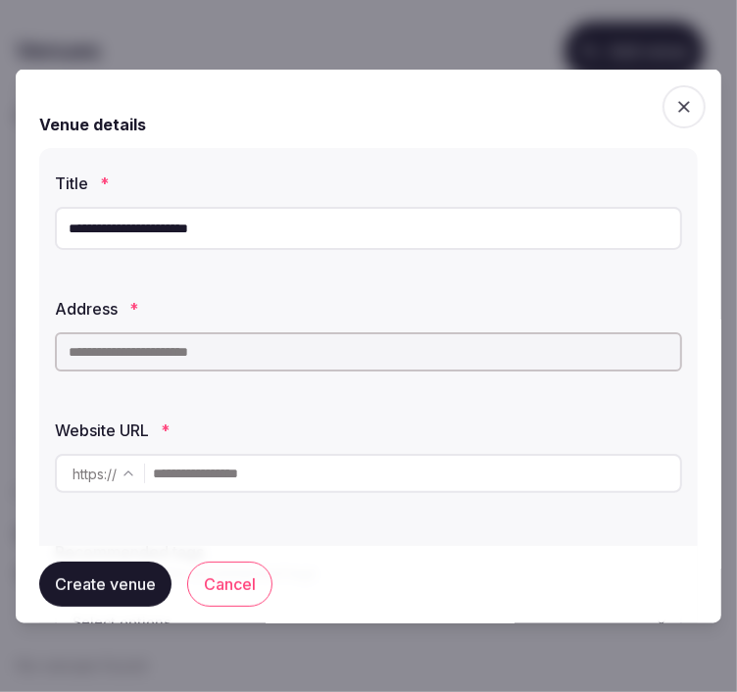
paste input "**********"
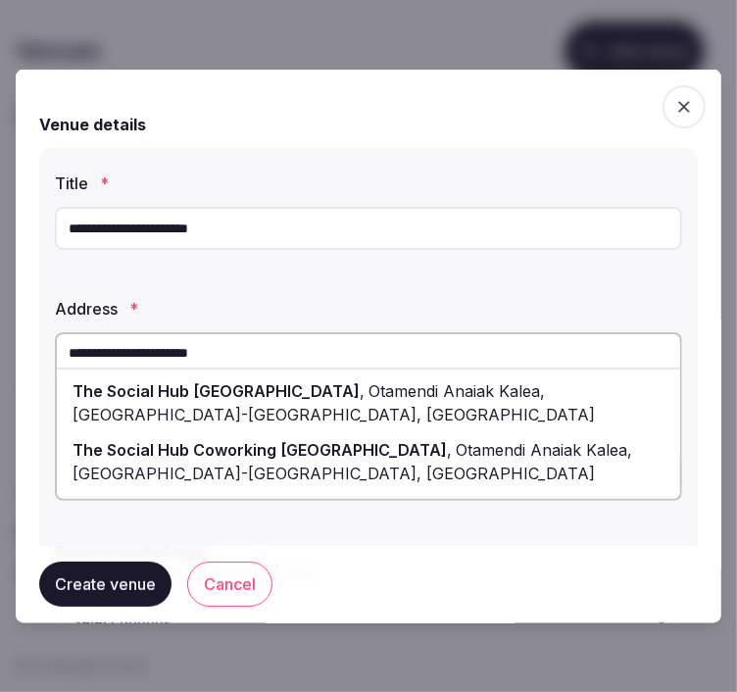
click at [457, 413] on div "The Social Hub San Sebastian , Otamendi Anaiak Kalea, [GEOGRAPHIC_DATA], [GEOGR…" at bounding box center [369, 403] width 624 height 59
type input "**********"
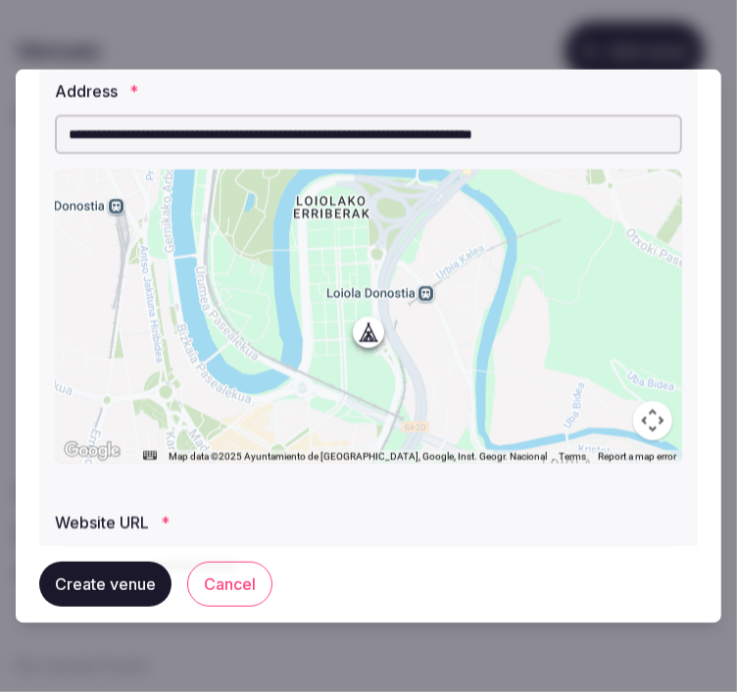
scroll to position [435, 0]
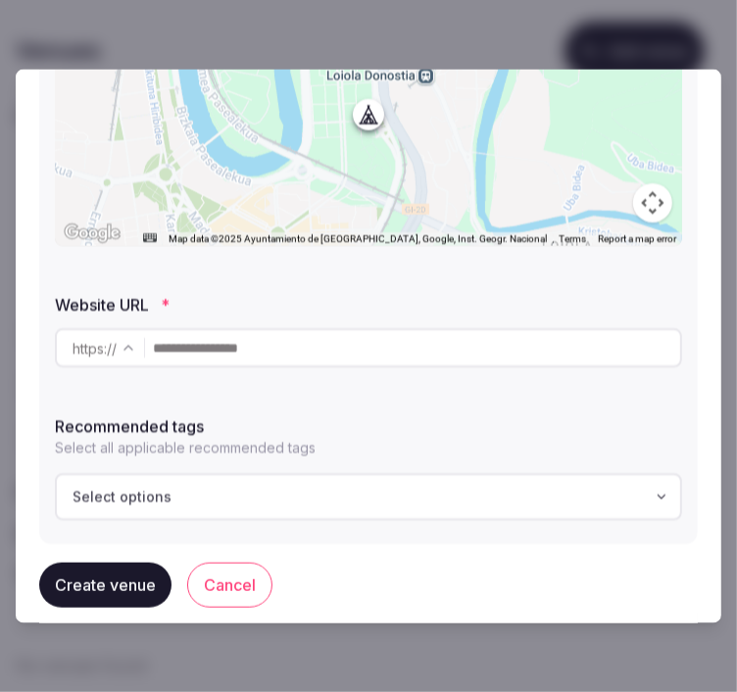
click at [269, 351] on input "text" at bounding box center [417, 347] width 528 height 39
click at [535, 341] on input "text" at bounding box center [417, 347] width 528 height 39
paste input "**********"
type input "**********"
click at [347, 487] on div "Select options" at bounding box center [369, 497] width 616 height 20
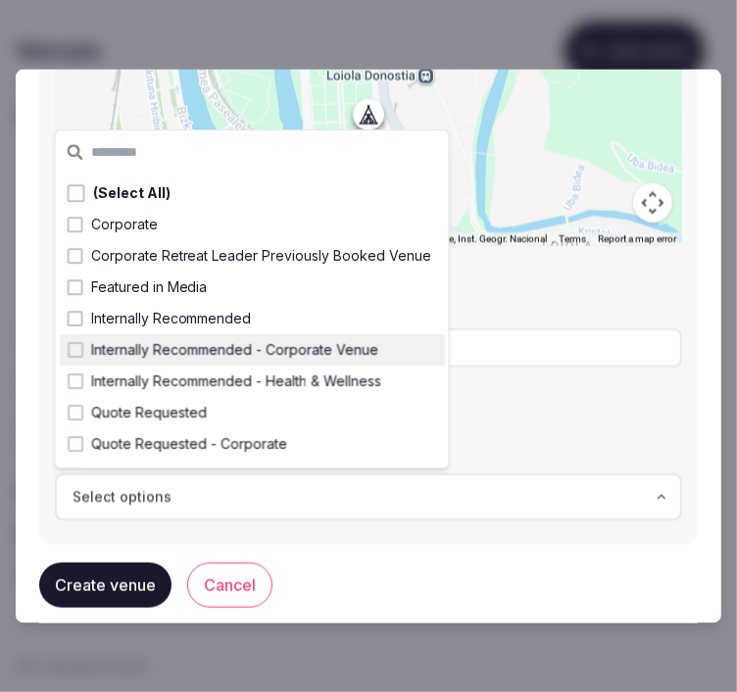
click at [343, 347] on span "Internally Recommended - Corporate Venue" at bounding box center [234, 350] width 287 height 20
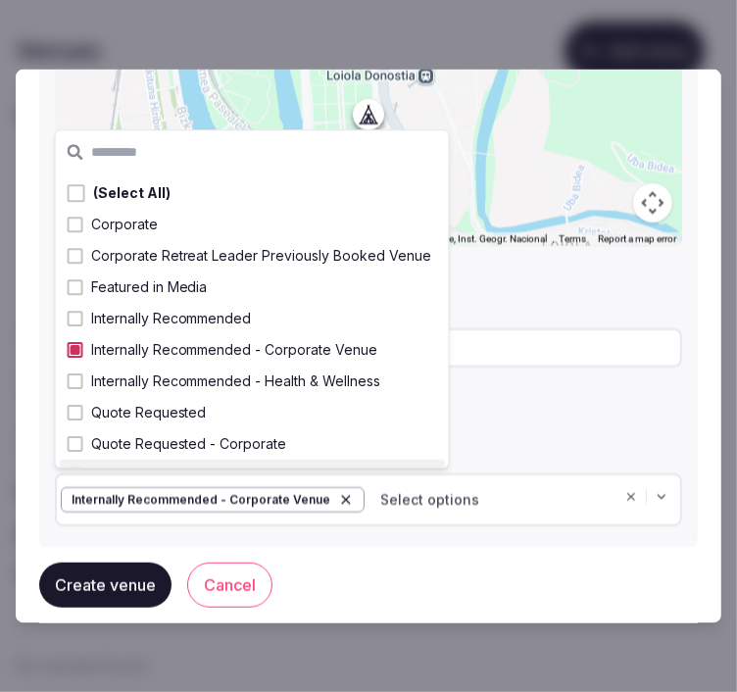
click at [102, 591] on button "Create venue" at bounding box center [105, 584] width 132 height 45
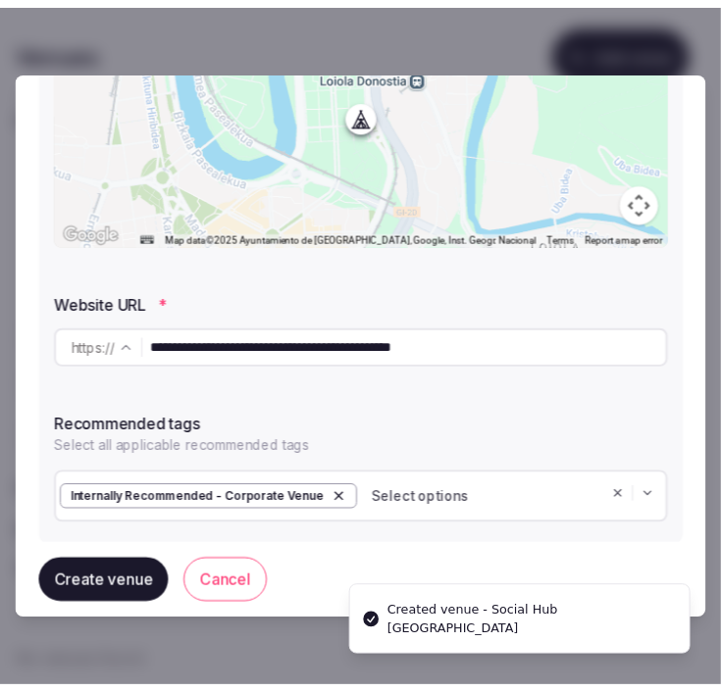
scroll to position [0, 0]
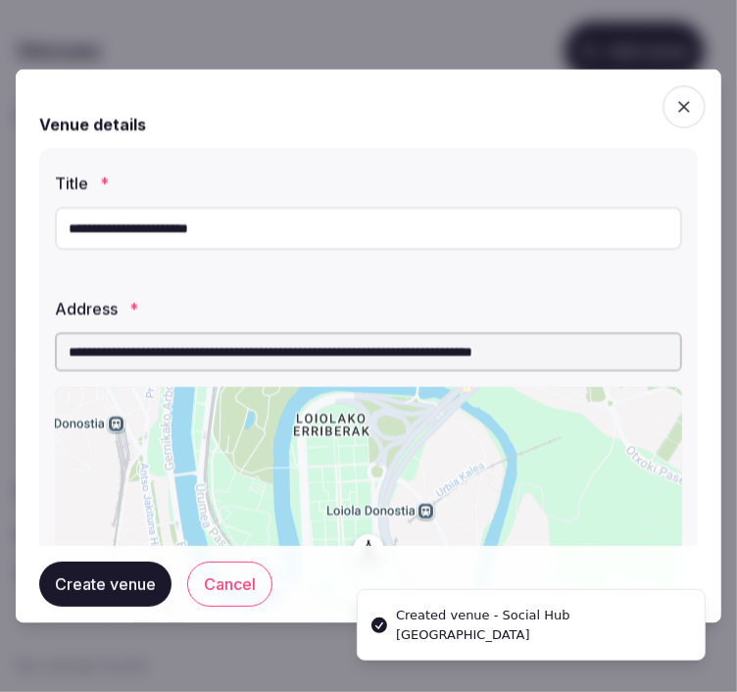
click at [678, 112] on icon "button" at bounding box center [685, 107] width 20 height 20
